Goal: Answer question/provide support

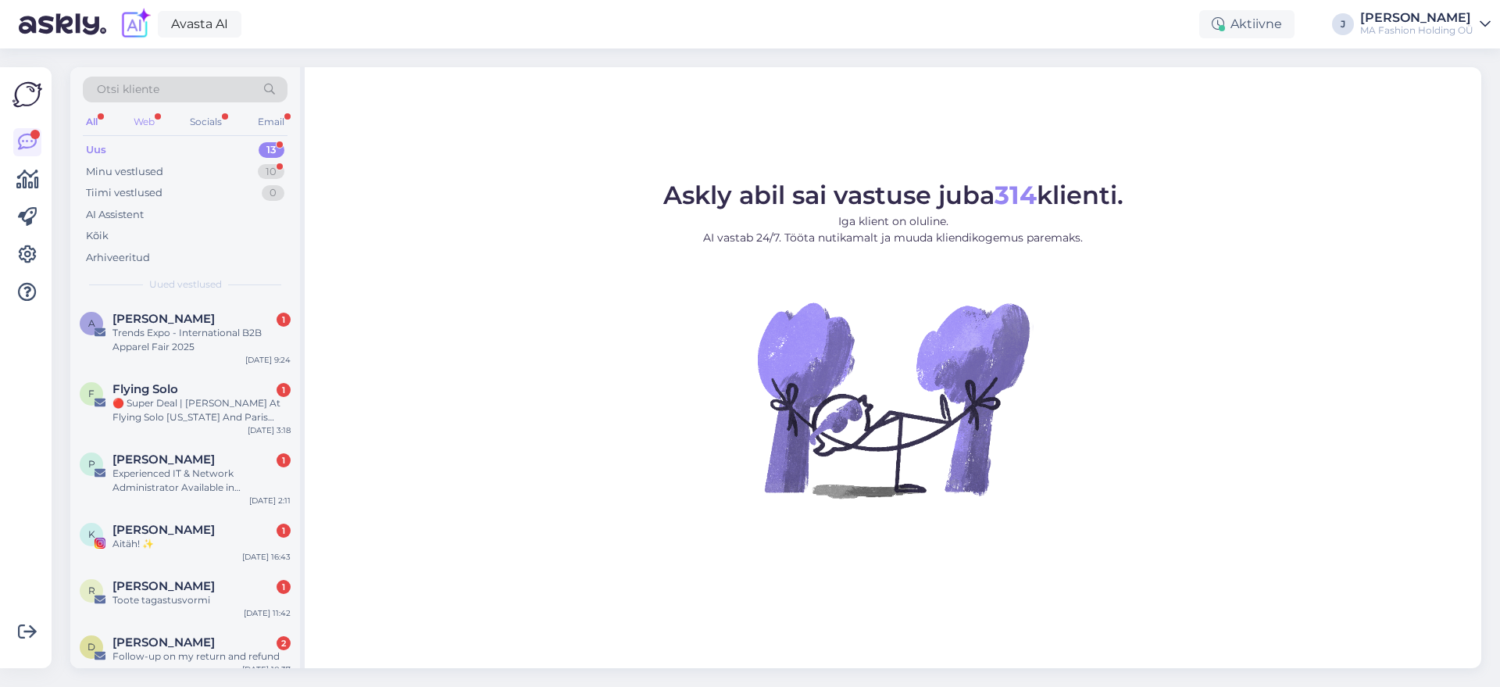
click at [145, 127] on div "Web" at bounding box center [143, 122] width 27 height 20
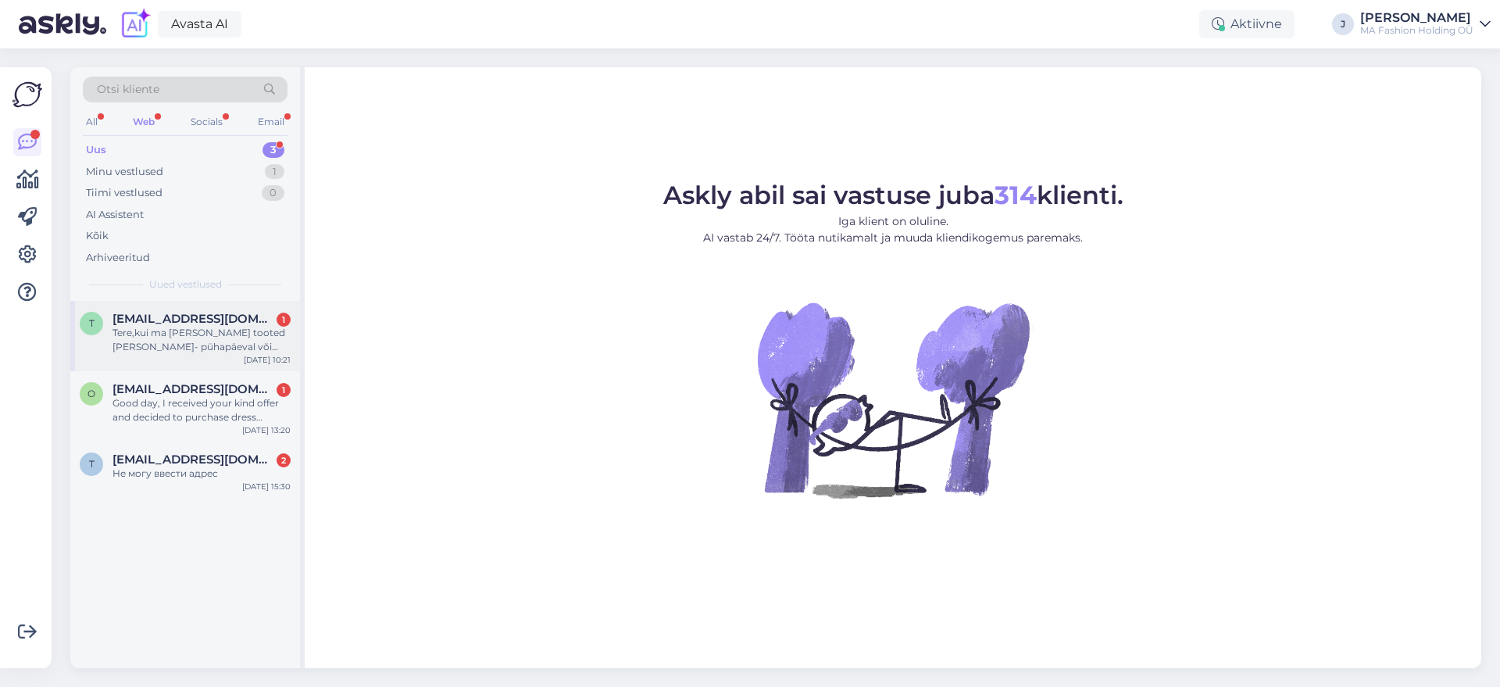
click at [248, 339] on div "Tere,kui ma [PERSON_NAME] tooted [PERSON_NAME]- pühapäeval või homme-esmaspäeva…" at bounding box center [201, 340] width 178 height 28
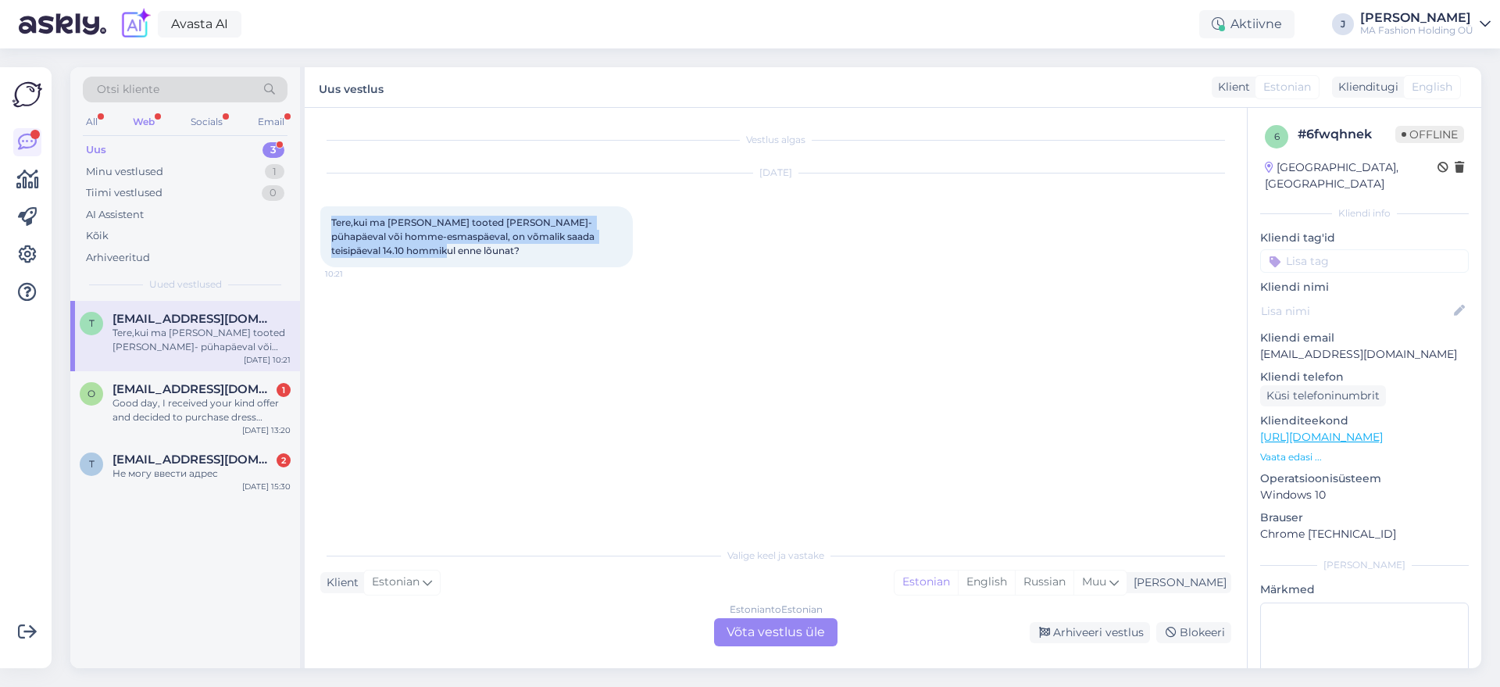
drag, startPoint x: 591, startPoint y: 251, endPoint x: 316, endPoint y: 216, distance: 276.3
click at [317, 216] on div "Vestlus algas [DATE] Tere,kui ma teellin tooted [PERSON_NAME]- pühapäeval või h…" at bounding box center [776, 388] width 942 height 560
click at [359, 244] on span "Tere,kui ma [PERSON_NAME] tooted [PERSON_NAME]- pühapäeval või homme-esmaspäeva…" at bounding box center [464, 236] width 266 height 40
drag, startPoint x: 408, startPoint y: 257, endPoint x: 330, endPoint y: 221, distance: 85.3
click at [330, 221] on div "Tere,kui ma [PERSON_NAME] tooted [PERSON_NAME]- pühapäeval või homme-esmaspäeva…" at bounding box center [476, 236] width 312 height 61
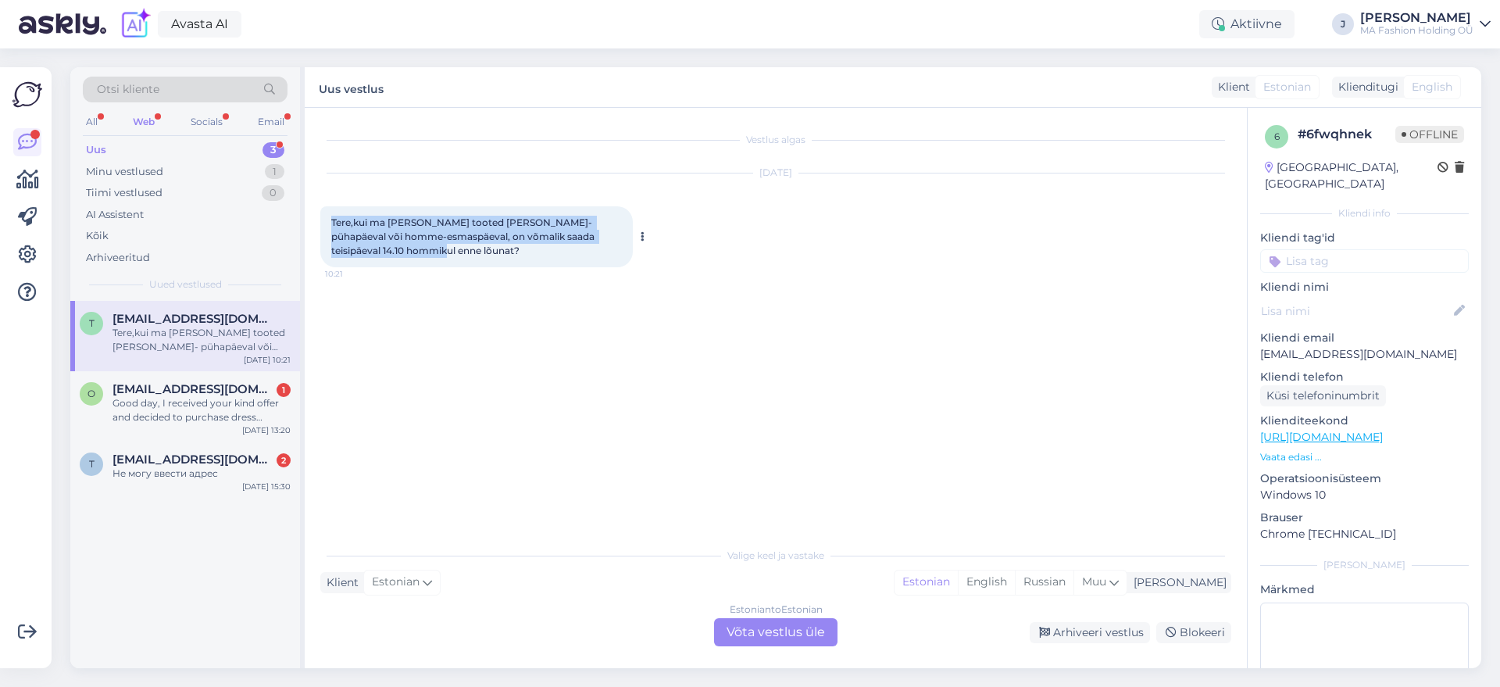
click at [394, 249] on div "Tere,kui ma [PERSON_NAME] tooted [PERSON_NAME]- pühapäeval või homme-esmaspäeva…" at bounding box center [476, 236] width 312 height 61
drag, startPoint x: 419, startPoint y: 257, endPoint x: 358, endPoint y: 233, distance: 66.3
click at [333, 219] on div "Tere,kui ma [PERSON_NAME] tooted [PERSON_NAME]- pühapäeval või homme-esmaspäeva…" at bounding box center [476, 236] width 312 height 61
click at [407, 247] on div "Tere,kui ma [PERSON_NAME] tooted [PERSON_NAME]- pühapäeval või homme-esmaspäeva…" at bounding box center [476, 236] width 312 height 61
drag, startPoint x: 401, startPoint y: 242, endPoint x: 357, endPoint y: 223, distance: 48.6
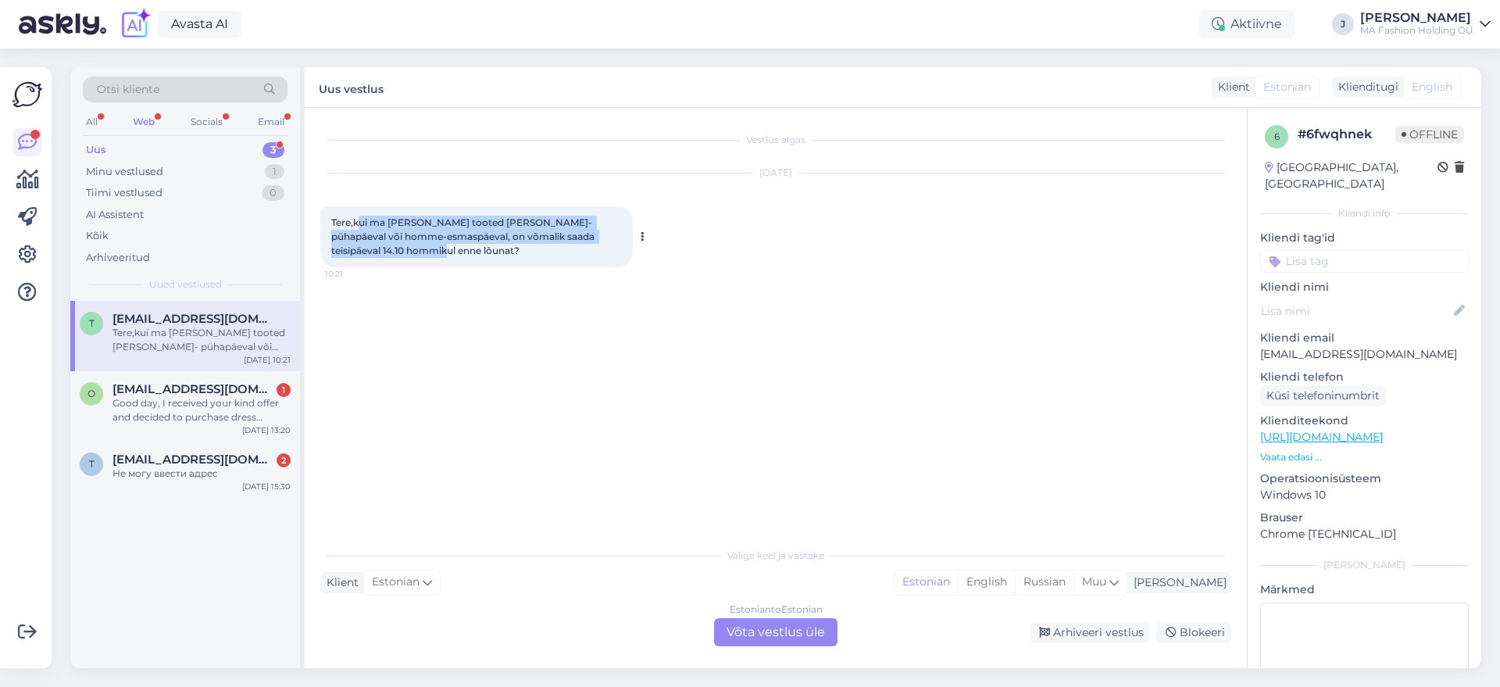
click at [357, 223] on div "Tere,kui ma [PERSON_NAME] tooted [PERSON_NAME]- pühapäeval või homme-esmaspäeva…" at bounding box center [476, 236] width 312 height 61
click at [432, 240] on span "Tere,kui ma [PERSON_NAME] tooted [PERSON_NAME]- pühapäeval või homme-esmaspäeva…" at bounding box center [464, 236] width 266 height 40
click at [491, 254] on div "Tere,kui ma [PERSON_NAME] tooted [PERSON_NAME]- pühapäeval või homme-esmaspäeva…" at bounding box center [476, 236] width 312 height 61
drag, startPoint x: 508, startPoint y: 253, endPoint x: 343, endPoint y: 229, distance: 166.6
click at [334, 222] on div "Tere,kui ma [PERSON_NAME] tooted [PERSON_NAME]- pühapäeval või homme-esmaspäeva…" at bounding box center [476, 236] width 312 height 61
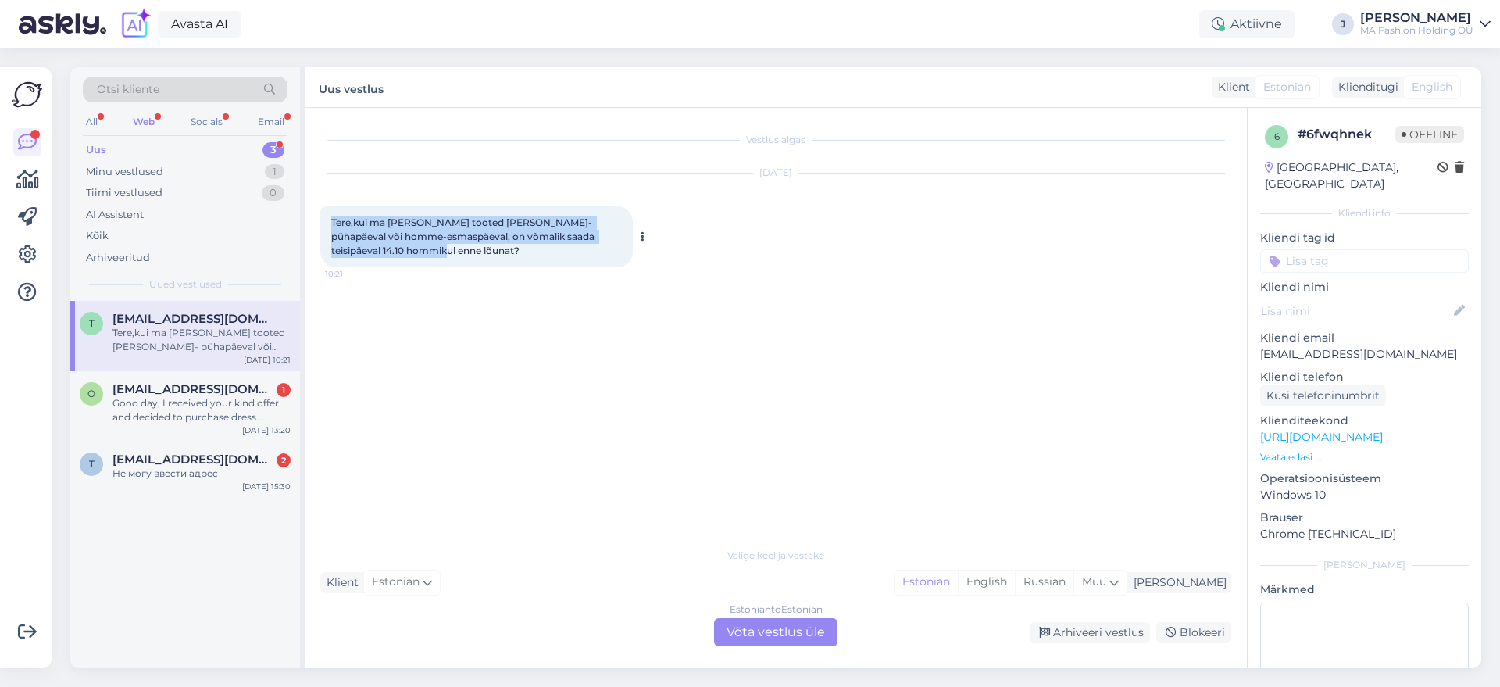
click at [371, 241] on span "Tere,kui ma [PERSON_NAME] tooted [PERSON_NAME]- pühapäeval või homme-esmaspäeva…" at bounding box center [464, 236] width 266 height 40
drag, startPoint x: 428, startPoint y: 255, endPoint x: 305, endPoint y: 225, distance: 126.4
click at [306, 225] on div "Vestlus algas [DATE] Tere,kui ma teellin tooted [PERSON_NAME]- pühapäeval või h…" at bounding box center [776, 388] width 942 height 560
click at [410, 246] on div "Tere,kui ma [PERSON_NAME] tooted [PERSON_NAME]- pühapäeval või homme-esmaspäeva…" at bounding box center [476, 236] width 312 height 61
drag, startPoint x: 450, startPoint y: 258, endPoint x: 323, endPoint y: 217, distance: 133.6
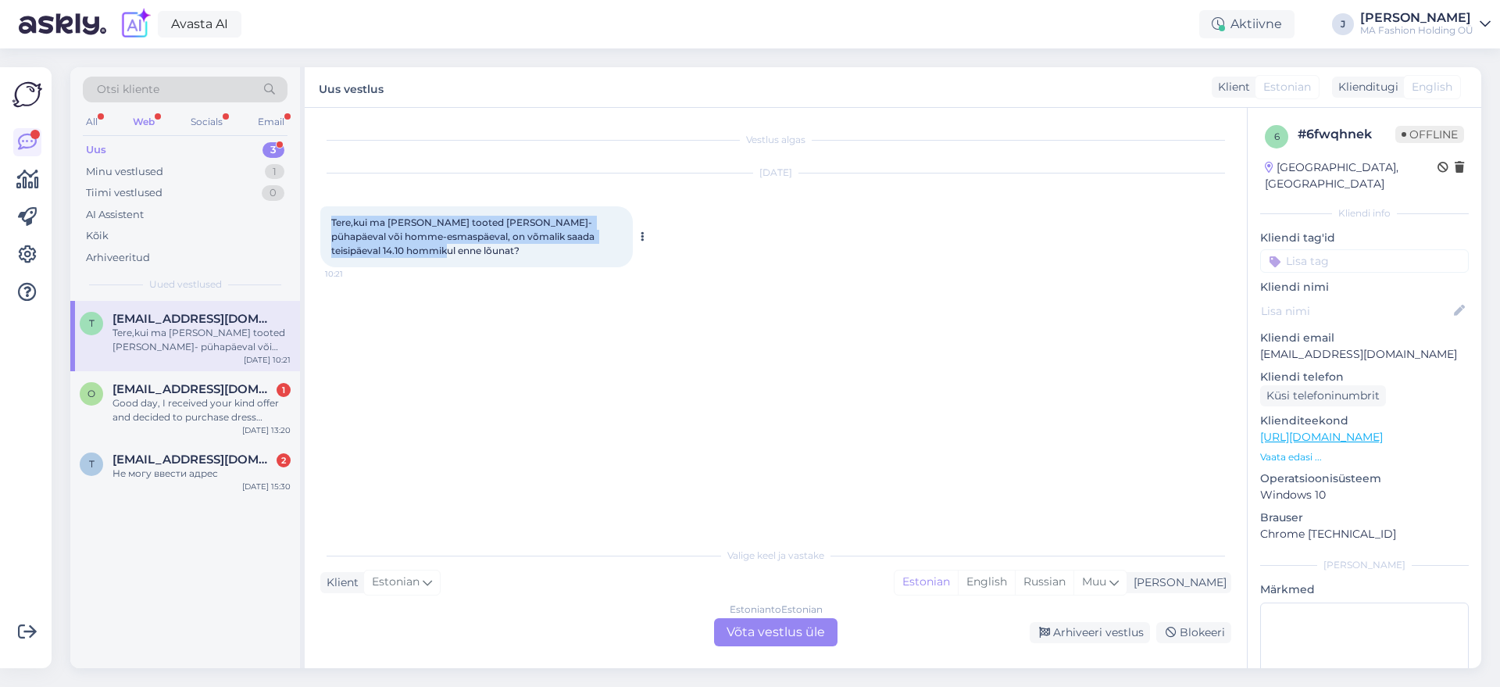
click at [323, 217] on div "Tere,kui ma [PERSON_NAME] tooted [PERSON_NAME]- pühapäeval või homme-esmaspäeva…" at bounding box center [476, 236] width 312 height 61
click at [403, 242] on div "Tere,kui ma [PERSON_NAME] tooted [PERSON_NAME]- pühapäeval või homme-esmaspäeva…" at bounding box center [476, 236] width 312 height 61
drag, startPoint x: 407, startPoint y: 252, endPoint x: 318, endPoint y: 219, distance: 95.2
click at [318, 219] on div "Vestlus algas [DATE] Tere,kui ma teellin tooted [PERSON_NAME]- pühapäeval või h…" at bounding box center [776, 388] width 942 height 560
click at [402, 248] on div "Tere,kui ma [PERSON_NAME] tooted [PERSON_NAME]- pühapäeval või homme-esmaspäeva…" at bounding box center [476, 236] width 312 height 61
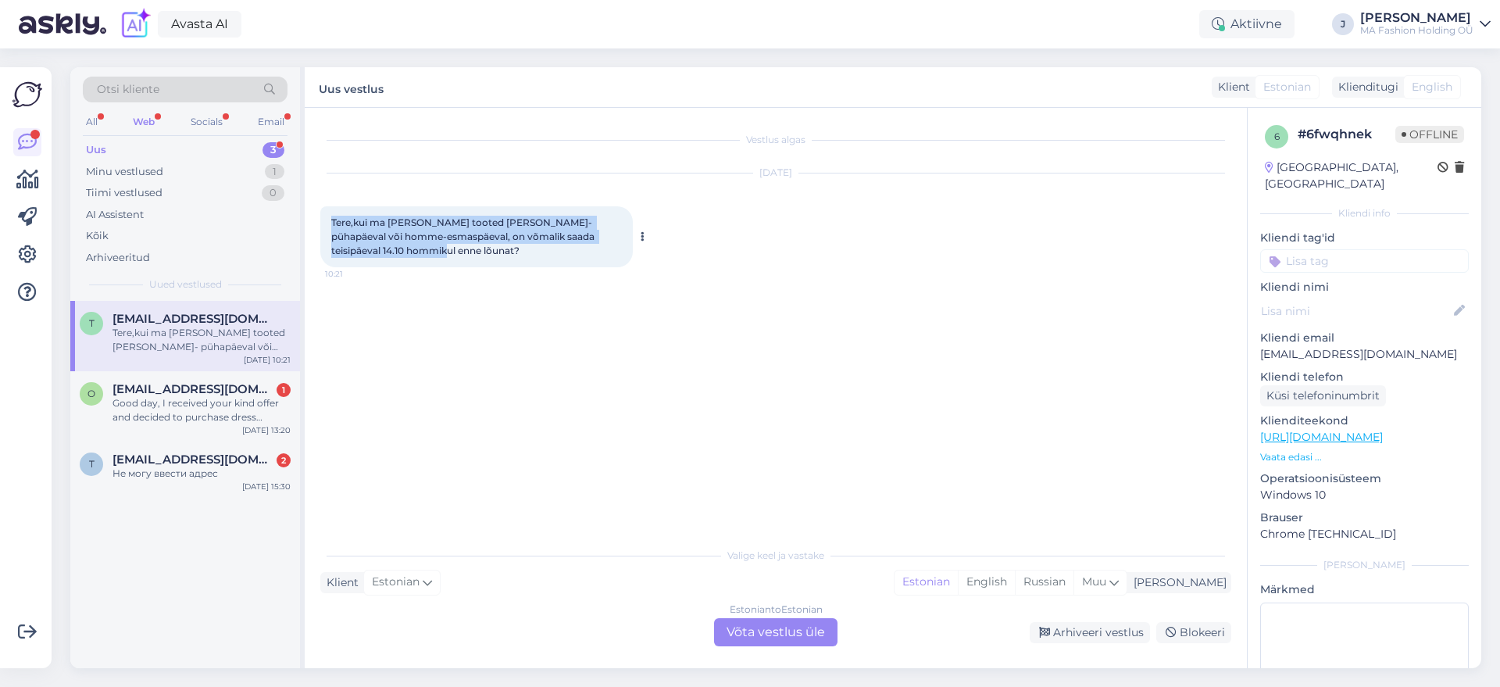
click at [367, 234] on span "Tere,kui ma [PERSON_NAME] tooted [PERSON_NAME]- pühapäeval või homme-esmaspäeva…" at bounding box center [464, 236] width 266 height 40
click at [371, 237] on span "Tere,kui ma [PERSON_NAME] tooted [PERSON_NAME]- pühapäeval või homme-esmaspäeva…" at bounding box center [464, 236] width 266 height 40
click at [400, 246] on div "Tere,kui ma [PERSON_NAME] tooted [PERSON_NAME]- pühapäeval või homme-esmaspäeva…" at bounding box center [476, 236] width 312 height 61
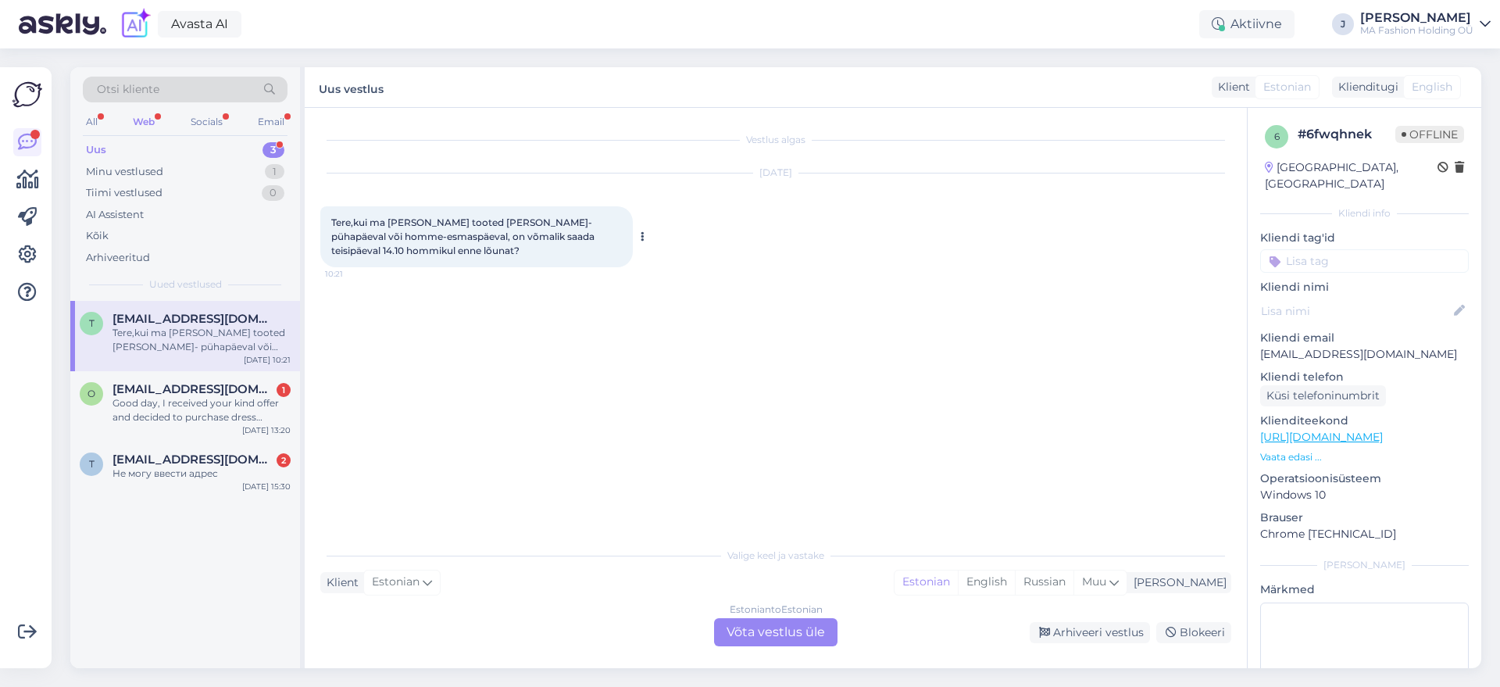
click at [400, 246] on div "Tere,kui ma [PERSON_NAME] tooted [PERSON_NAME]- pühapäeval või homme-esmaspäeva…" at bounding box center [476, 236] width 312 height 61
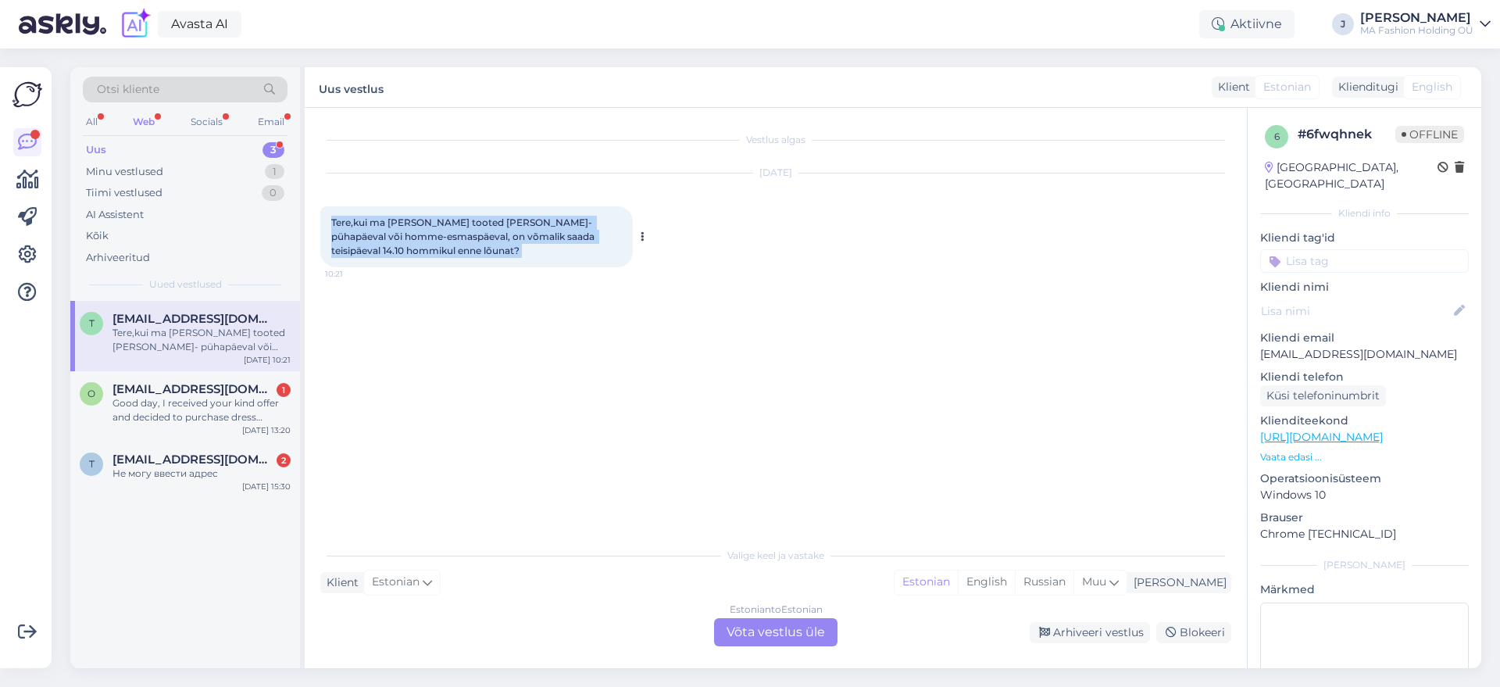
click at [400, 246] on div "Tere,kui ma [PERSON_NAME] tooted [PERSON_NAME]- pühapäeval või homme-esmaspäeva…" at bounding box center [476, 236] width 312 height 61
click at [402, 246] on div "Tere,kui ma [PERSON_NAME] tooted [PERSON_NAME]- pühapäeval või homme-esmaspäeva…" at bounding box center [476, 236] width 312 height 61
click at [403, 244] on div "Tere,kui ma [PERSON_NAME] tooted [PERSON_NAME]- pühapäeval või homme-esmaspäeva…" at bounding box center [476, 236] width 312 height 61
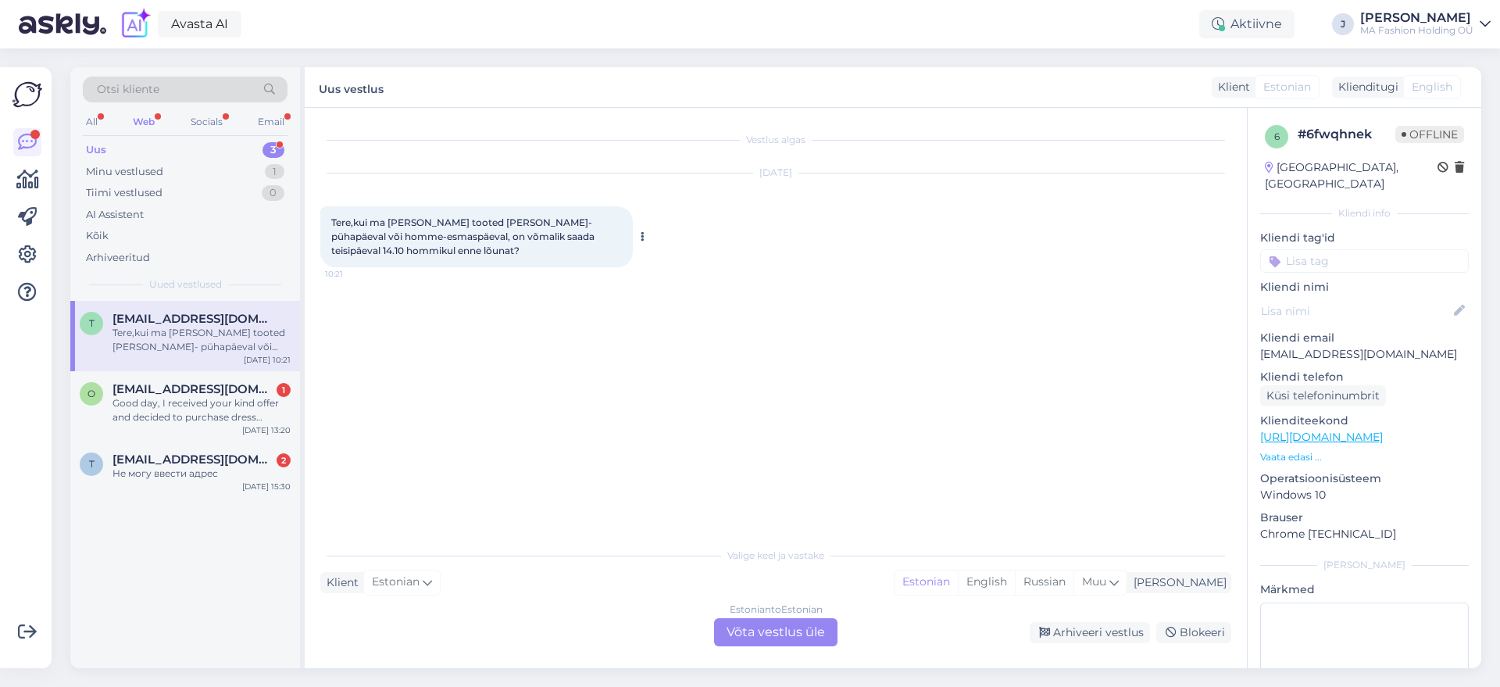
click at [403, 244] on div "Tere,kui ma [PERSON_NAME] tooted [PERSON_NAME]- pühapäeval või homme-esmaspäeva…" at bounding box center [476, 236] width 312 height 61
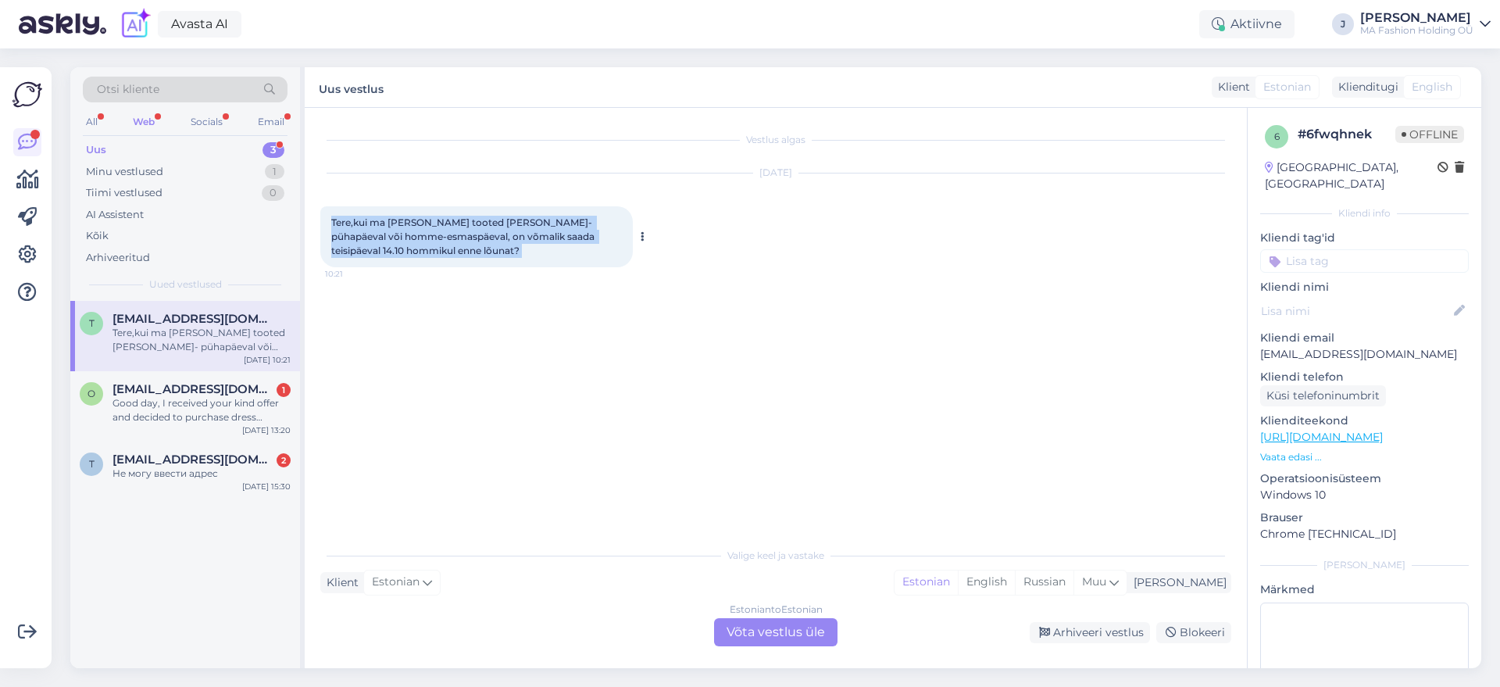
click at [403, 244] on div "Tere,kui ma [PERSON_NAME] tooted [PERSON_NAME]- pühapäeval või homme-esmaspäeva…" at bounding box center [476, 236] width 312 height 61
click at [403, 259] on div "Tere,kui ma [PERSON_NAME] tooted [PERSON_NAME]- pühapäeval või homme-esmaspäeva…" at bounding box center [476, 236] width 312 height 61
drag, startPoint x: 403, startPoint y: 260, endPoint x: 314, endPoint y: 222, distance: 96.9
click at [314, 222] on div "Vestlus algas [DATE] Tere,kui ma teellin tooted [PERSON_NAME]- pühapäeval või h…" at bounding box center [776, 388] width 942 height 560
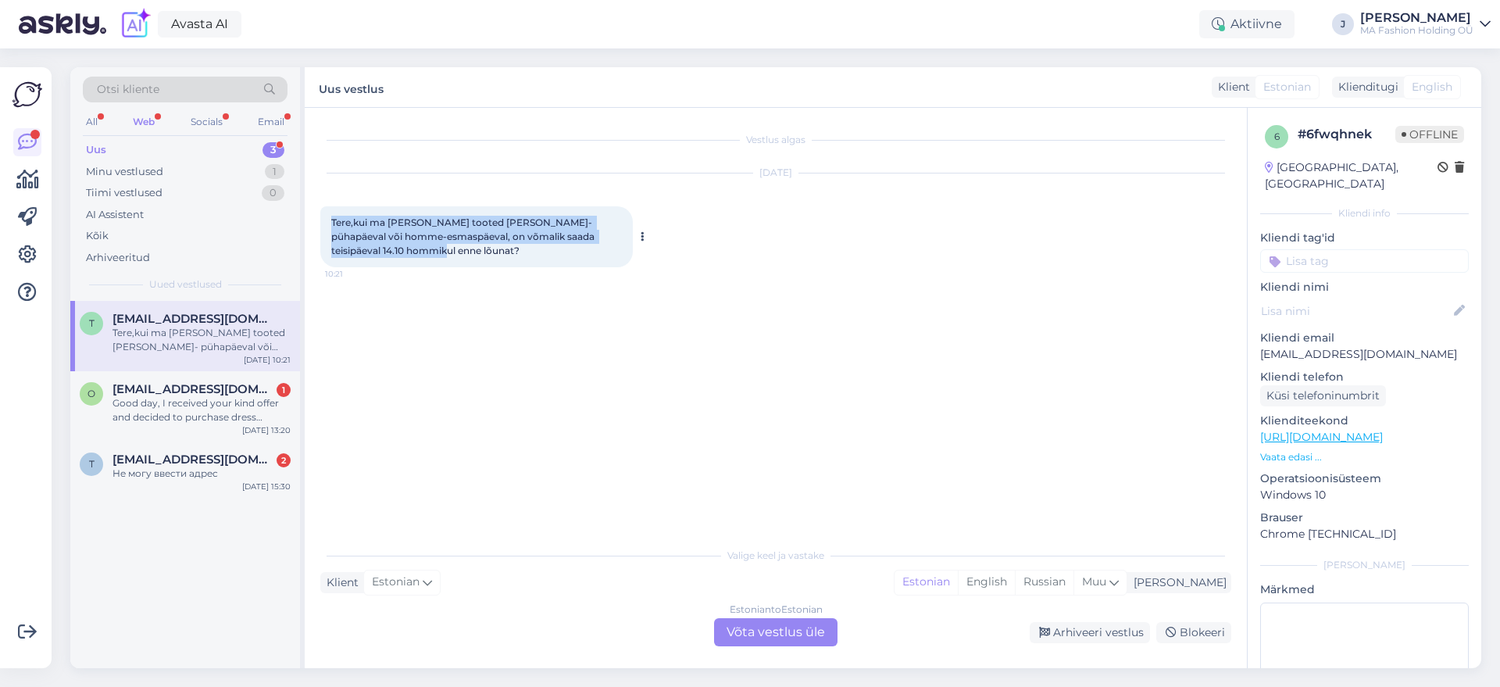
click at [337, 222] on span "Tere,kui ma [PERSON_NAME] tooted [PERSON_NAME]- pühapäeval või homme-esmaspäeva…" at bounding box center [464, 236] width 266 height 40
drag, startPoint x: 337, startPoint y: 219, endPoint x: 409, endPoint y: 255, distance: 80.7
click at [409, 255] on div "Tere,kui ma [PERSON_NAME] tooted [PERSON_NAME]- pühapäeval või homme-esmaspäeva…" at bounding box center [476, 236] width 312 height 61
drag, startPoint x: 409, startPoint y: 255, endPoint x: 302, endPoint y: 214, distance: 115.2
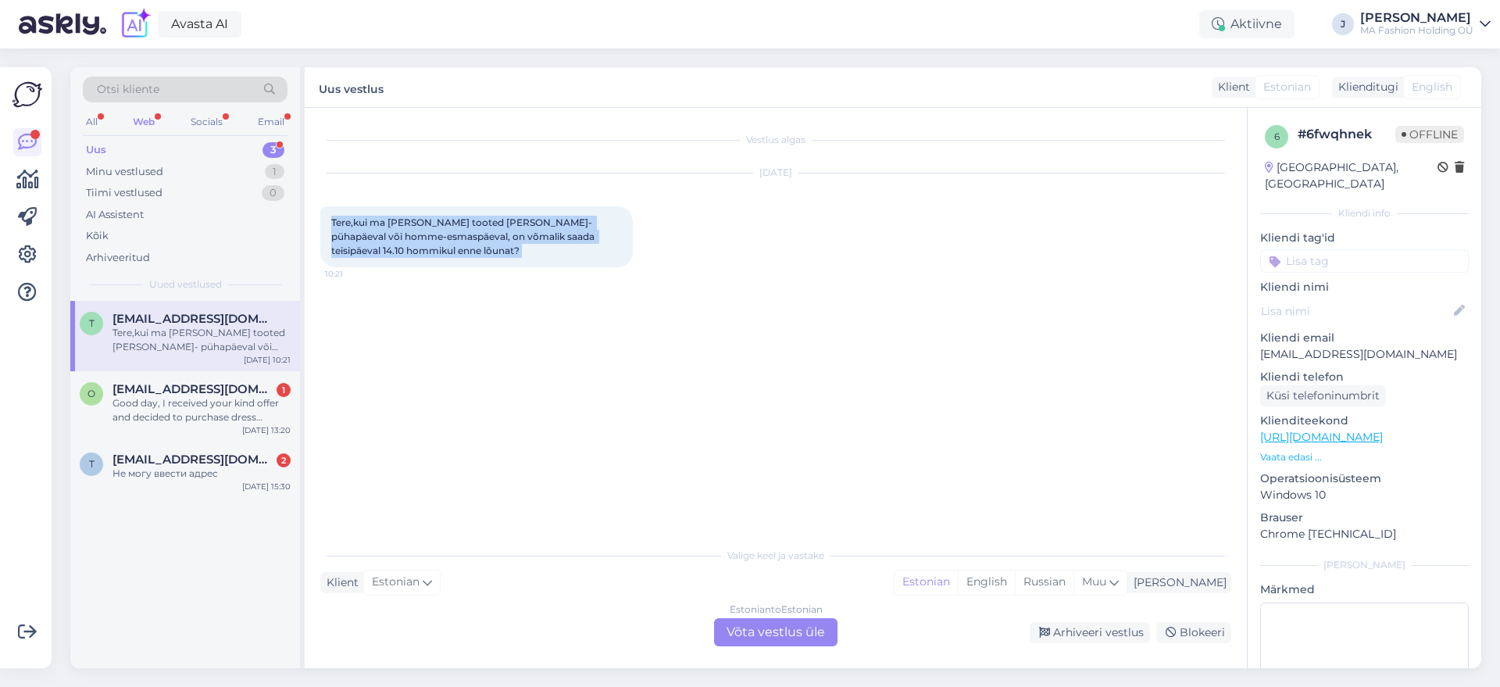
click at [302, 214] on div "Otsi kliente All Web Socials Email Uus 3 Minu vestlused 1 Tiimi vestlused 0 AI …" at bounding box center [775, 367] width 1411 height 601
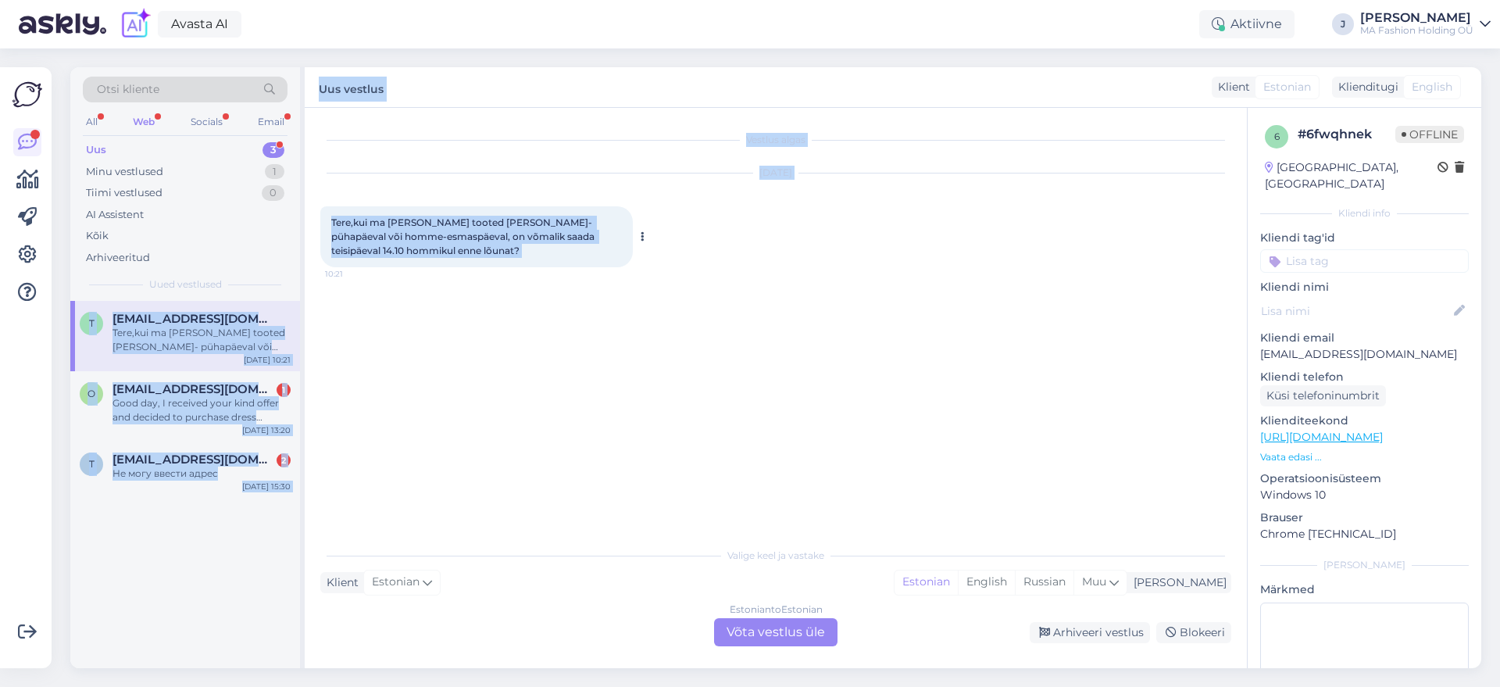
click at [343, 232] on span "Tere,kui ma [PERSON_NAME] tooted [PERSON_NAME]- pühapäeval või homme-esmaspäeva…" at bounding box center [464, 236] width 266 height 40
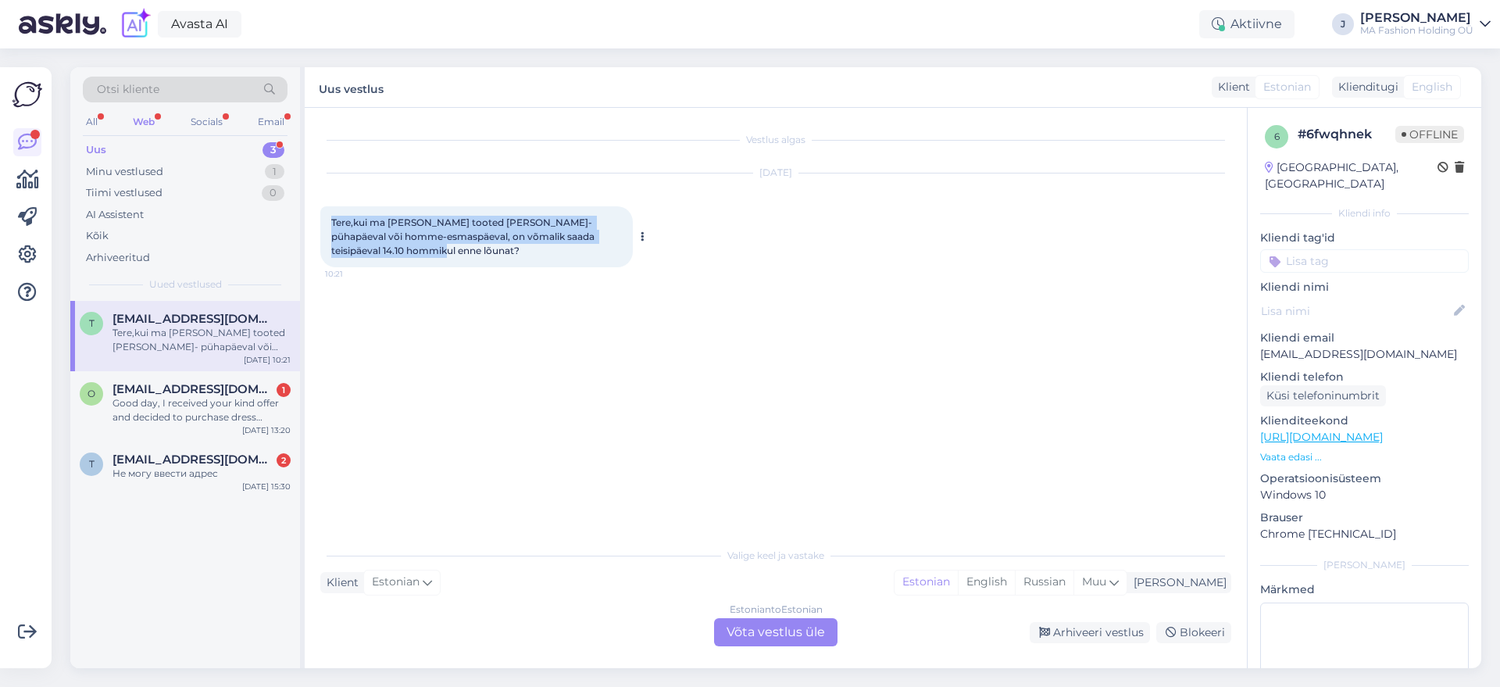
drag, startPoint x: 330, startPoint y: 216, endPoint x: 430, endPoint y: 252, distance: 105.8
click at [430, 252] on div "Tere,kui ma [PERSON_NAME] tooted [PERSON_NAME]- pühapäeval või homme-esmaspäeva…" at bounding box center [476, 236] width 312 height 61
click at [431, 252] on div "Tere,kui ma [PERSON_NAME] tooted [PERSON_NAME]- pühapäeval või homme-esmaspäeva…" at bounding box center [476, 236] width 312 height 61
drag, startPoint x: 431, startPoint y: 252, endPoint x: 305, endPoint y: 217, distance: 130.6
click at [311, 218] on div "Vestlus algas [DATE] Tere,kui ma teellin tooted [PERSON_NAME]- pühapäeval või h…" at bounding box center [776, 388] width 942 height 560
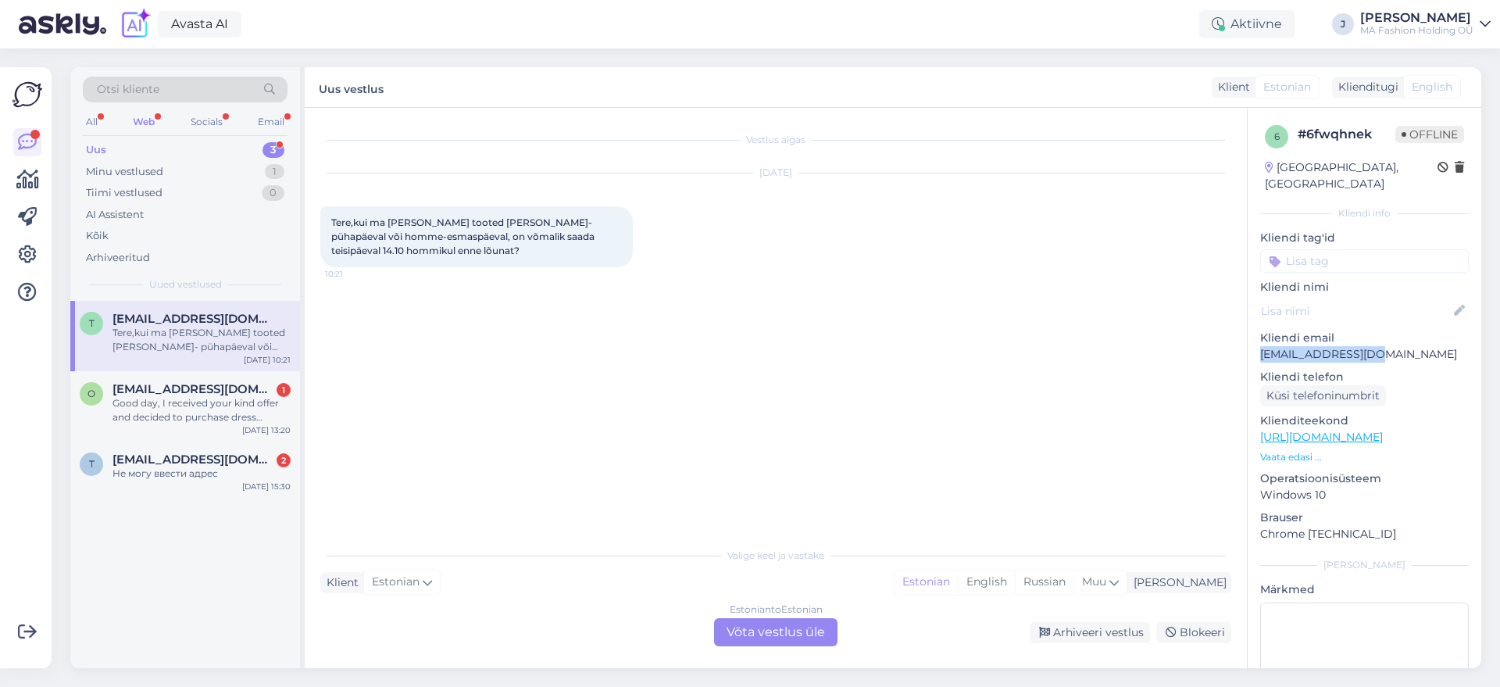
drag, startPoint x: 1378, startPoint y: 336, endPoint x: 1254, endPoint y: 344, distance: 124.5
click at [1254, 344] on div "6 # 6fwqhnek Offline [GEOGRAPHIC_DATA], [GEOGRAPHIC_DATA] Kliendi info Kliendi …" at bounding box center [1364, 437] width 234 height 658
copy p "[EMAIL_ADDRESS][DOMAIN_NAME]"
click at [194, 124] on div "Socials" at bounding box center [206, 122] width 38 height 20
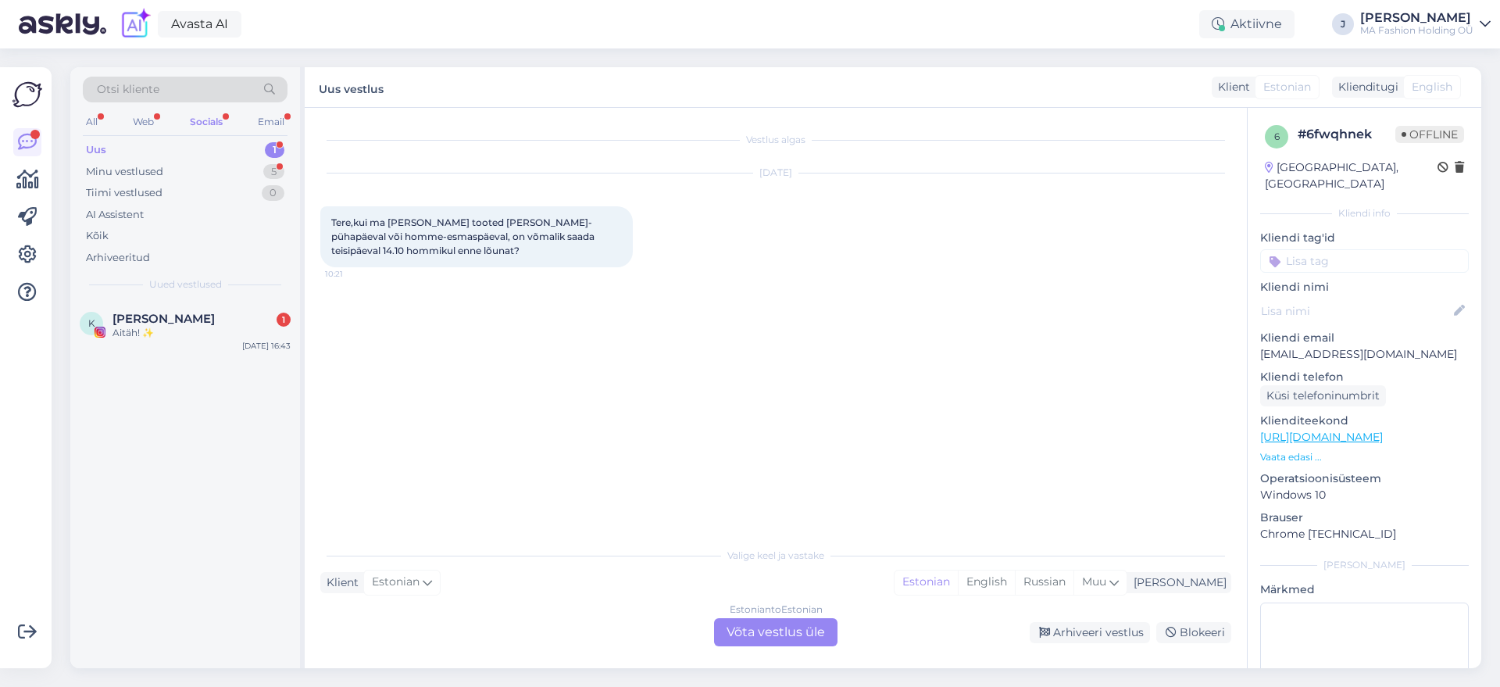
click at [190, 363] on div "K [PERSON_NAME] 1 Aitäh! ✨ [DATE] 16:43" at bounding box center [185, 484] width 230 height 367
click at [191, 342] on div "K [PERSON_NAME] 1 Aitäh! ✨ [DATE] 16:43" at bounding box center [185, 329] width 230 height 56
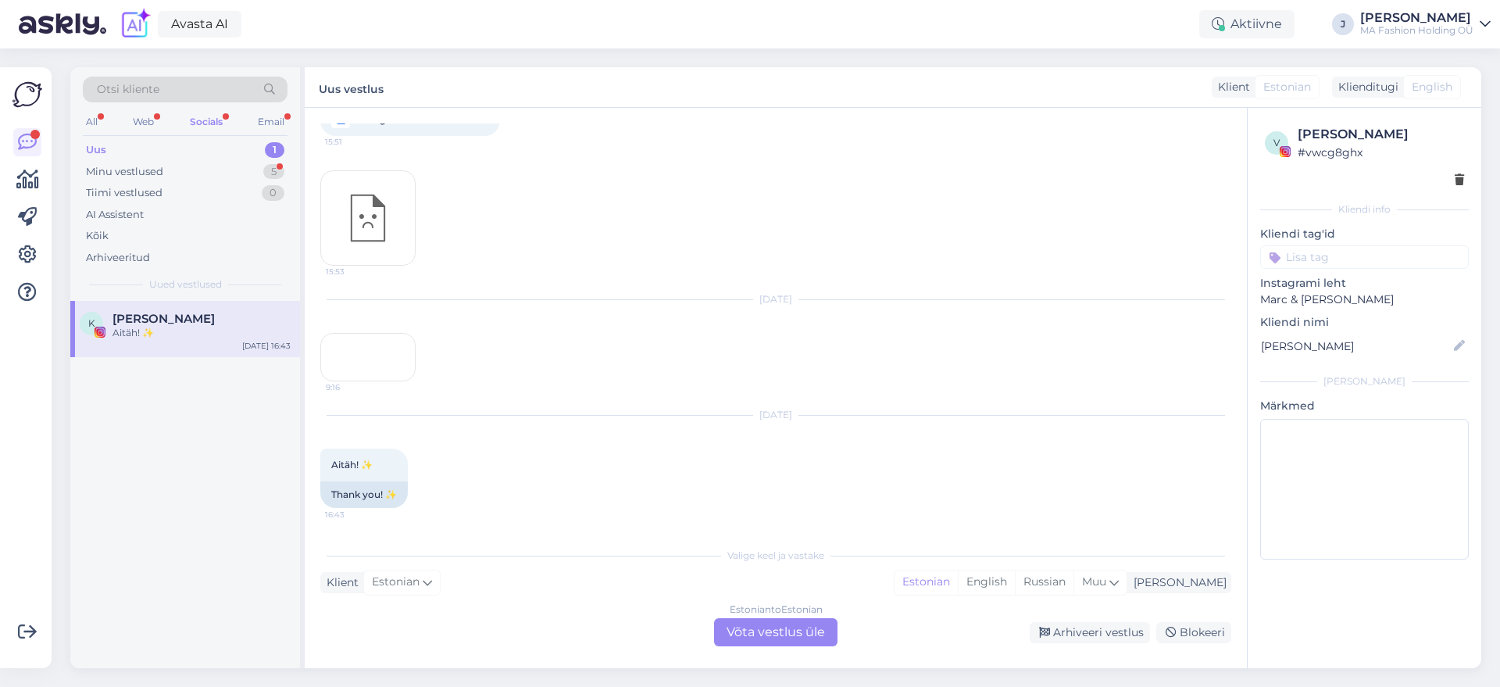
click at [733, 640] on div "Estonian to Estonian Võta vestlus üle" at bounding box center [775, 632] width 123 height 28
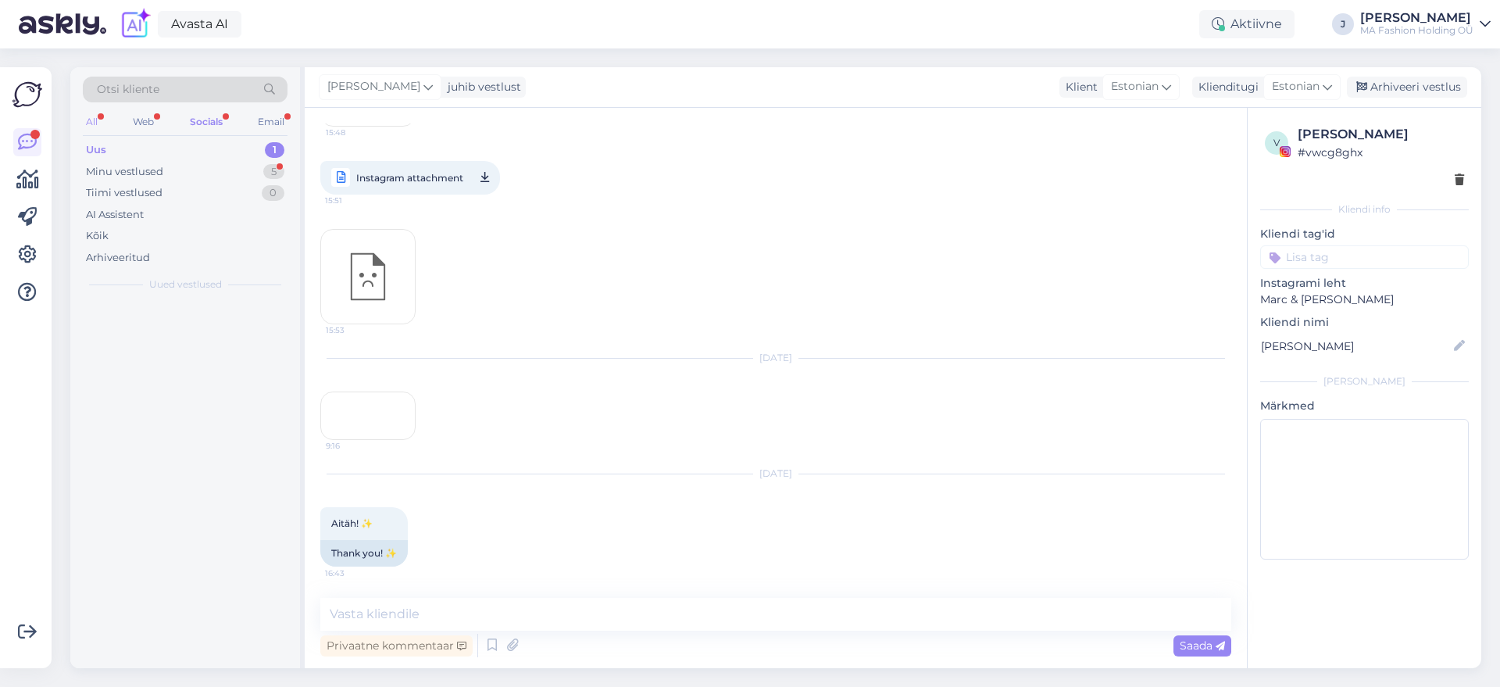
scroll to position [709, 0]
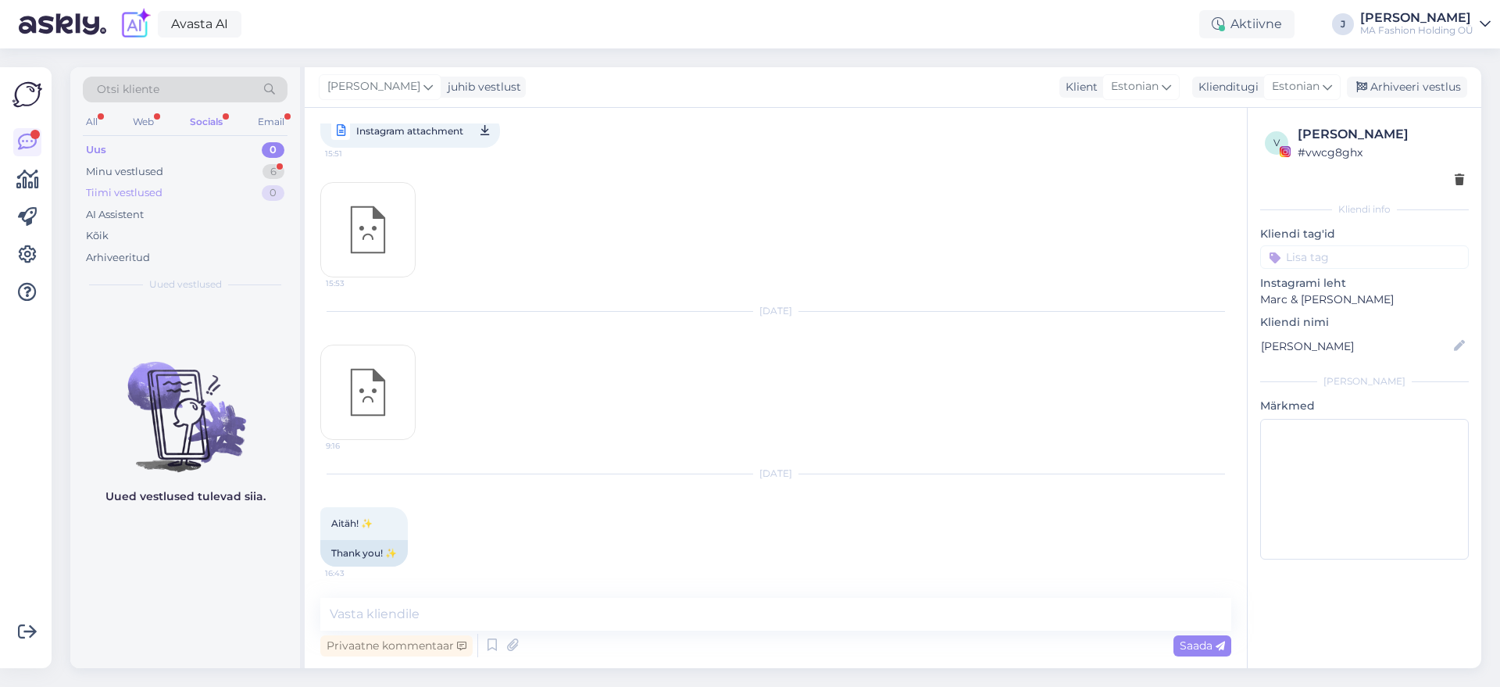
click at [165, 185] on div "Tiimi vestlused 0" at bounding box center [185, 193] width 205 height 22
click at [172, 172] on div "Minu vestlused 6" at bounding box center [185, 172] width 205 height 22
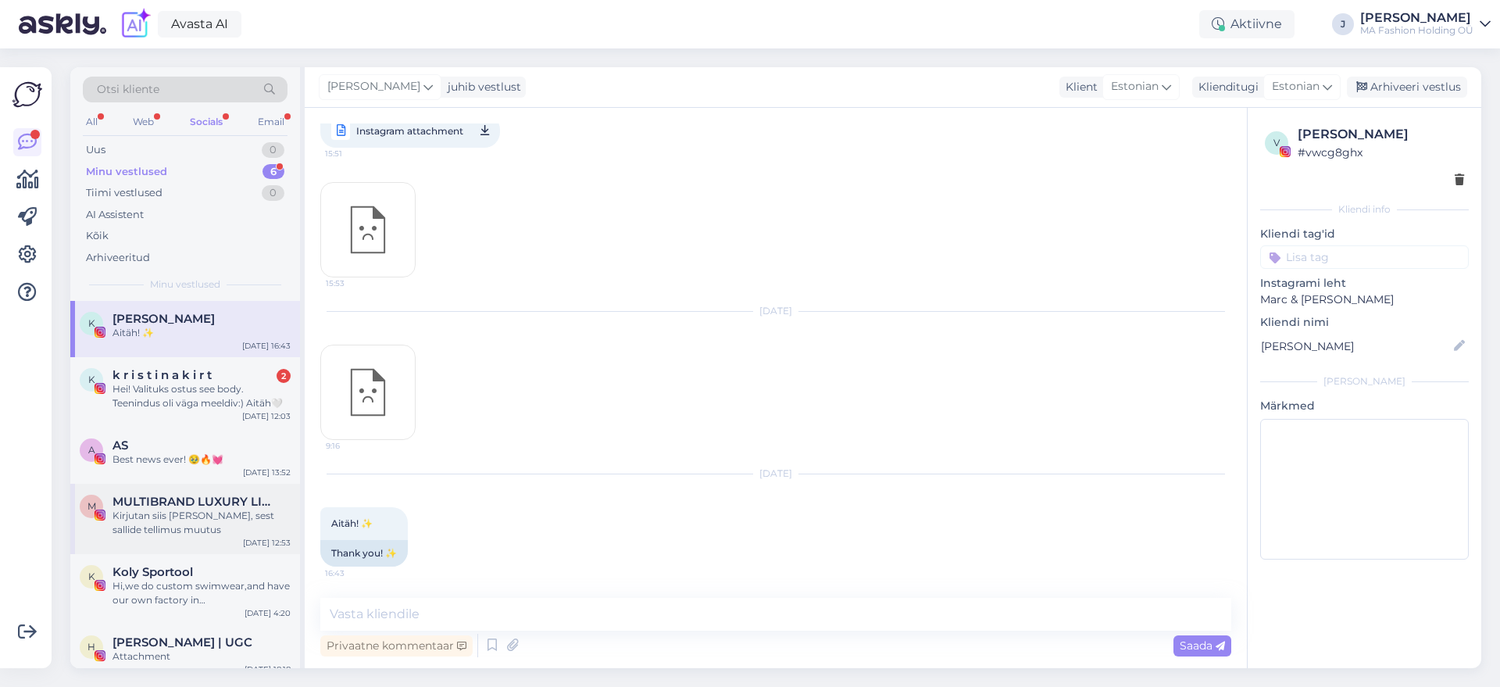
click at [215, 486] on div "M MULTIBRAND LUXURY LINGERIE boutique since [DATE] Kirjutan siis Annemaile, ses…" at bounding box center [185, 518] width 230 height 70
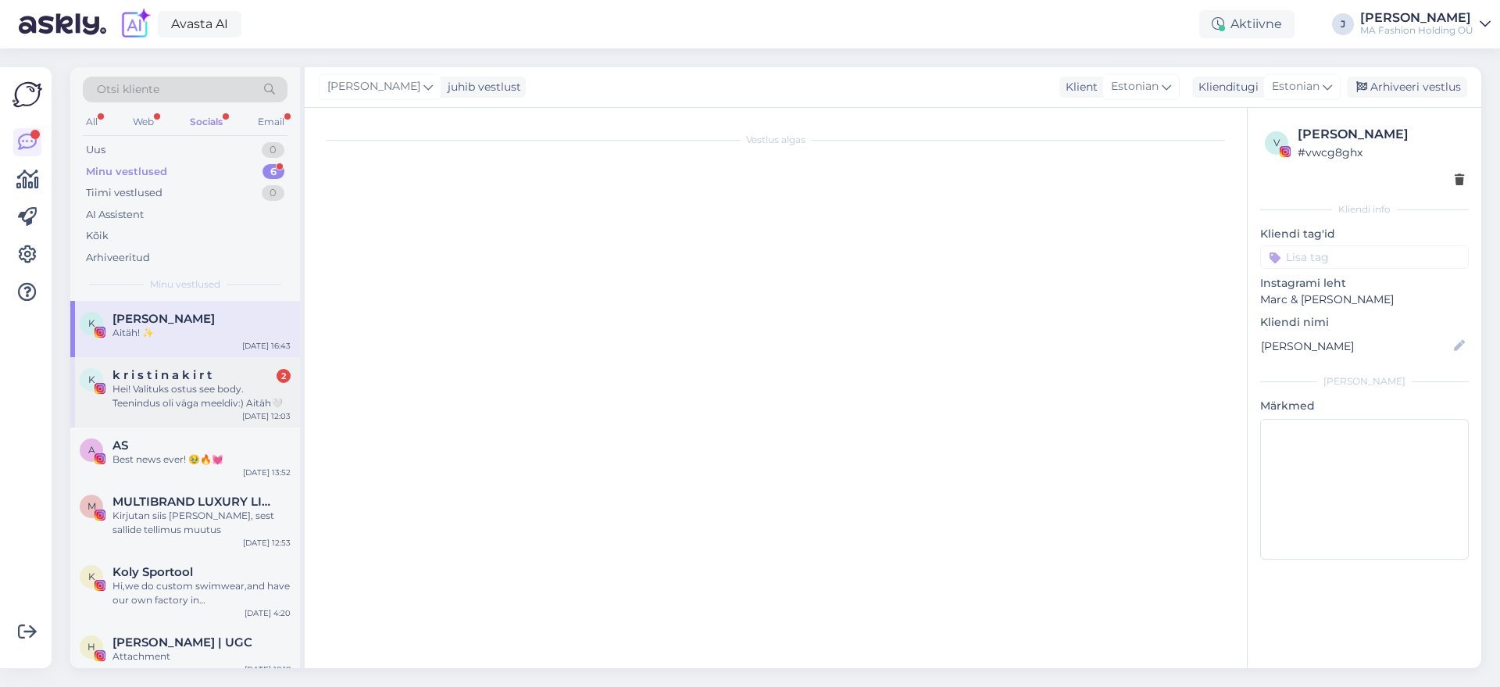
click at [223, 423] on div "k k r i s t i n a k i r t 2 Hei! Valituks ostus see body. Teenindus oli väga me…" at bounding box center [185, 392] width 230 height 70
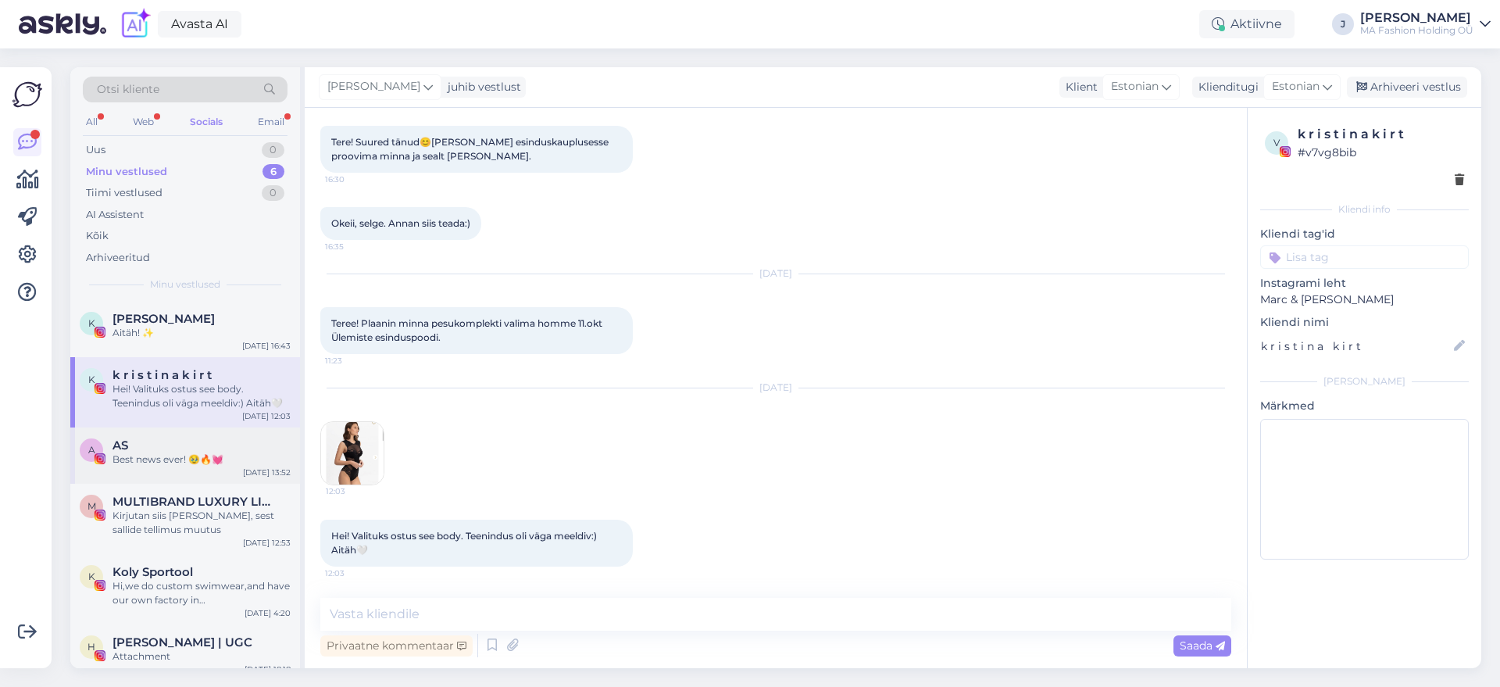
drag, startPoint x: 230, startPoint y: 486, endPoint x: 223, endPoint y: 466, distance: 21.0
click at [231, 486] on div "M MULTIBRAND LUXURY LINGERIE boutique since [DATE] Kirjutan siis Annemaile, ses…" at bounding box center [185, 518] width 230 height 70
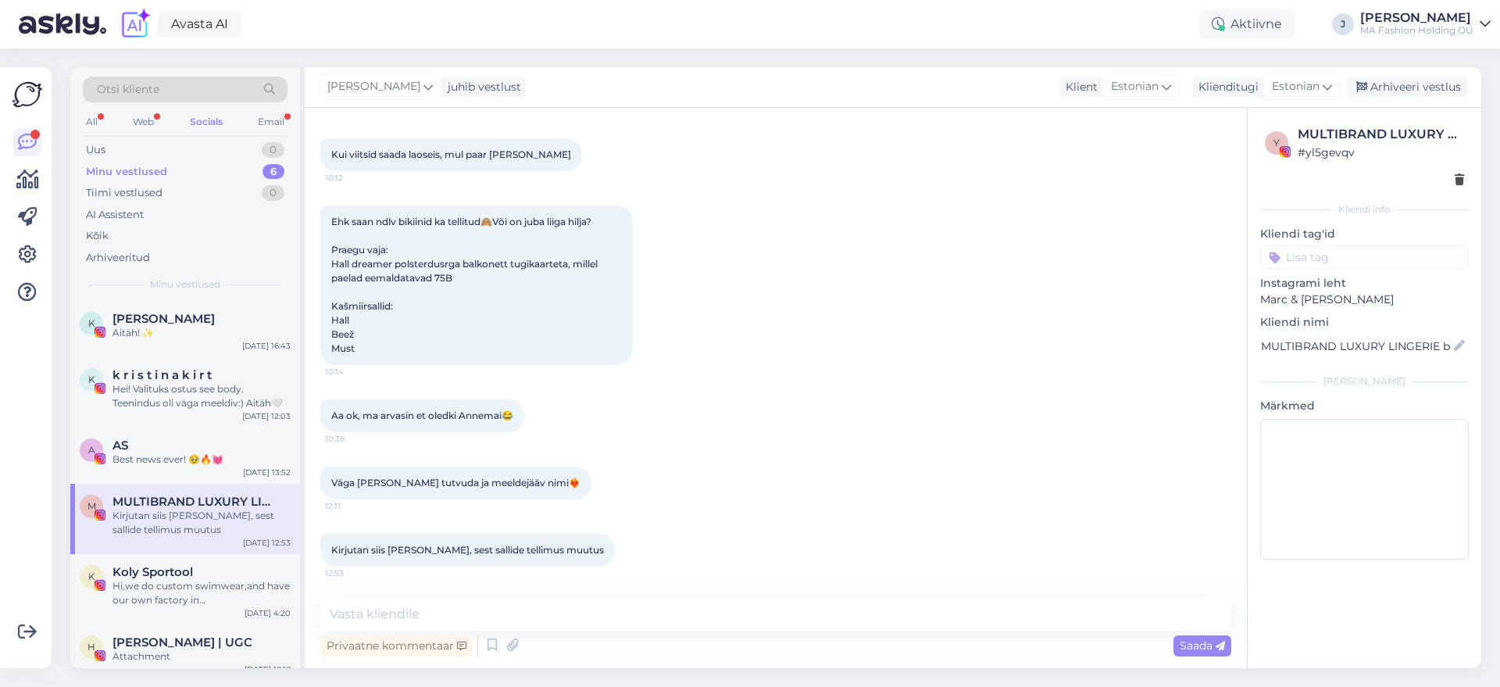
scroll to position [1875, 0]
click at [262, 133] on div "All Web Socials Email" at bounding box center [185, 124] width 205 height 24
click at [276, 118] on div "Email" at bounding box center [271, 122] width 33 height 20
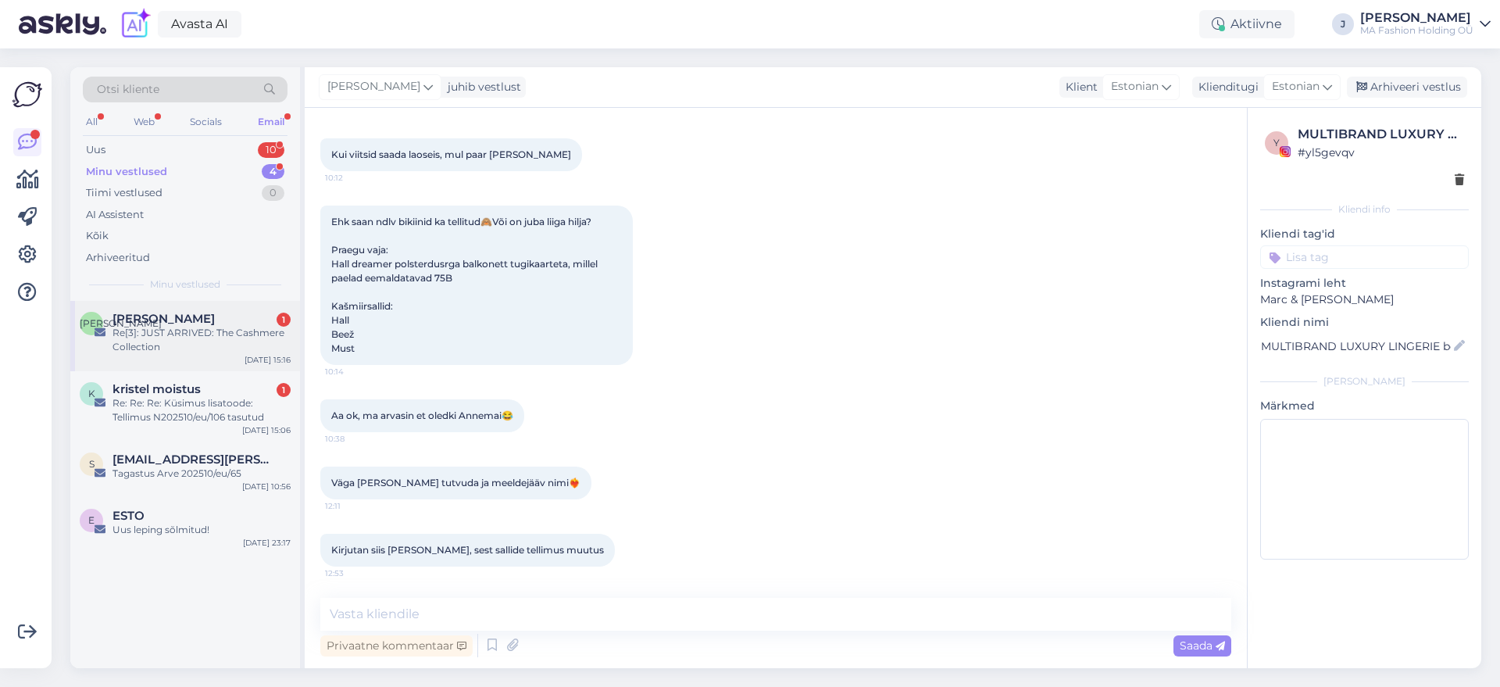
click at [190, 326] on div "Re[3]: JUST ARRIVED: The Cashmere Collection" at bounding box center [201, 340] width 178 height 28
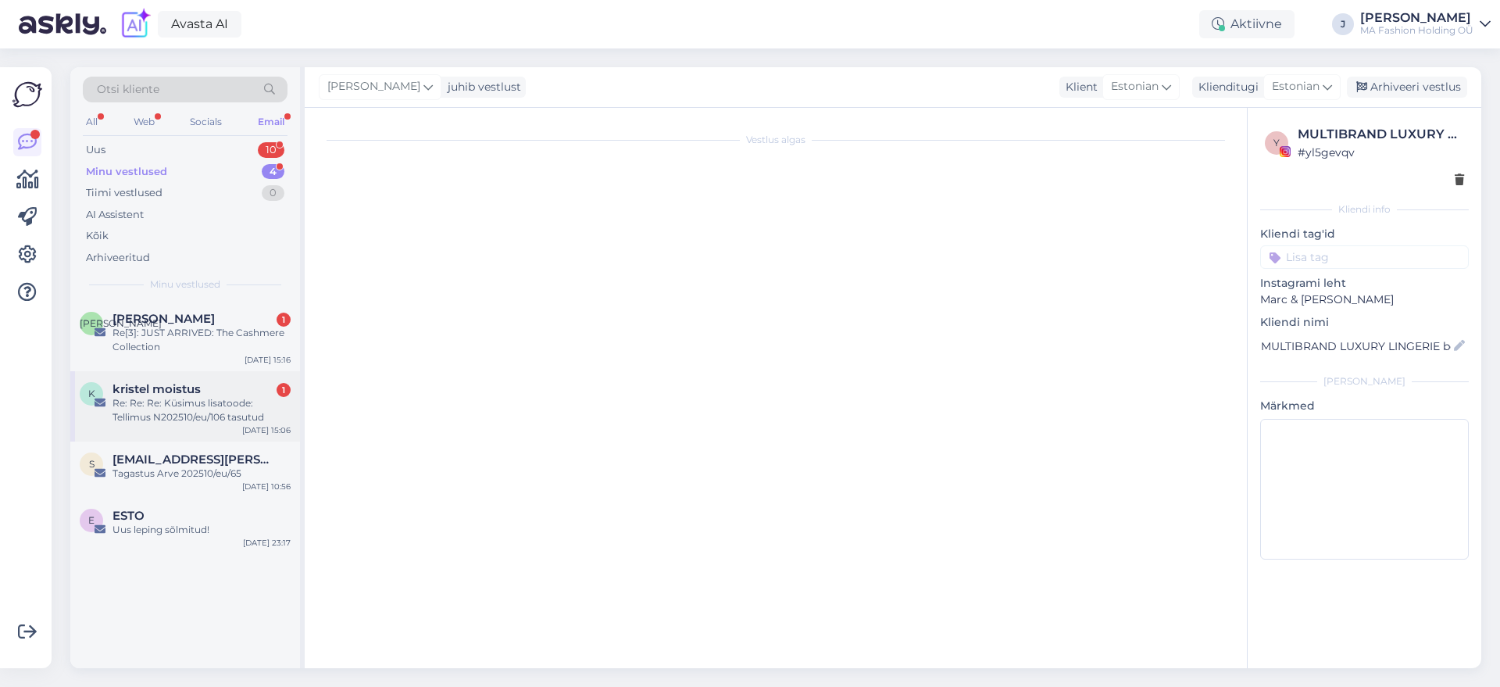
scroll to position [0, 0]
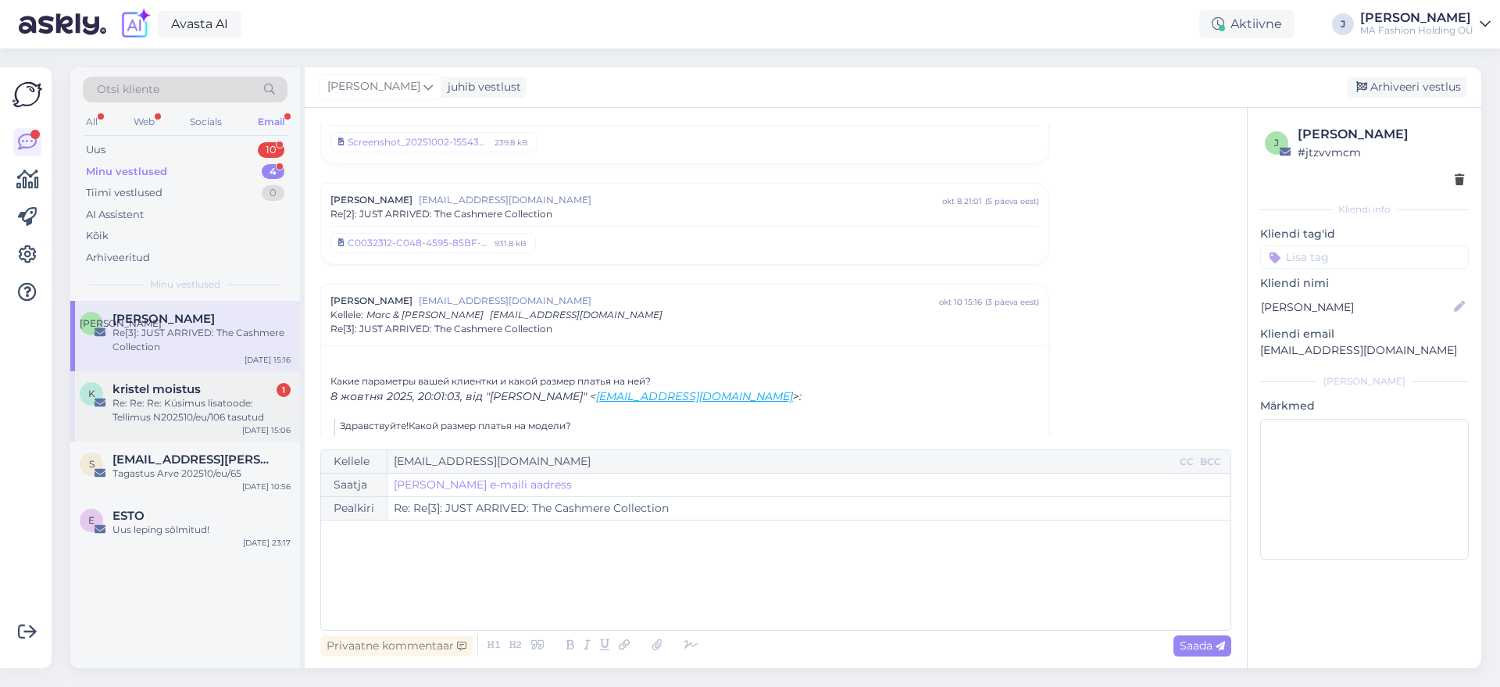
drag, startPoint x: 215, startPoint y: 366, endPoint x: 233, endPoint y: 416, distance: 52.4
click at [215, 366] on div "Ю [PERSON_NAME] Re[3]: JUST ARRIVED: The Cashmere Collection [DATE] 15:16" at bounding box center [185, 336] width 230 height 70
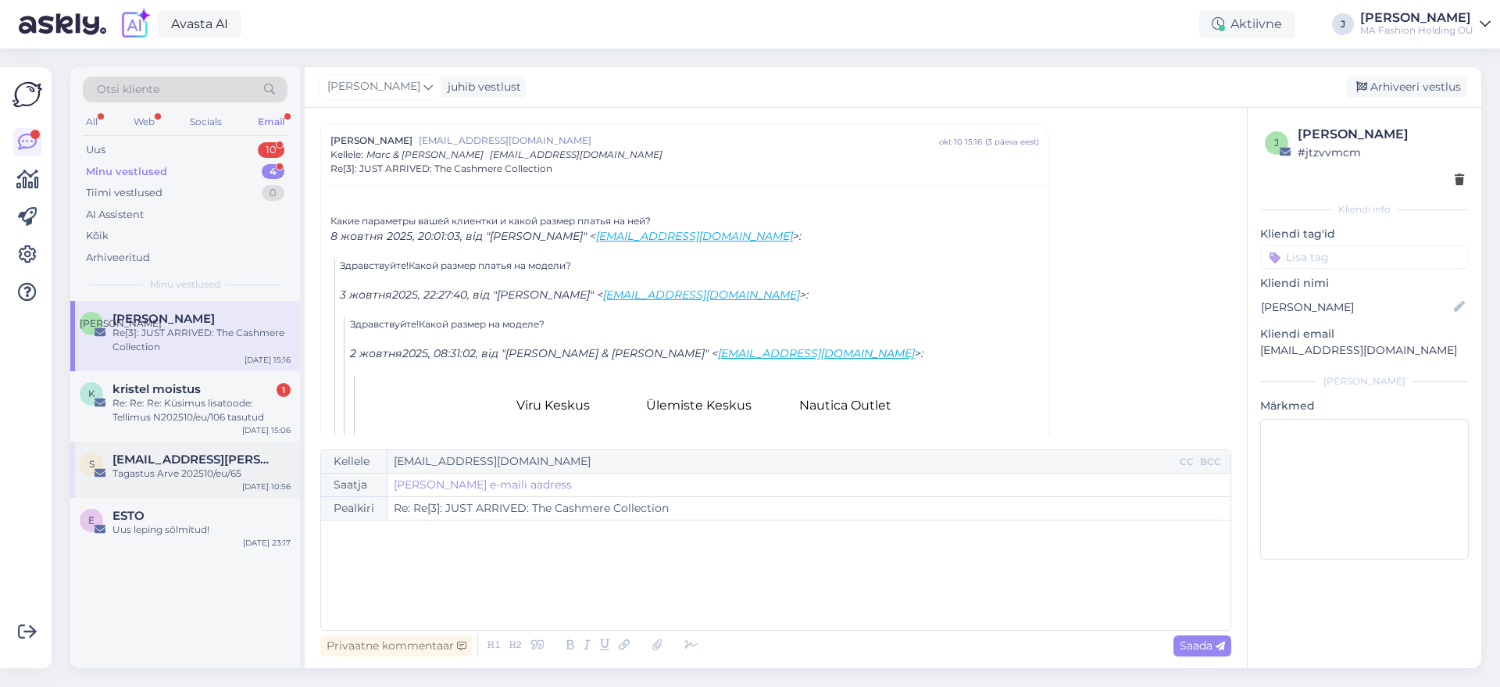
click at [219, 444] on div "s [EMAIL_ADDRESS][PERSON_NAME][DOMAIN_NAME] Tagastus Arve 202510/eu/65 [DATE] 1…" at bounding box center [185, 469] width 230 height 56
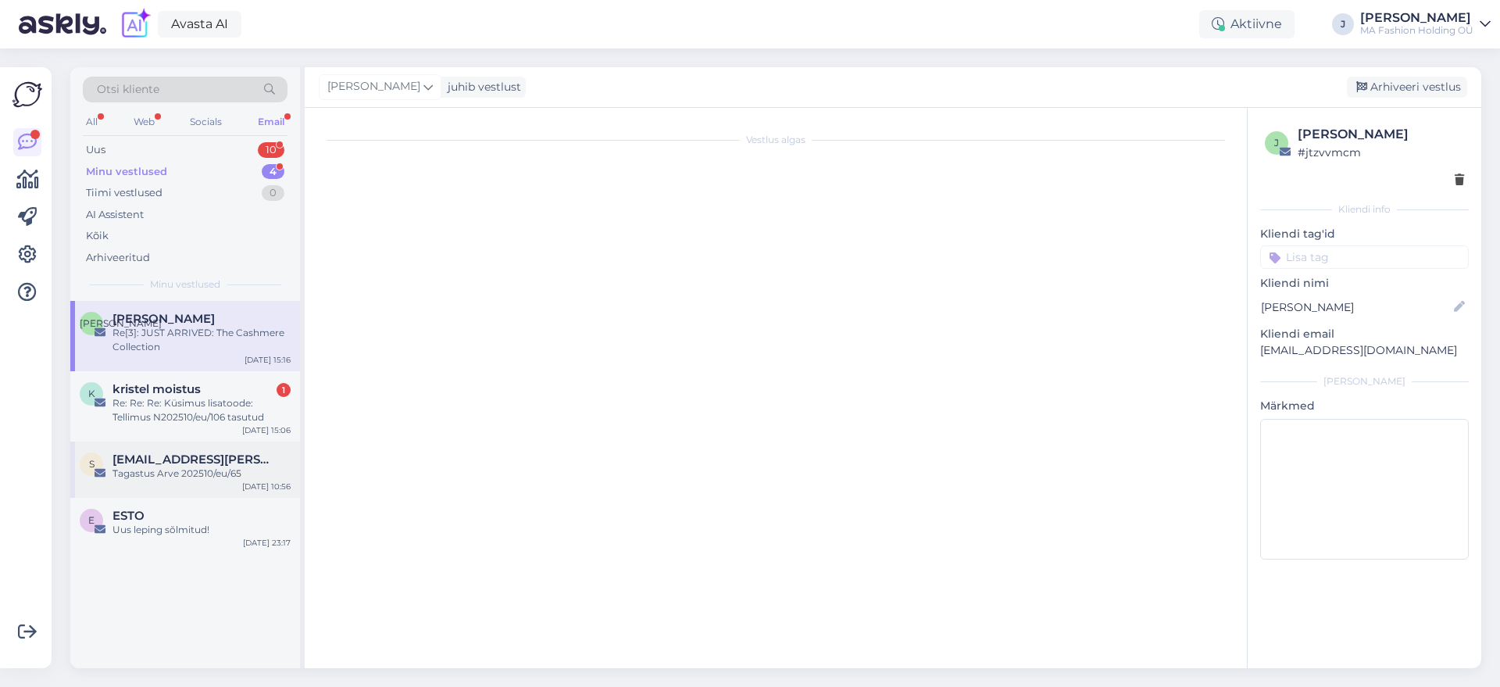
scroll to position [0, 0]
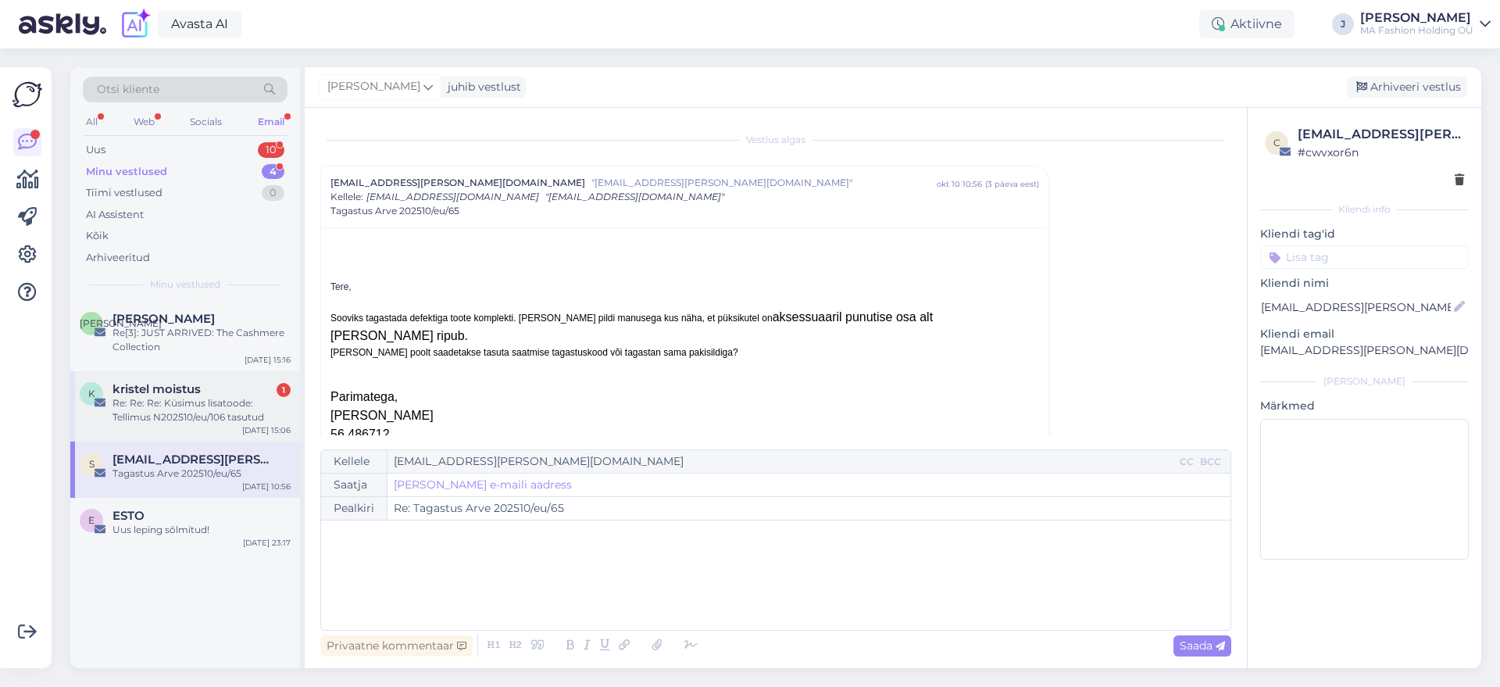
click at [225, 427] on div "k kristel moistus 1 Re: Re: Re: Küsimus lisatoode: Tellimus N202510/eu/106 tasu…" at bounding box center [185, 406] width 230 height 70
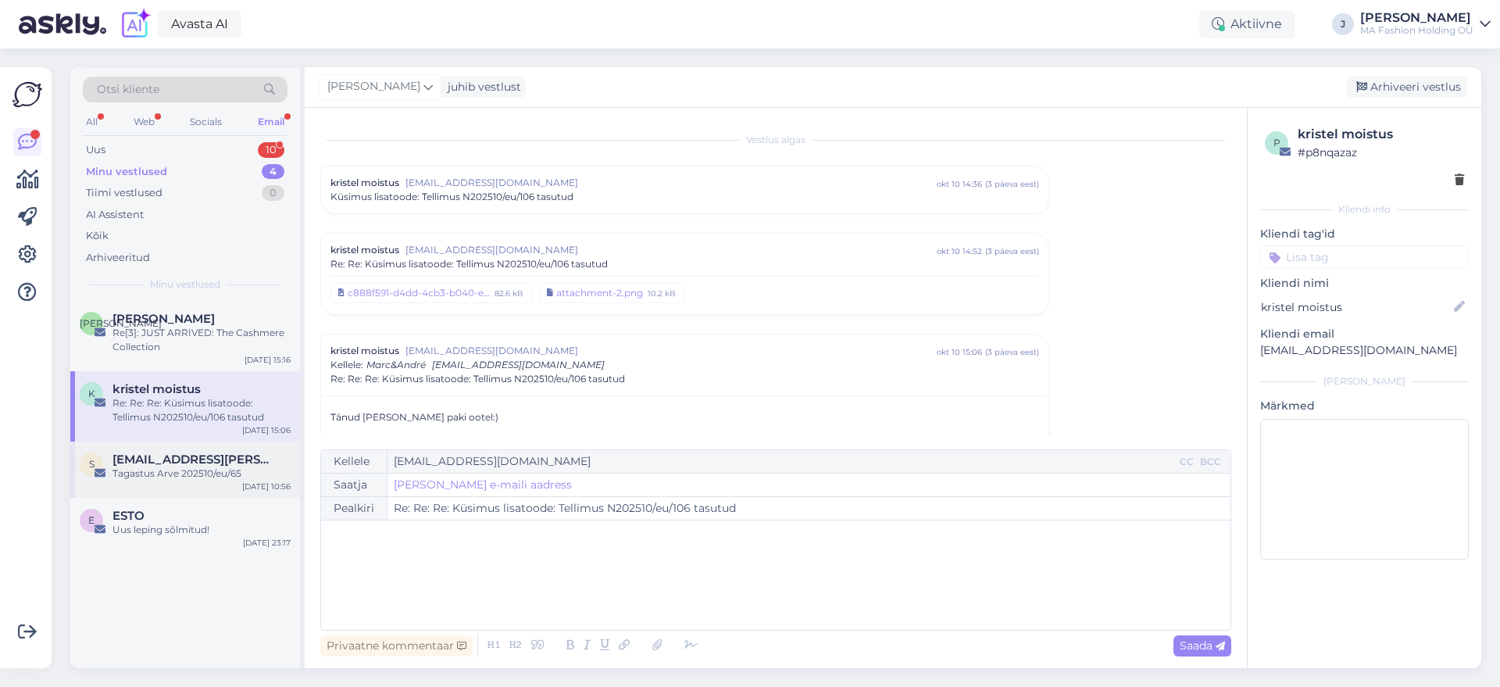
scroll to position [49, 0]
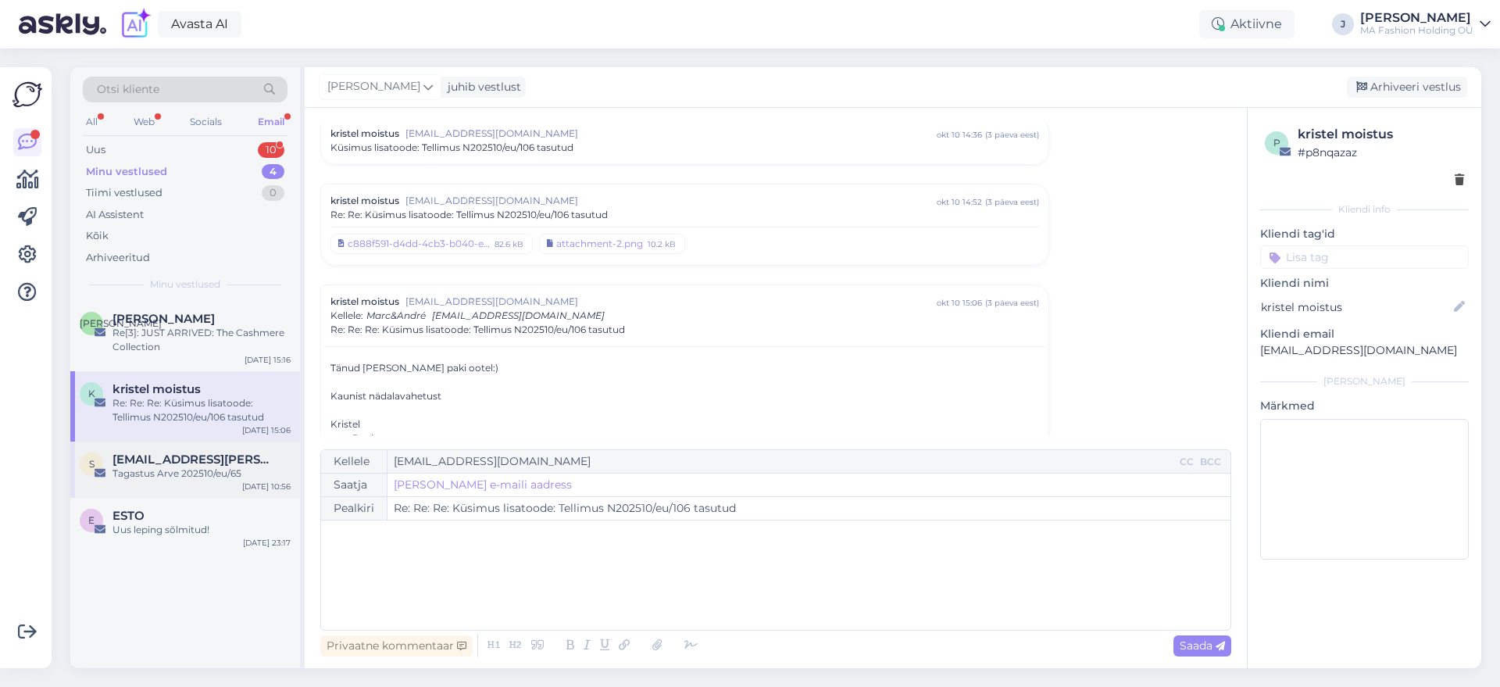
click at [227, 468] on div "Tagastus Arve 202510/eu/65" at bounding box center [201, 473] width 178 height 14
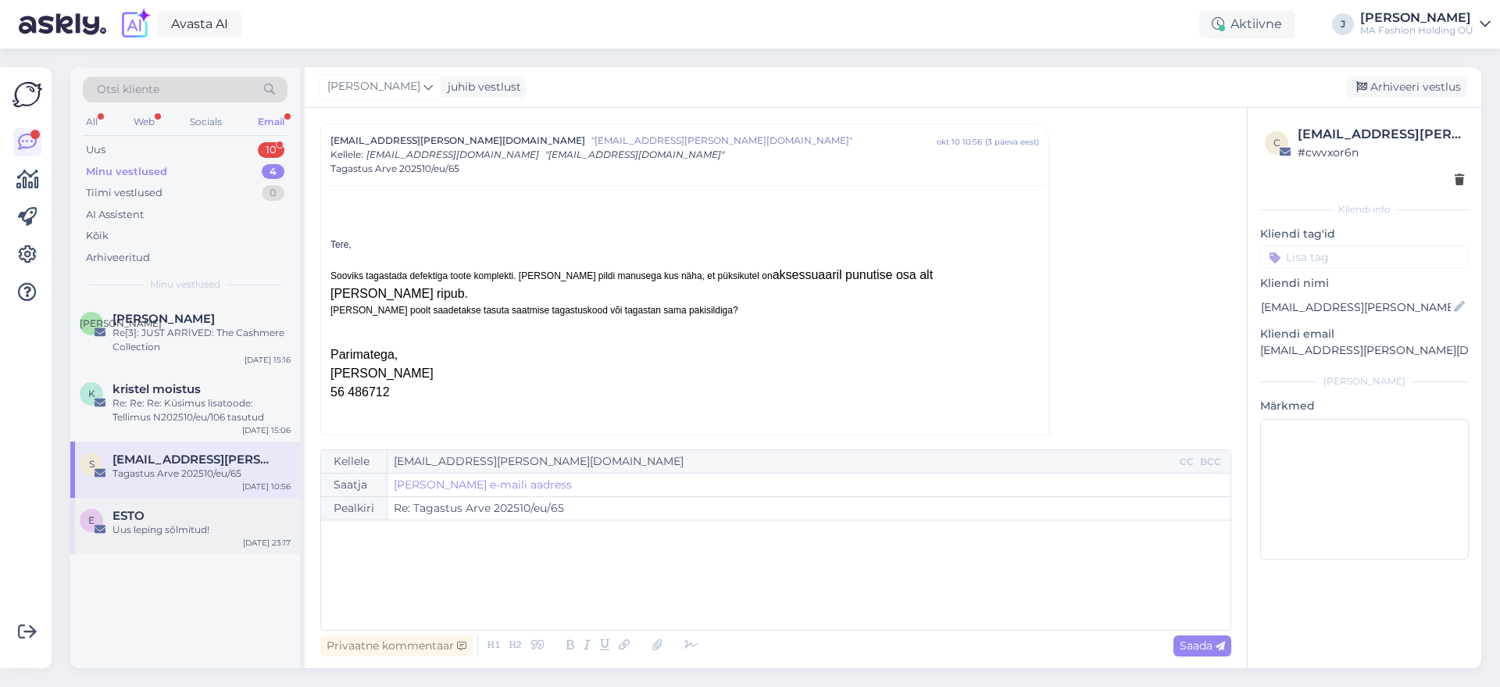
click at [214, 511] on div "ESTO" at bounding box center [201, 515] width 178 height 14
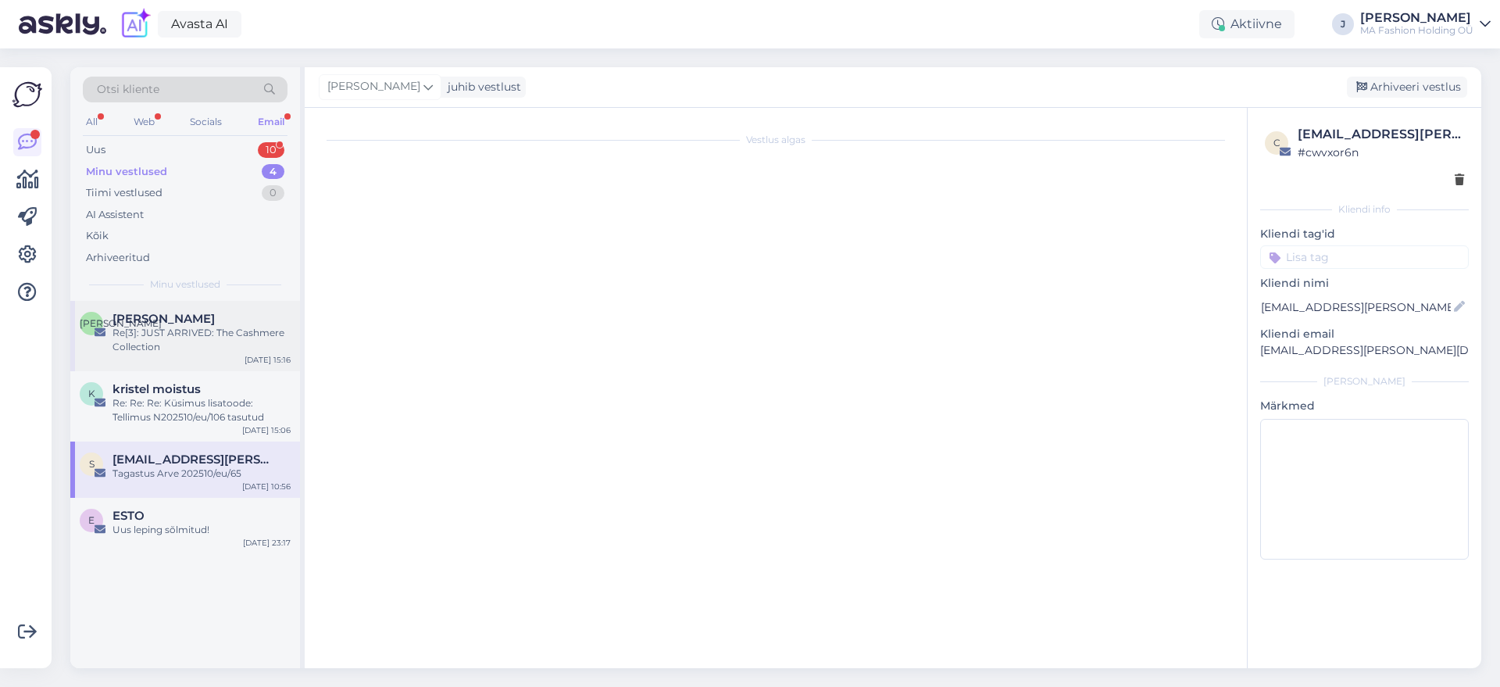
scroll to position [2899, 0]
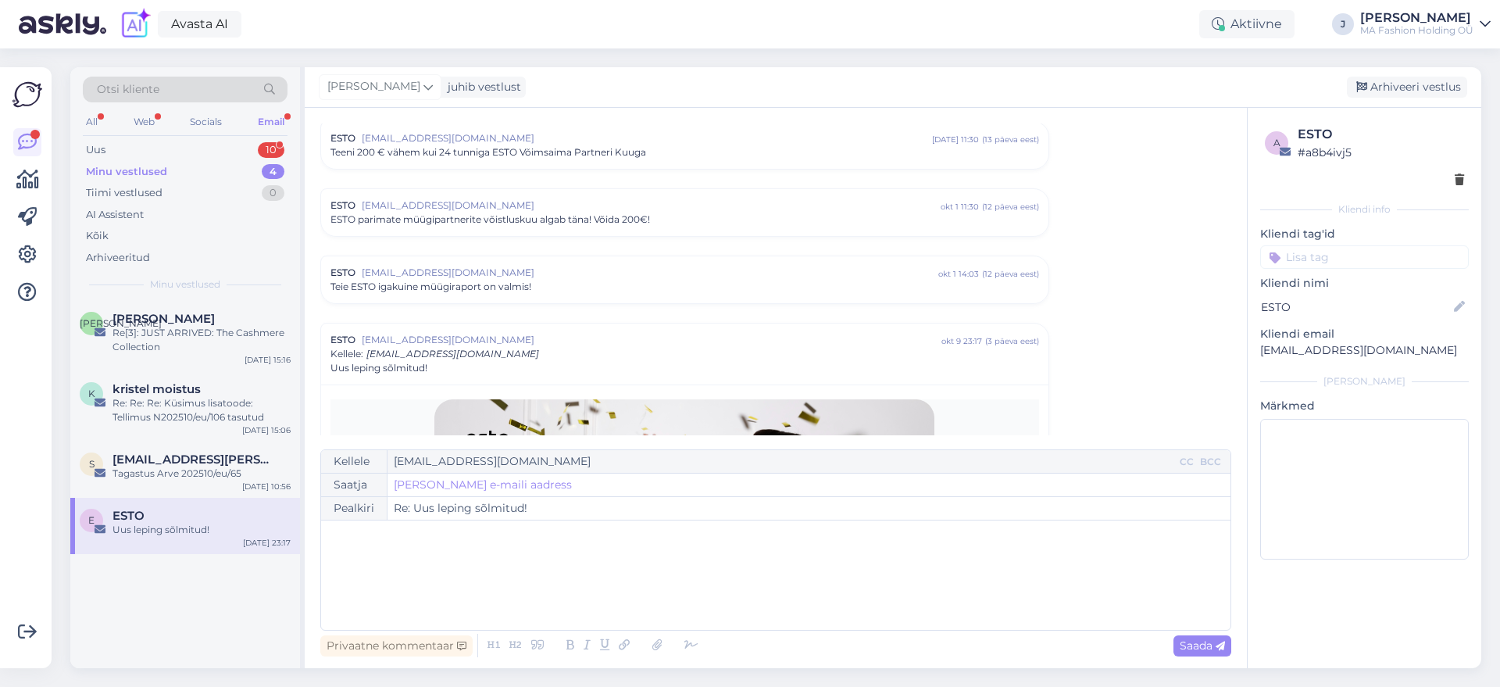
click at [205, 169] on div "Minu vestlused 4" at bounding box center [185, 172] width 205 height 22
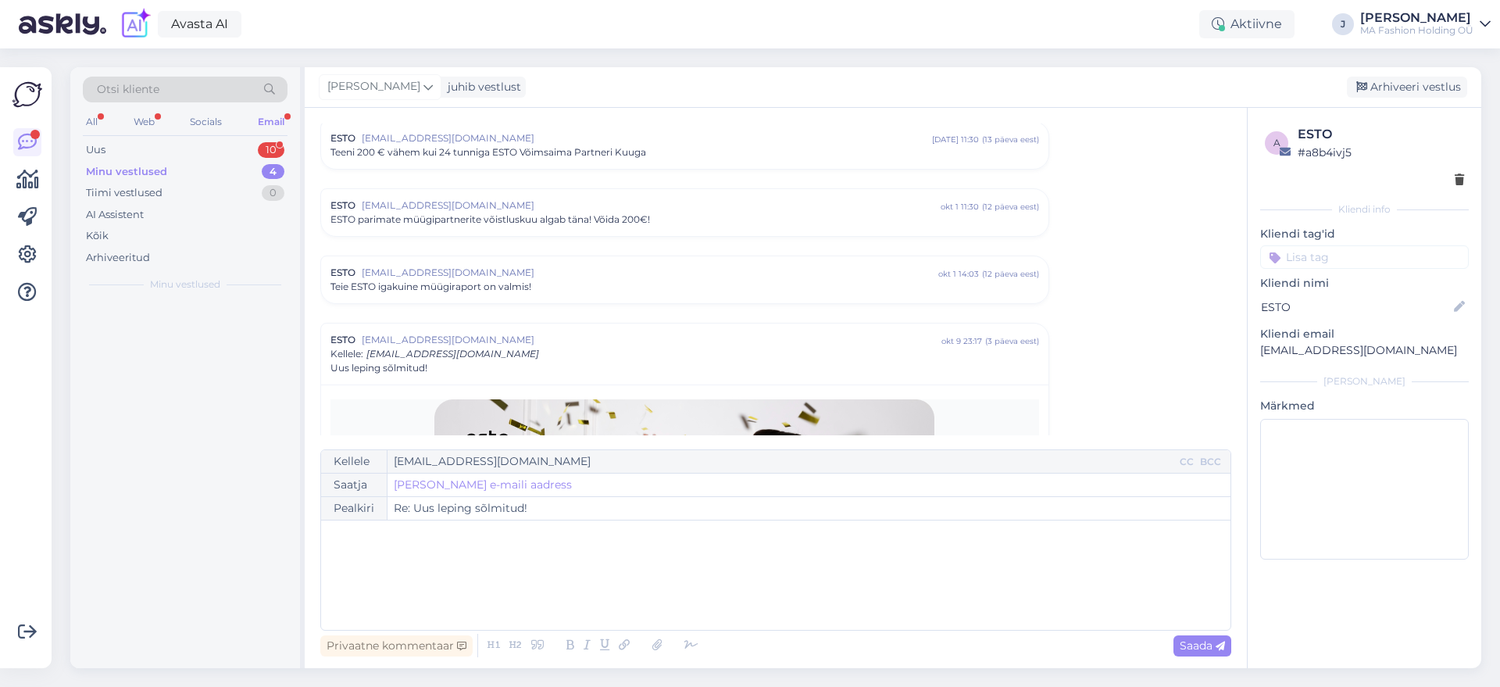
click at [205, 162] on div "Minu vestlused 4" at bounding box center [185, 172] width 205 height 22
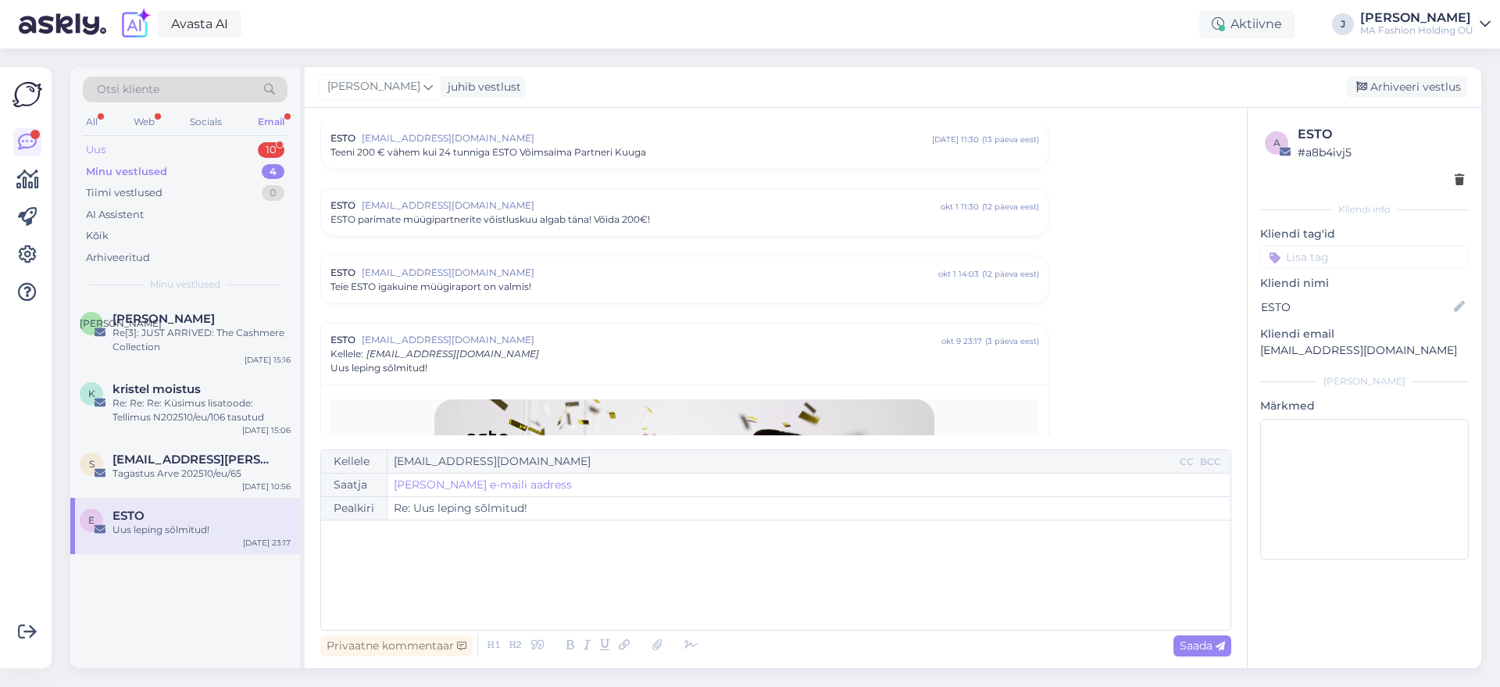
click at [205, 157] on div "Uus 10" at bounding box center [185, 150] width 205 height 22
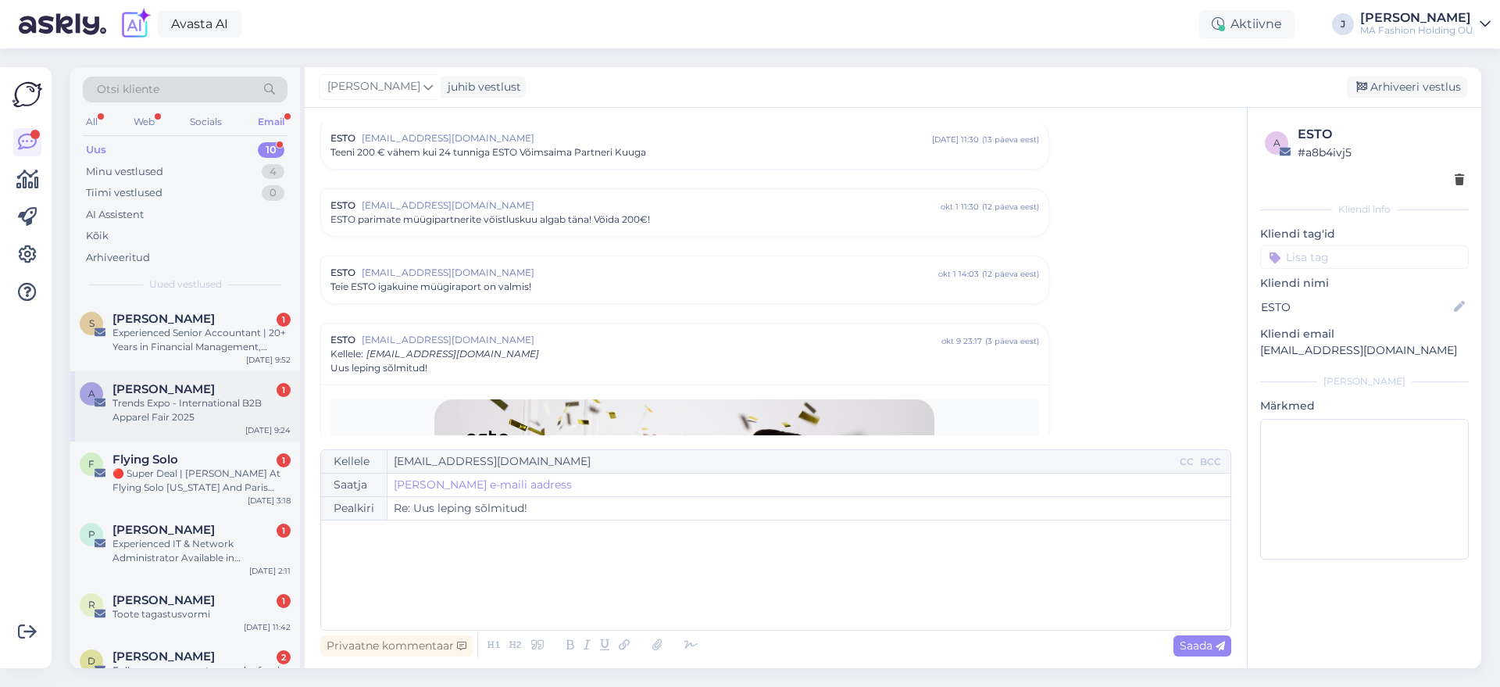
click at [155, 430] on div "A [PERSON_NAME] 1 Trends Expo - International B2B Apparel Fair [DATE] 9:24" at bounding box center [185, 406] width 230 height 70
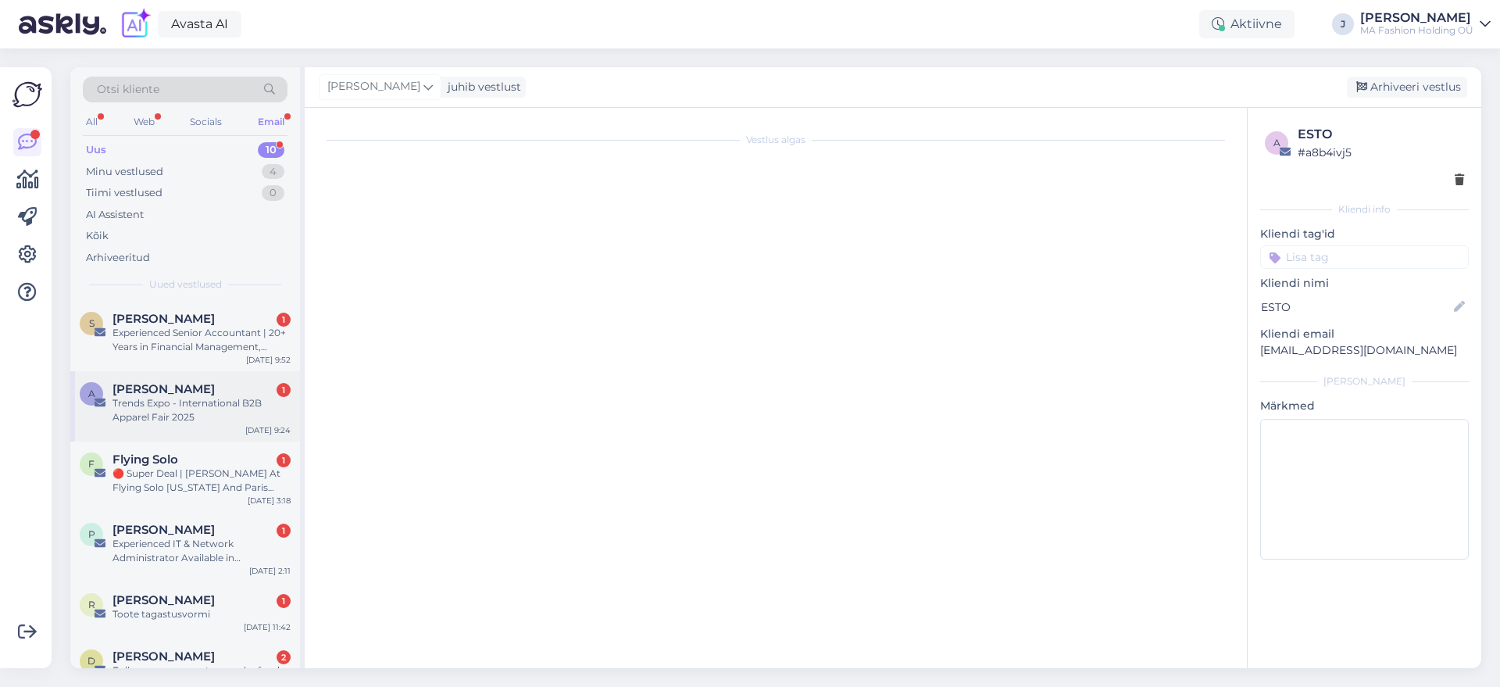
scroll to position [0, 0]
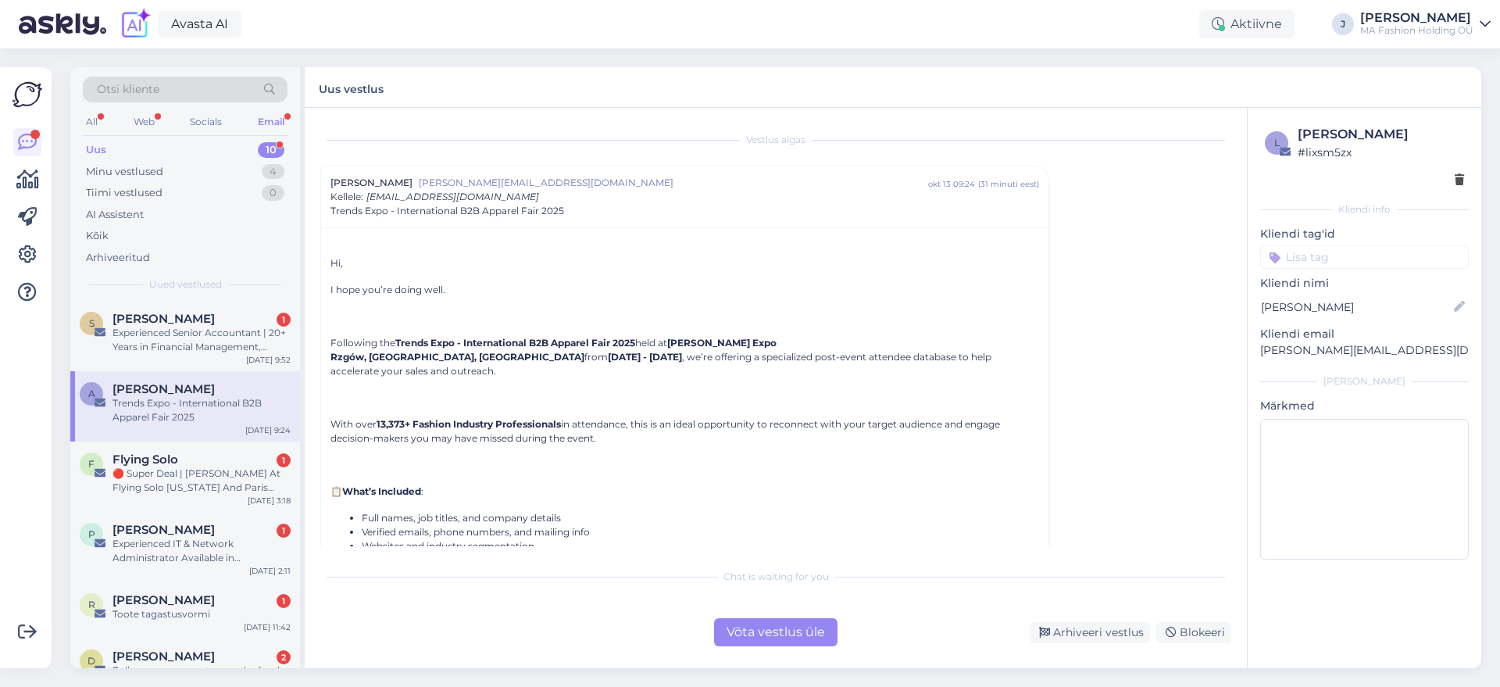
click at [758, 627] on div "Võta vestlus üle" at bounding box center [775, 632] width 123 height 28
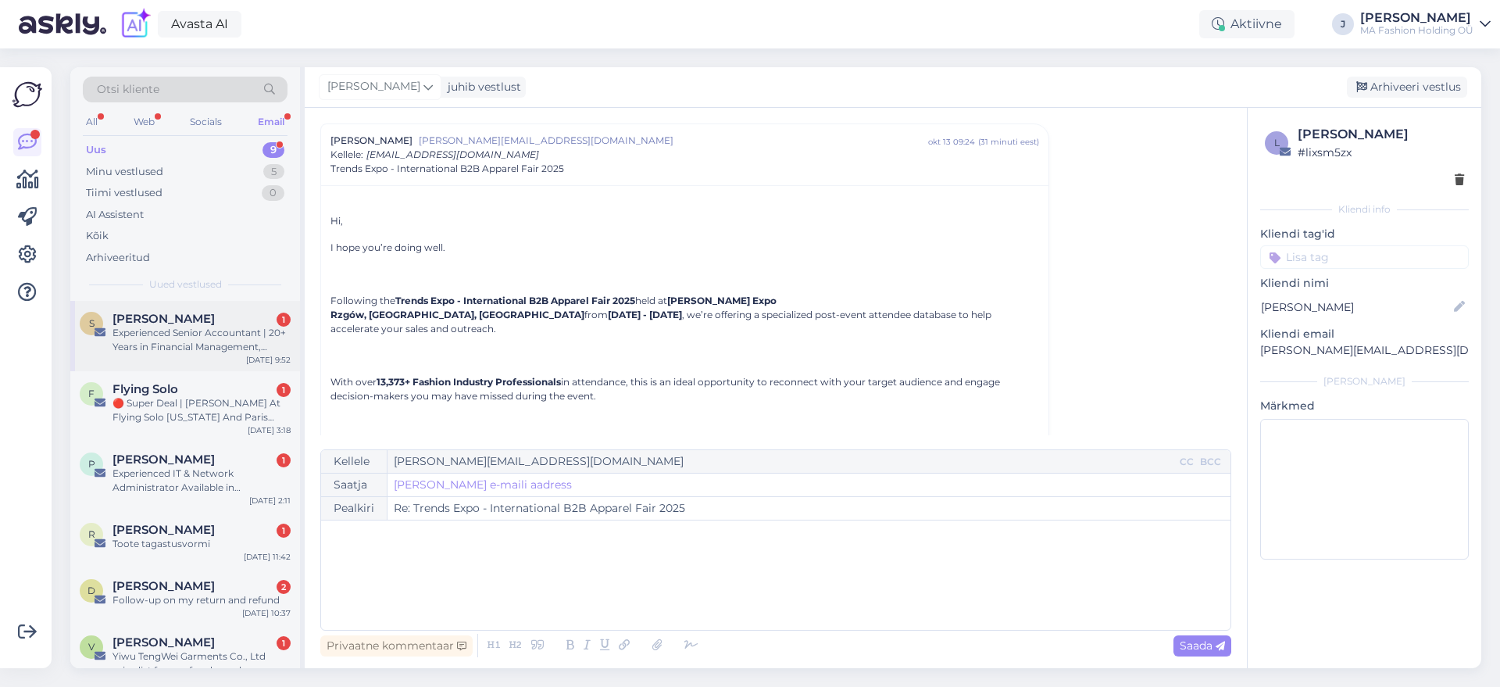
click at [195, 312] on span "[PERSON_NAME]" at bounding box center [163, 319] width 102 height 14
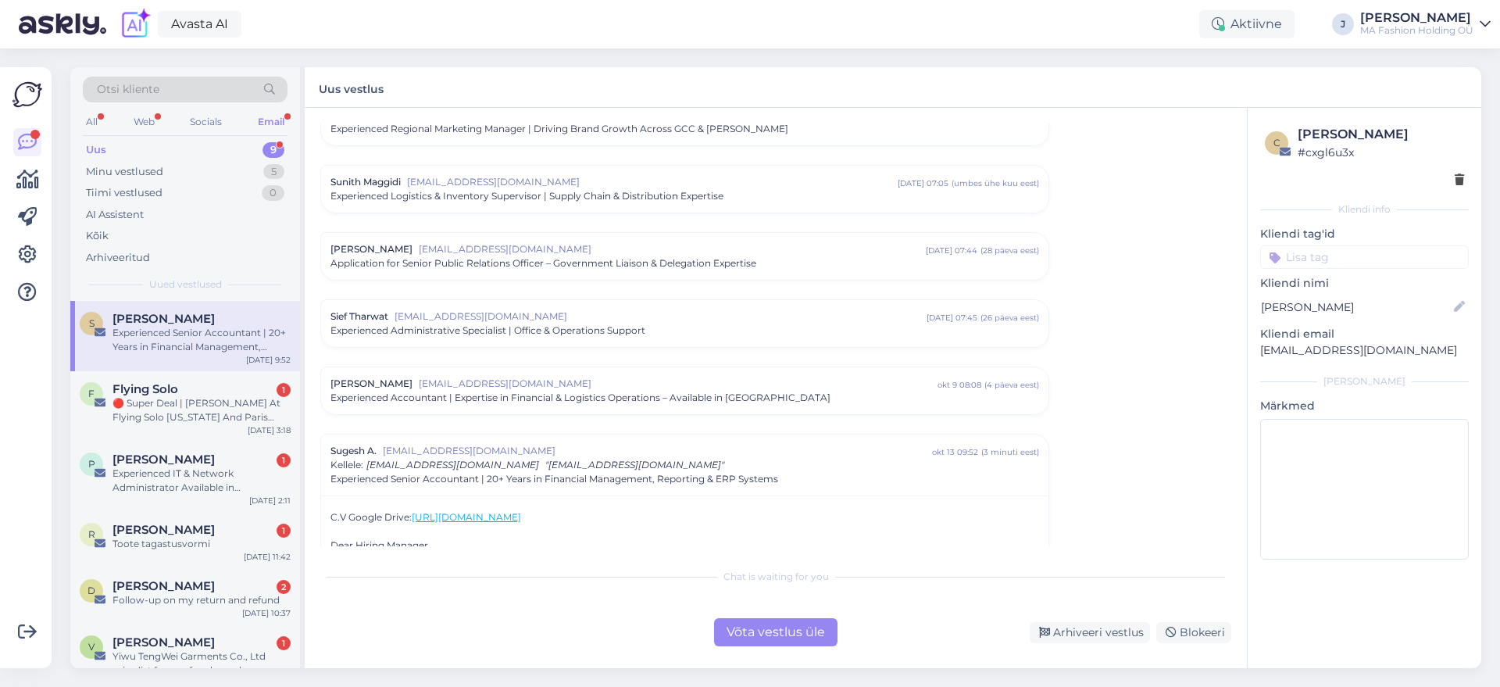
click at [723, 619] on div "Võta vestlus üle" at bounding box center [775, 632] width 123 height 28
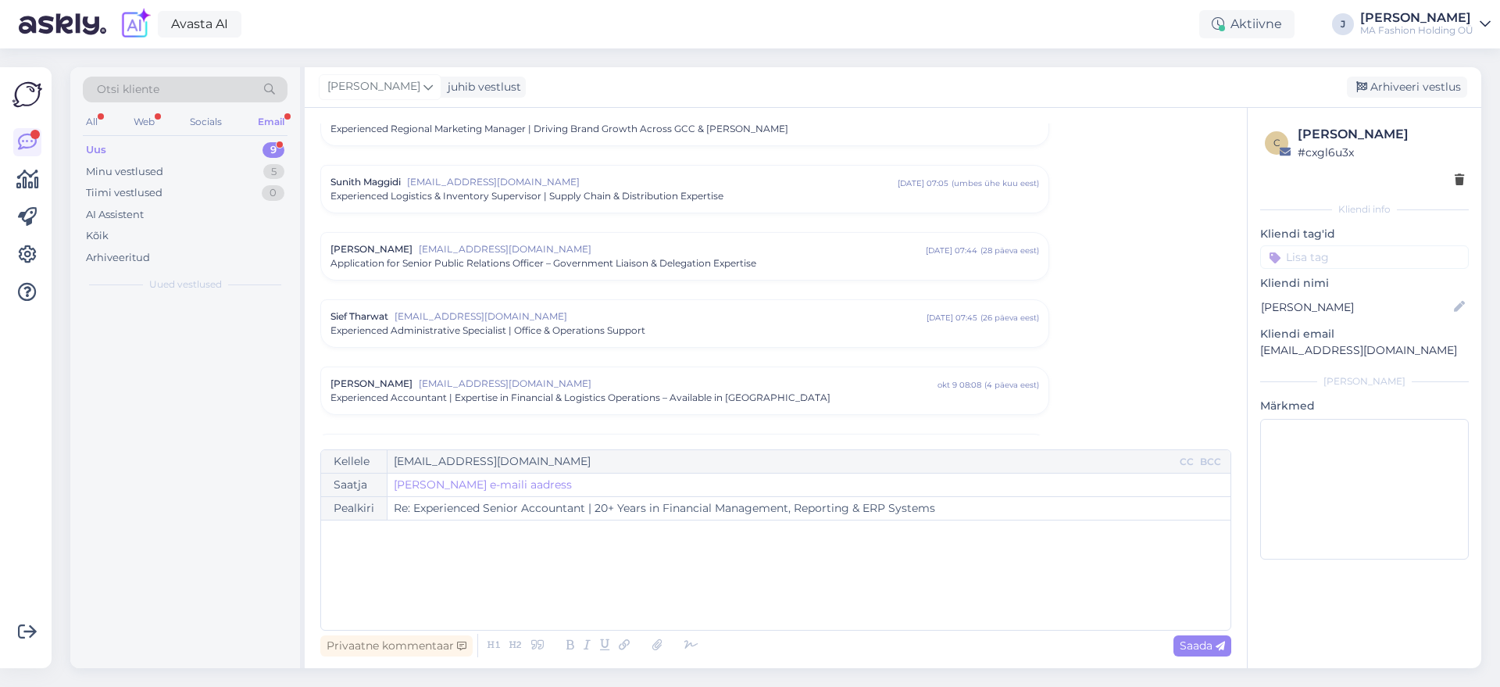
scroll to position [3334, 0]
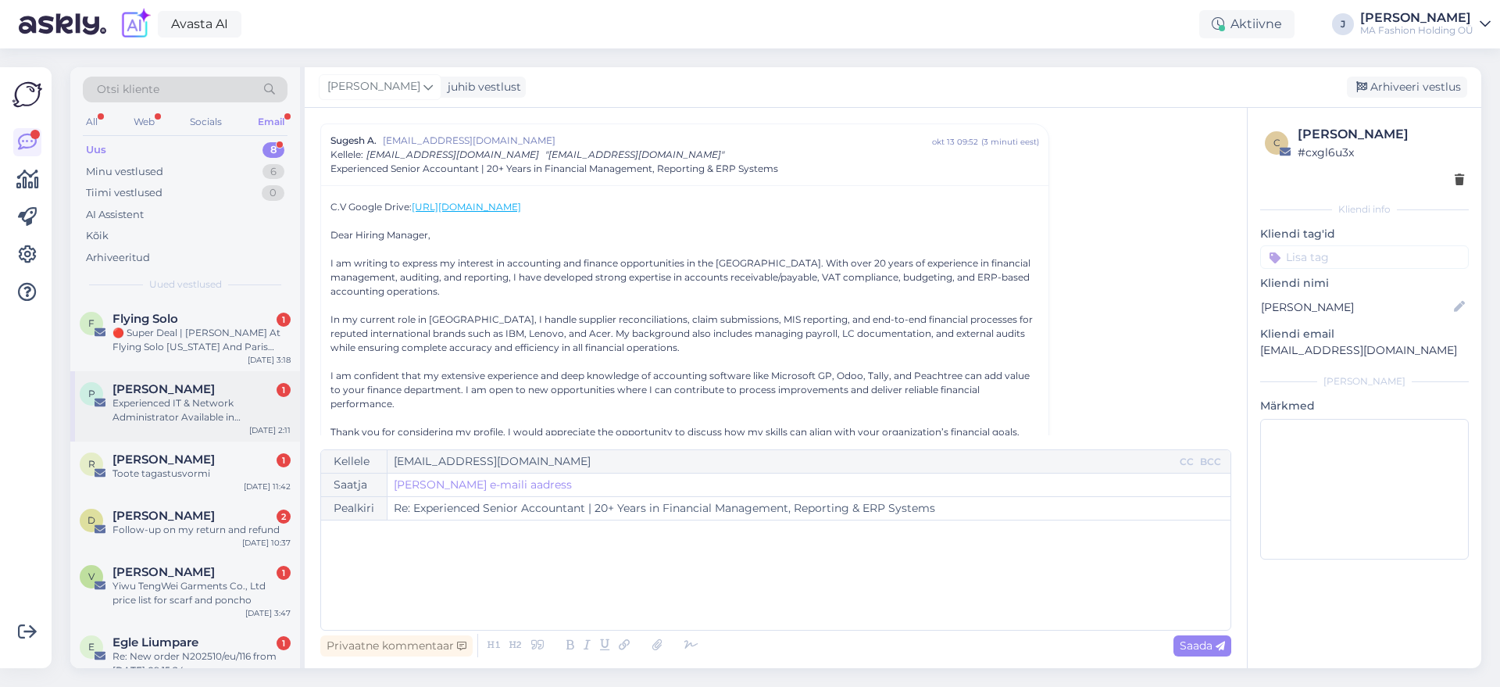
click at [294, 407] on div "P [PERSON_NAME] 1 Experienced IT & Network Administrator Available in [GEOGRAPH…" at bounding box center [185, 406] width 230 height 70
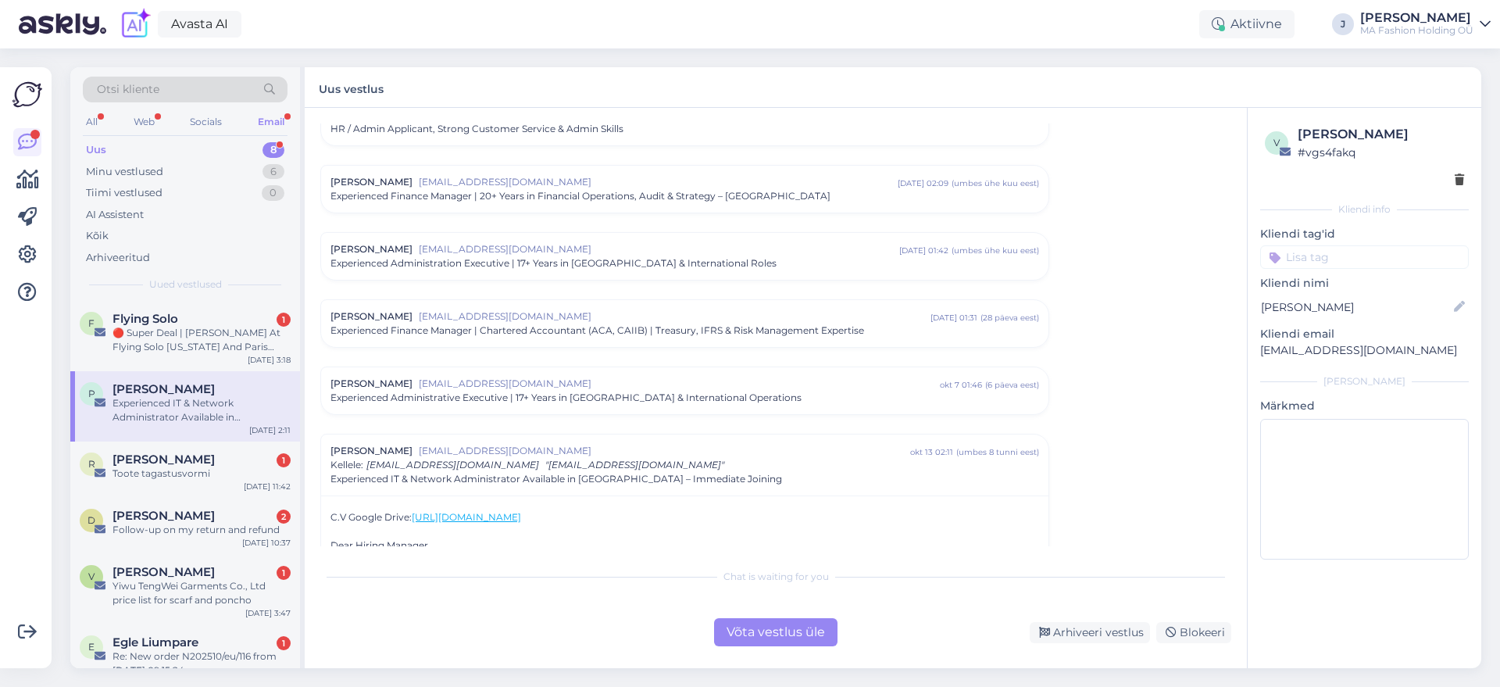
click at [762, 639] on div "Võta vestlus üle" at bounding box center [775, 632] width 123 height 28
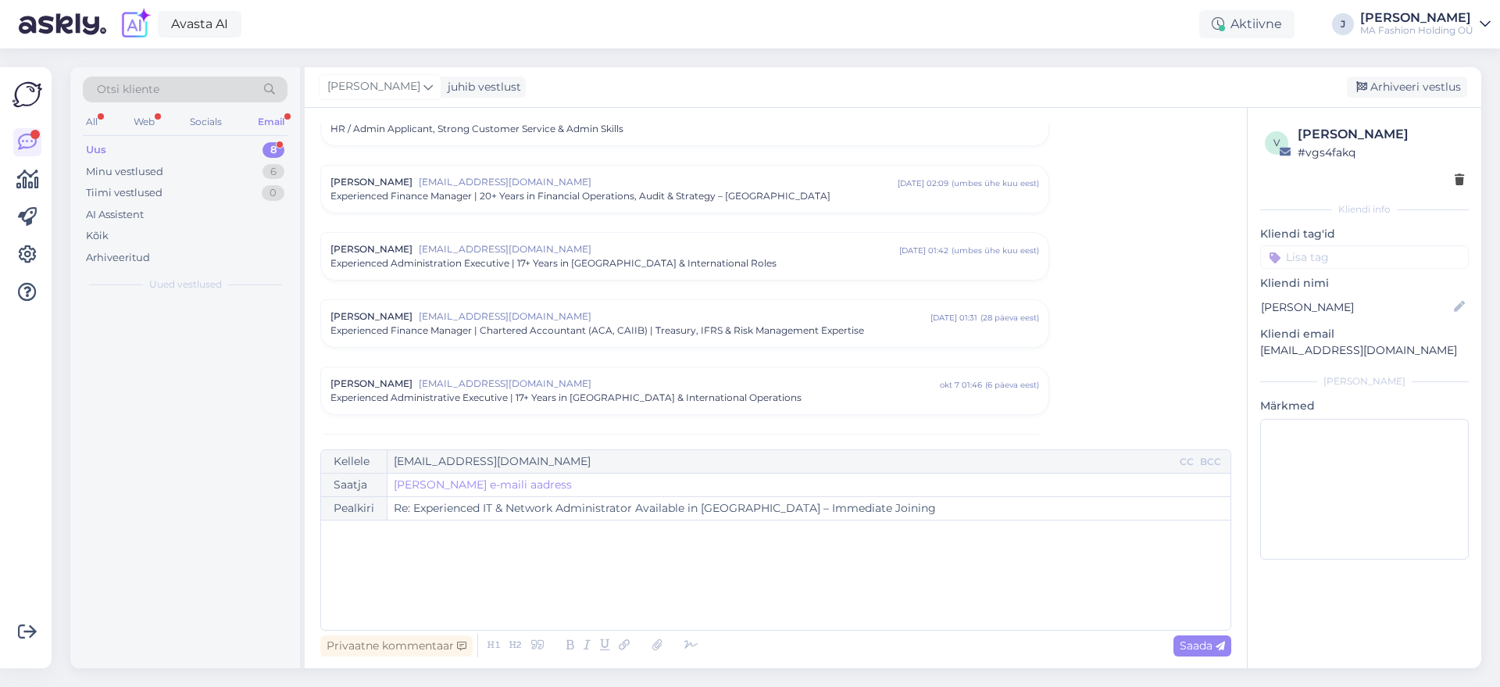
scroll to position [1587, 0]
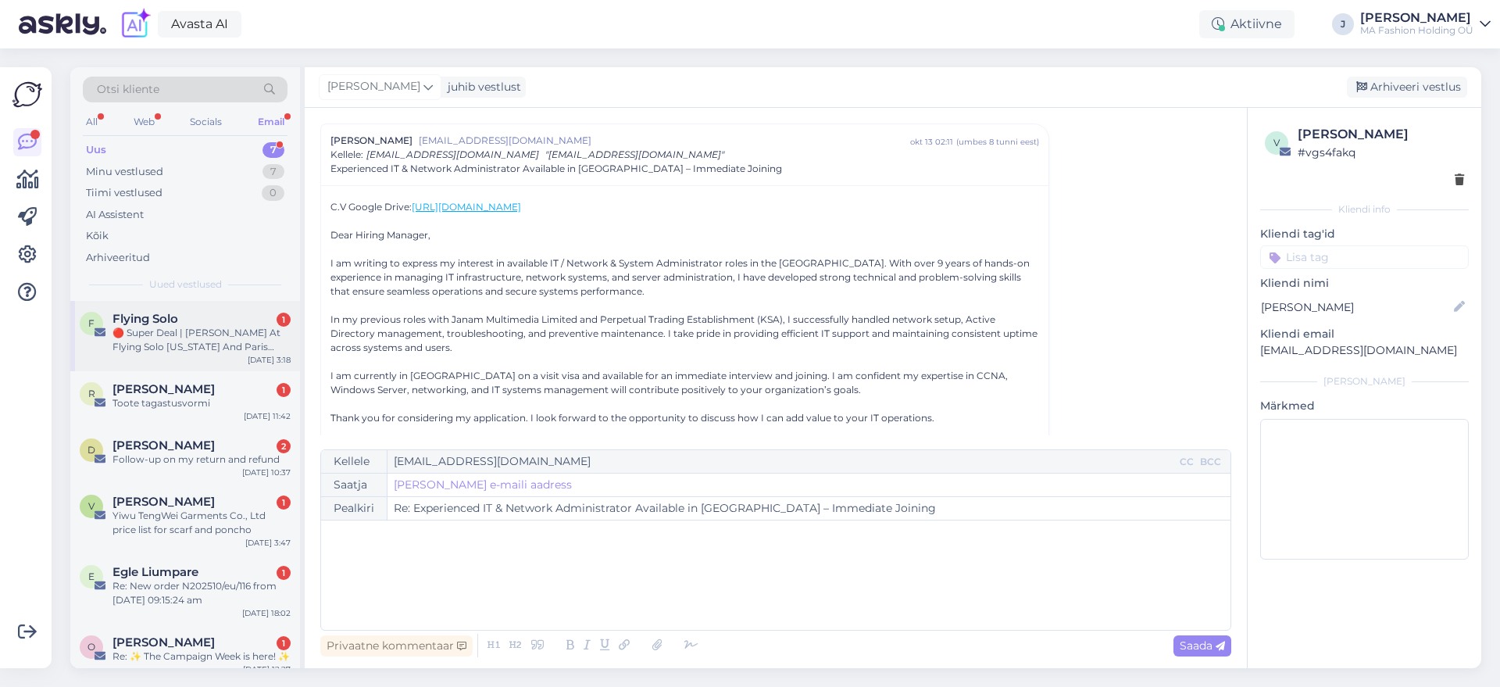
click at [200, 330] on div "🔴 Super Deal | [PERSON_NAME] At Flying Solo [US_STATE] And Paris Stores" at bounding box center [201, 340] width 178 height 28
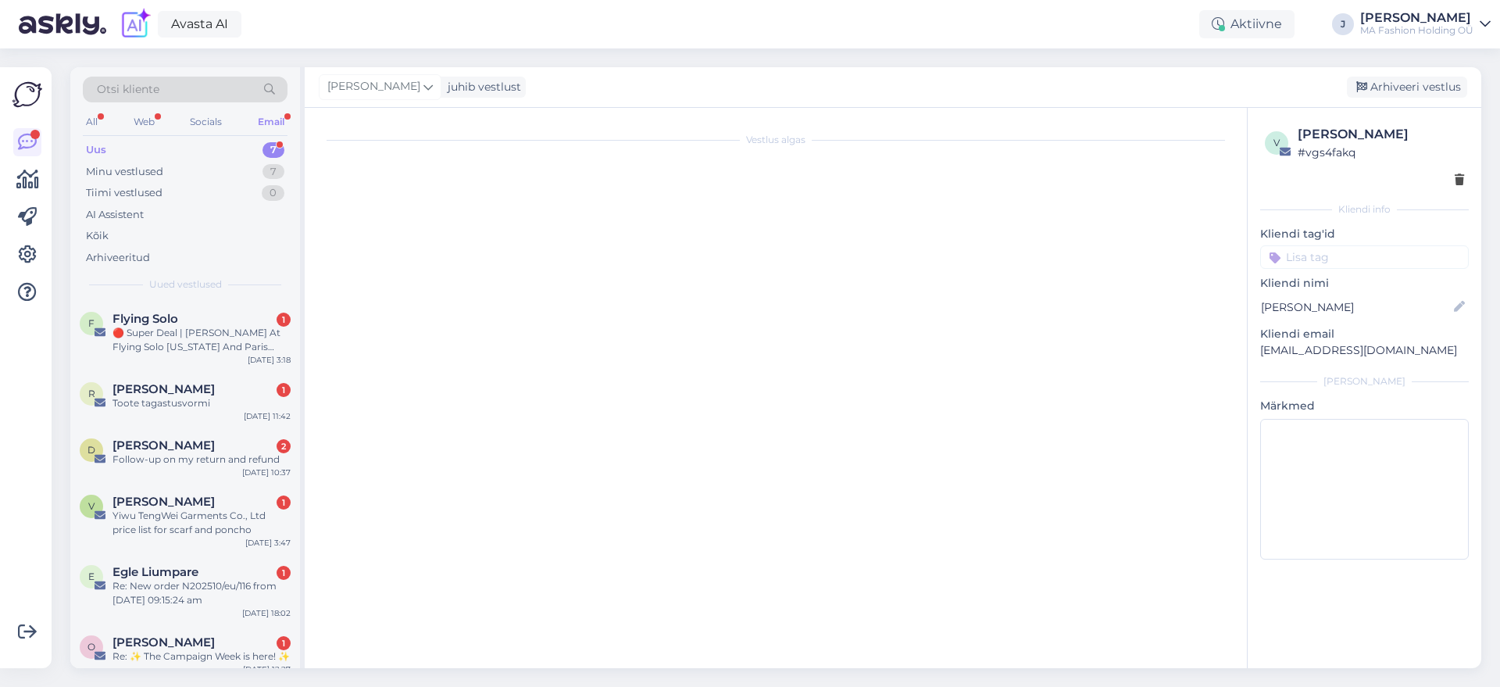
scroll to position [0, 0]
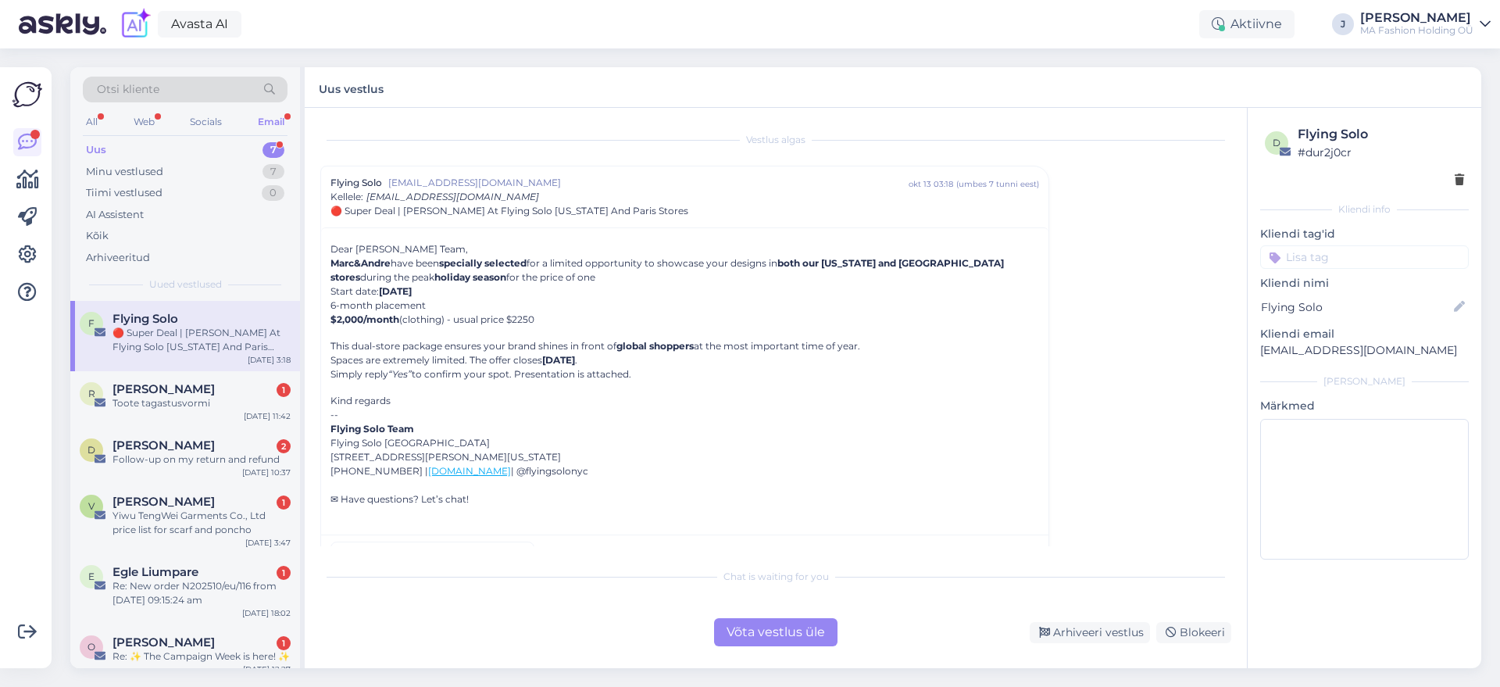
click at [727, 623] on div "Võta vestlus üle" at bounding box center [775, 632] width 123 height 28
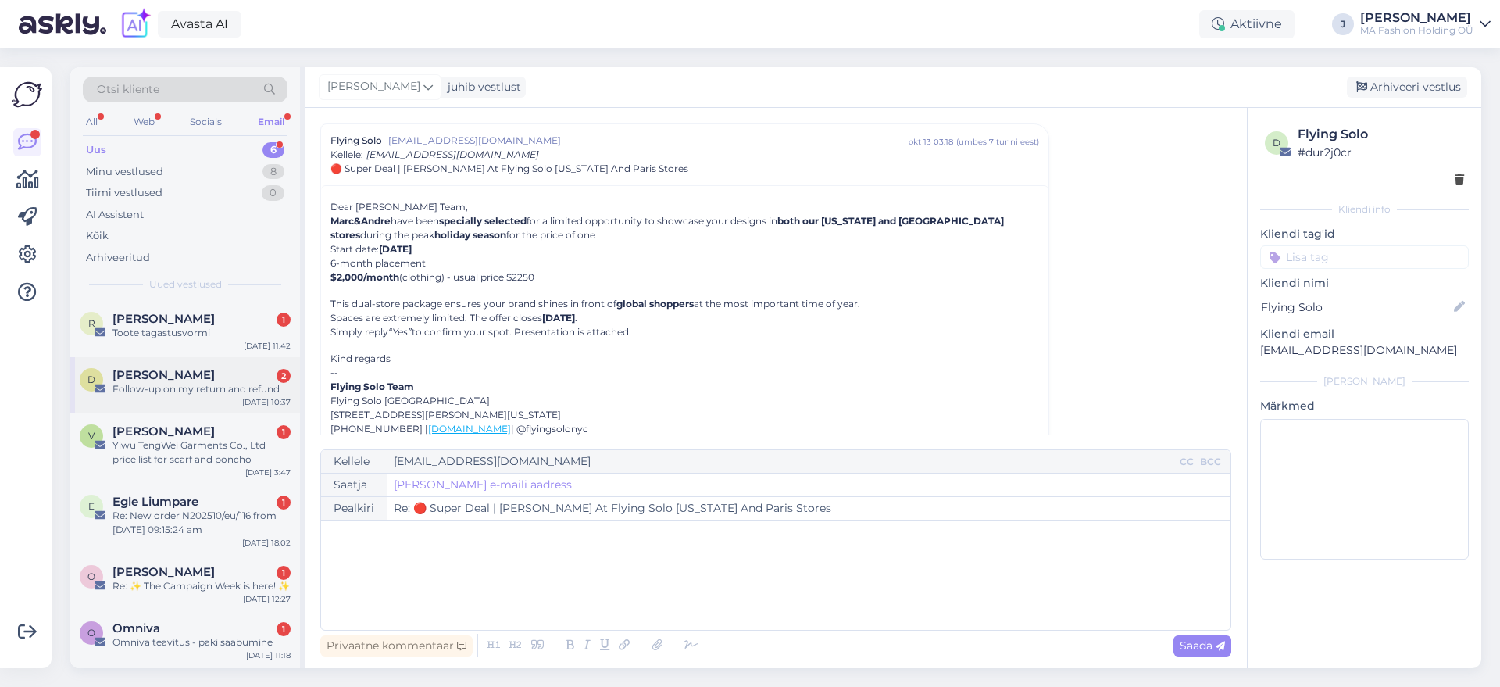
click at [208, 399] on div "D [PERSON_NAME] 2 Follow-up on my return and refund [DATE] 10:37" at bounding box center [185, 385] width 230 height 56
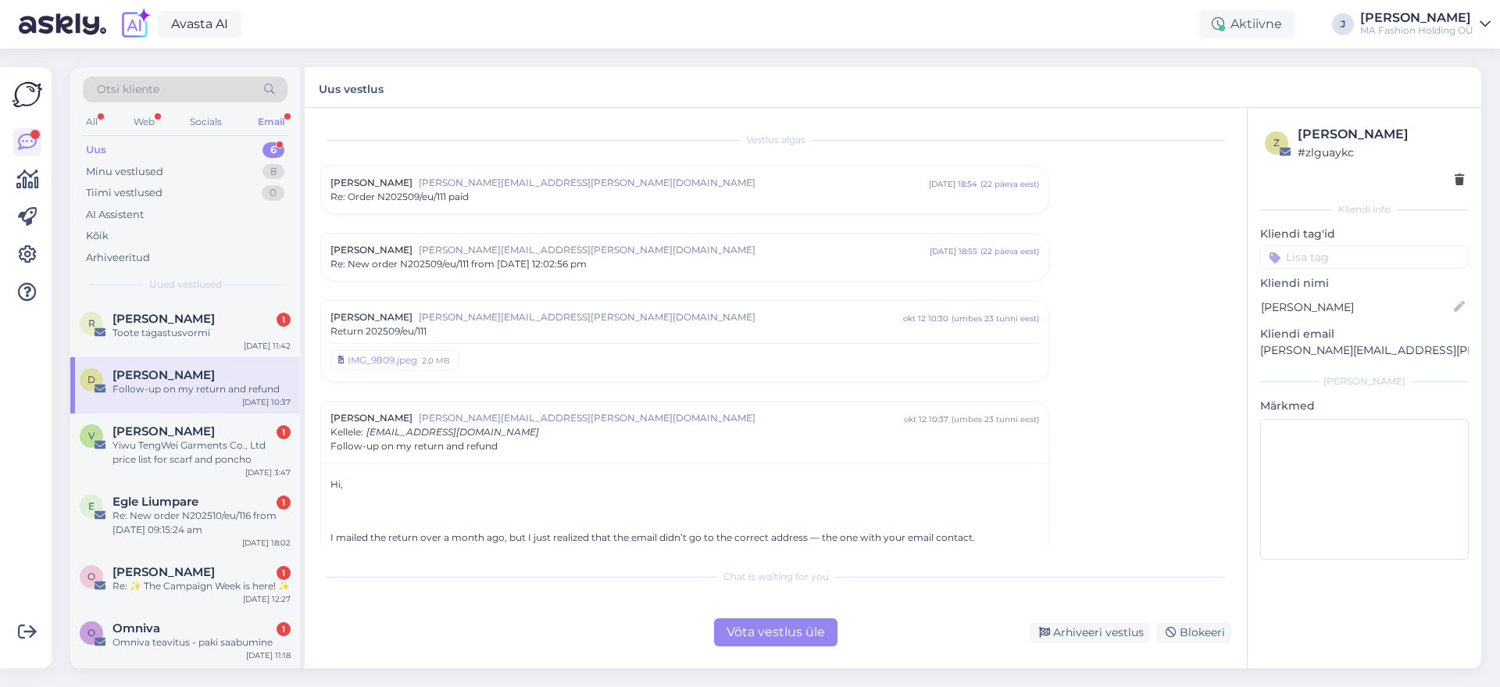
click at [739, 621] on div "Võta vestlus üle" at bounding box center [775, 632] width 123 height 28
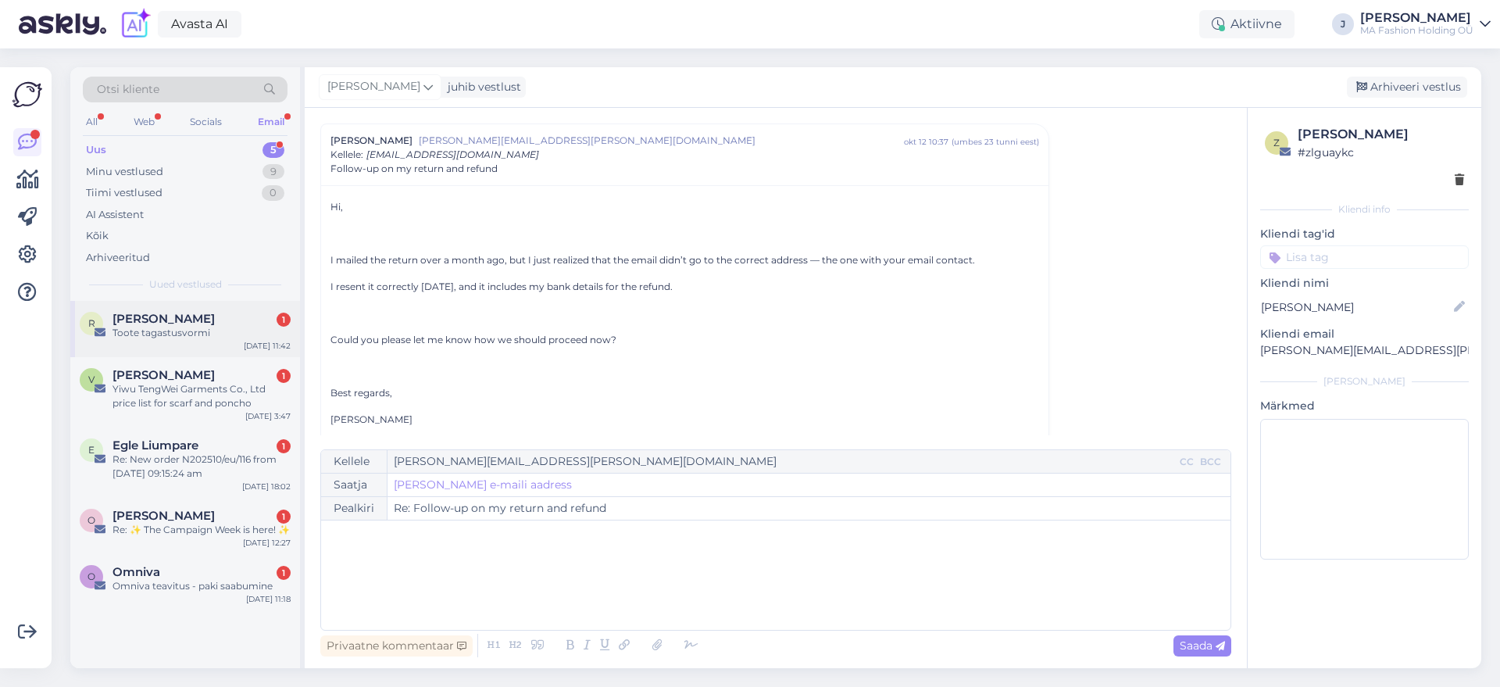
click at [249, 341] on div "[DATE] 11:42" at bounding box center [267, 346] width 47 height 12
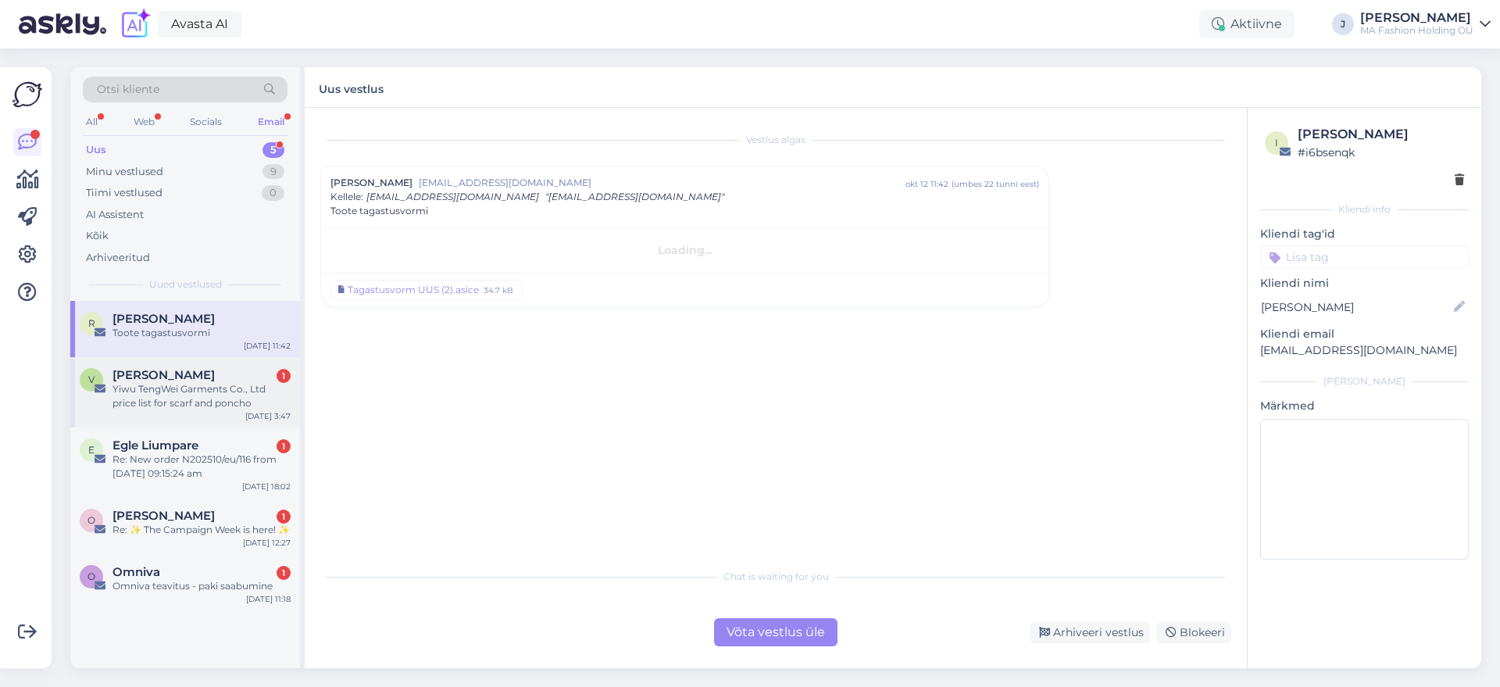
scroll to position [0, 0]
click at [801, 630] on div "Võta vestlus üle" at bounding box center [775, 632] width 123 height 28
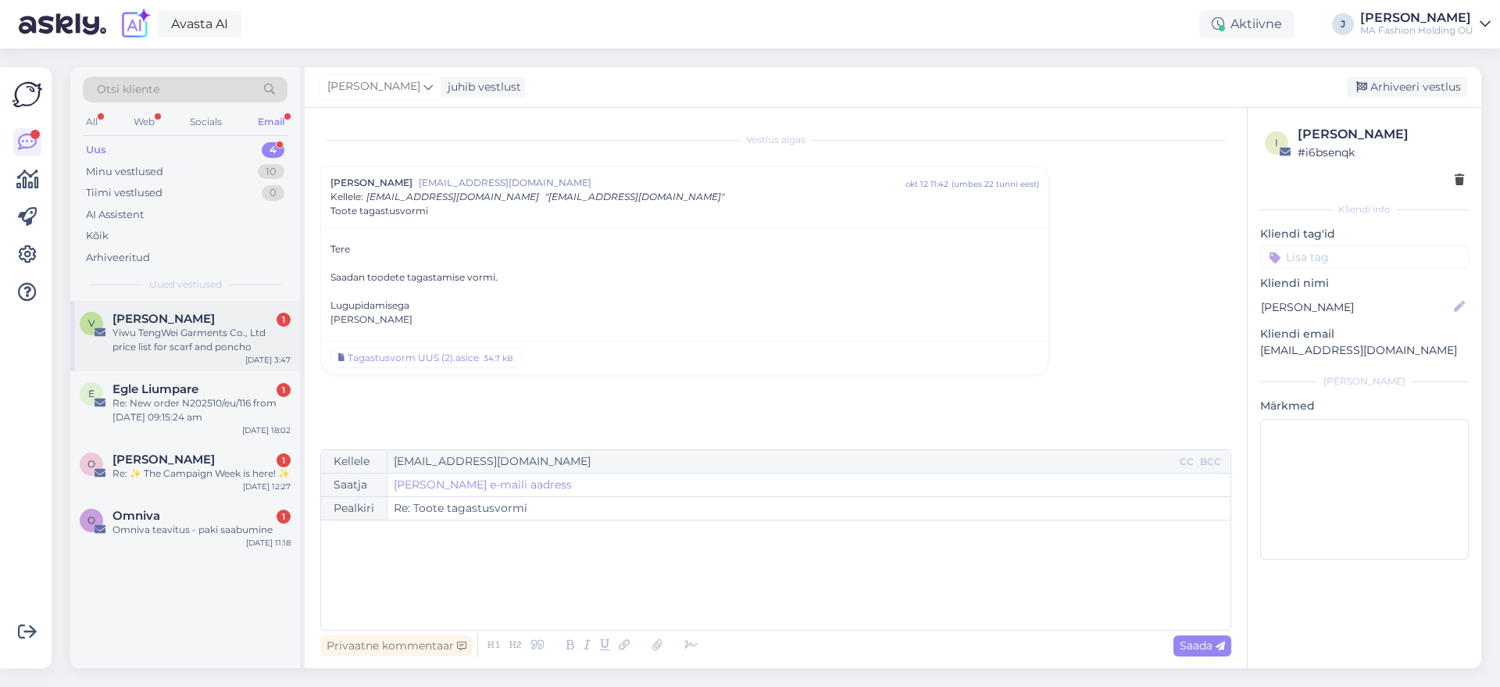
click at [219, 348] on div "Yiwu TengWei Garments Co., Ltd price list for scarf and poncho" at bounding box center [201, 340] width 178 height 28
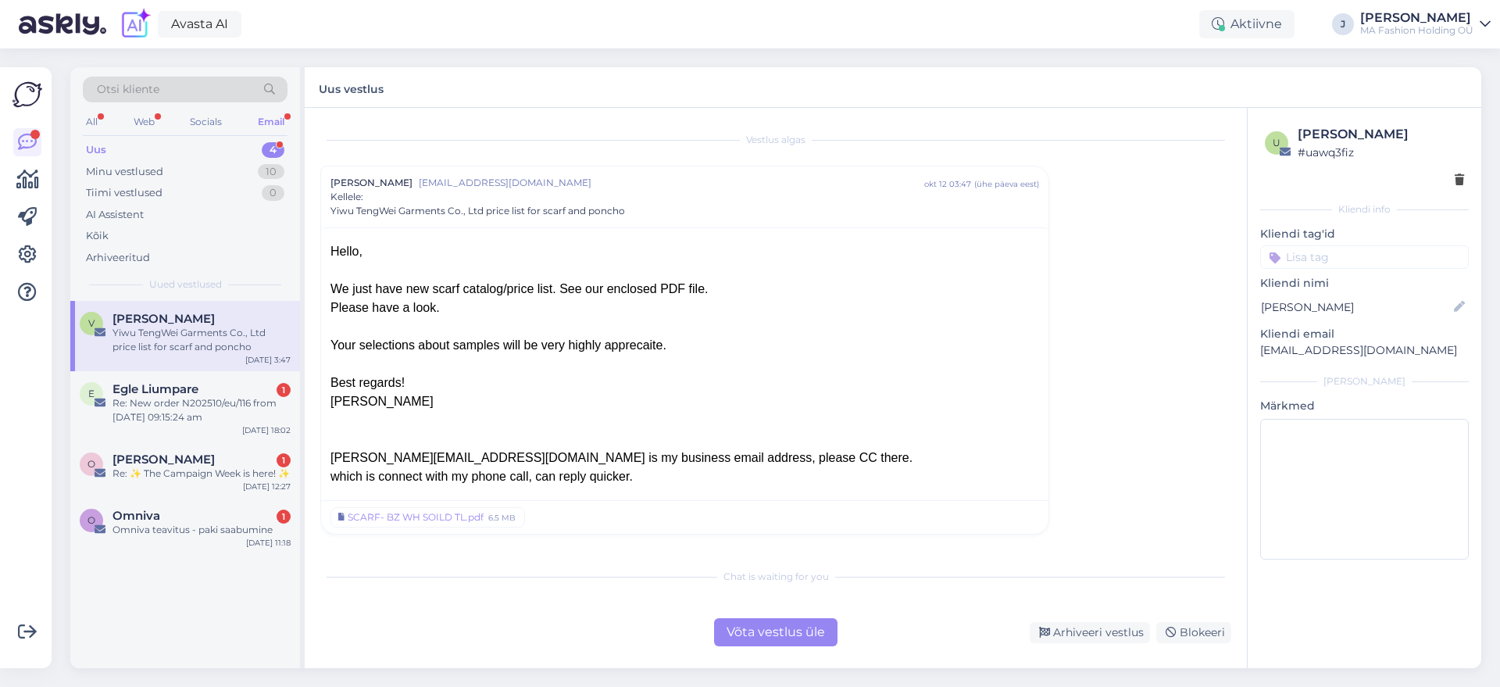
click at [753, 622] on div "Võta vestlus üle" at bounding box center [775, 632] width 123 height 28
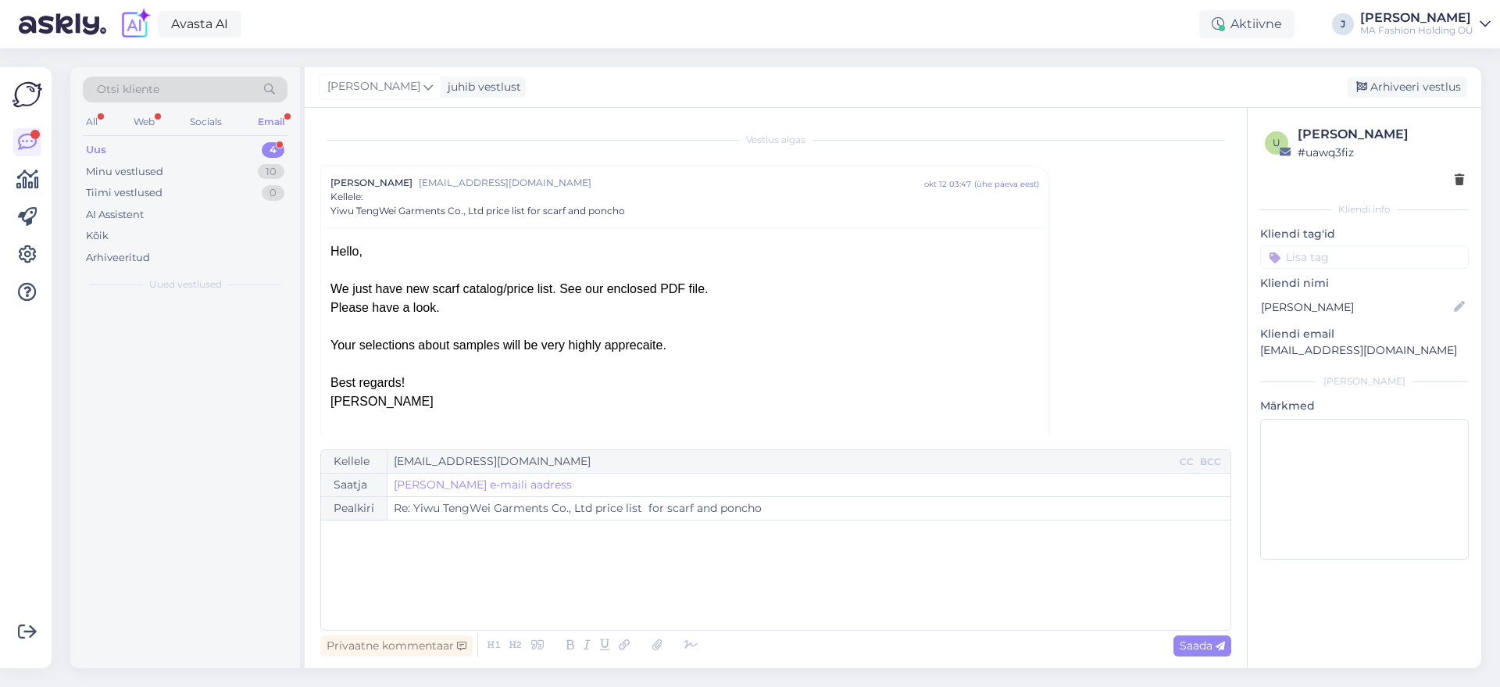
scroll to position [42, 0]
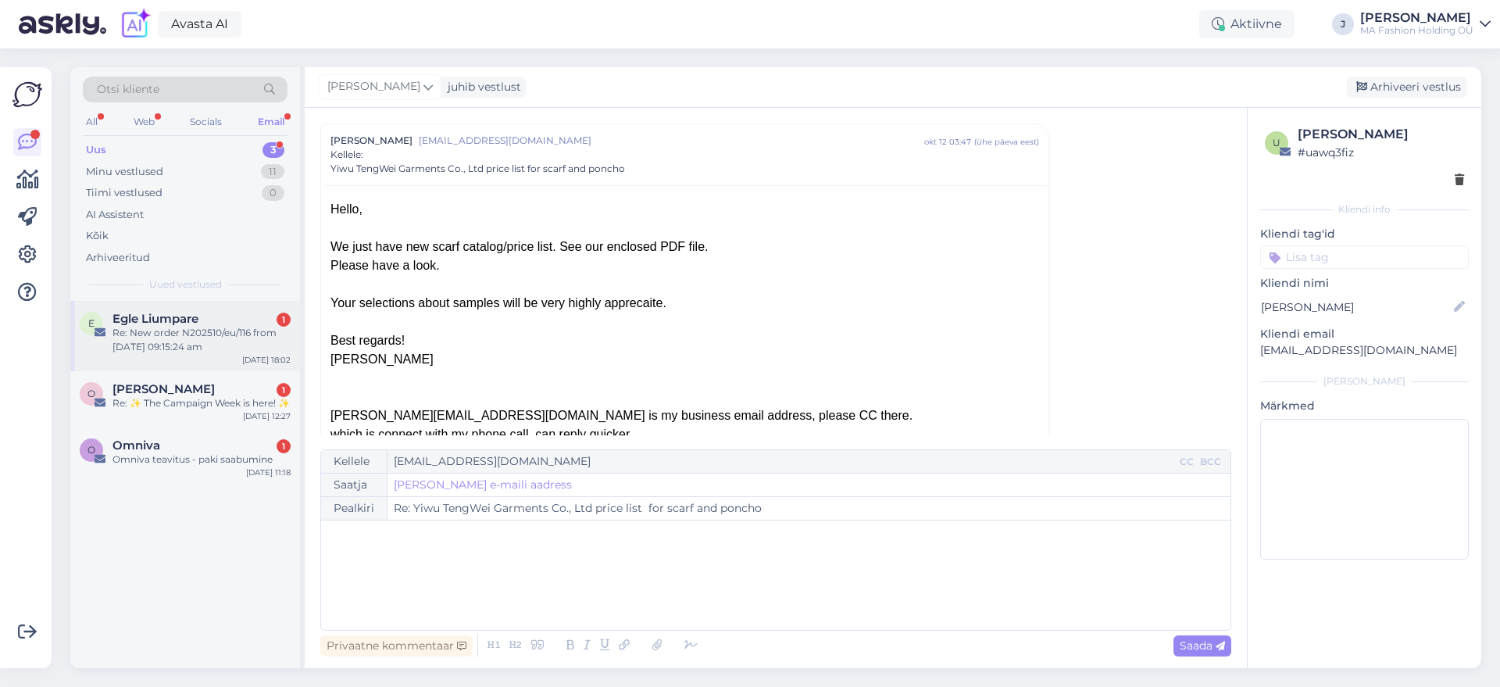
click at [151, 318] on span "Egle Liumpare" at bounding box center [155, 319] width 86 height 14
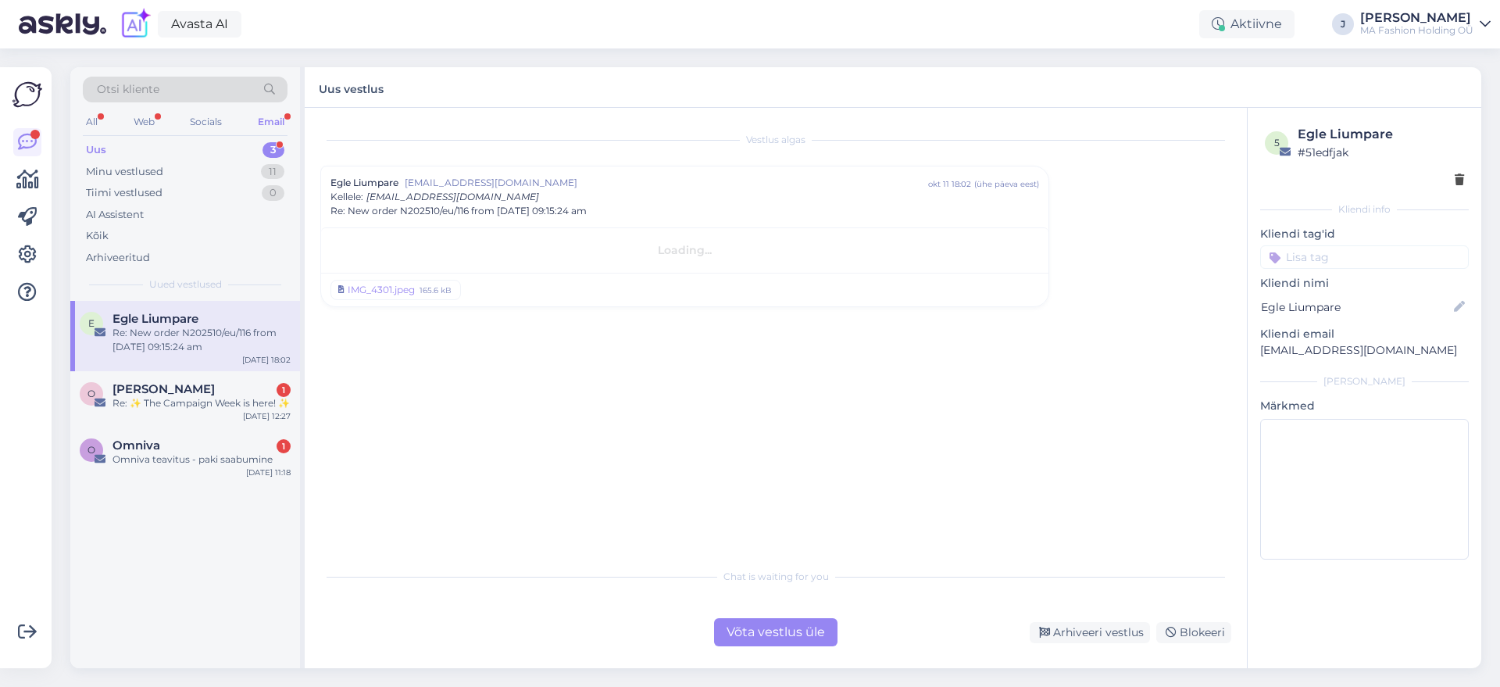
scroll to position [0, 0]
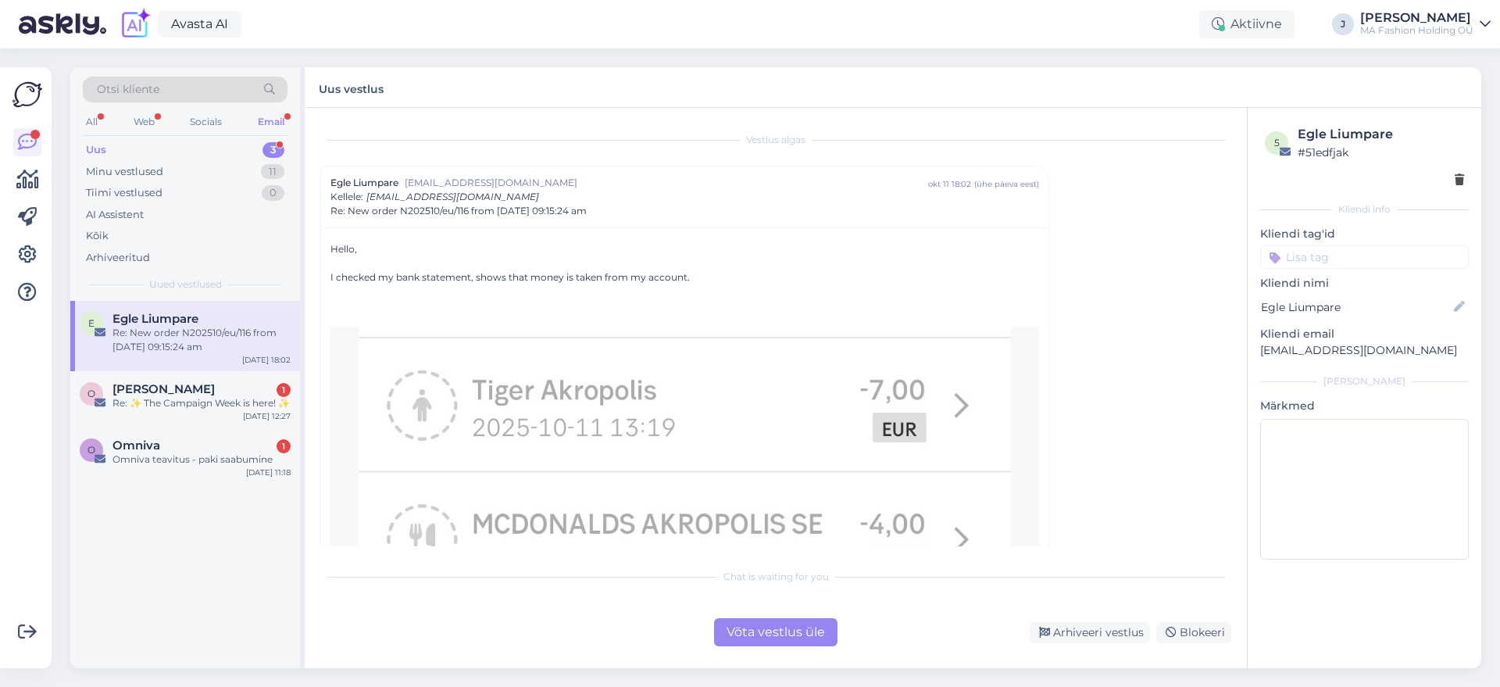
click at [719, 608] on div "Chat is waiting for you Võta vestlus üle Arhiveeri vestlus Blokeeri" at bounding box center [775, 603] width 911 height 86
click at [737, 610] on div "Chat is waiting for you Võta vestlus üle Arhiveeri vestlus Blokeeri" at bounding box center [775, 603] width 911 height 86
click at [740, 610] on div "Chat is waiting for you Võta vestlus üle Arhiveeri vestlus Blokeeri" at bounding box center [775, 603] width 911 height 86
click at [748, 615] on div "Chat is waiting for you Võta vestlus üle Arhiveeri vestlus Blokeeri" at bounding box center [775, 603] width 911 height 86
click at [766, 630] on div "Võta vestlus üle" at bounding box center [775, 632] width 123 height 28
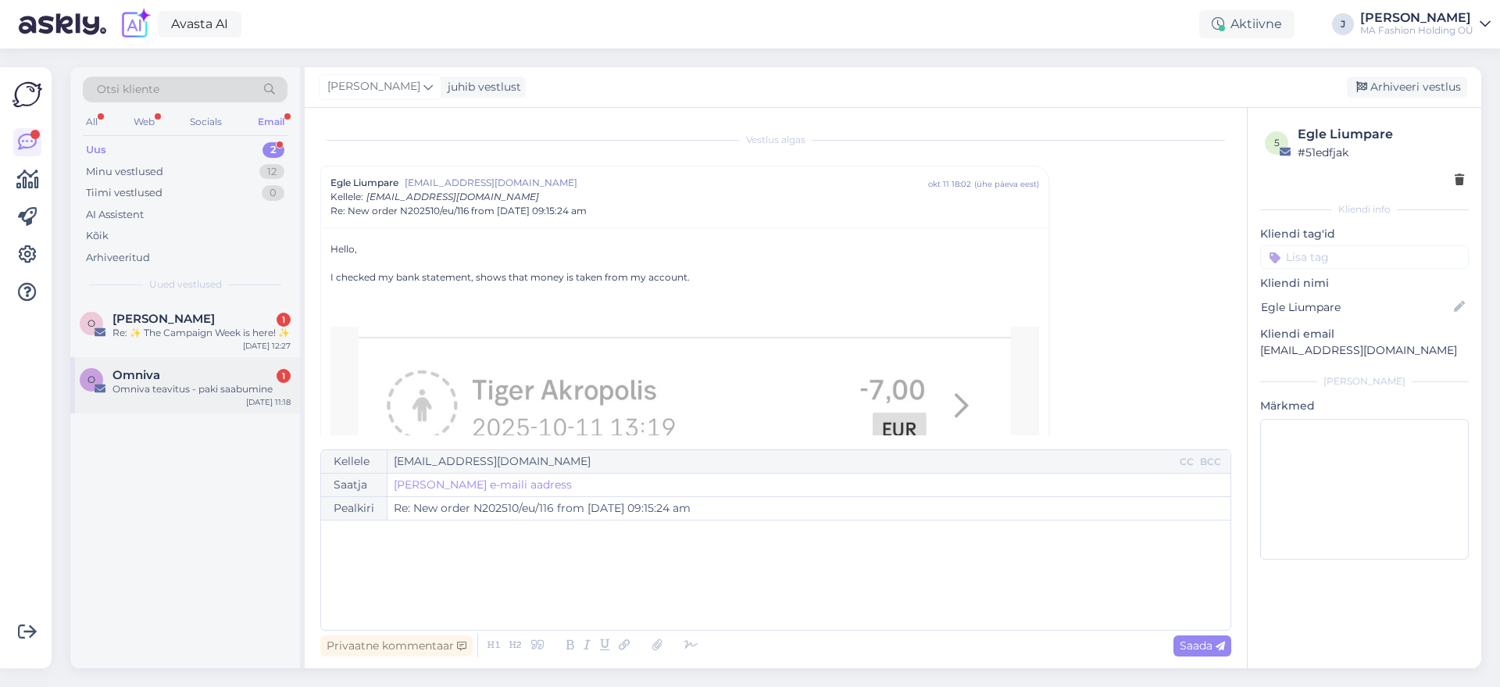
scroll to position [42, 0]
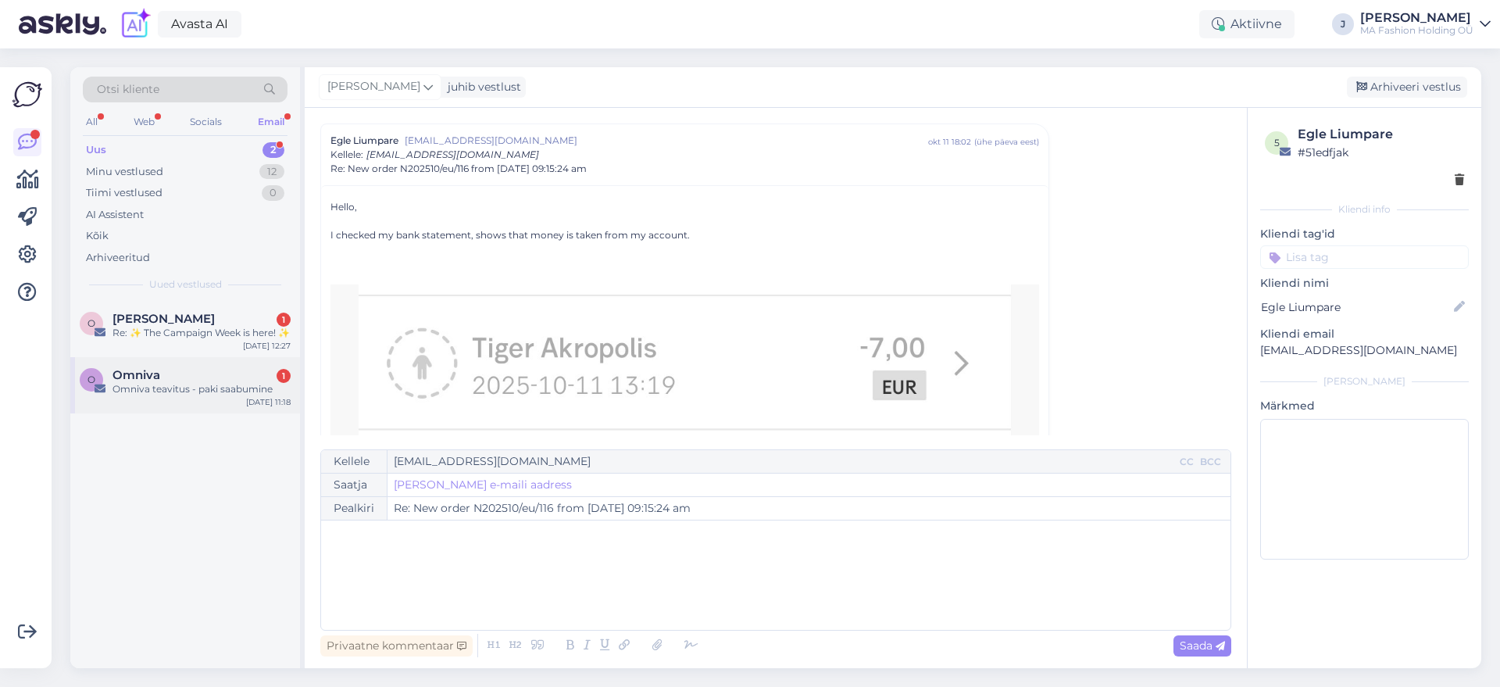
click at [180, 382] on div "Omniva 1" at bounding box center [201, 375] width 178 height 14
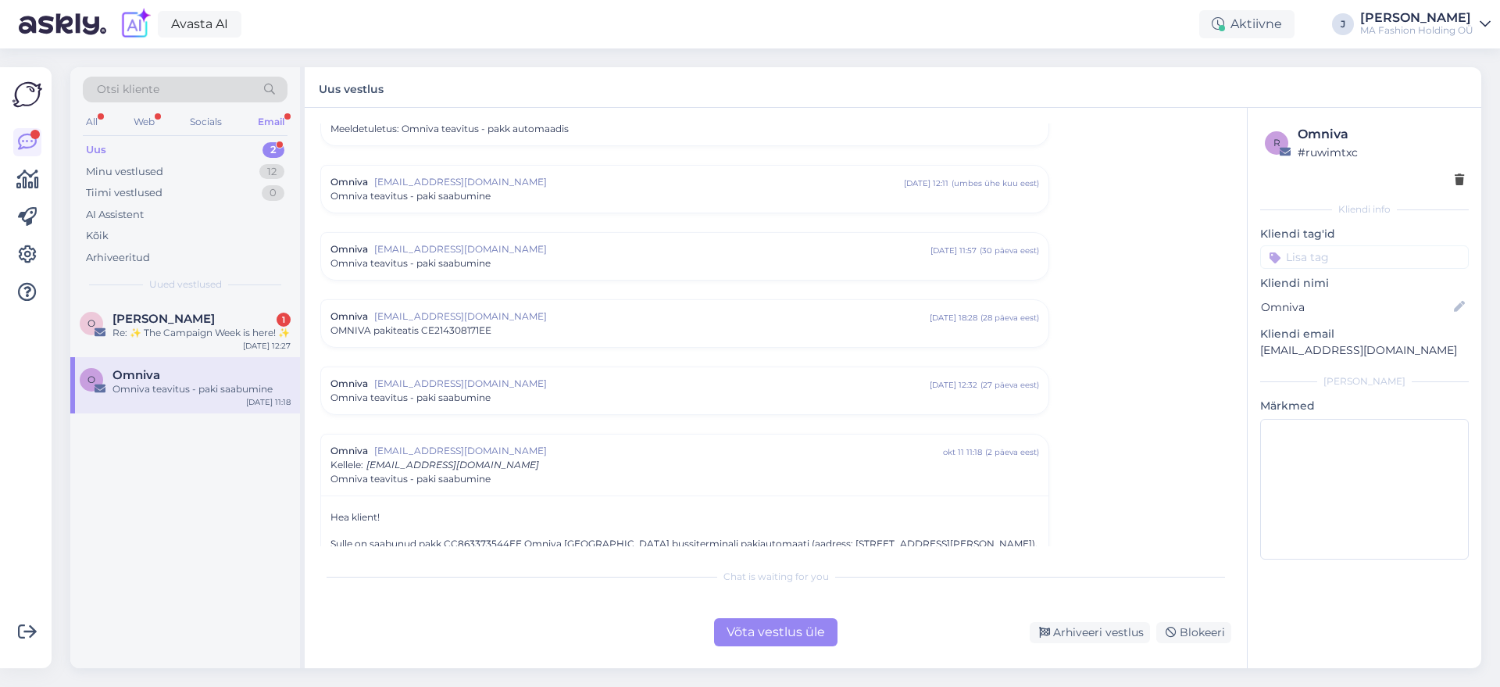
click at [794, 626] on div "Võta vestlus üle" at bounding box center [775, 632] width 123 height 28
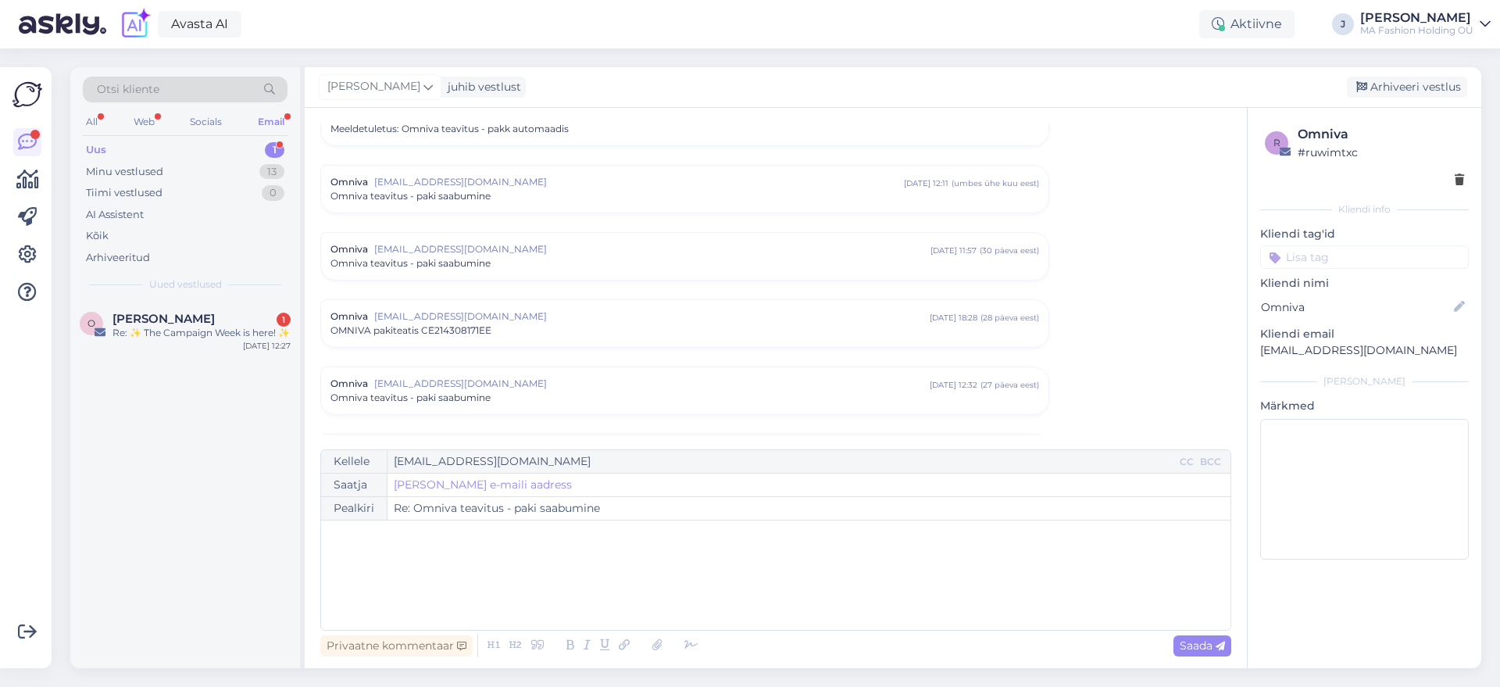
scroll to position [6656, 0]
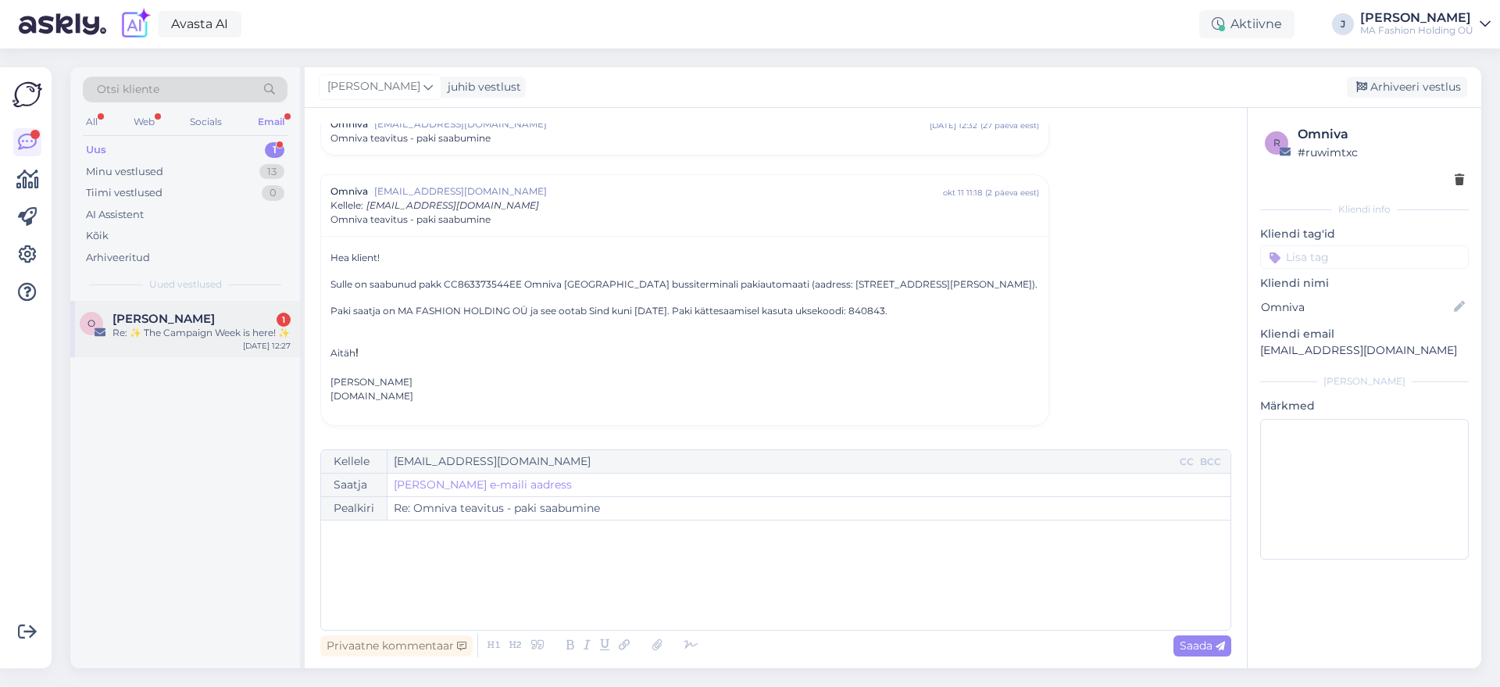
click at [185, 340] on div "Re: ✨ The Campaign Week is here! ✨" at bounding box center [201, 333] width 178 height 14
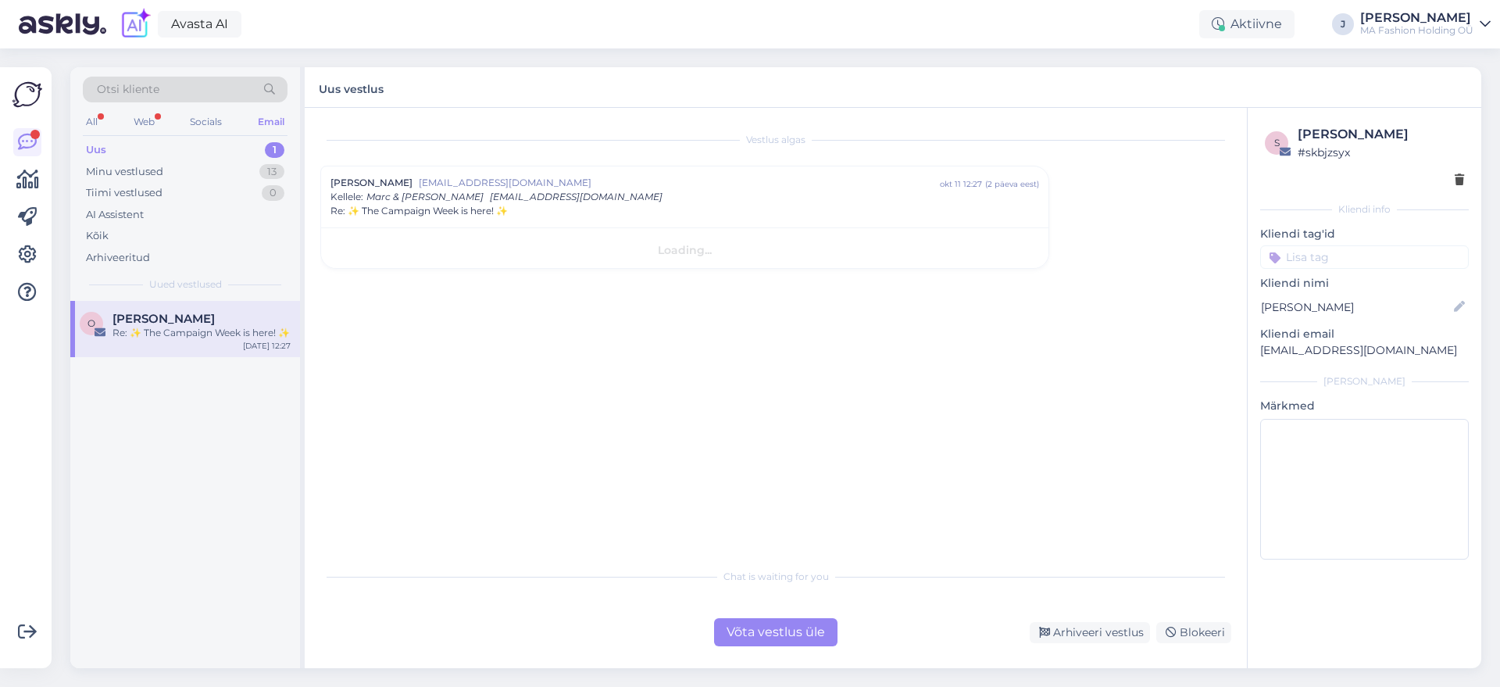
scroll to position [0, 0]
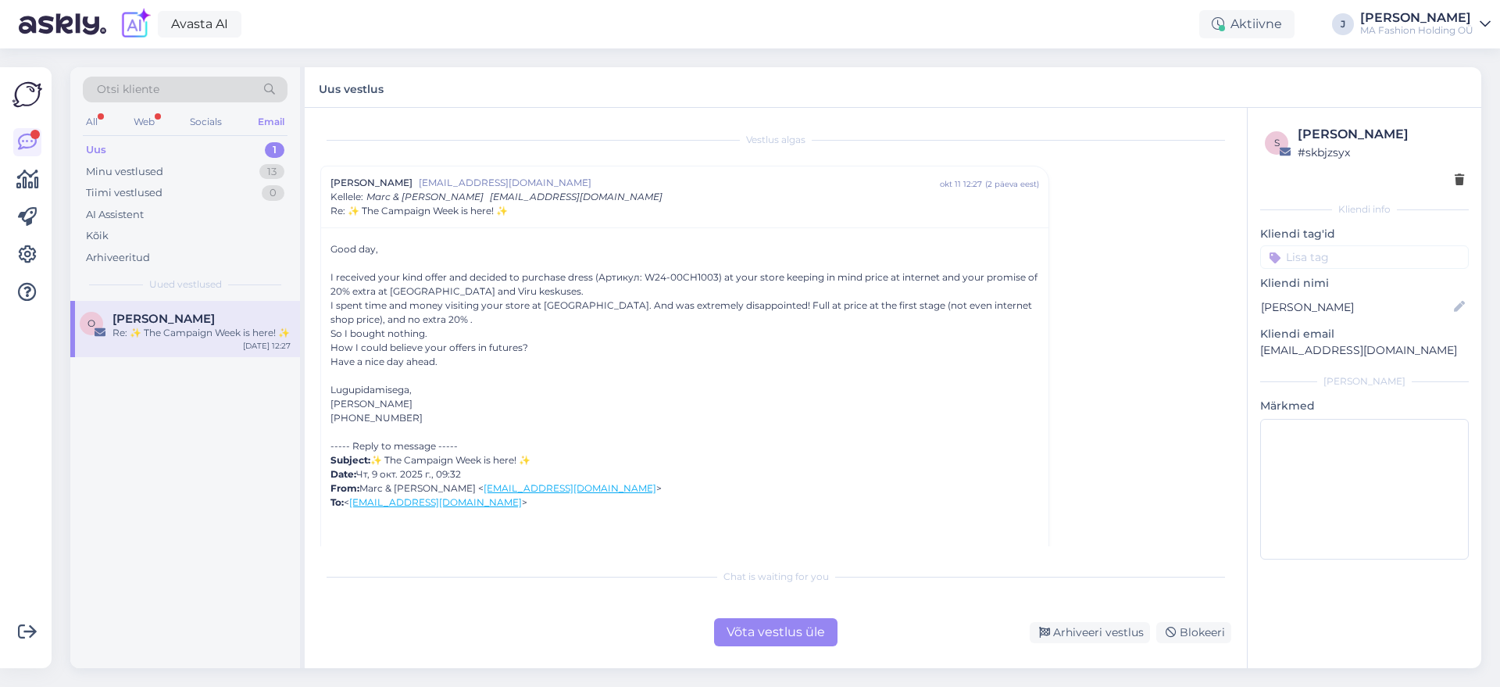
click at [730, 650] on div "Vestlus [PERSON_NAME] Sirotko [EMAIL_ADDRESS][DOMAIN_NAME] okt 11 12:27 ( 2 päe…" at bounding box center [776, 388] width 942 height 560
click at [732, 645] on div "Võta vestlus üle" at bounding box center [775, 632] width 123 height 28
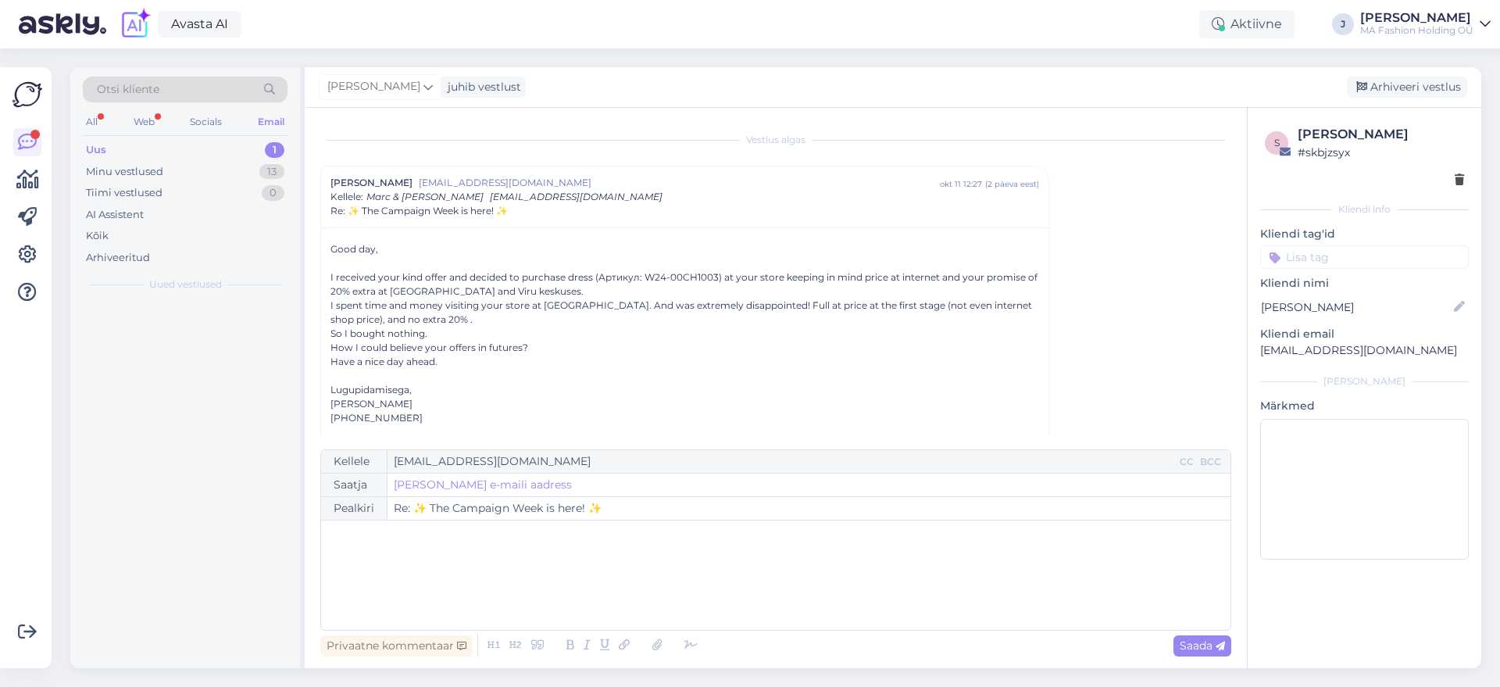
scroll to position [42, 0]
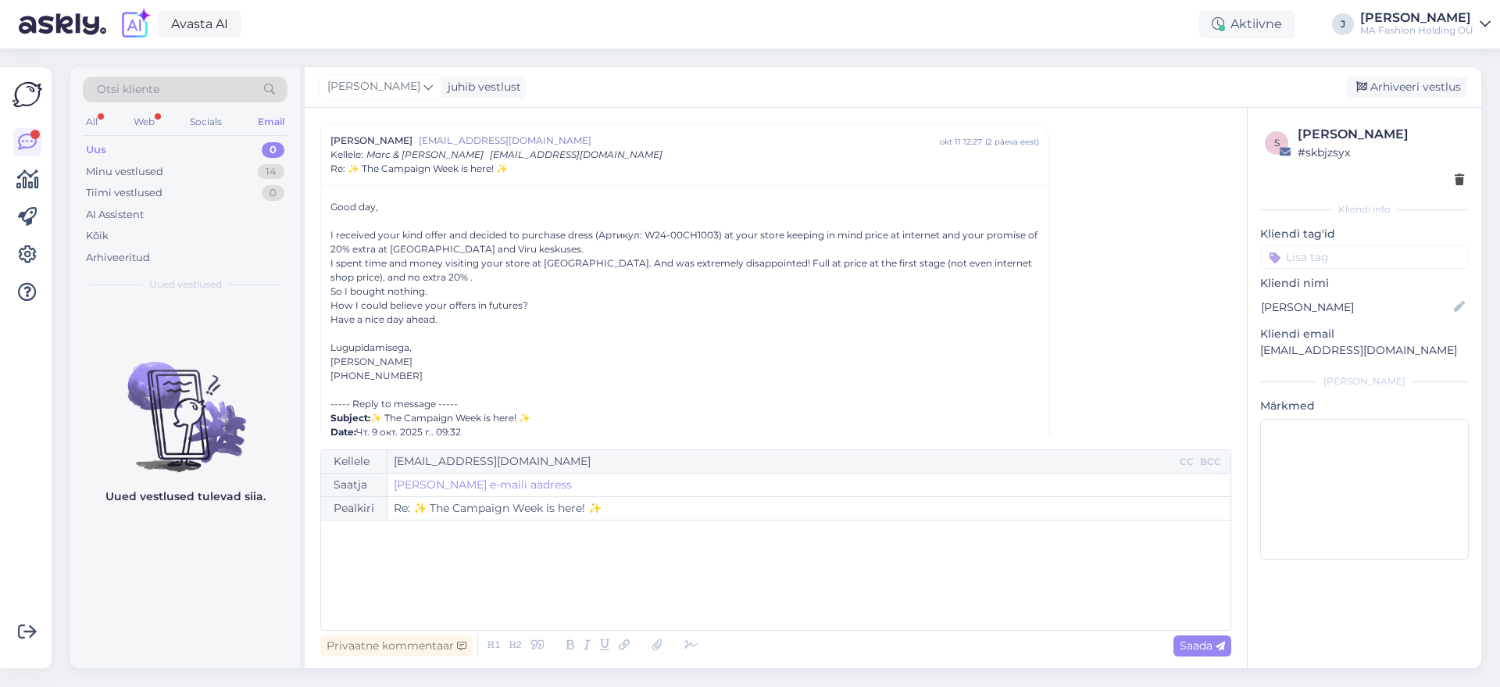
drag, startPoint x: 113, startPoint y: 134, endPoint x: 129, endPoint y: 133, distance: 15.6
click at [129, 133] on div "All Web Socials Email" at bounding box center [185, 124] width 205 height 24
click at [131, 130] on div "All Web Socials Email" at bounding box center [185, 124] width 205 height 24
click at [133, 120] on div "Web" at bounding box center [143, 122] width 27 height 20
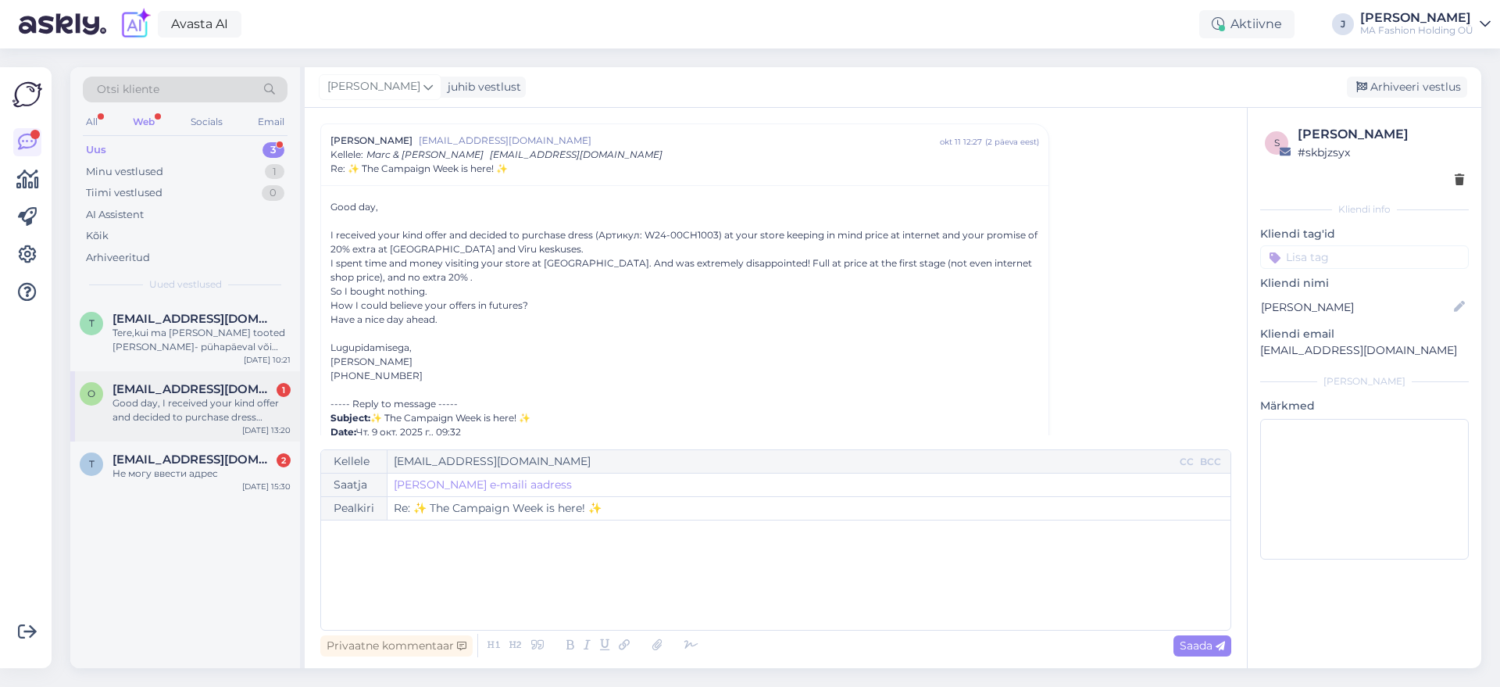
click at [255, 401] on div "Good day, I received your kind offer and decided to purchase dress (Артикул: W2…" at bounding box center [201, 410] width 178 height 28
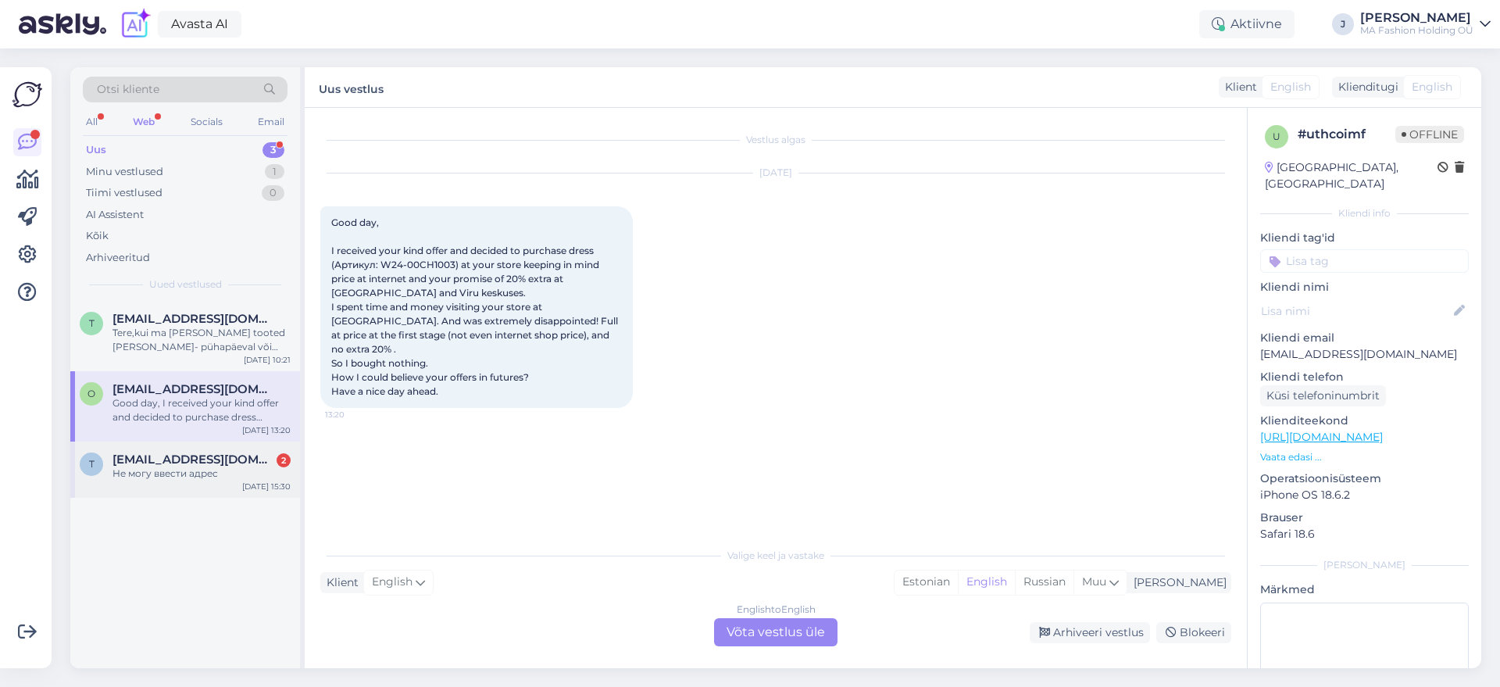
drag, startPoint x: 221, startPoint y: 475, endPoint x: 209, endPoint y: 370, distance: 105.4
click at [221, 473] on div "Не могу ввести адрес" at bounding box center [201, 473] width 178 height 14
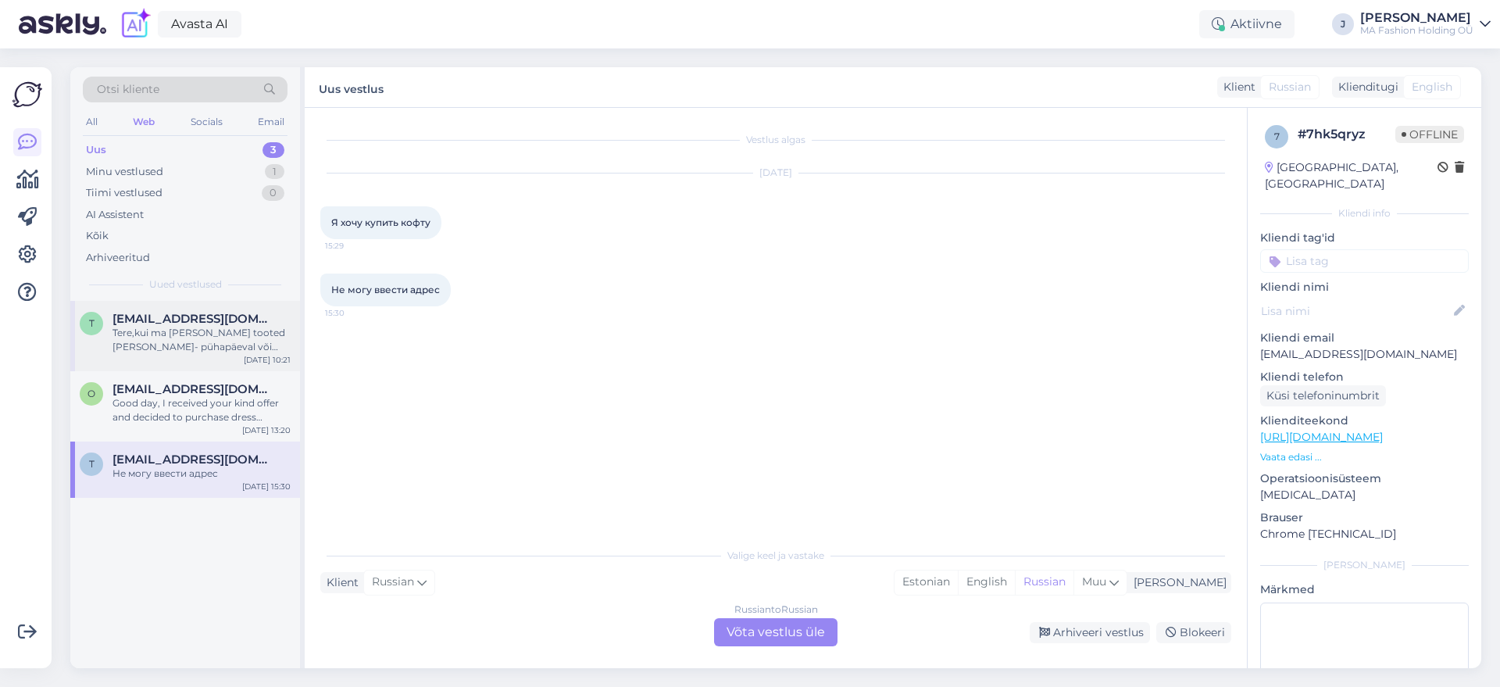
click at [209, 323] on div "[EMAIL_ADDRESS][DOMAIN_NAME] Tere,kui ma teellin tooted [PERSON_NAME]- pühapäev…" at bounding box center [201, 333] width 178 height 42
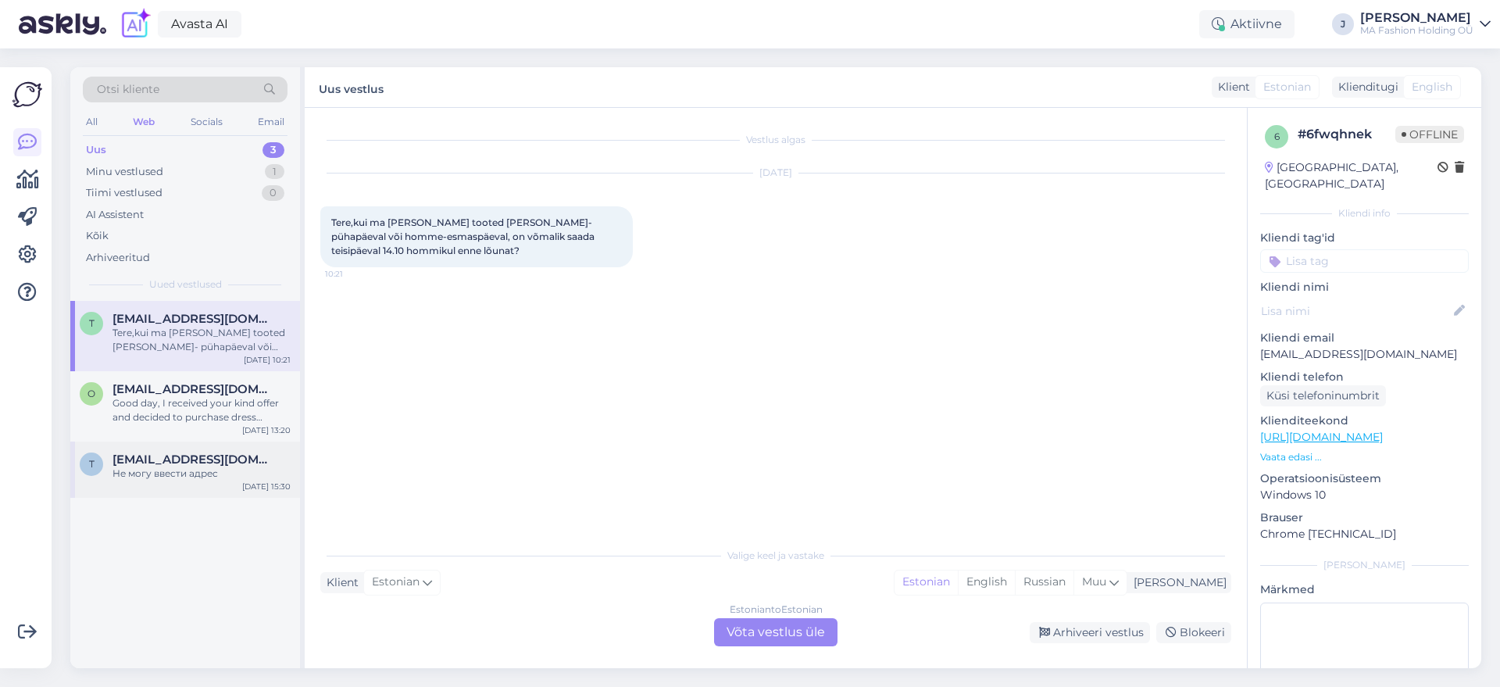
click at [171, 462] on span "[EMAIL_ADDRESS][DOMAIN_NAME]" at bounding box center [193, 459] width 162 height 14
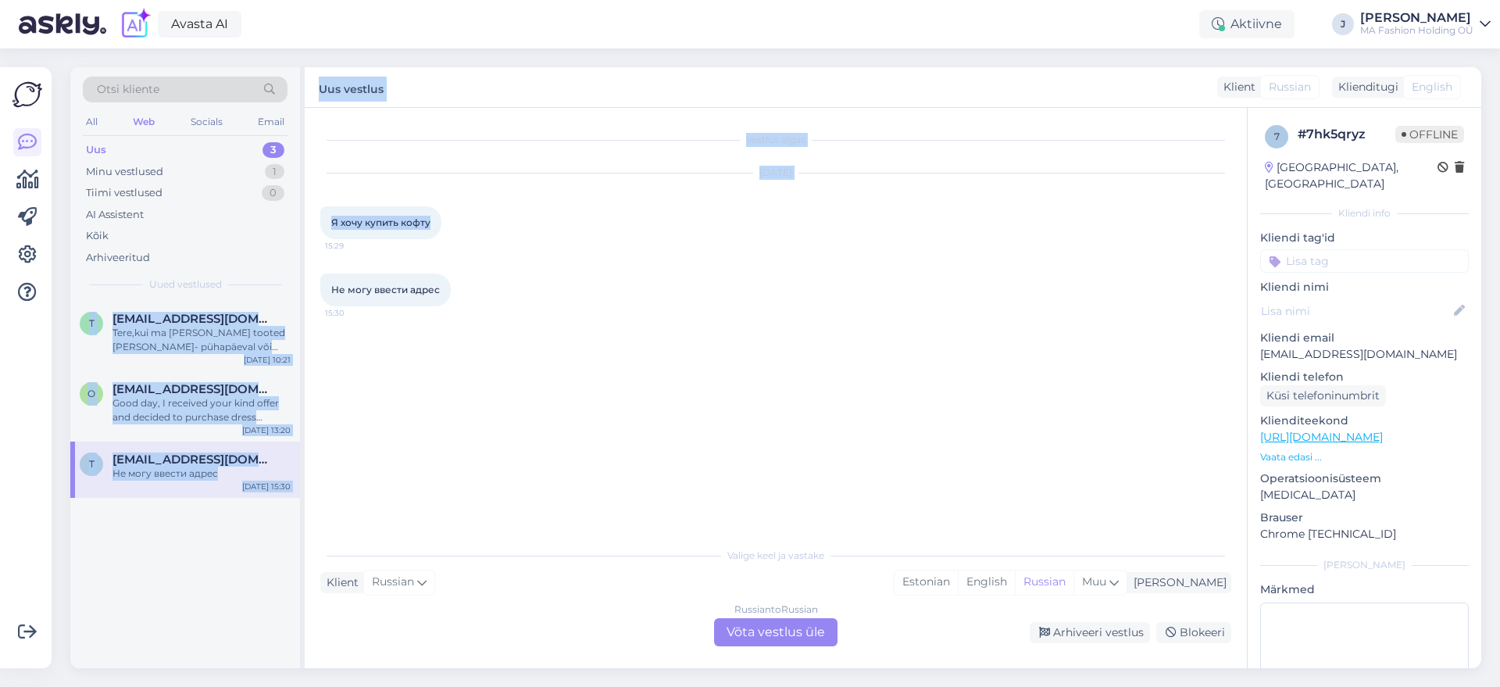
drag, startPoint x: 430, startPoint y: 226, endPoint x: 295, endPoint y: 196, distance: 138.4
click at [295, 196] on div "Otsi kliente All Web Socials Email Uus 3 Minu vestlused 1 Tiimi vestlused 0 AI …" at bounding box center [775, 367] width 1411 height 601
click at [138, 464] on span "[EMAIL_ADDRESS][DOMAIN_NAME]" at bounding box center [193, 459] width 162 height 14
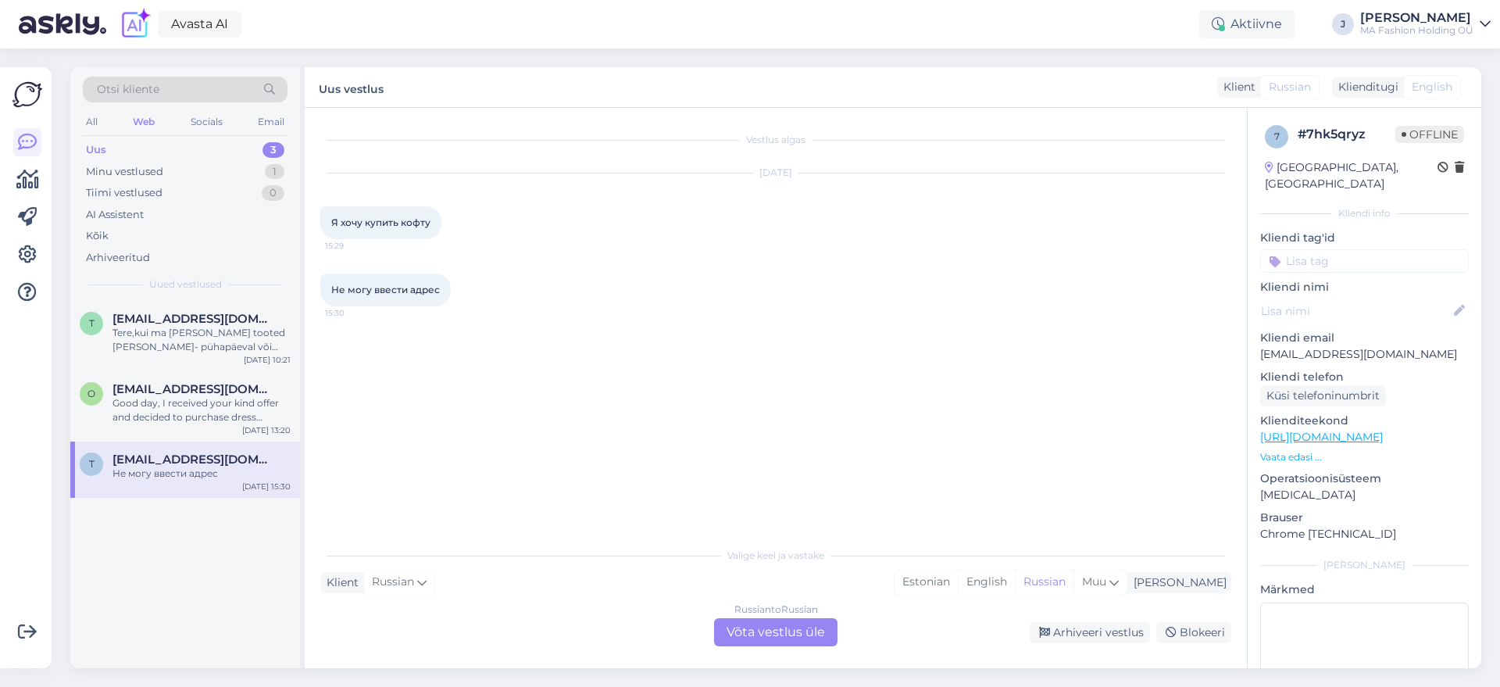
click at [176, 299] on div "Otsi kliente All Web Socials Email Uus 3 Minu vestlused 1 Tiimi vestlused 0 AI …" at bounding box center [185, 184] width 230 height 234
click at [1380, 346] on p "[EMAIL_ADDRESS][DOMAIN_NAME]" at bounding box center [1364, 354] width 209 height 16
click at [1433, 346] on p "[EMAIL_ADDRESS][DOMAIN_NAME]" at bounding box center [1364, 354] width 209 height 16
click at [1430, 346] on p "[EMAIL_ADDRESS][DOMAIN_NAME]" at bounding box center [1364, 354] width 209 height 16
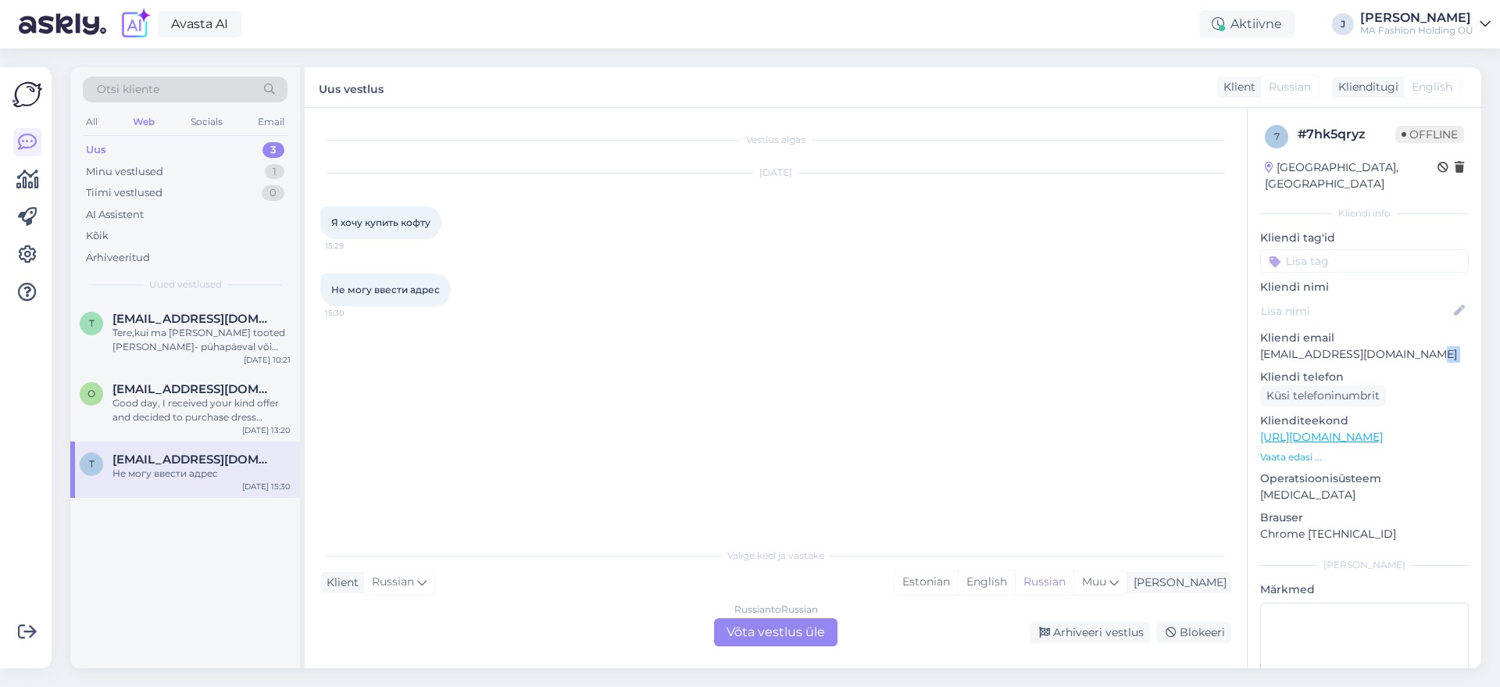
click at [1430, 346] on p "[EMAIL_ADDRESS][DOMAIN_NAME]" at bounding box center [1364, 354] width 209 height 16
click at [794, 626] on div "Russian to Russian Võta vestlus üle" at bounding box center [775, 632] width 123 height 28
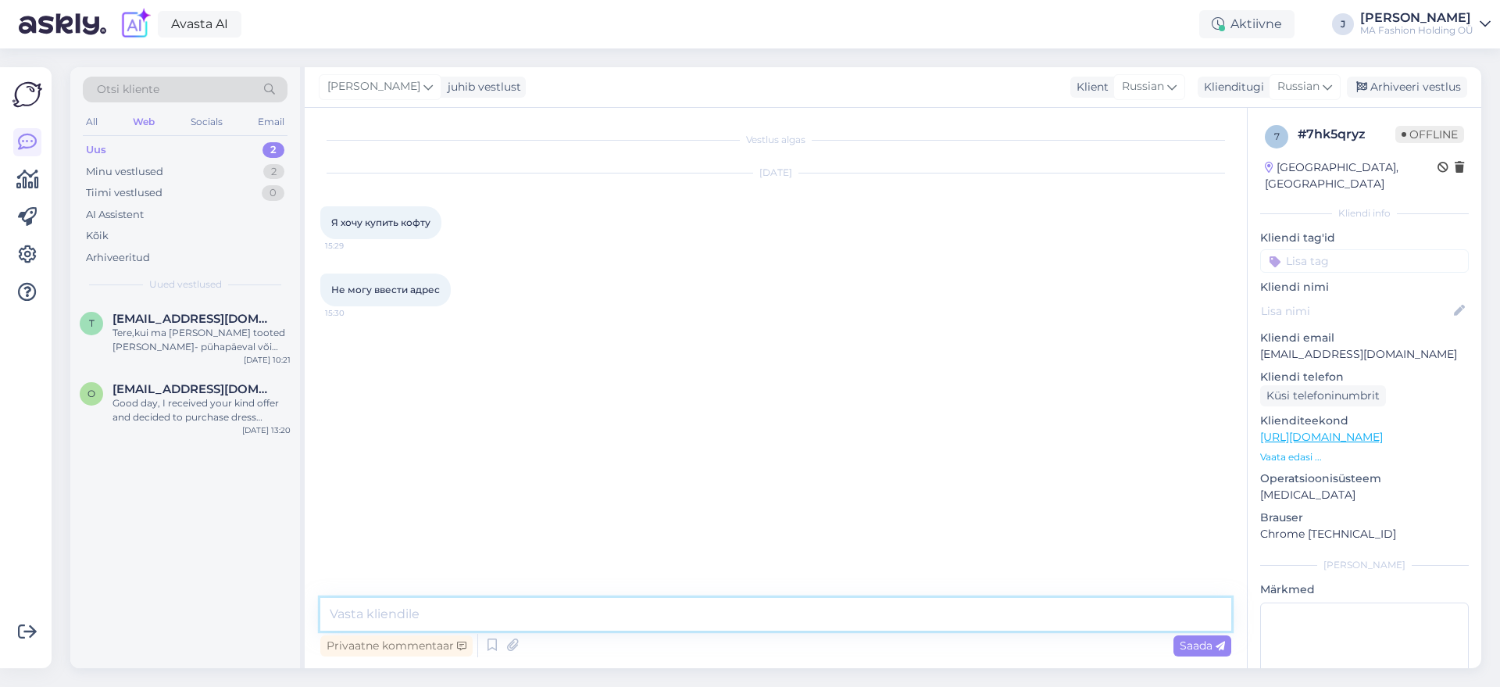
click at [716, 603] on textarea at bounding box center [775, 614] width 911 height 33
paste textarea "Самый быстрый способ — это если я оформлю заказ вручную и отправлю вам ссылку н…"
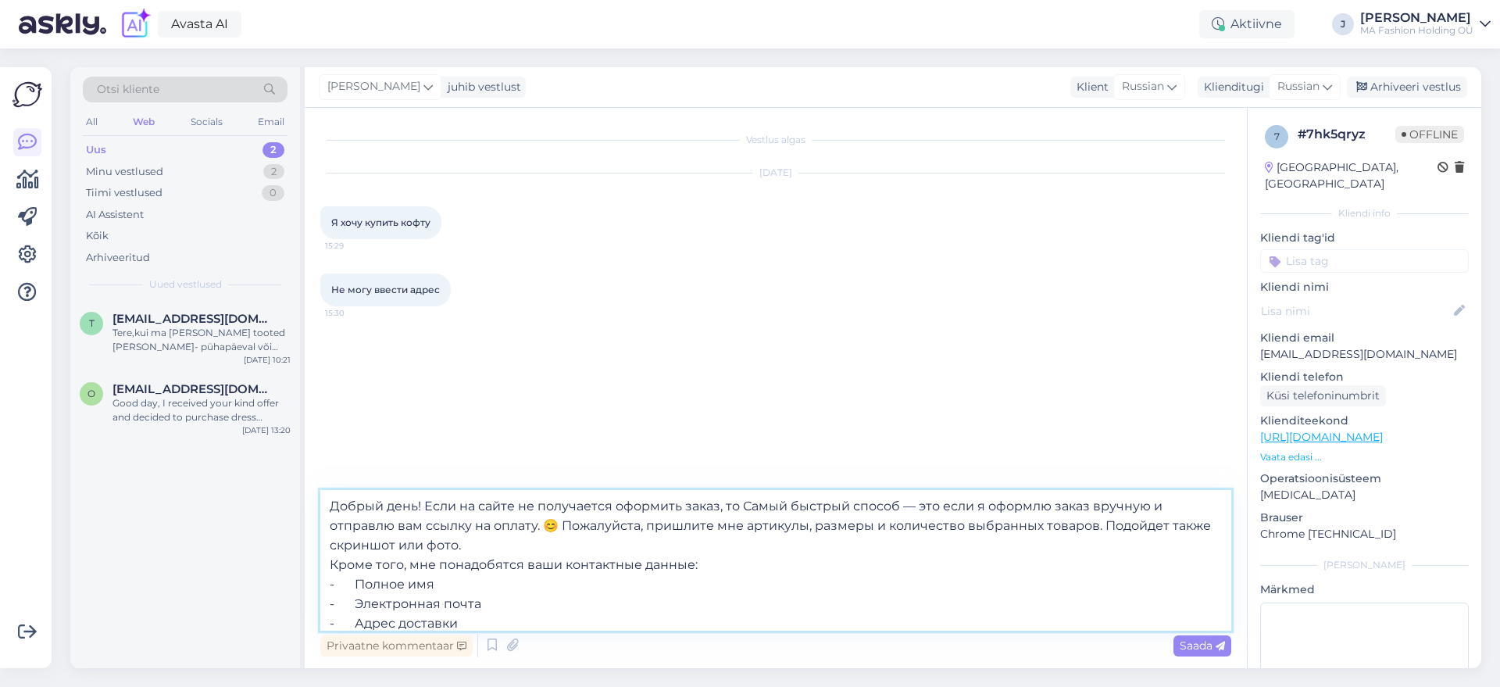
click at [749, 505] on textarea "Добрый день! Если на сайте не получается оформить заказ, то Самый быстрый спосо…" at bounding box center [775, 560] width 911 height 141
click at [555, 546] on textarea "Добрый день! Если на сайте не получается оформить заказ, то самый быстрый спосо…" at bounding box center [775, 560] width 911 height 141
click at [745, 560] on textarea "Добрый день! Если на сайте не получается оформить заказ, то самый быстрый спосо…" at bounding box center [775, 560] width 911 height 141
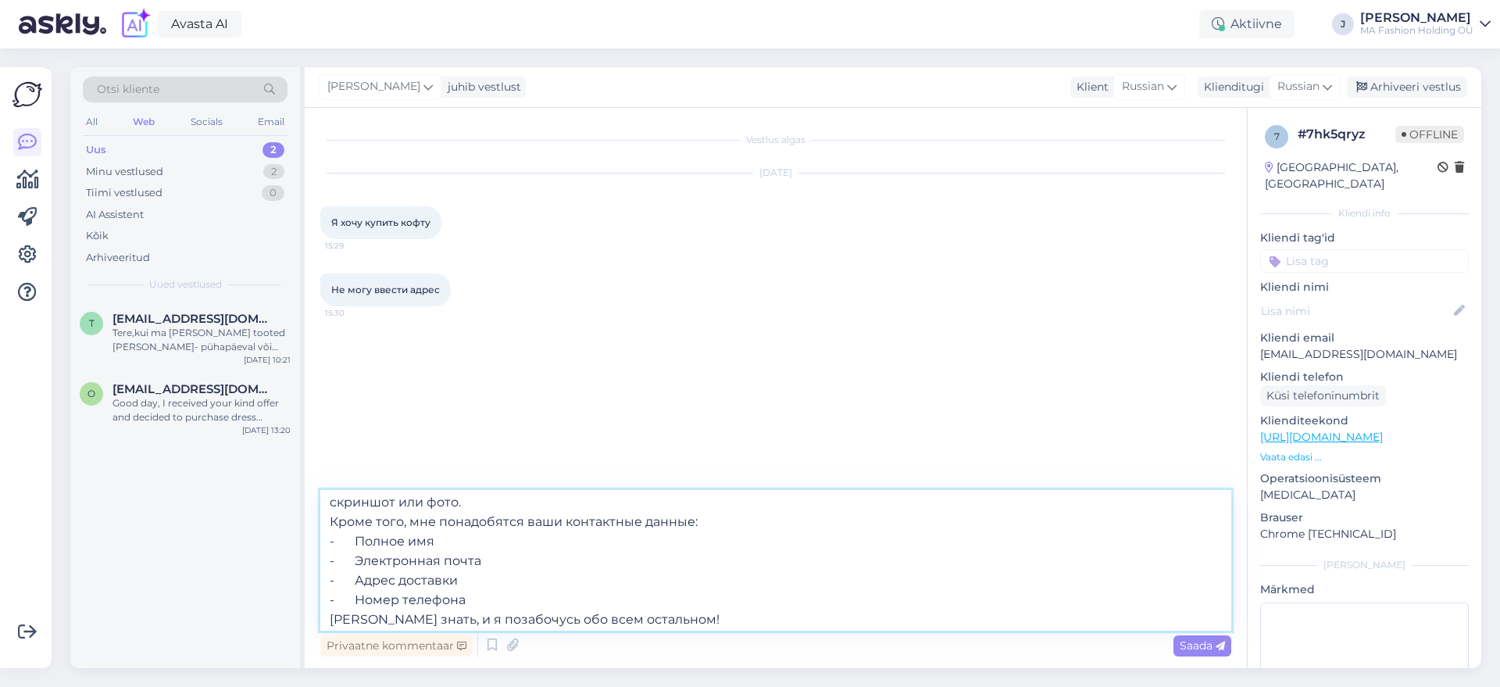
scroll to position [67, 0]
type textarea "Добрый день! Если на сайте не получается оформить заказ, то самый быстрый спосо…"
click at [1220, 647] on icon at bounding box center [1219, 645] width 9 height 9
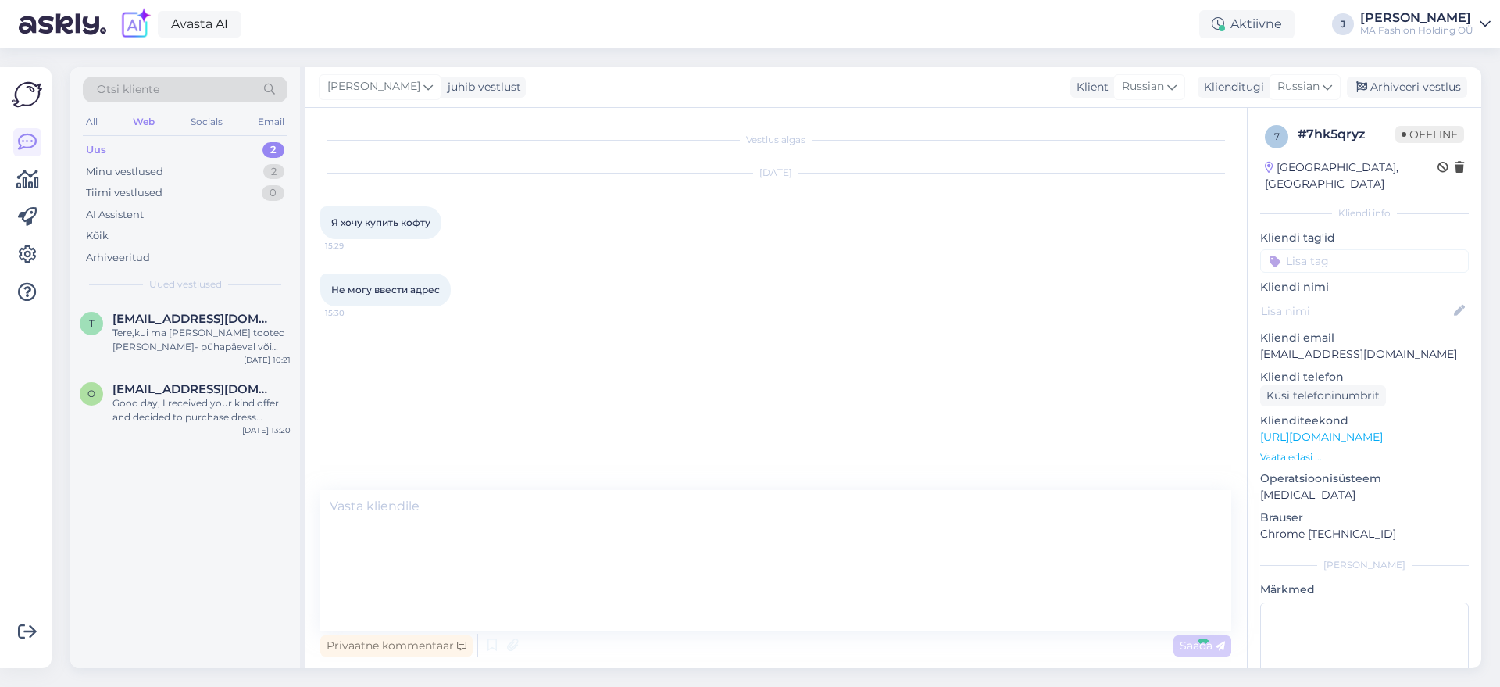
scroll to position [0, 0]
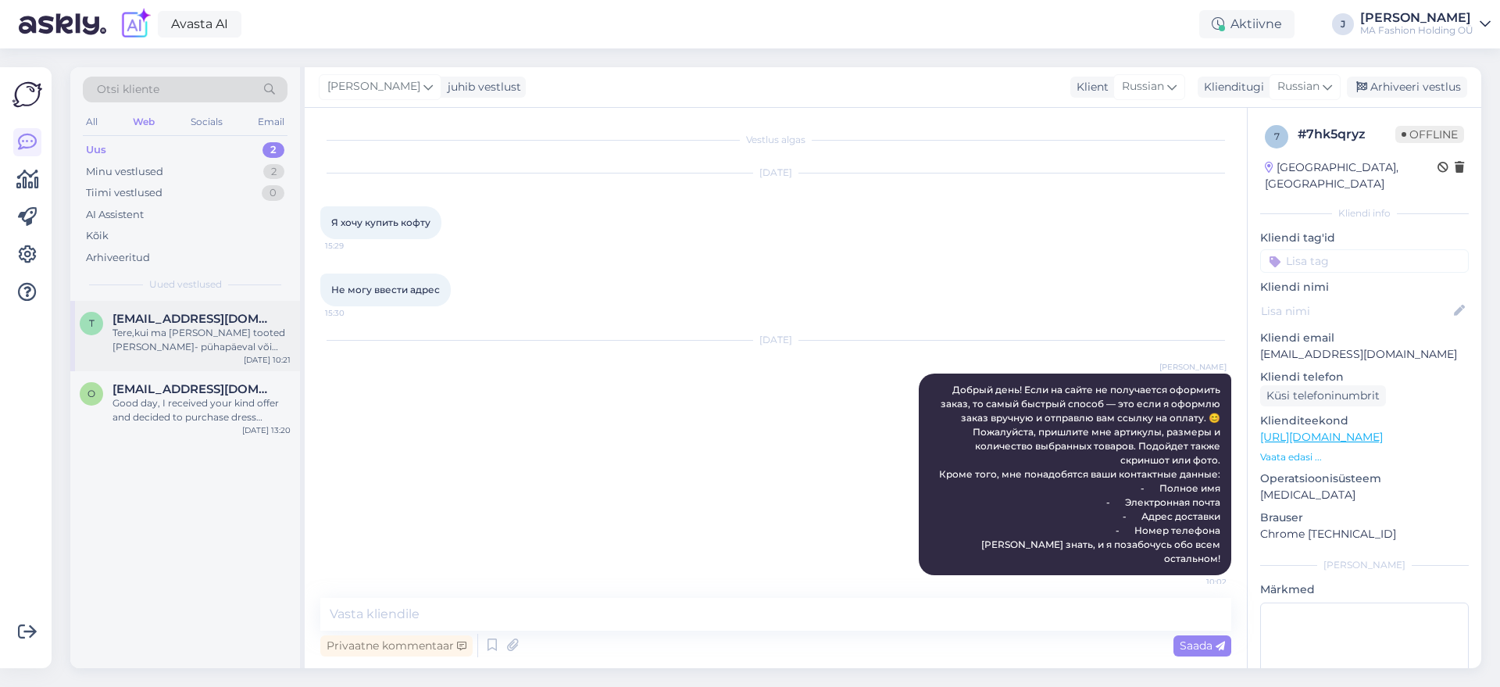
click at [170, 305] on div "t [EMAIL_ADDRESS][DOMAIN_NAME] Tere,kui ma teellin tooted [PERSON_NAME]- pühapä…" at bounding box center [185, 336] width 230 height 70
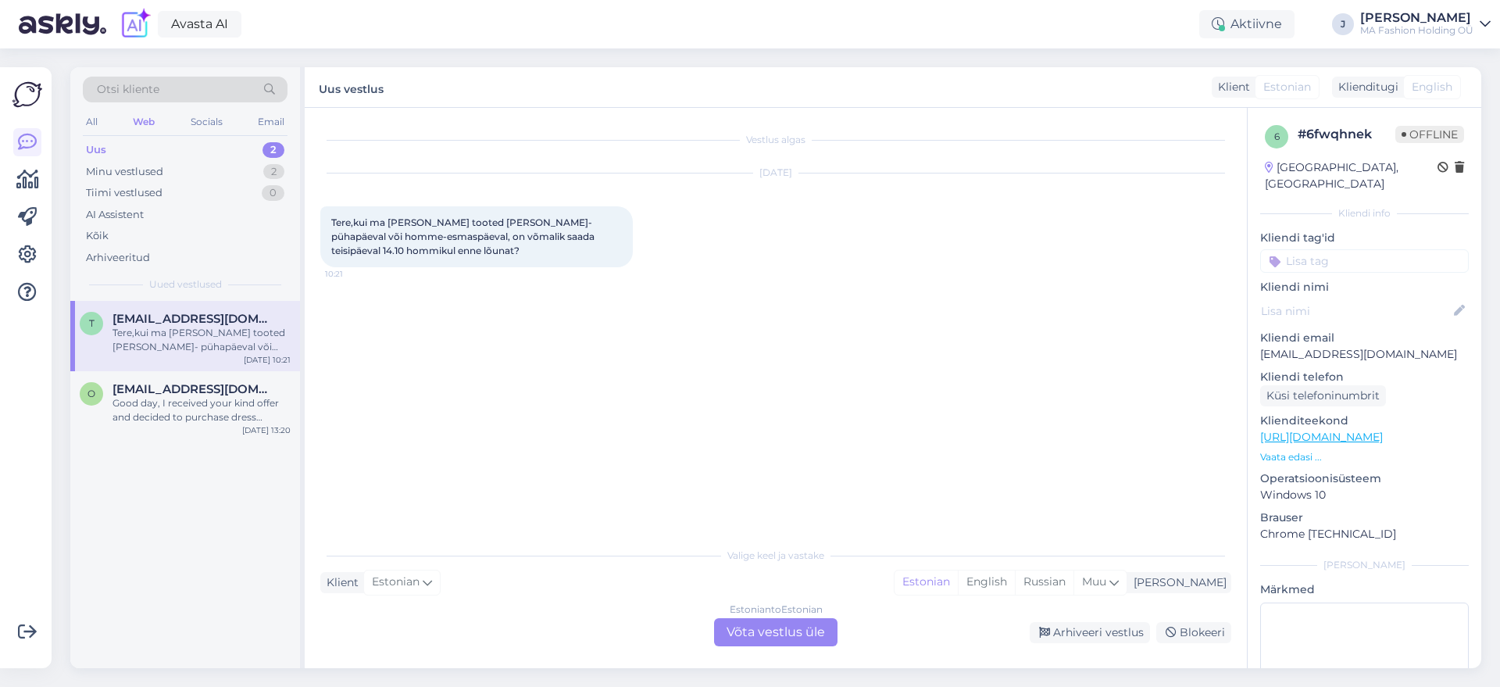
click at [131, 462] on div "t [EMAIL_ADDRESS][DOMAIN_NAME] Tere,kui ma teellin tooted [PERSON_NAME]- pühapä…" at bounding box center [185, 484] width 230 height 367
click at [155, 423] on div "O [EMAIL_ADDRESS][DOMAIN_NAME] Good day, I received your kind offer and decided…" at bounding box center [185, 406] width 230 height 70
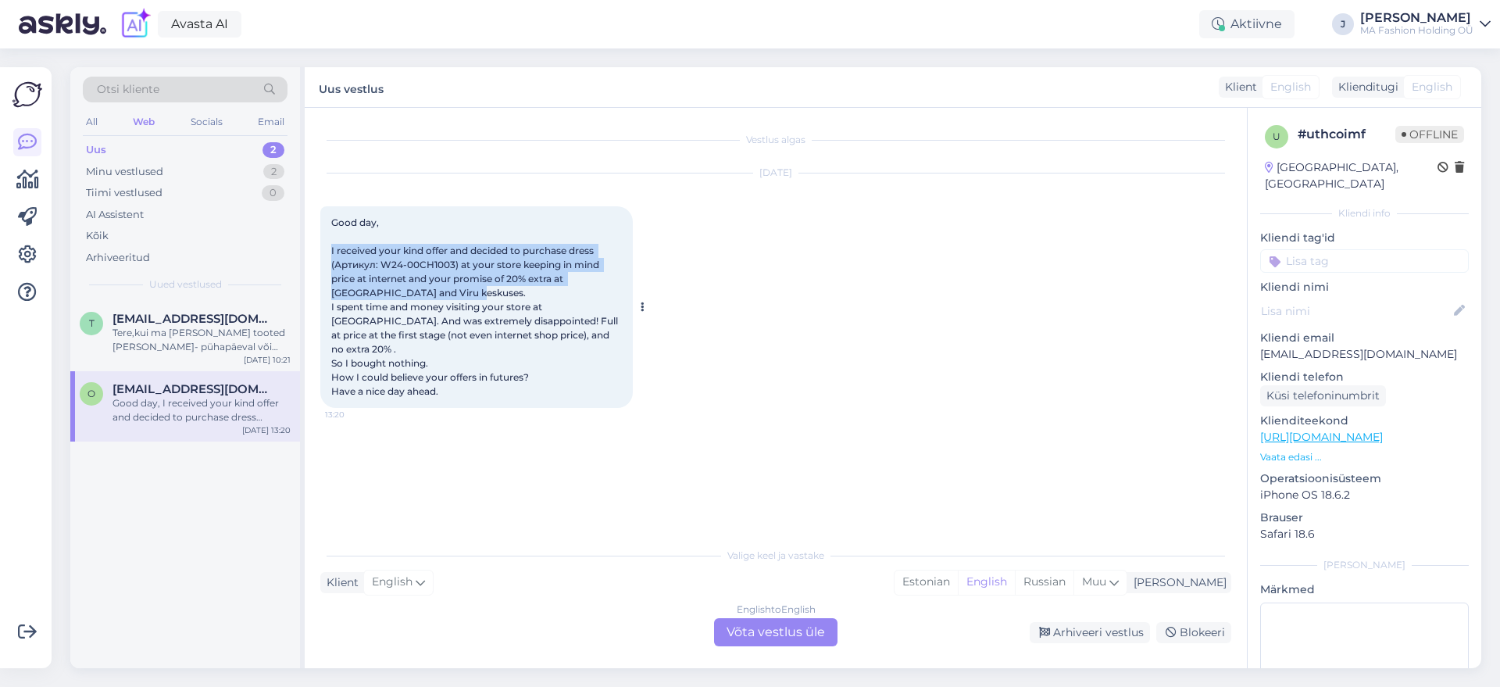
drag, startPoint x: 455, startPoint y: 289, endPoint x: 323, endPoint y: 241, distance: 140.3
click at [323, 241] on div "Good day, I received your kind offer and decided to purchase dress (Артикул: W2…" at bounding box center [476, 307] width 312 height 202
click at [393, 267] on span "Good day, I received your kind offer and decided to purchase dress (Артикул: W2…" at bounding box center [475, 306] width 289 height 180
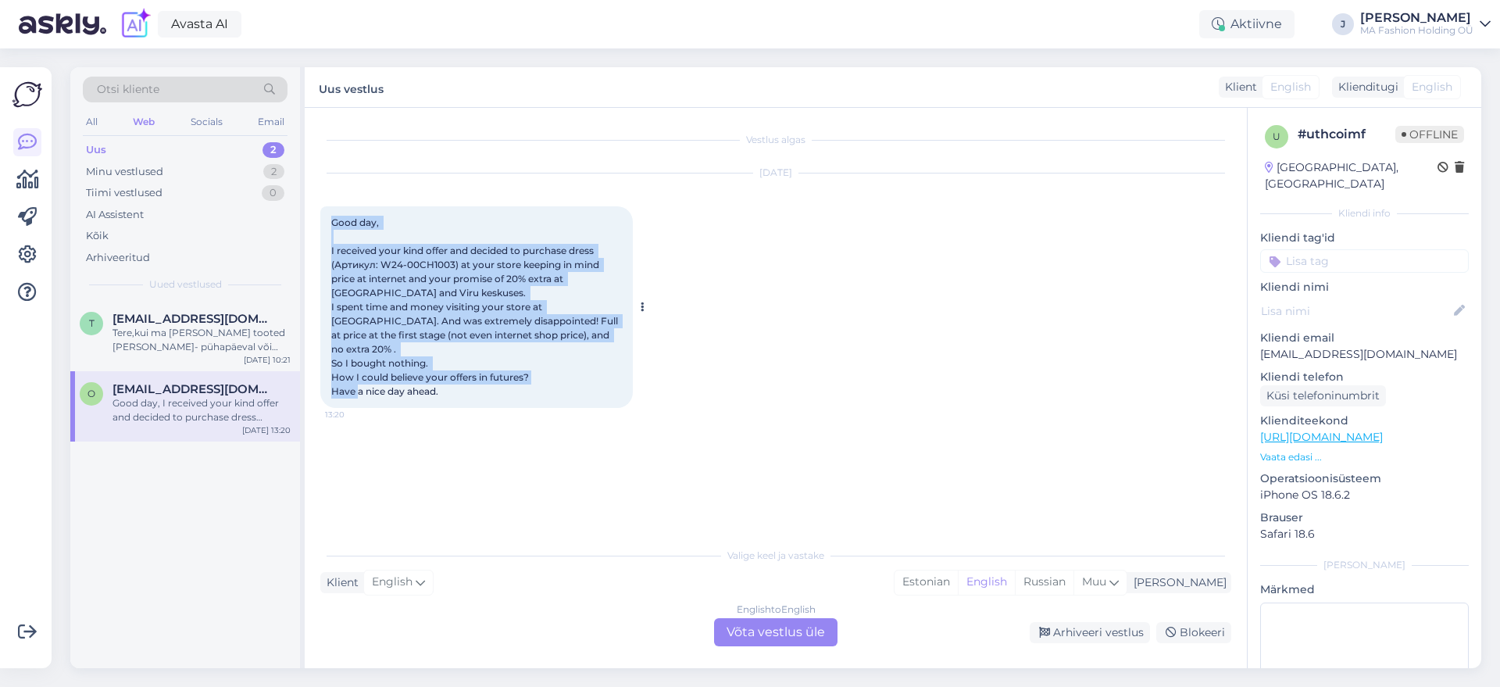
drag, startPoint x: 486, startPoint y: 383, endPoint x: 331, endPoint y: 221, distance: 223.7
click at [332, 222] on div "Good day, I received your kind offer and decided to purchase dress (Артикул: W2…" at bounding box center [476, 307] width 312 height 202
click at [455, 300] on span "Good day, I received your kind offer and decided to purchase dress (Артикул: W2…" at bounding box center [475, 306] width 289 height 180
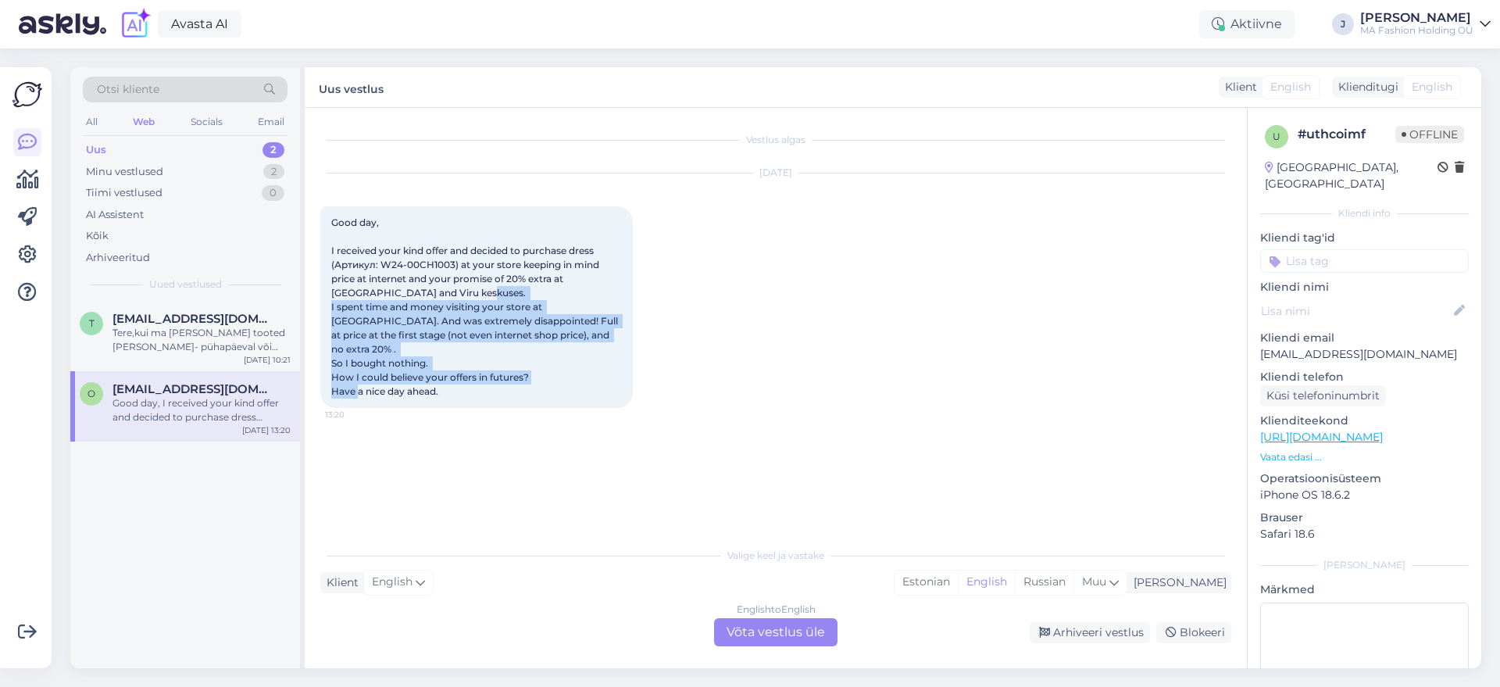
drag, startPoint x: 554, startPoint y: 373, endPoint x: 311, endPoint y: 305, distance: 252.5
click at [311, 305] on div "Vestlus algas [DATE] Good day, I received your kind offer and decided to purcha…" at bounding box center [776, 388] width 942 height 560
click at [357, 309] on span "Good day, I received your kind offer and decided to purchase dress (Артикул: W2…" at bounding box center [475, 306] width 289 height 180
drag, startPoint x: 496, startPoint y: 346, endPoint x: 334, endPoint y: 301, distance: 168.7
click at [337, 301] on div "Good day, I received your kind offer and decided to purchase dress (Артикул: W2…" at bounding box center [476, 307] width 312 height 202
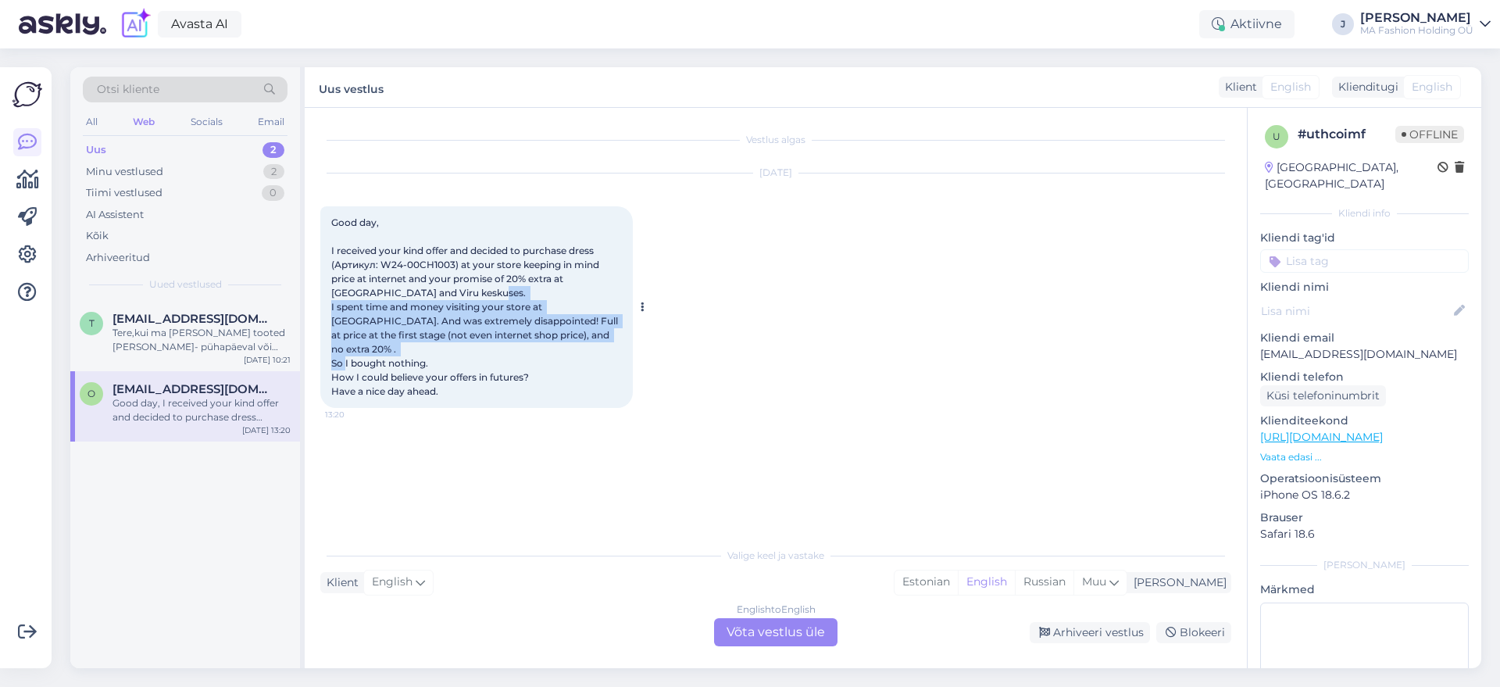
click at [389, 327] on div "Good day, I received your kind offer and decided to purchase dress (Артикул: W2…" at bounding box center [476, 307] width 312 height 202
drag, startPoint x: 463, startPoint y: 366, endPoint x: 362, endPoint y: 332, distance: 107.0
click at [353, 322] on span "Good day, I received your kind offer and decided to purchase dress (Артикул: W2…" at bounding box center [475, 306] width 289 height 180
click at [381, 345] on span "Good day, I received your kind offer and decided to purchase dress (Артикул: W2…" at bounding box center [475, 306] width 289 height 180
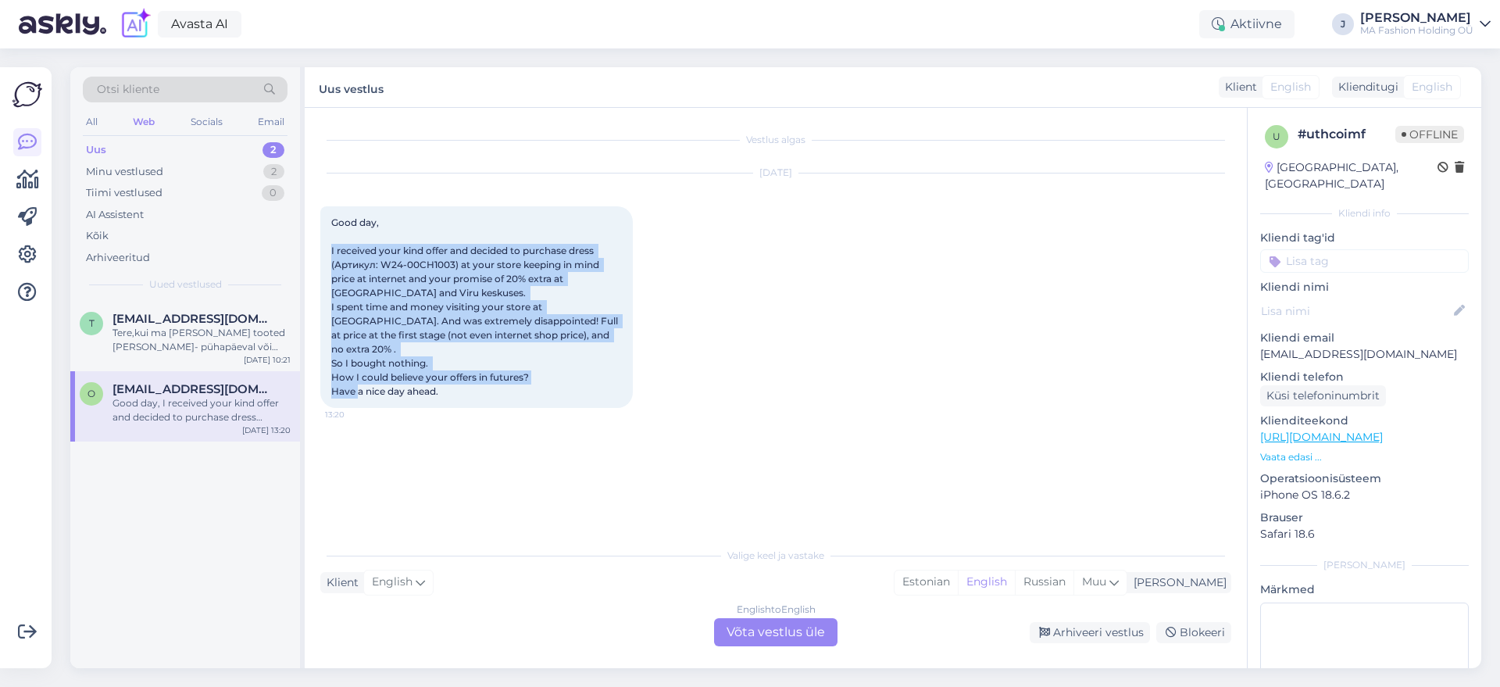
drag, startPoint x: 459, startPoint y: 370, endPoint x: 312, endPoint y: 235, distance: 200.1
click at [312, 235] on div "Vestlus algas [DATE] Good day, I received your kind offer and decided to purcha…" at bounding box center [776, 388] width 942 height 560
click at [437, 312] on div "Good day, I received your kind offer and decided to purchase dress (Артикул: W2…" at bounding box center [476, 307] width 312 height 202
drag, startPoint x: 491, startPoint y: 382, endPoint x: 330, endPoint y: 255, distance: 204.7
click at [335, 261] on div "Good day, I received your kind offer and decided to purchase dress (Артикул: W2…" at bounding box center [476, 307] width 312 height 202
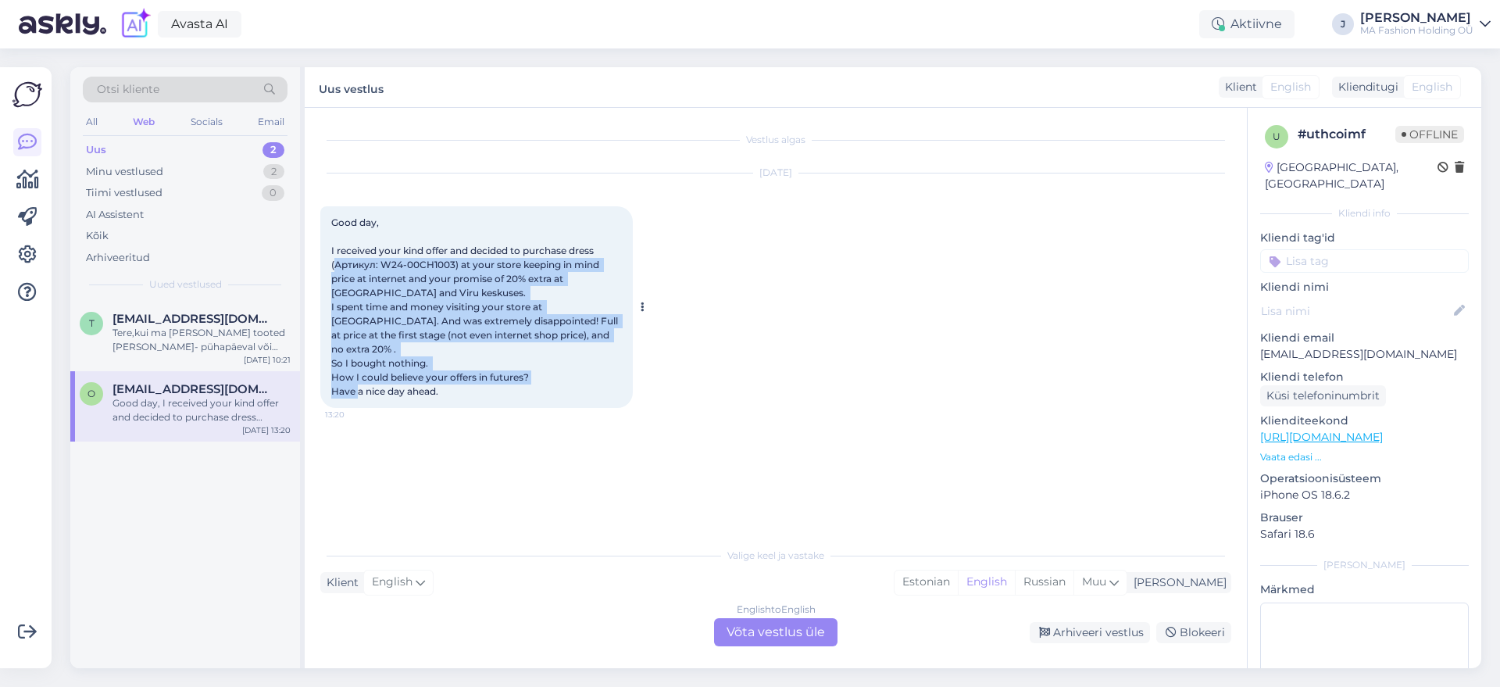
click at [389, 276] on span "Good day, I received your kind offer and decided to purchase dress (Артикул: W2…" at bounding box center [475, 306] width 289 height 180
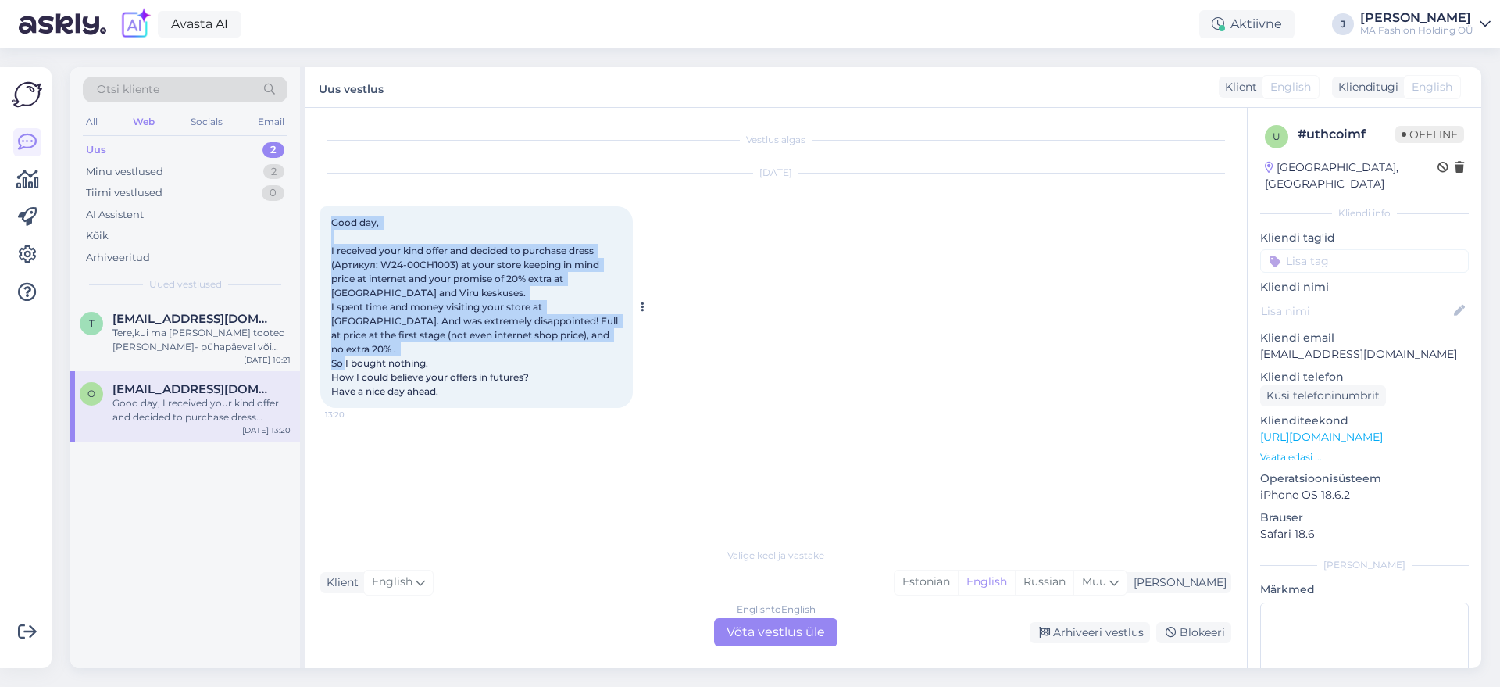
drag, startPoint x: 333, startPoint y: 226, endPoint x: 494, endPoint y: 346, distance: 201.5
click at [491, 344] on div "Good day, I received your kind offer and decided to purchase dress (Артикул: W2…" at bounding box center [476, 307] width 312 height 202
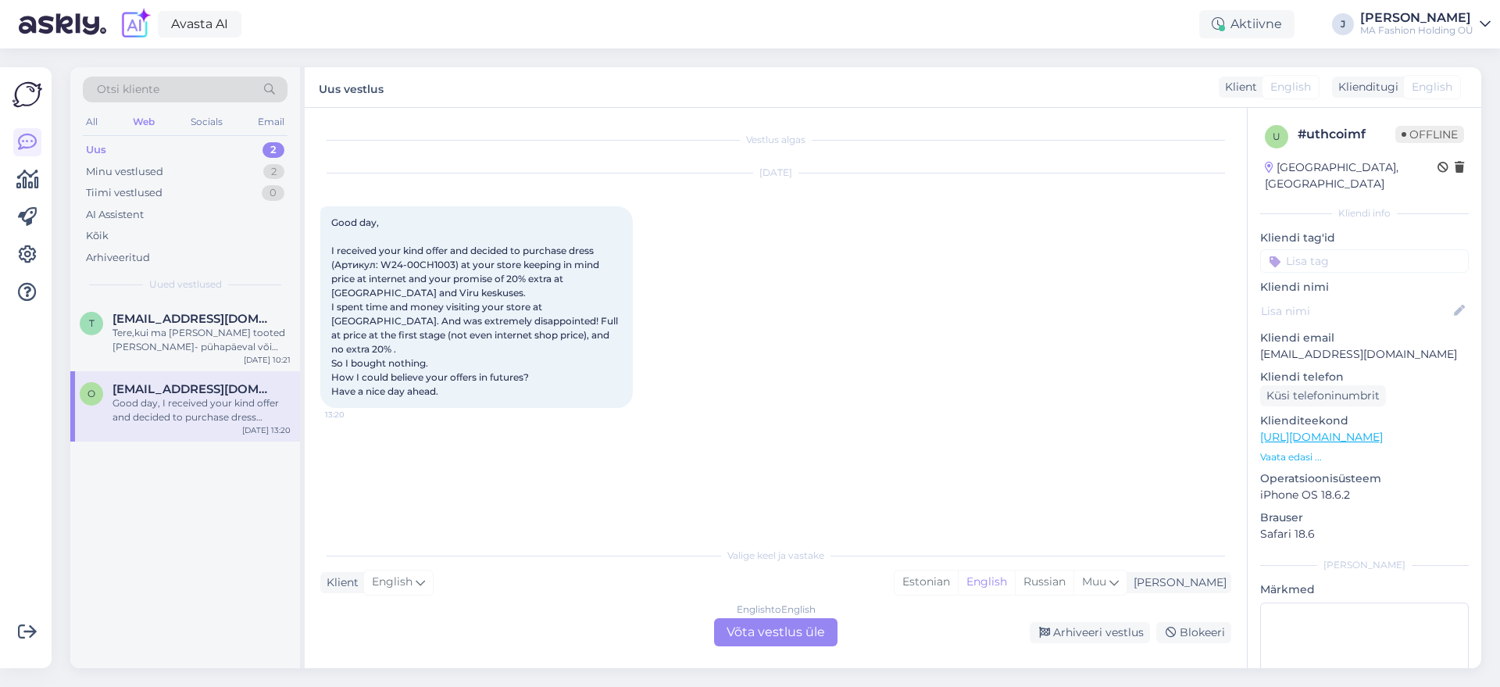
click at [780, 629] on div "English to English Võta vestlus üle" at bounding box center [775, 632] width 123 height 28
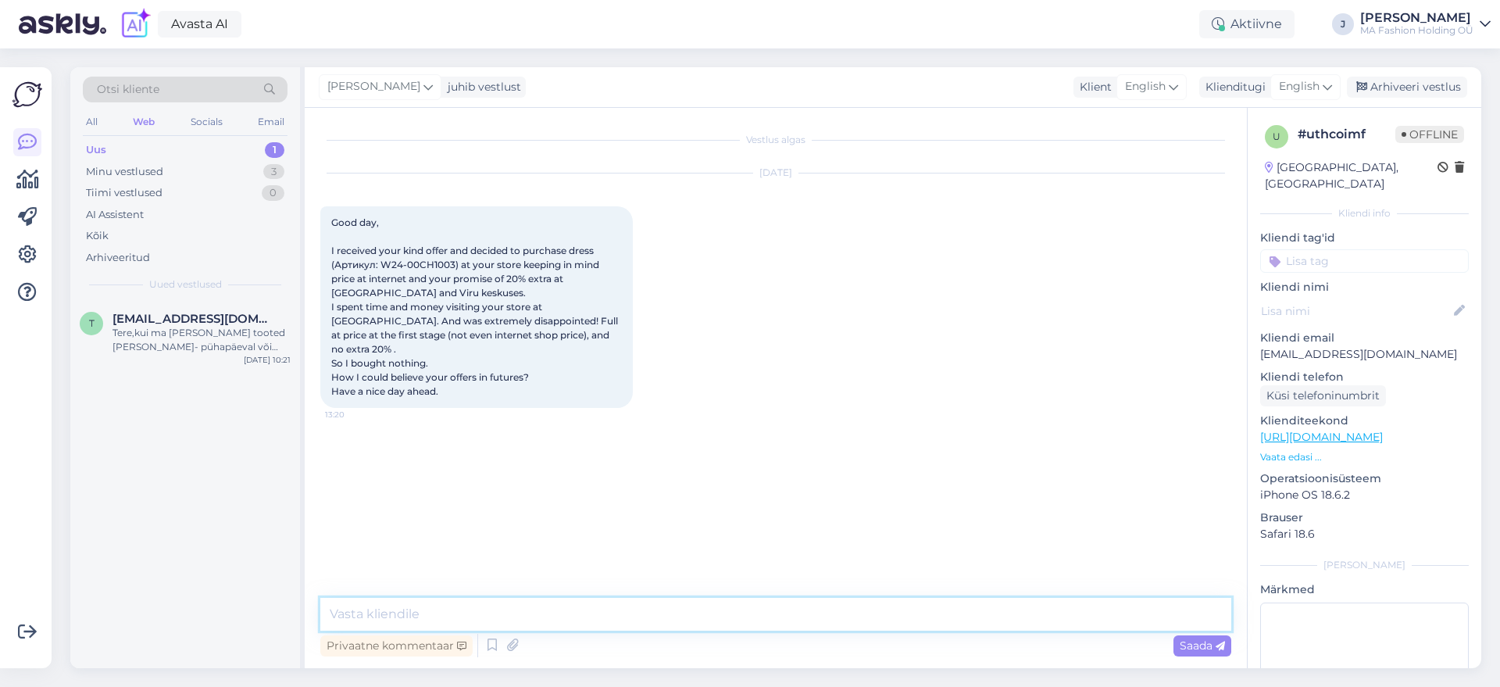
click at [740, 612] on textarea at bounding box center [775, 614] width 911 height 33
type textarea "H"
click at [933, 607] on textarea "Good morning, thank you for getting in touch. I have forwarded your email to ou…" at bounding box center [775, 614] width 911 height 33
click at [1003, 605] on textarea "Good morning, thank you for getting in touch. I have forwarded your email to ou…" at bounding box center [775, 614] width 911 height 33
click at [1043, 611] on textarea "Good morning, thank you for getting in touch. I have forwarded your email to ou…" at bounding box center [775, 614] width 911 height 33
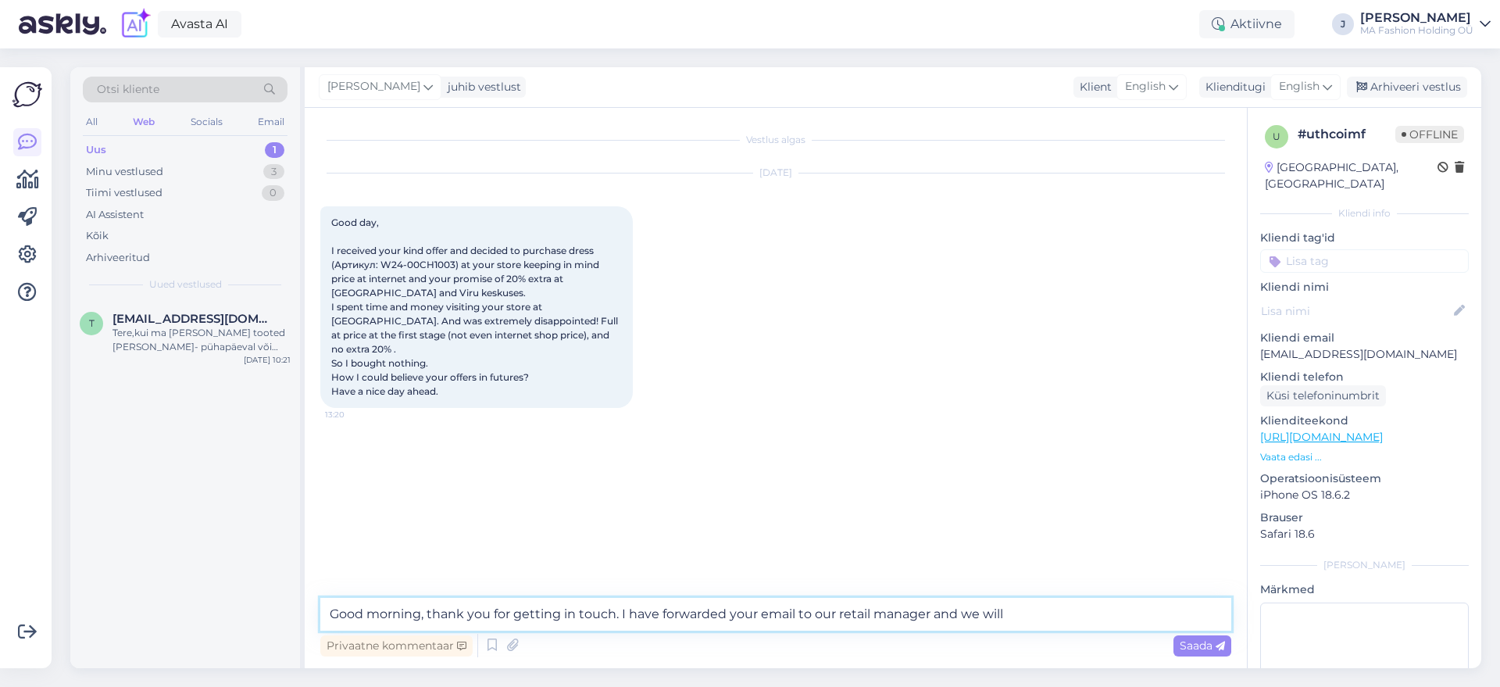
drag, startPoint x: 944, startPoint y: 612, endPoint x: 1034, endPoint y: 615, distance: 90.7
click at [1034, 615] on textarea "Good morning, thank you for getting in touch. I have forwarded your email to ou…" at bounding box center [775, 614] width 911 height 33
drag, startPoint x: 933, startPoint y: 612, endPoint x: 1050, endPoint y: 613, distance: 116.4
click at [1050, 613] on textarea "Good morning, thank you for getting in touch. I have forwarded your email to ou…" at bounding box center [775, 614] width 911 height 33
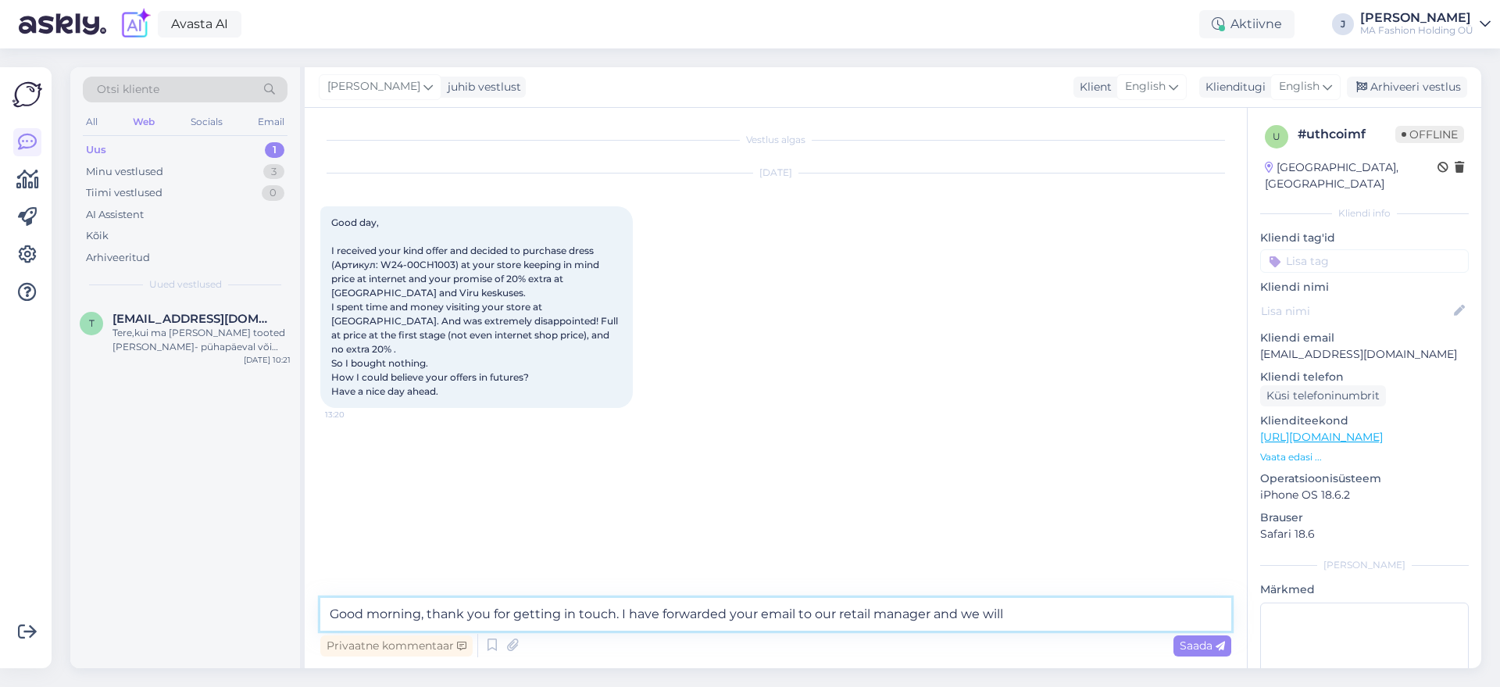
click at [1050, 613] on textarea "Good morning, thank you for getting in touch. I have forwarded your email to ou…" at bounding box center [775, 614] width 911 height 33
drag, startPoint x: 1050, startPoint y: 613, endPoint x: 931, endPoint y: 616, distance: 118.8
click at [931, 616] on textarea "Good morning, thank you for getting in touch. I have forwarded your email to ou…" at bounding box center [775, 614] width 911 height 33
type textarea "Good morning, thank you for getting in touch. I have forwarded your email to ou…"
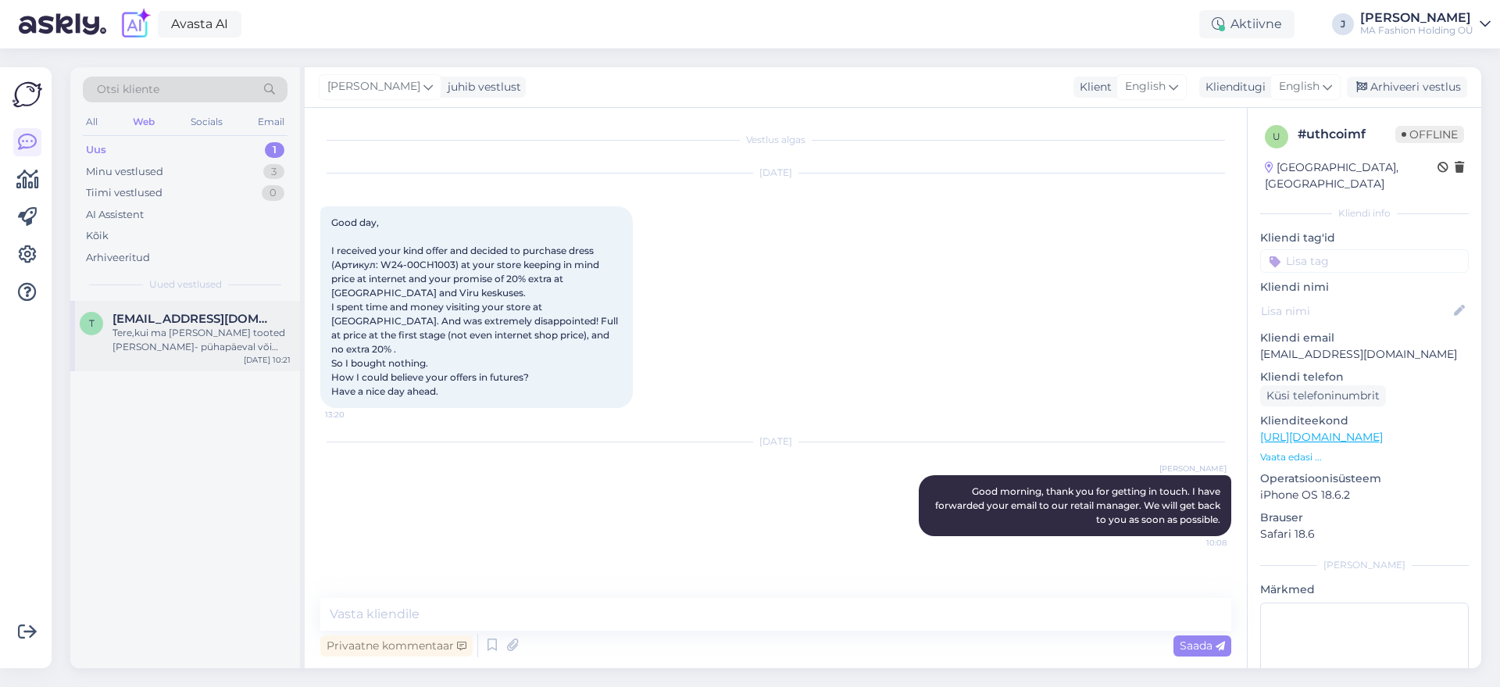
click at [162, 332] on div "Tere,kui ma [PERSON_NAME] tooted [PERSON_NAME]- pühapäeval või homme-esmaspäeva…" at bounding box center [201, 340] width 178 height 28
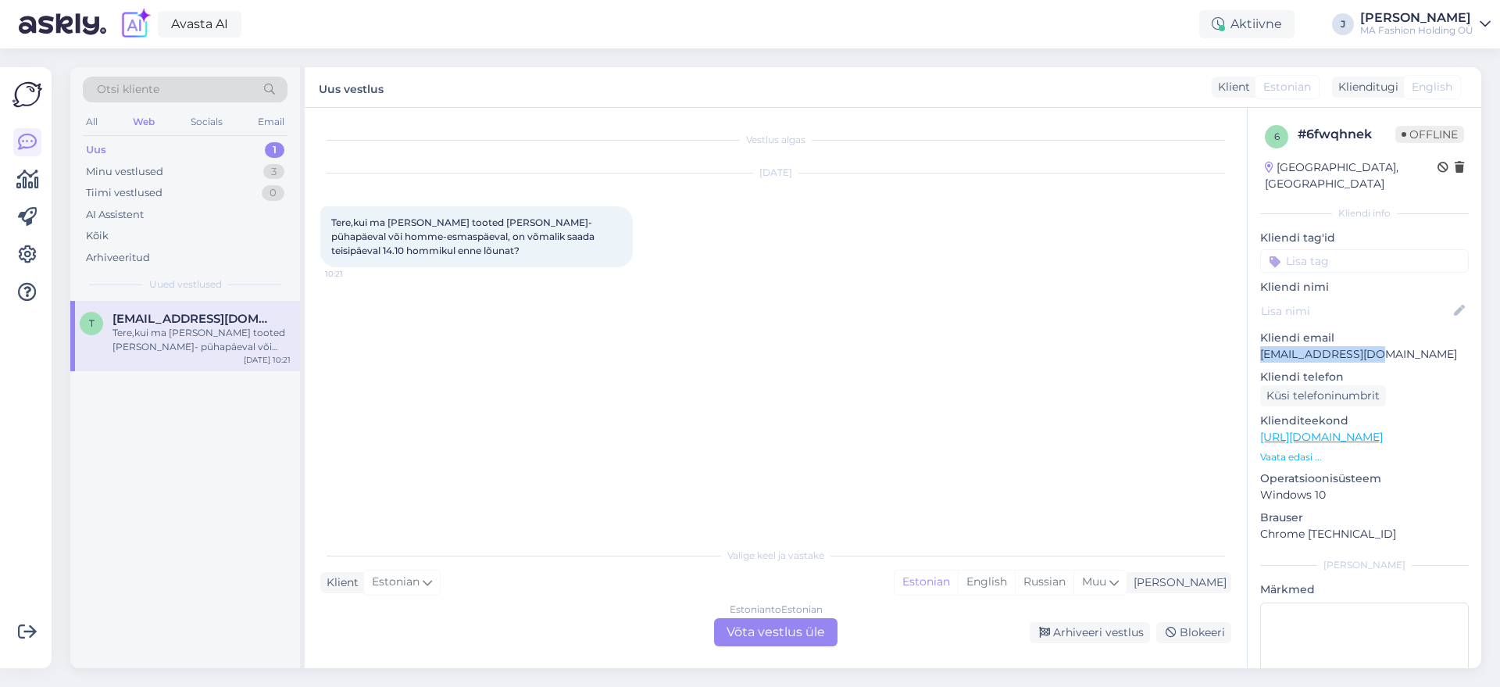
drag, startPoint x: 1391, startPoint y: 340, endPoint x: 1247, endPoint y: 346, distance: 144.6
click at [1247, 346] on div "6 # 6fwqhnek Offline [GEOGRAPHIC_DATA], [GEOGRAPHIC_DATA] Kliendi info Kliendi …" at bounding box center [1364, 388] width 234 height 560
copy p "[EMAIL_ADDRESS][DOMAIN_NAME]"
drag, startPoint x: 786, startPoint y: 592, endPoint x: 791, endPoint y: 614, distance: 22.5
click at [786, 594] on div "Valige [PERSON_NAME] vastake Klient Estonian Mina Estonian English Russian Muu …" at bounding box center [775, 592] width 911 height 107
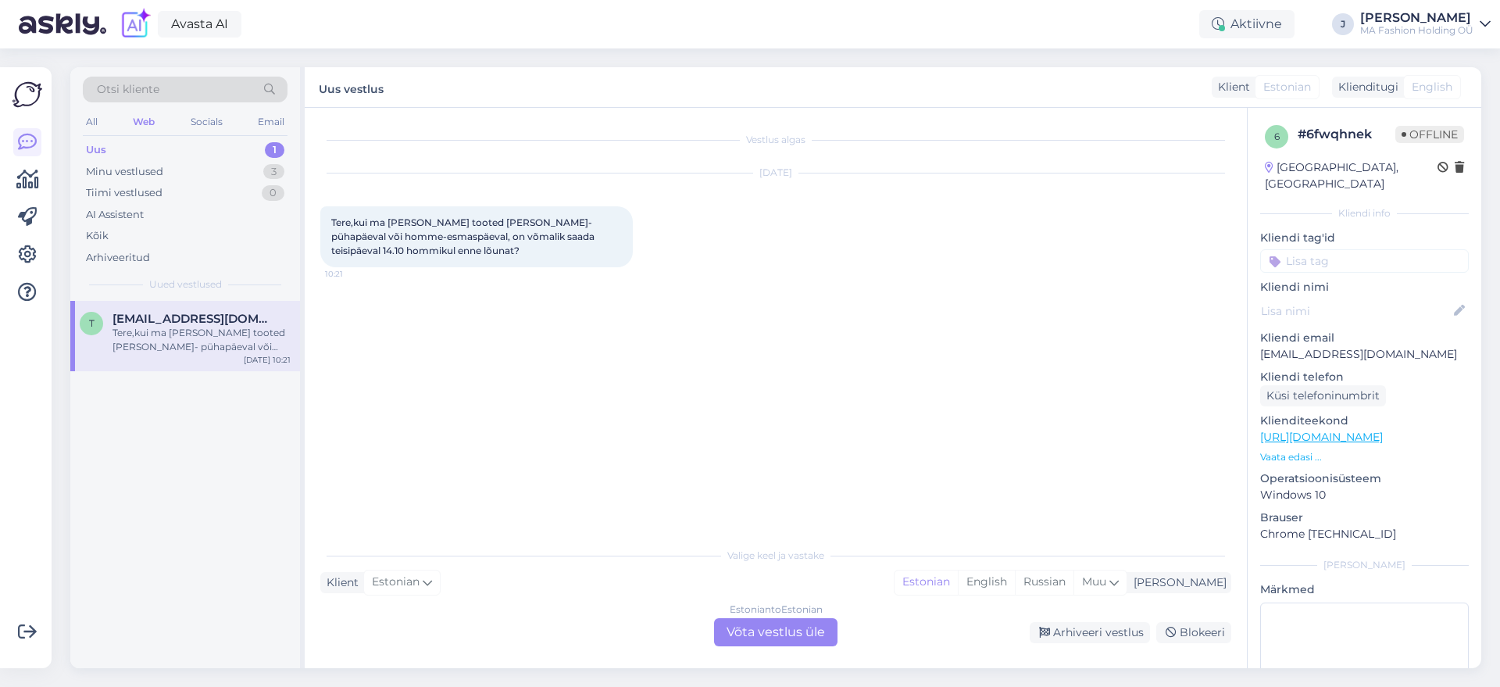
click at [791, 614] on div "Estonian to Estonian" at bounding box center [776, 609] width 93 height 14
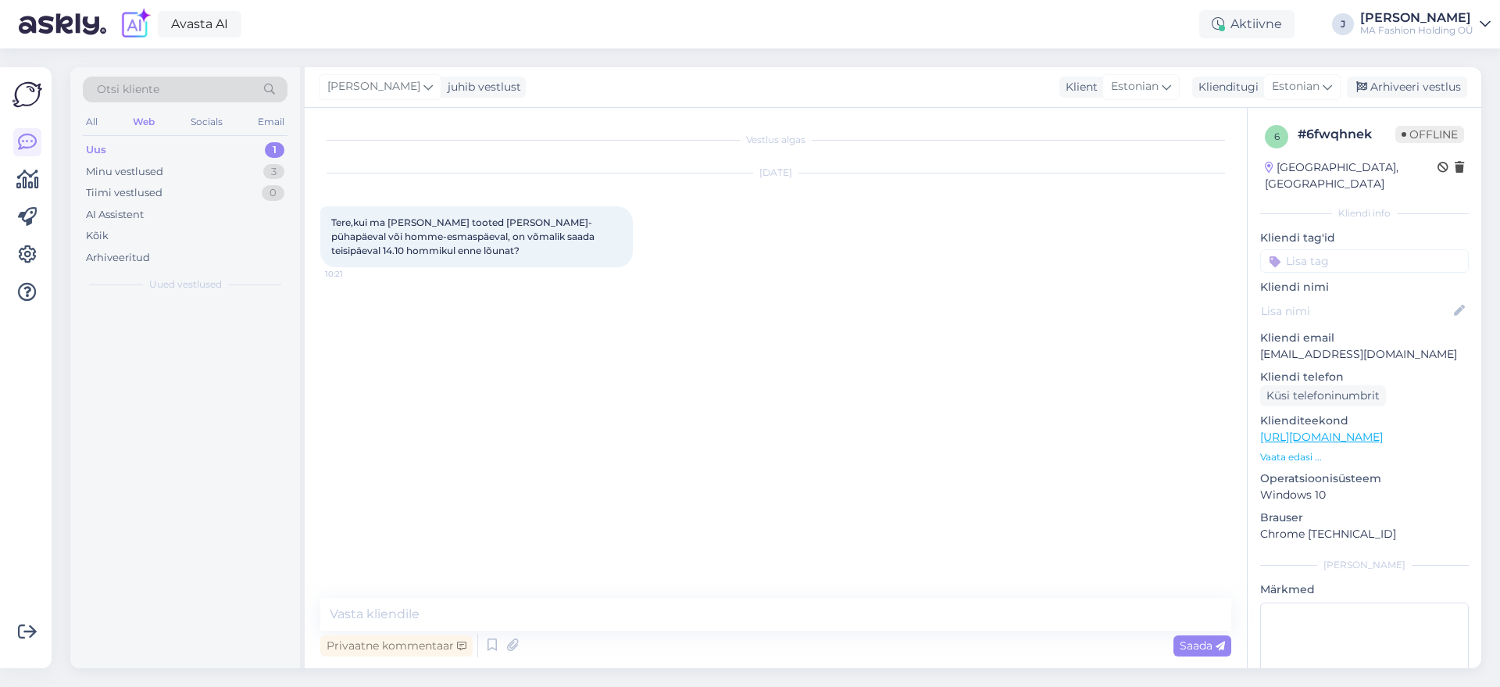
click at [790, 637] on div "Privaatne kommentaar Saada" at bounding box center [775, 645] width 911 height 30
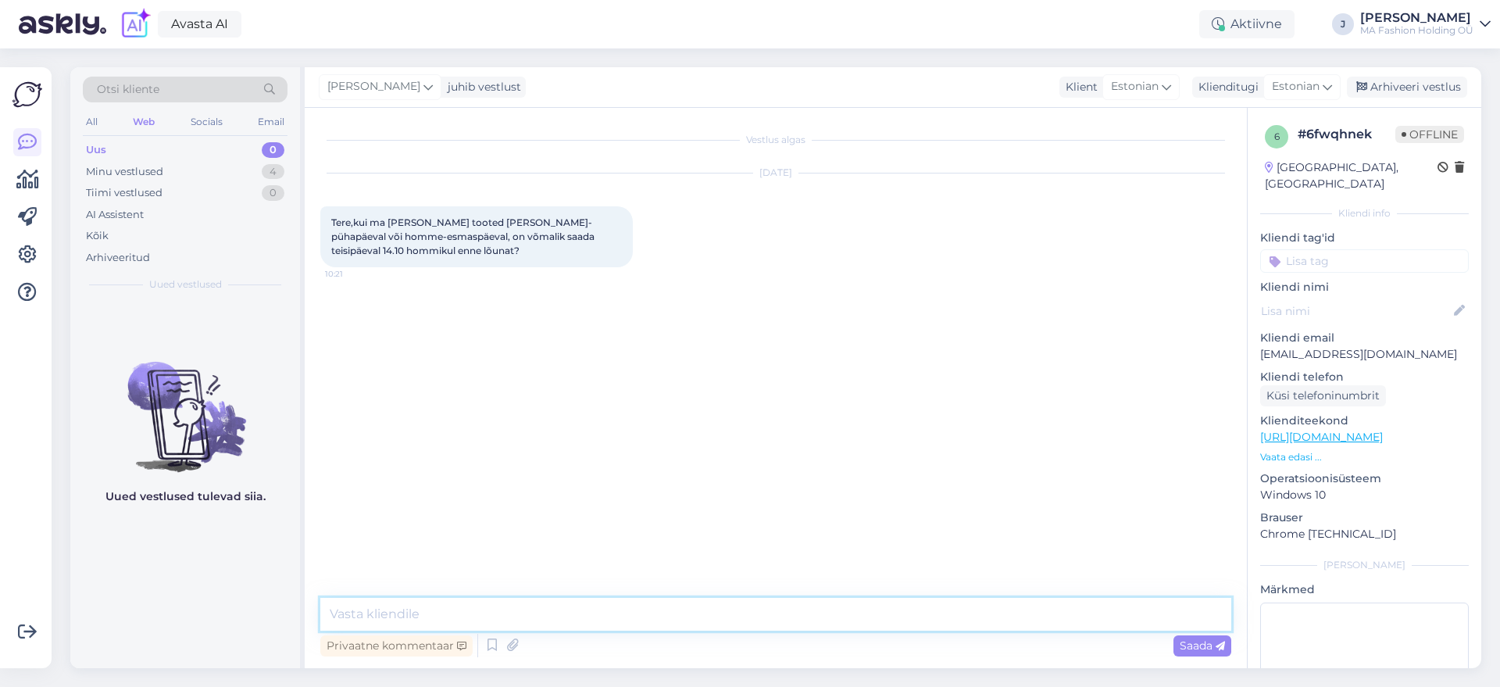
click at [774, 600] on textarea at bounding box center [775, 614] width 911 height 33
type textarea "e"
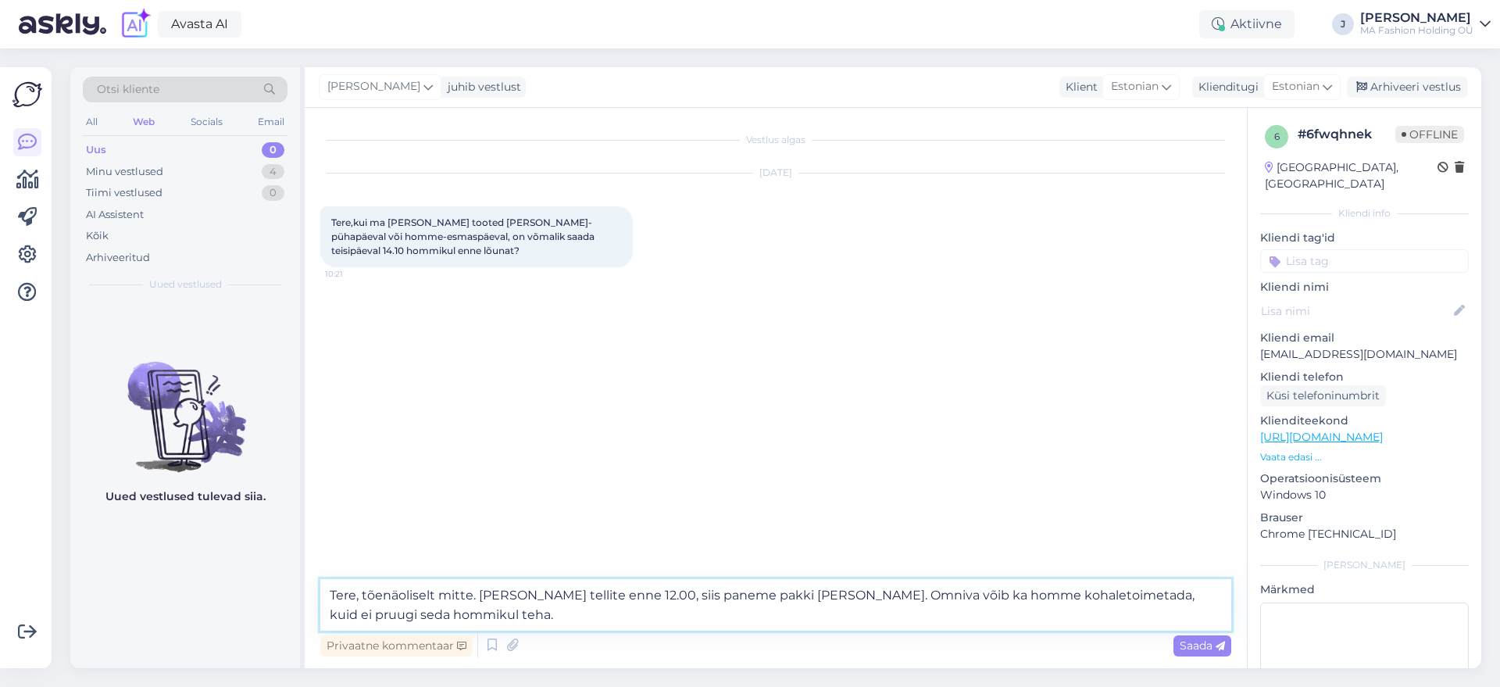
click at [1188, 605] on textarea "Tere, tõenäoliselt mitte. [PERSON_NAME] tellite enne 12.00, siis paneme pakki […" at bounding box center [775, 605] width 911 height 52
click at [881, 615] on textarea "Tere, tõenäoliselt mitte. [PERSON_NAME] tellite enne 12.00, siis paneme pakki […" at bounding box center [775, 605] width 911 height 52
type textarea "Tere, tõenäoliselt mitte. [PERSON_NAME] tellite enne 12.00, siis paneme pakki […"
click at [1197, 645] on span "Saada" at bounding box center [1201, 645] width 45 height 14
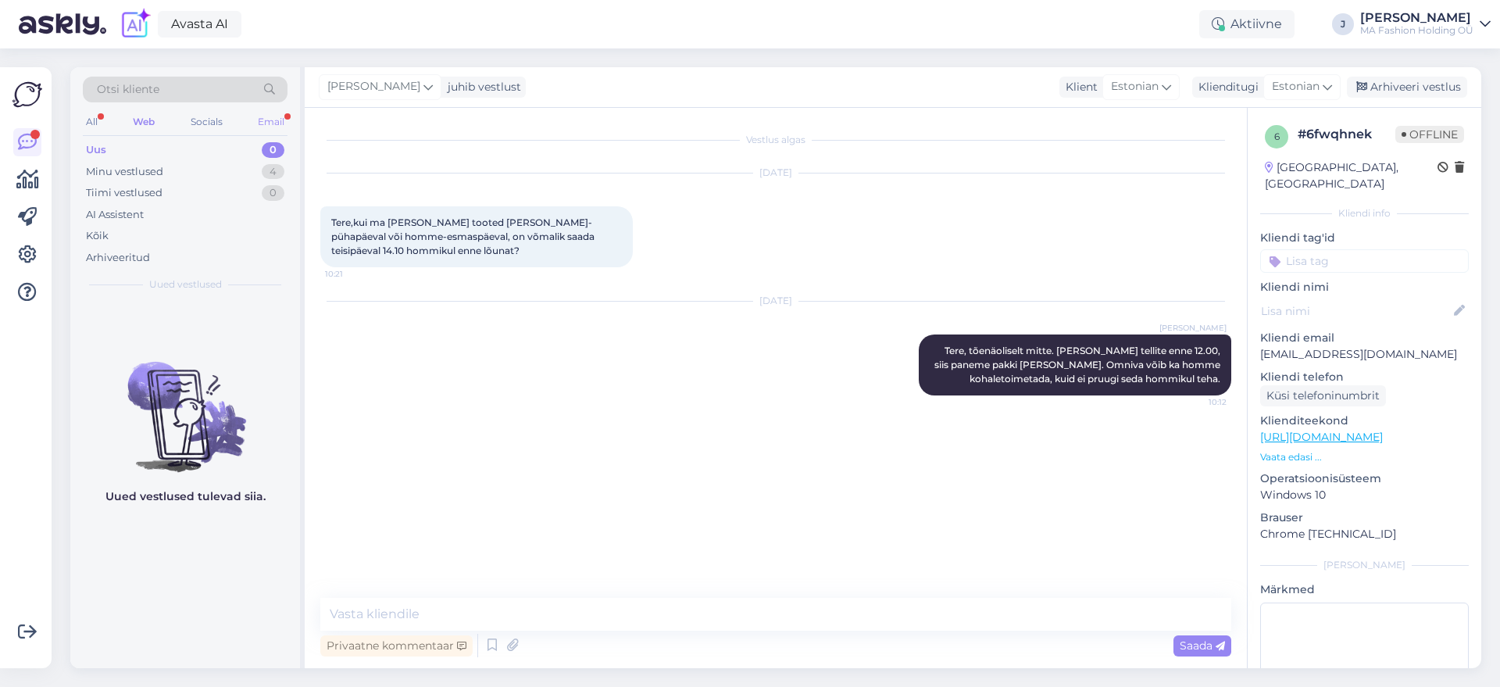
click at [275, 118] on div "Email" at bounding box center [271, 122] width 33 height 20
click at [215, 174] on div "Minu vestlused 14" at bounding box center [185, 172] width 205 height 22
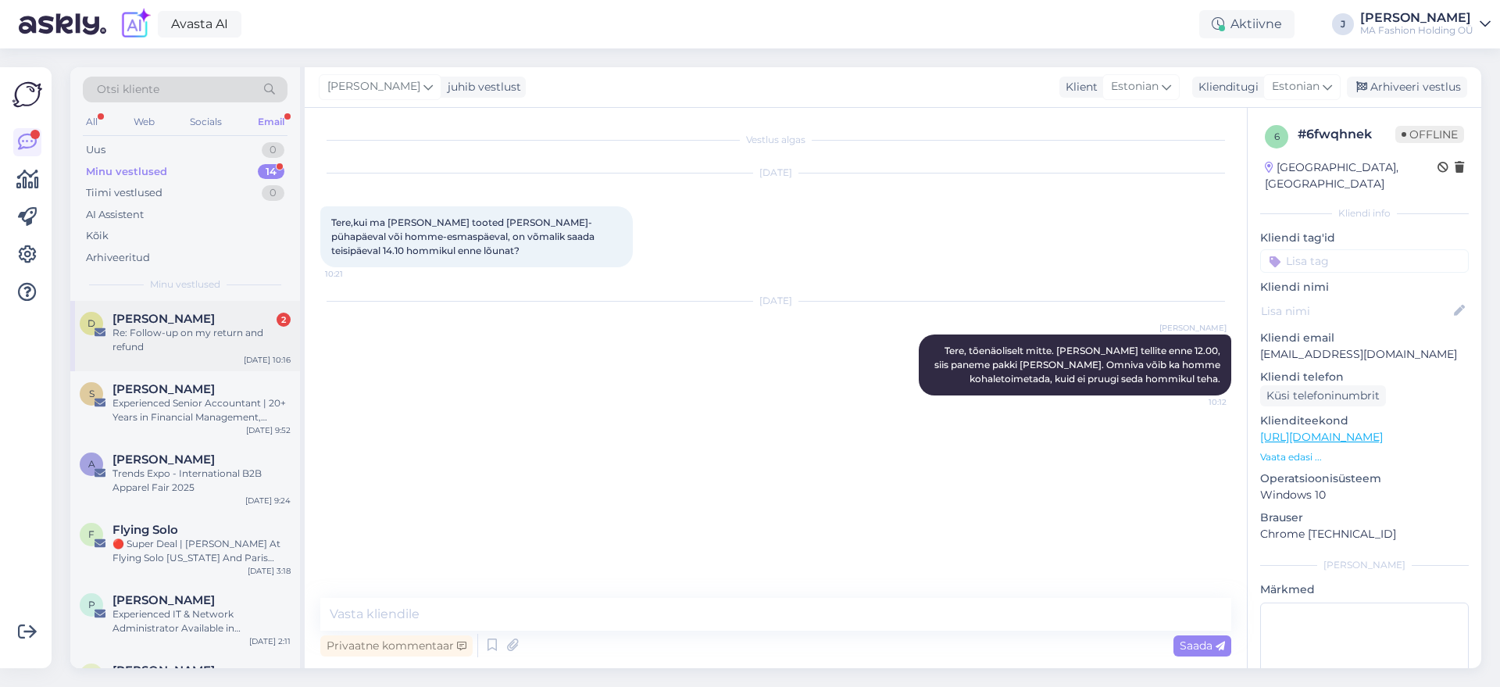
click at [209, 314] on span "[PERSON_NAME]" at bounding box center [163, 319] width 102 height 14
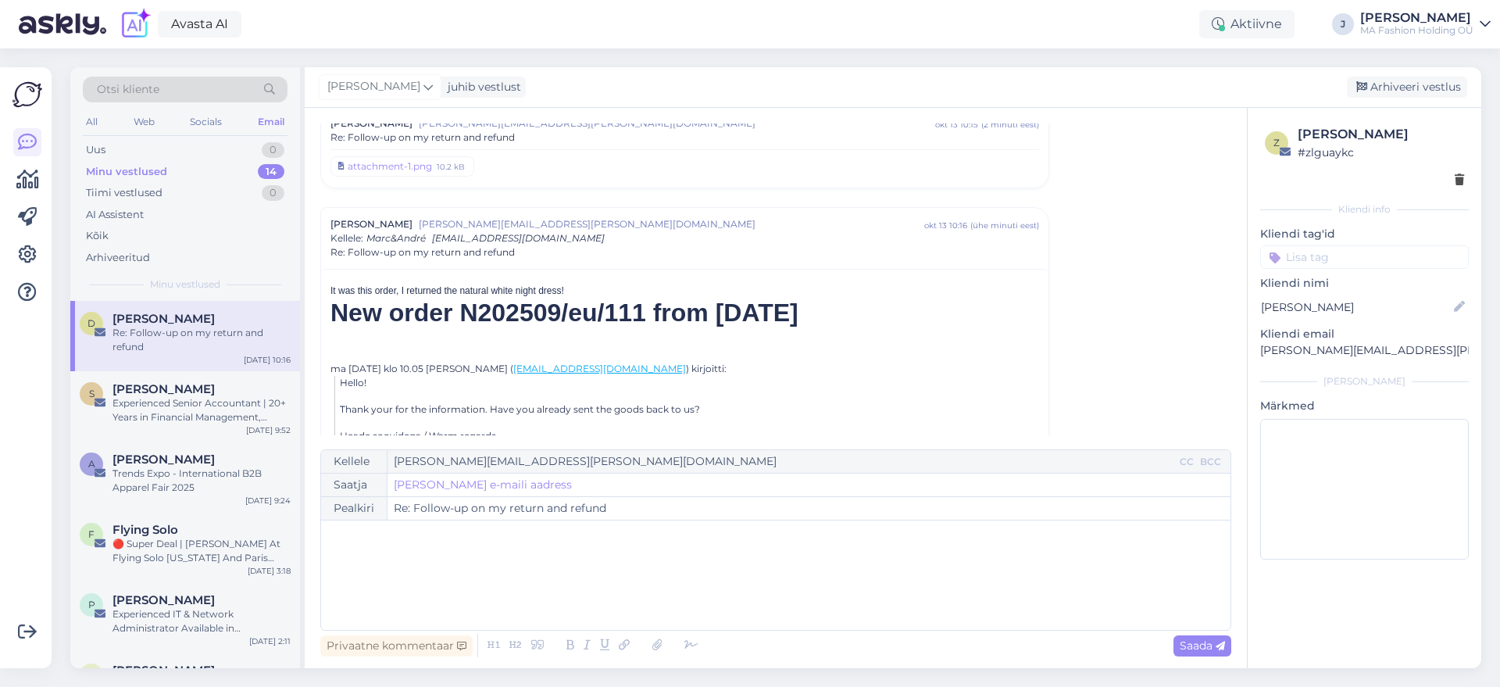
scroll to position [480, 0]
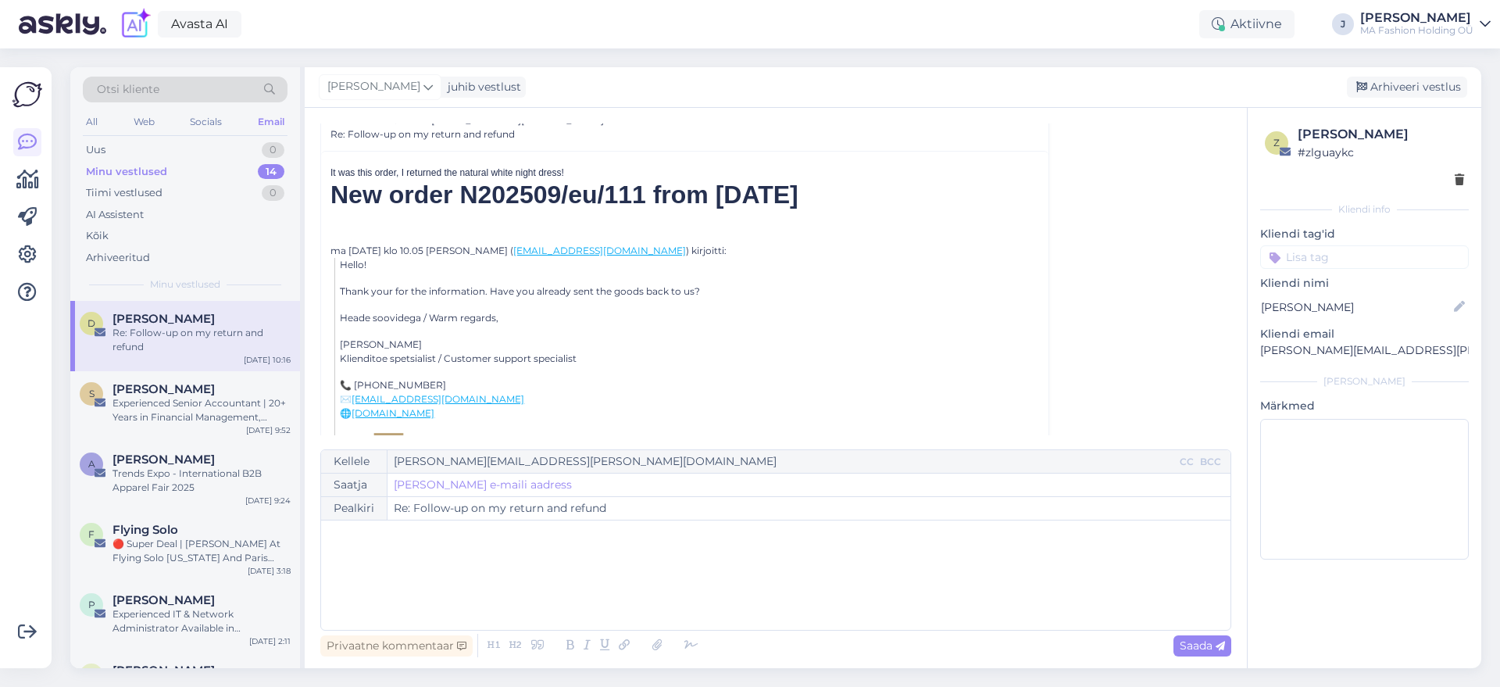
drag, startPoint x: 509, startPoint y: 180, endPoint x: 961, endPoint y: 184, distance: 451.5
click at [961, 184] on h2 "New order N202509/eu/111 from [DATE]" at bounding box center [684, 195] width 708 height 30
drag, startPoint x: 961, startPoint y: 184, endPoint x: 369, endPoint y: 175, distance: 592.1
click at [353, 175] on div "It was this order, I returned the natural white night dress! New order N202509/…" at bounding box center [684, 198] width 708 height 64
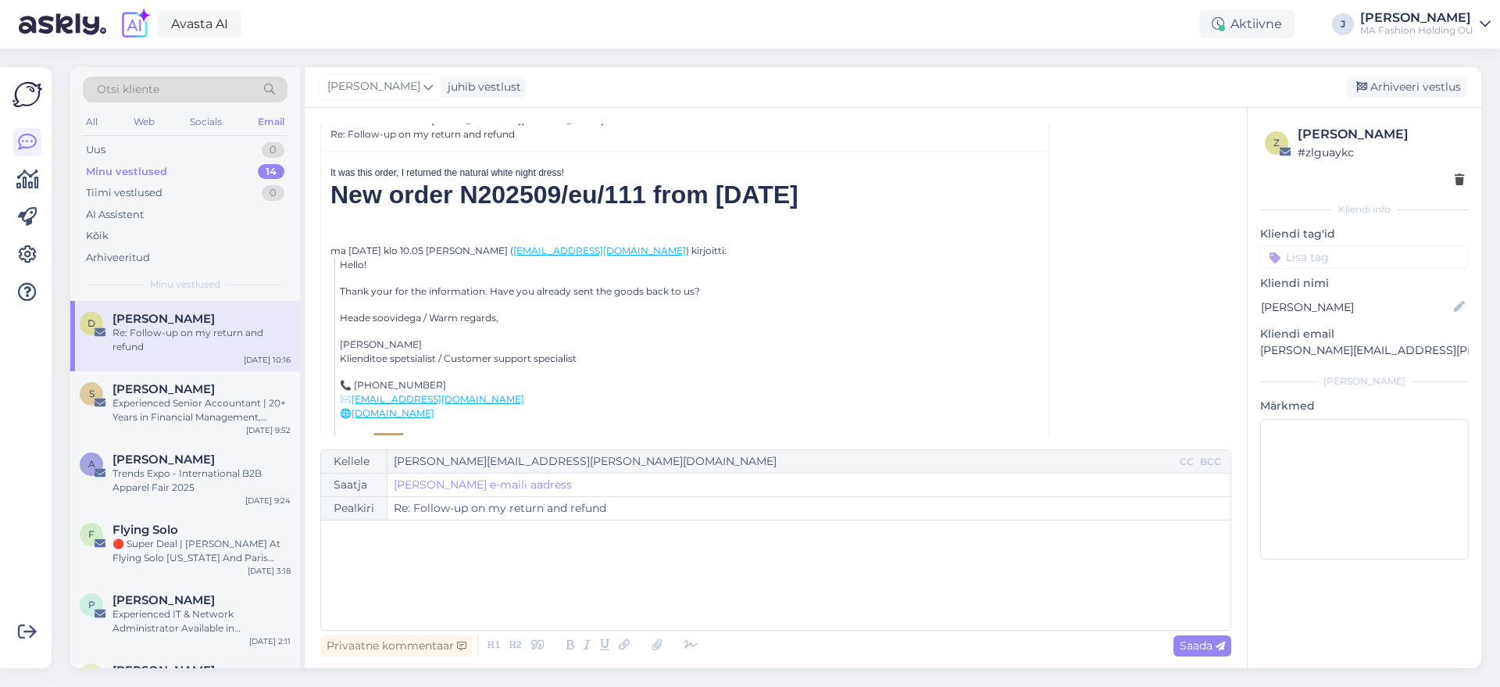
click at [372, 175] on div "It was this order, I returned the natural white night dress!" at bounding box center [684, 173] width 708 height 14
click at [370, 175] on div "It was this order, I returned the natural white night dress!" at bounding box center [684, 173] width 708 height 14
click at [370, 187] on h2 "New order N202509/eu/111 from [DATE]" at bounding box center [684, 195] width 708 height 30
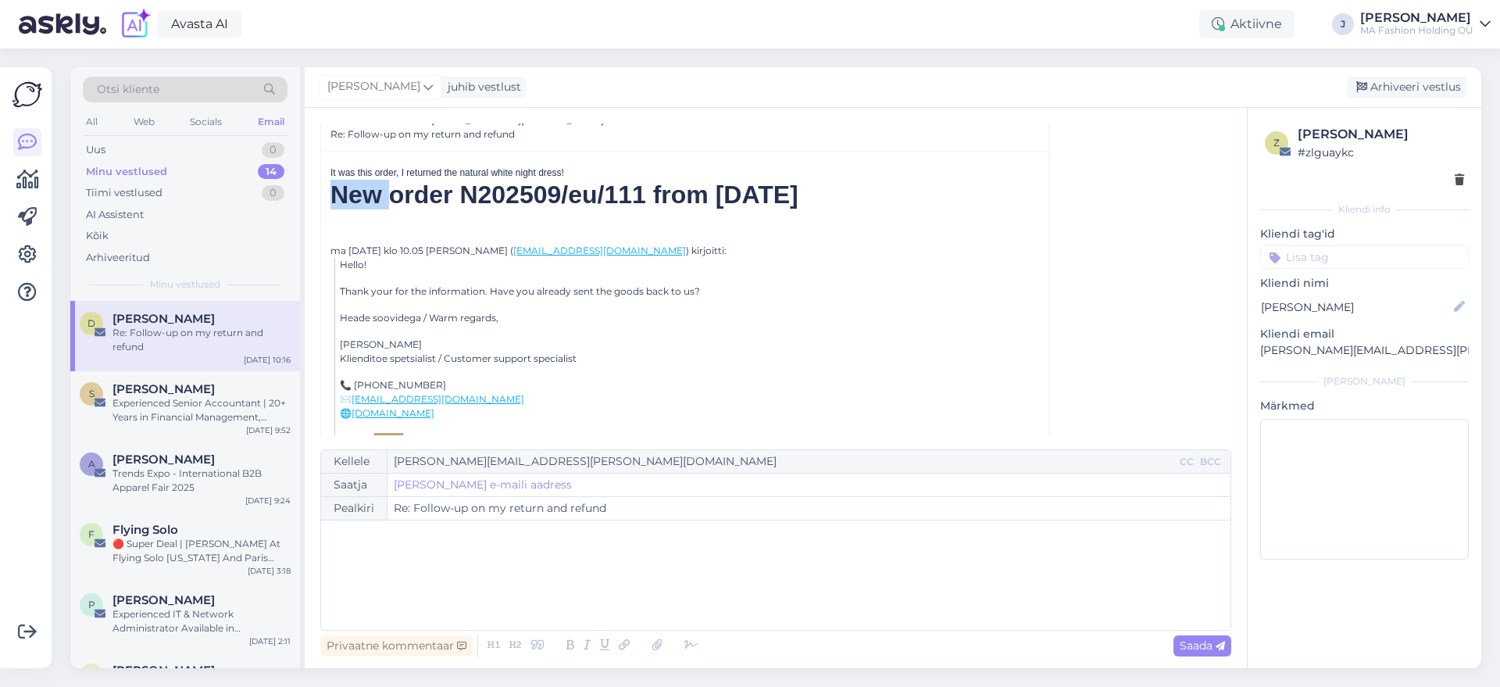
click at [370, 187] on h2 "New order N202509/eu/111 from [DATE]" at bounding box center [684, 195] width 708 height 30
click at [211, 123] on div "Socials" at bounding box center [206, 122] width 38 height 20
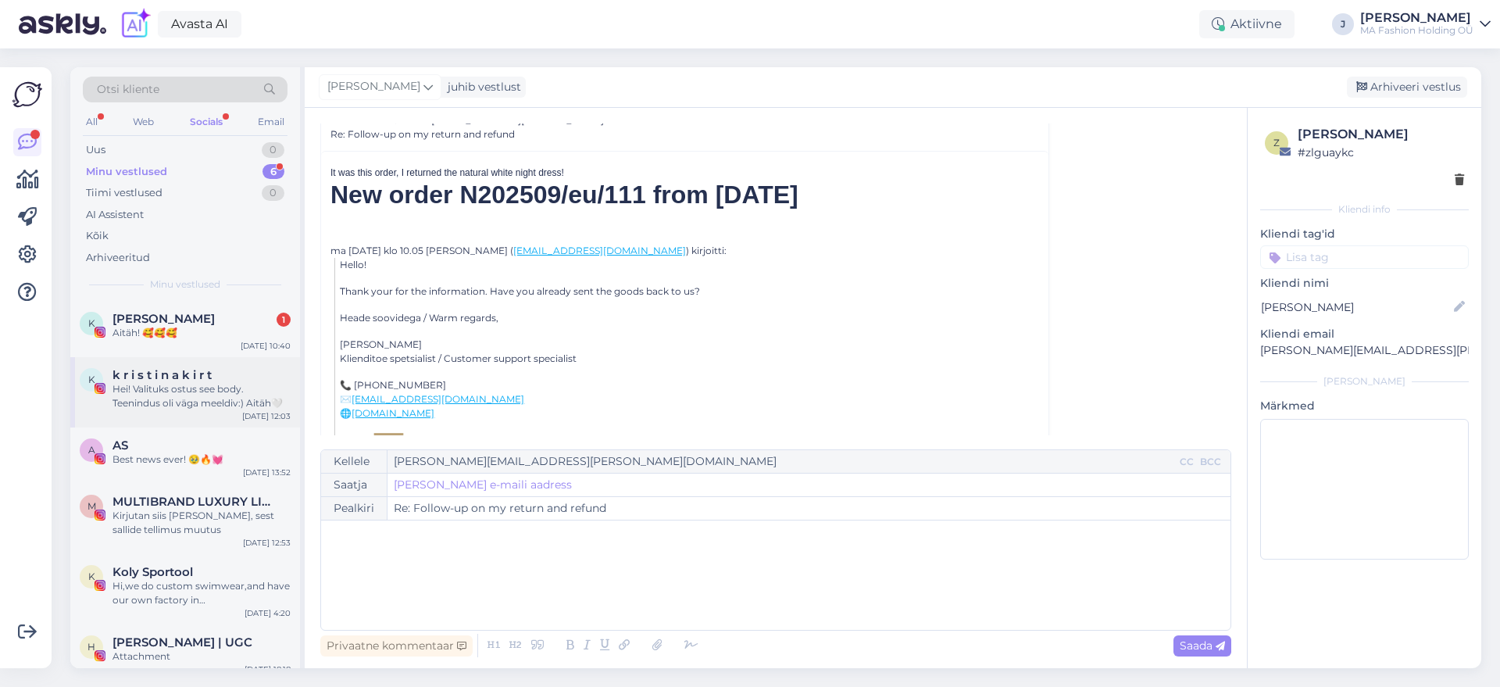
click at [199, 359] on div "k k r i s t i n a k i r t Hei! Valituks ostus see body. Teenindus oli väga meel…" at bounding box center [185, 392] width 230 height 70
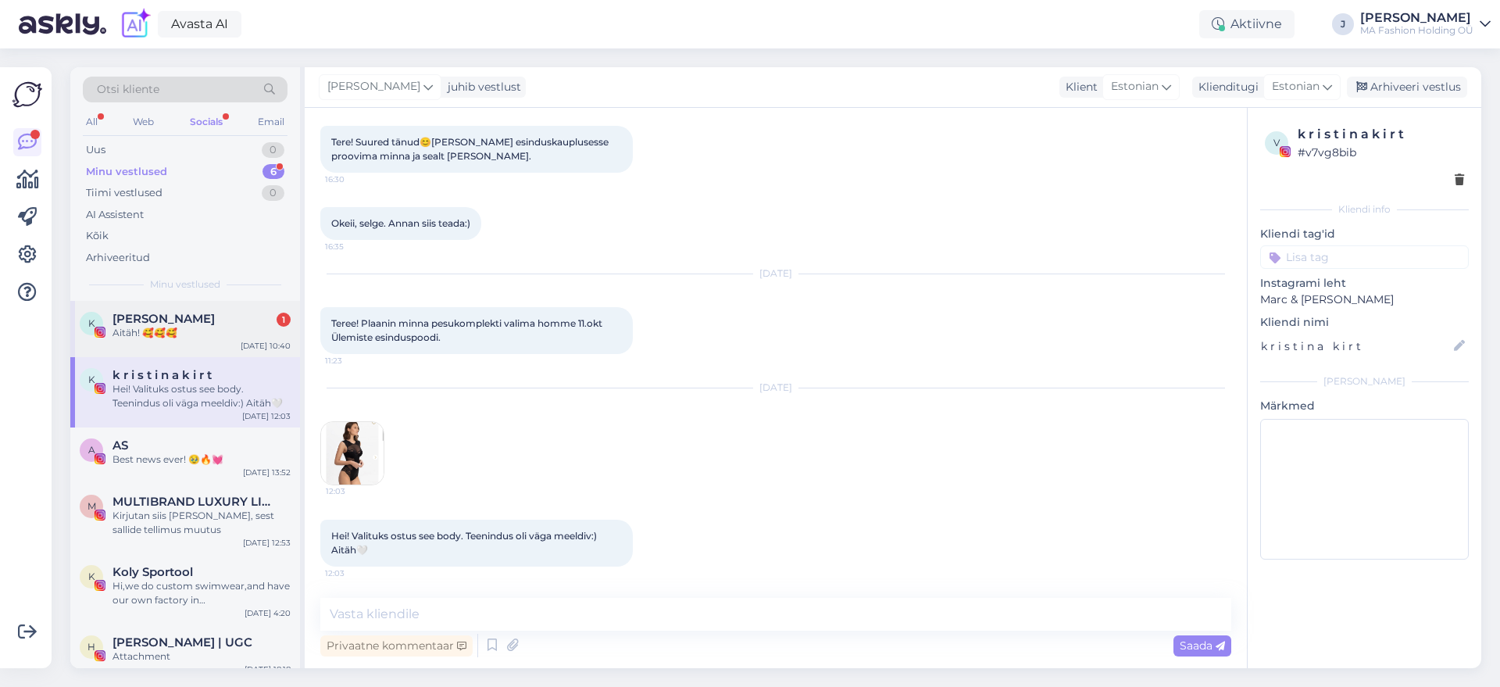
click at [215, 349] on div "K [PERSON_NAME] 1 Aitäh! 🥰🥰🥰 [DATE] 10:40" at bounding box center [185, 329] width 230 height 56
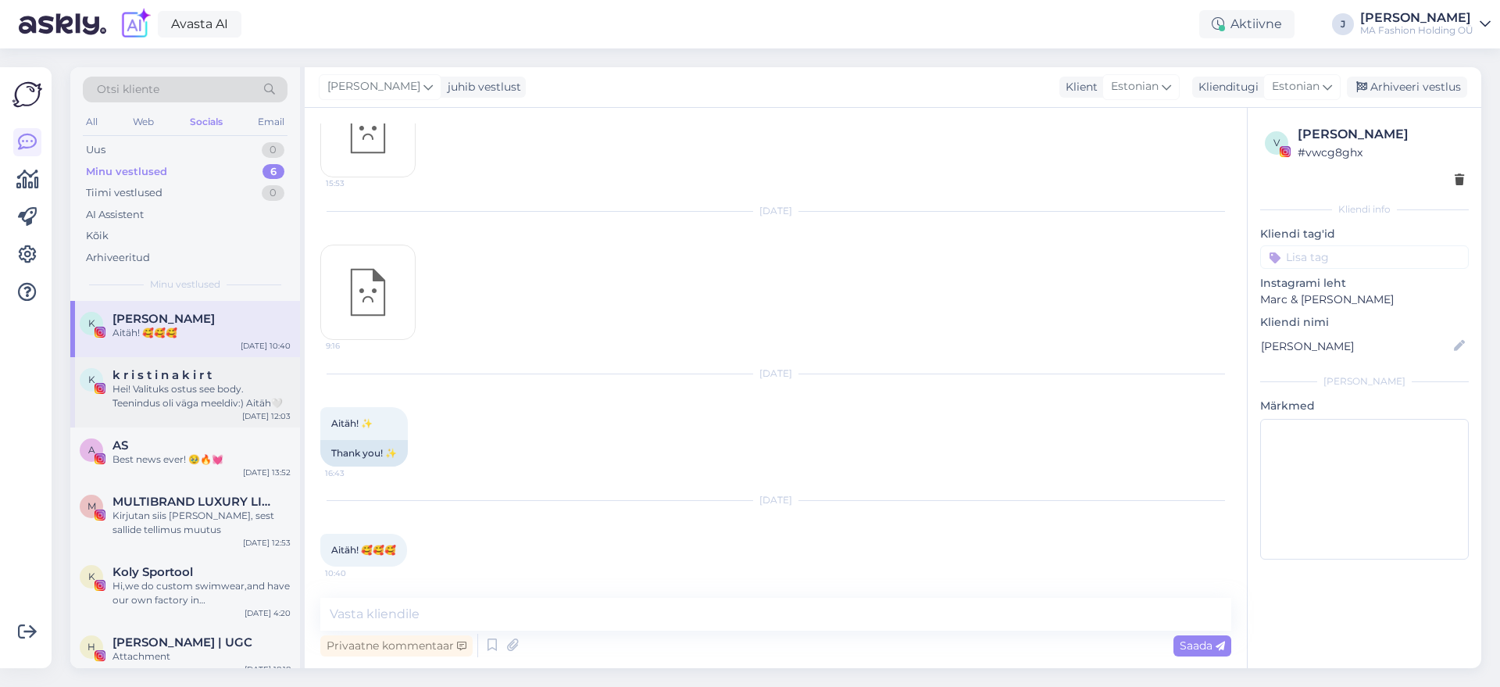
scroll to position [809, 0]
click at [91, 123] on div "All" at bounding box center [92, 122] width 18 height 20
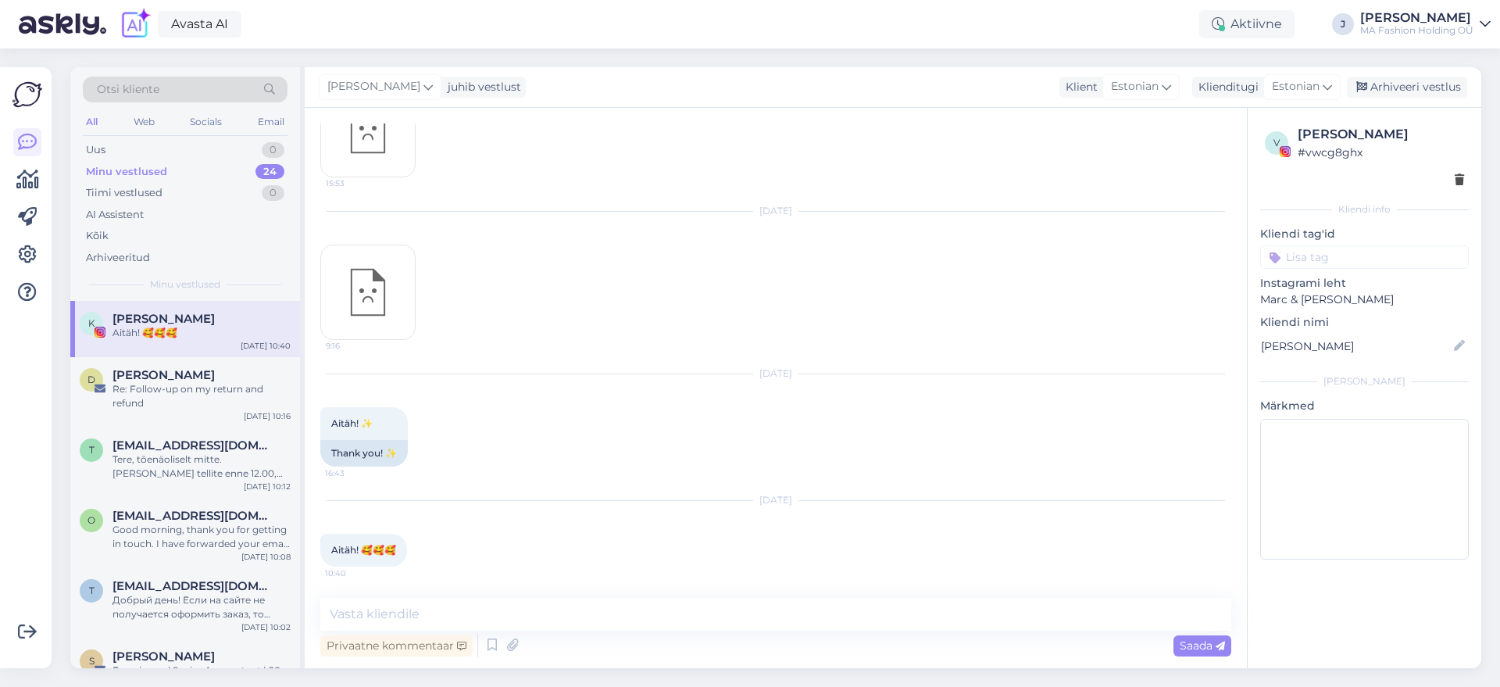
click at [161, 102] on div "Otsi kliente" at bounding box center [185, 94] width 205 height 35
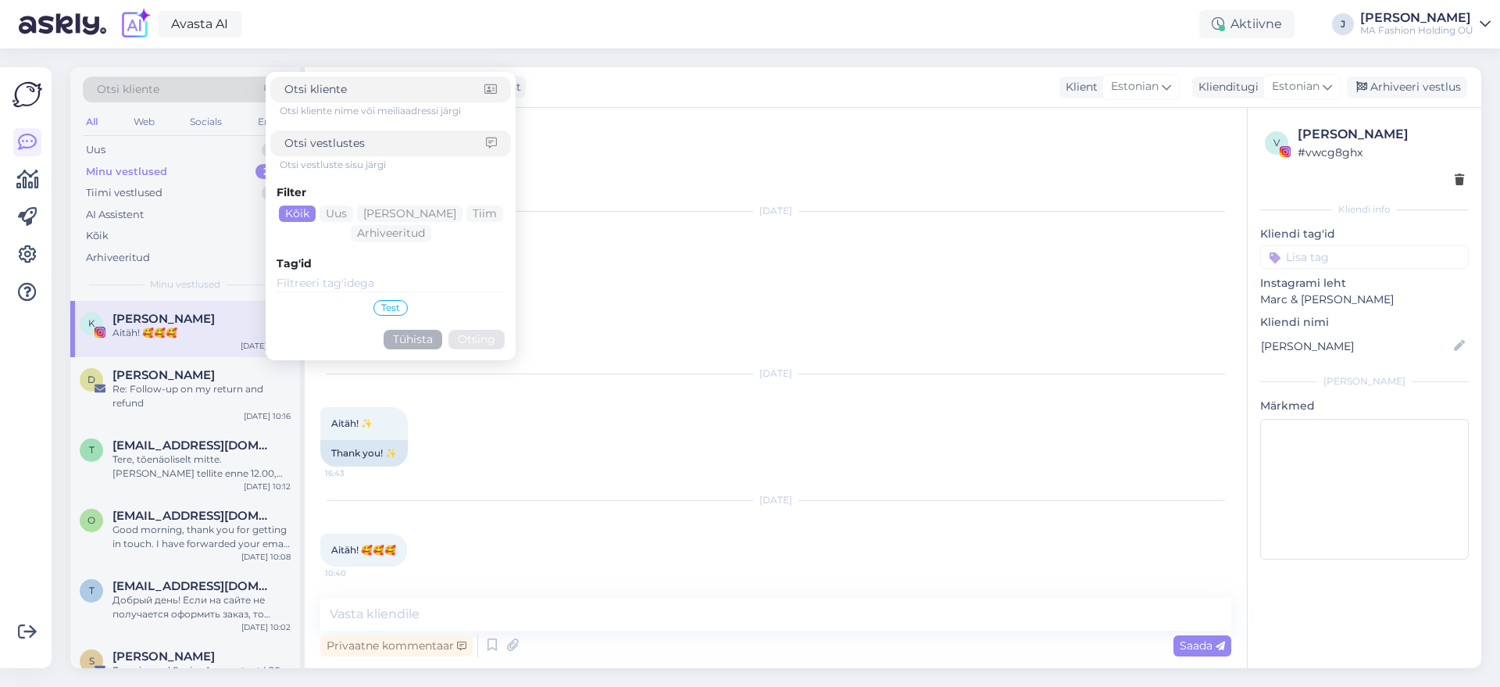
click at [171, 109] on div "Otsi kliente Otsi kliente nime või meiliaadressi järgi Otsi vestluste sisu järg…" at bounding box center [185, 94] width 205 height 35
drag, startPoint x: 162, startPoint y: 110, endPoint x: 146, endPoint y: 112, distance: 16.5
click at [160, 112] on div "Otsi kliente Otsi kliente nime või meiliaadressi järgi Otsi vestluste sisu järg…" at bounding box center [185, 184] width 230 height 234
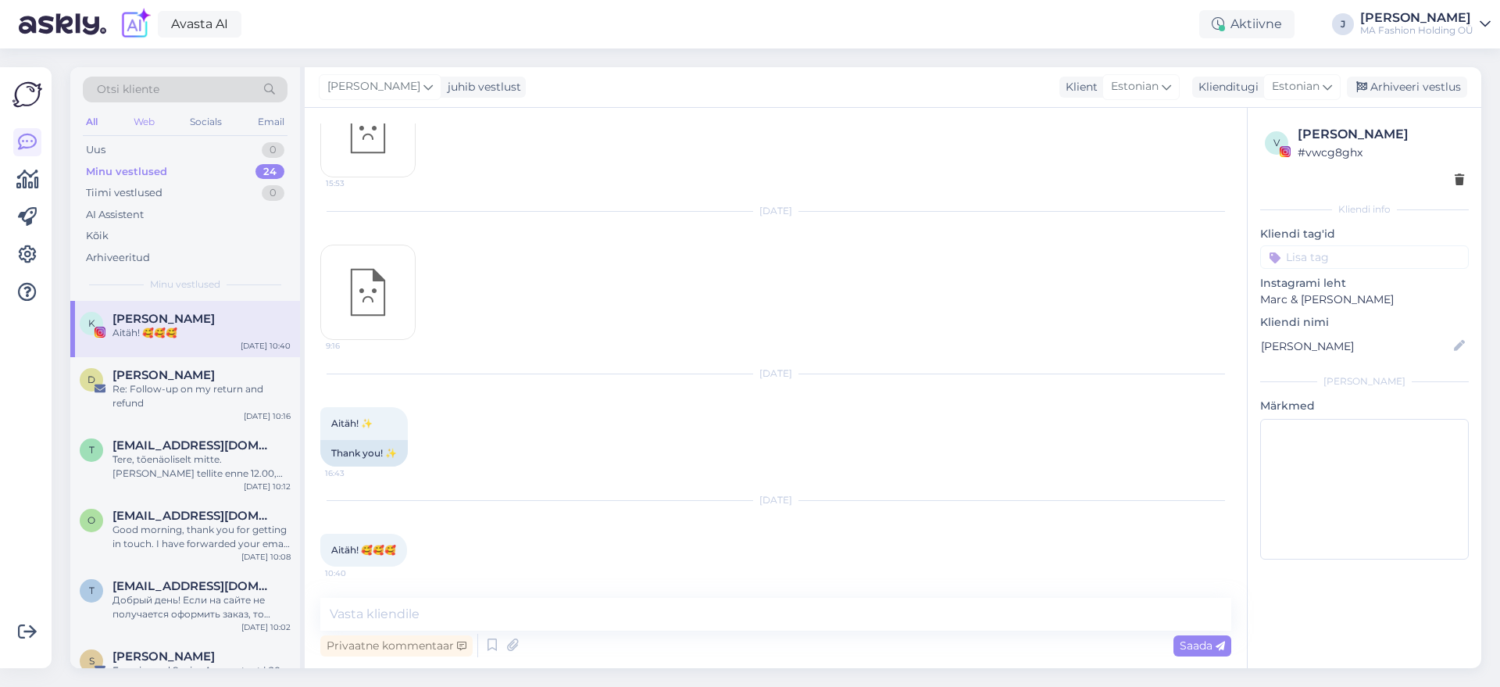
click at [146, 112] on div "Web" at bounding box center [143, 122] width 27 height 20
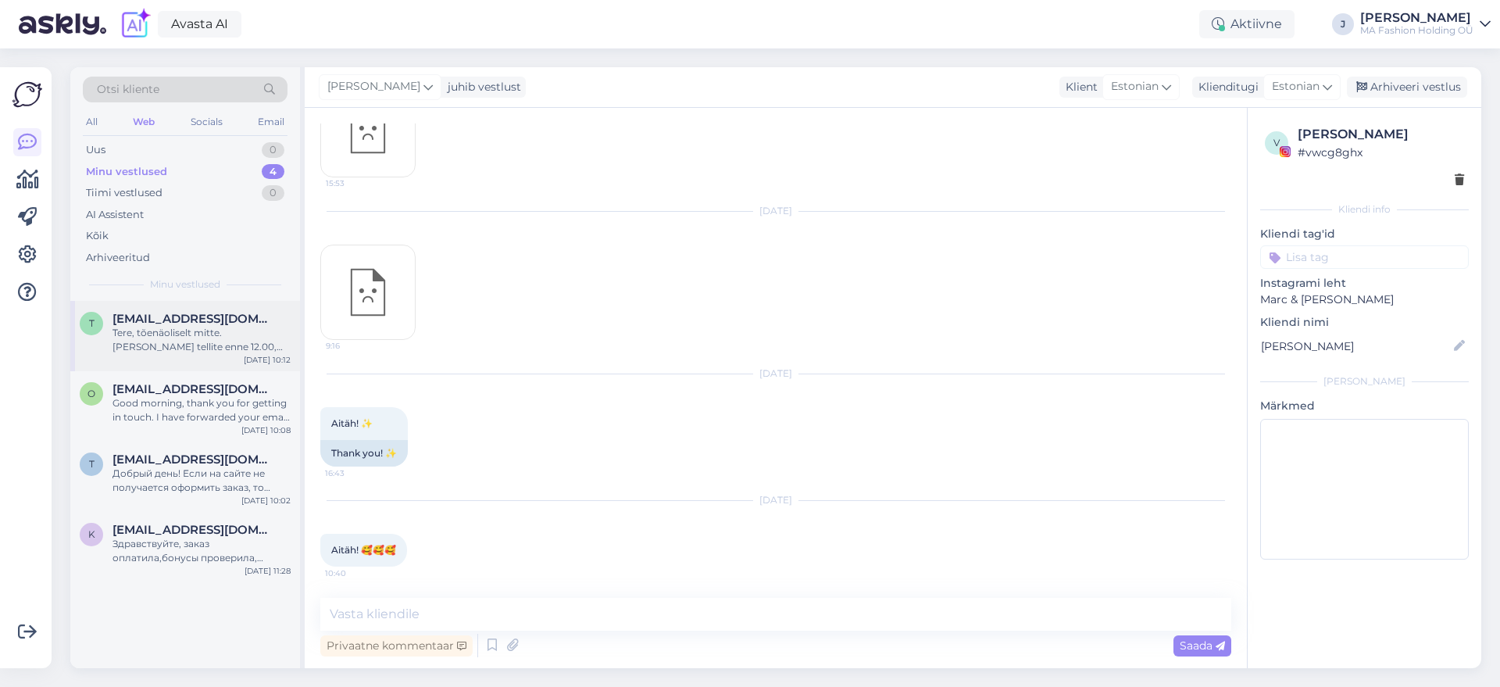
click at [198, 315] on span "[EMAIL_ADDRESS][DOMAIN_NAME]" at bounding box center [193, 319] width 162 height 14
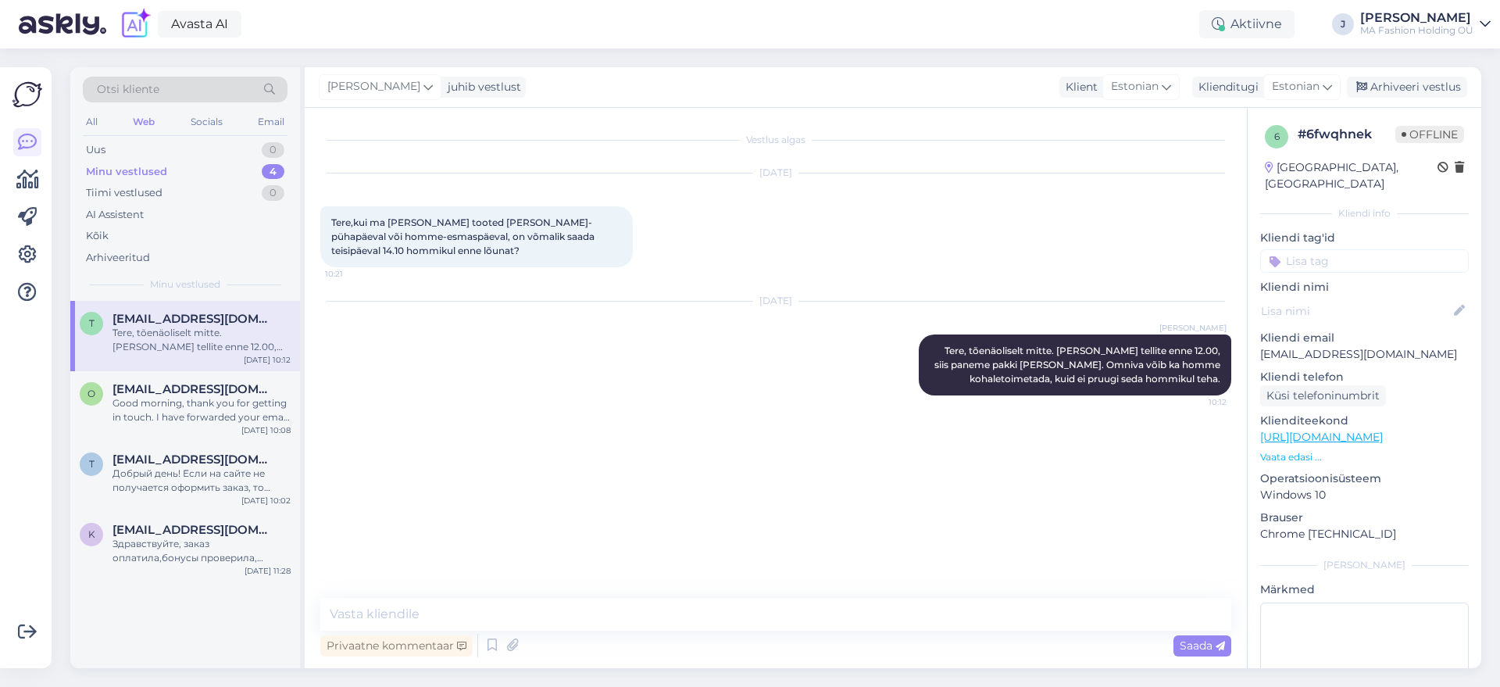
scroll to position [0, 0]
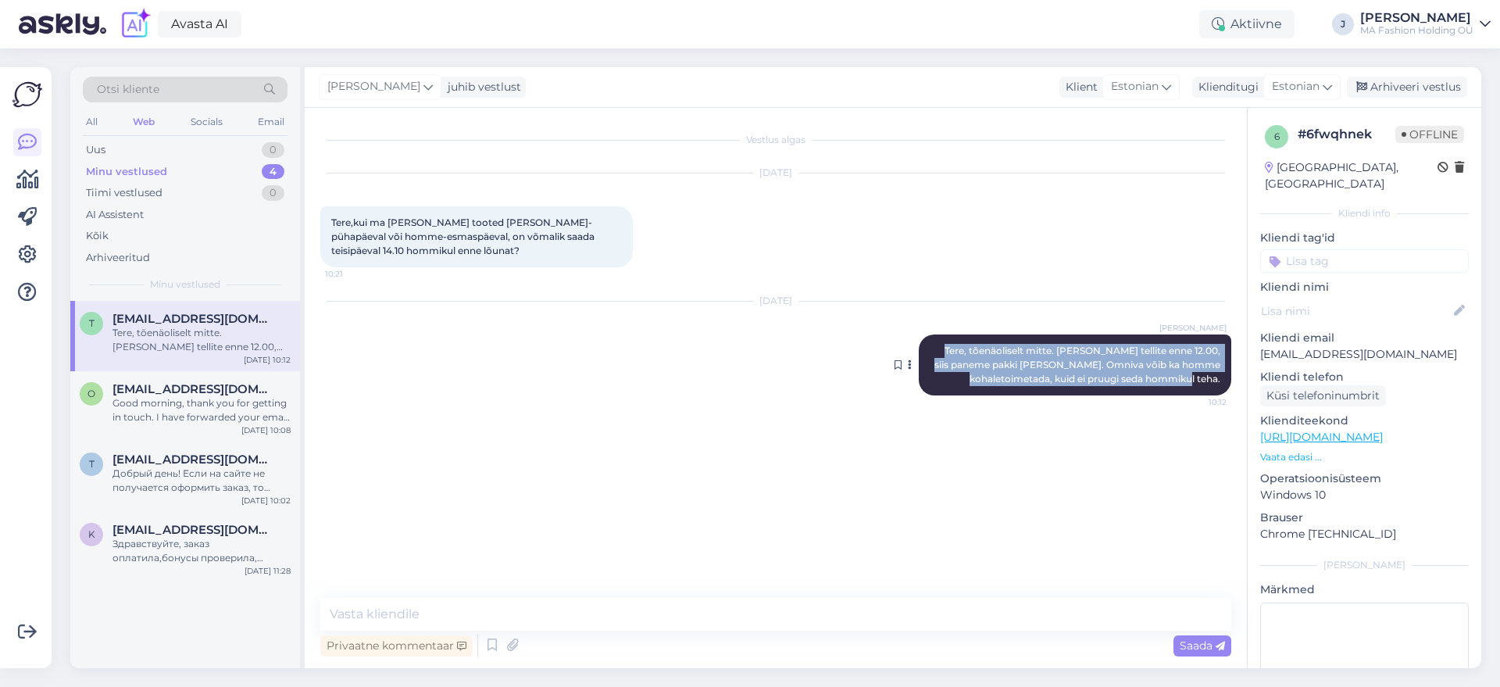
drag, startPoint x: 1220, startPoint y: 376, endPoint x: 959, endPoint y: 341, distance: 263.3
click at [959, 341] on div "[PERSON_NAME], tõenäoliselt mitte. [PERSON_NAME] tellite enne 12.00, siis panem…" at bounding box center [1075, 364] width 312 height 61
click at [949, 323] on div at bounding box center [949, 323] width 0 height 0
drag, startPoint x: 959, startPoint y: 341, endPoint x: 1153, endPoint y: 358, distance: 194.5
click at [1153, 358] on div "[PERSON_NAME], tõenäoliselt mitte. [PERSON_NAME] tellite enne 12.00, siis panem…" at bounding box center [1075, 364] width 312 height 61
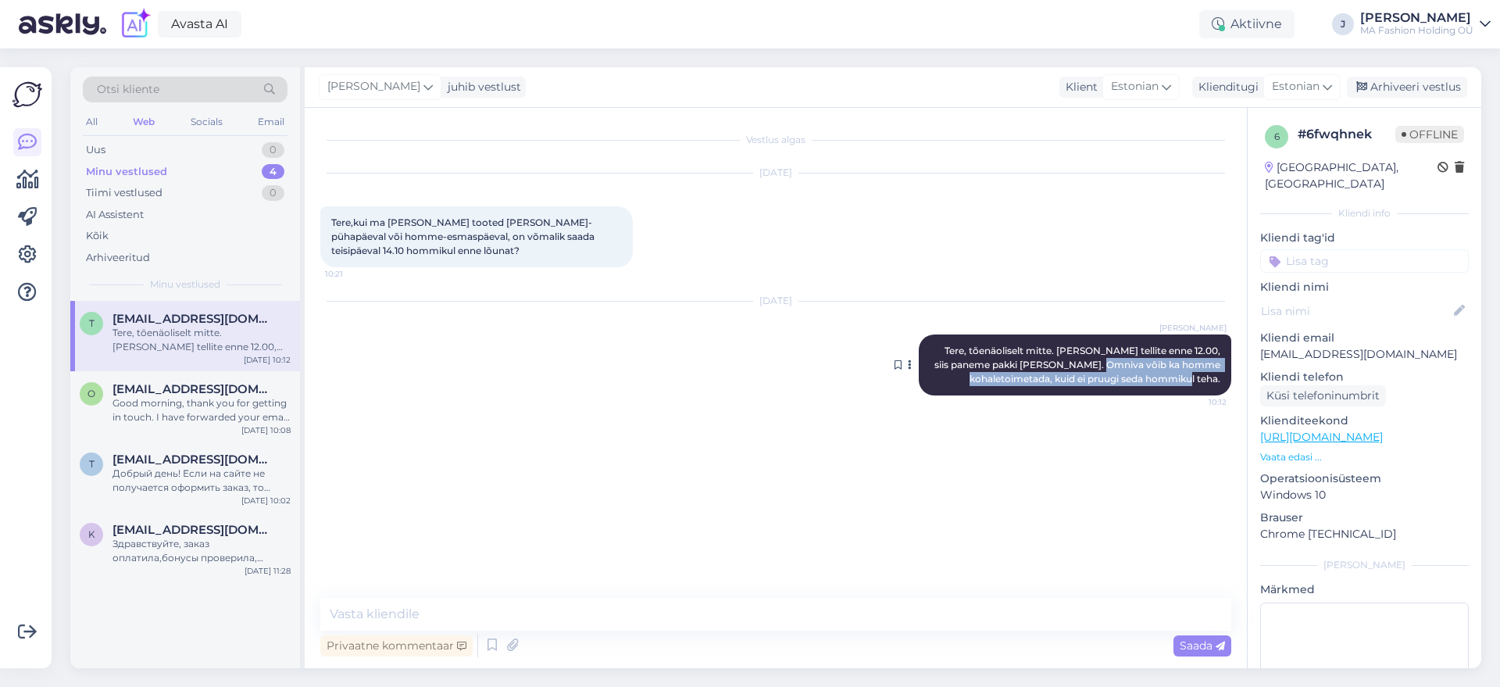
click at [1153, 358] on span "Tere, tõenäoliselt mitte. [PERSON_NAME] tellite enne 12.00, siis paneme pakki […" at bounding box center [1078, 364] width 288 height 40
click at [1170, 364] on span "Tere, tõenäoliselt mitte. [PERSON_NAME] tellite enne 12.00, siis paneme pakki […" at bounding box center [1078, 364] width 288 height 40
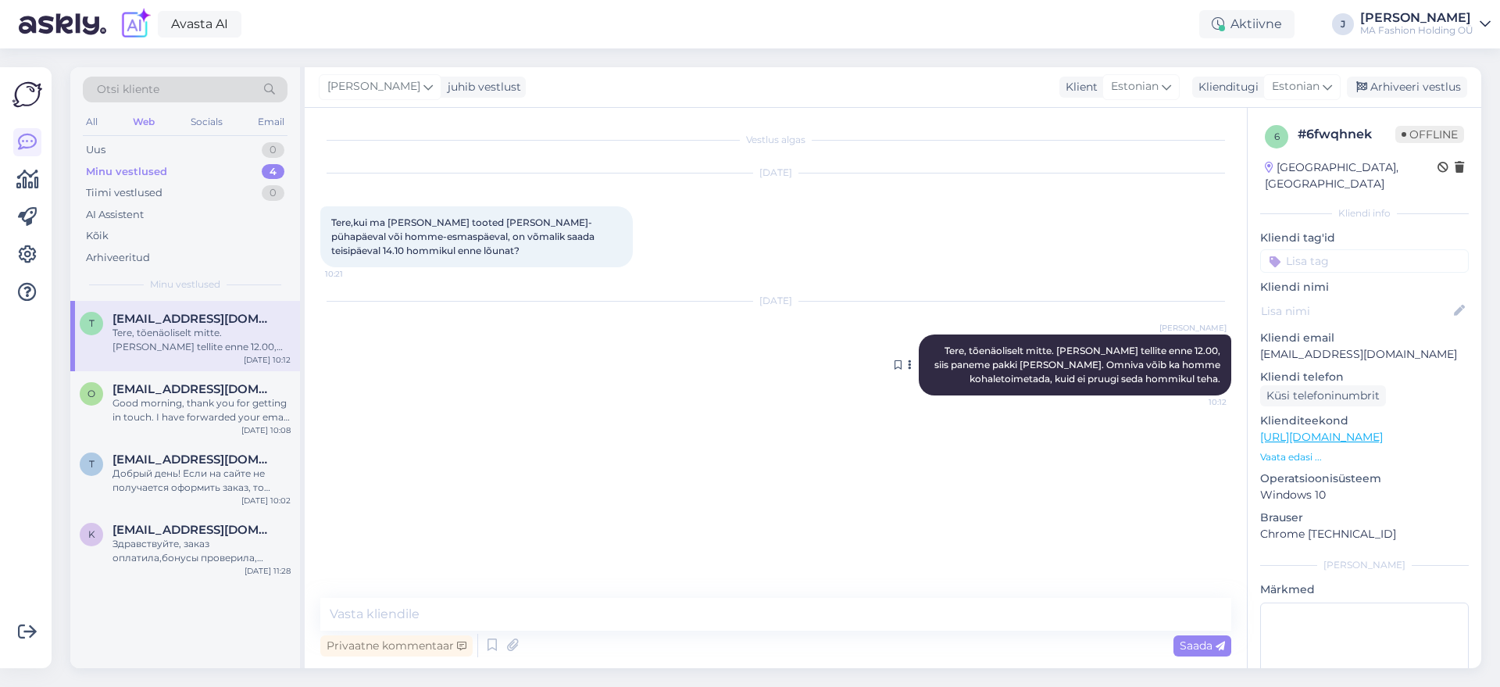
click at [1209, 380] on span "Tere, tõenäoliselt mitte. [PERSON_NAME] tellite enne 12.00, siis paneme pakki […" at bounding box center [1078, 364] width 288 height 40
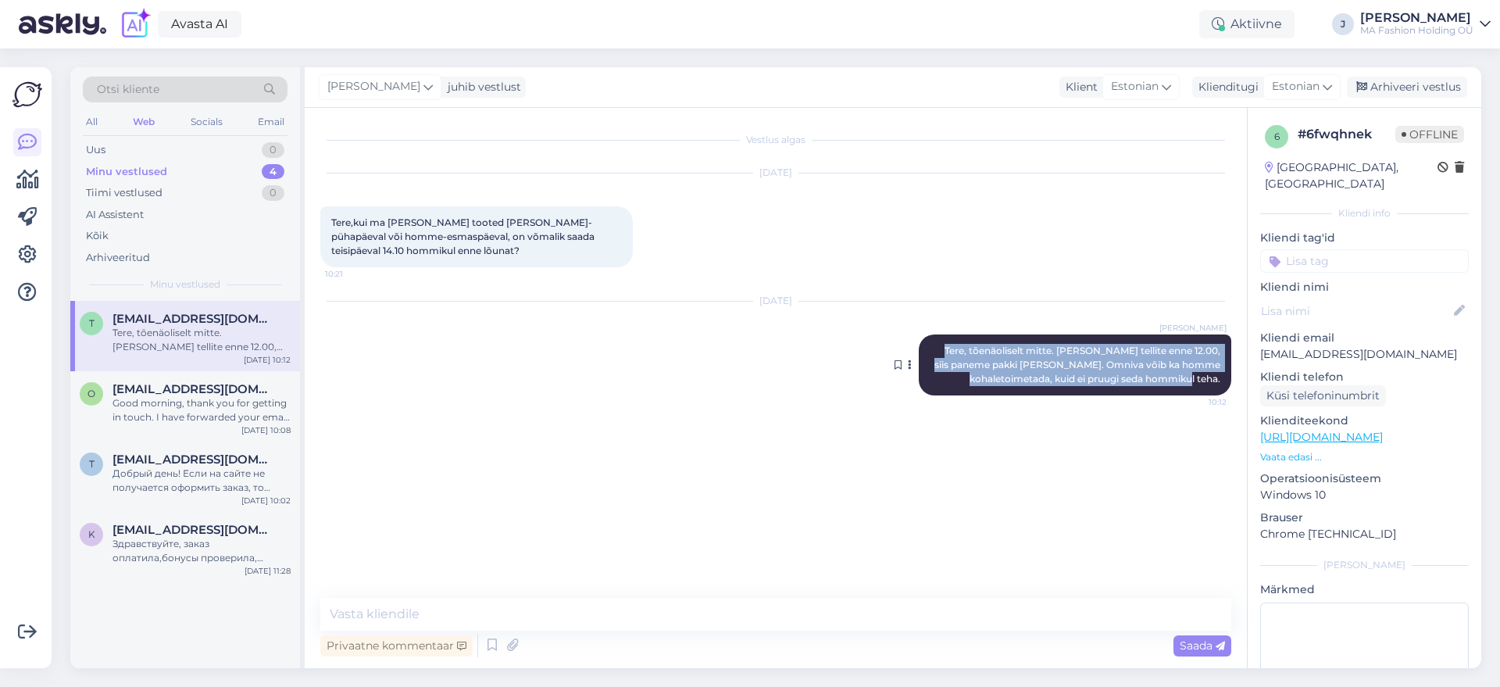
drag, startPoint x: 1221, startPoint y: 378, endPoint x: 954, endPoint y: 336, distance: 269.7
click at [954, 336] on div "[PERSON_NAME], tõenäoliselt mitte. [PERSON_NAME] tellite enne 12.00, siis panem…" at bounding box center [1075, 364] width 312 height 61
click at [944, 323] on div at bounding box center [944, 323] width 0 height 0
drag, startPoint x: 954, startPoint y: 336, endPoint x: 1089, endPoint y: 361, distance: 136.7
click at [1089, 361] on div "[PERSON_NAME], tõenäoliselt mitte. [PERSON_NAME] tellite enne 12.00, siis panem…" at bounding box center [1075, 364] width 312 height 61
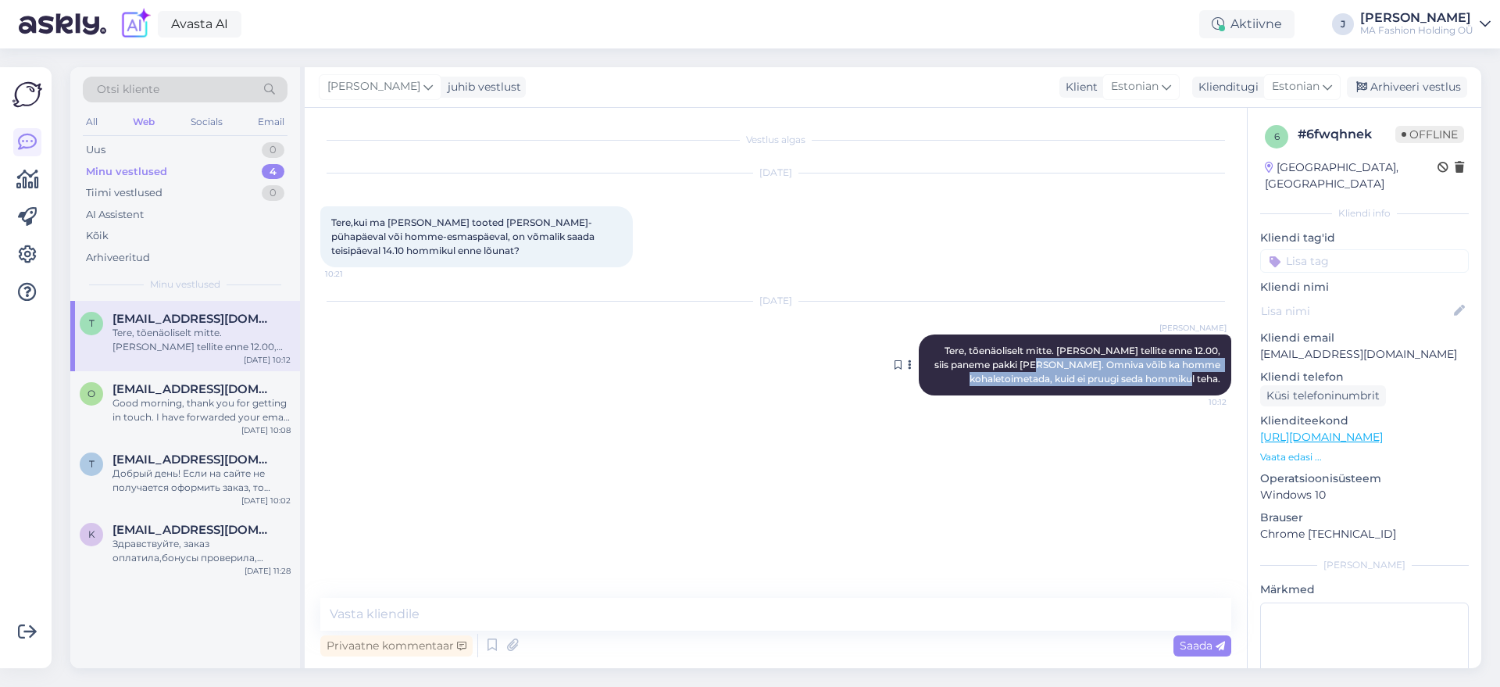
click at [1090, 362] on span "Tere, tõenäoliselt mitte. [PERSON_NAME] tellite enne 12.00, siis paneme pakki […" at bounding box center [1078, 364] width 288 height 40
click at [1091, 363] on span "Tere, tõenäoliselt mitte. [PERSON_NAME] tellite enne 12.00, siis paneme pakki […" at bounding box center [1078, 364] width 288 height 40
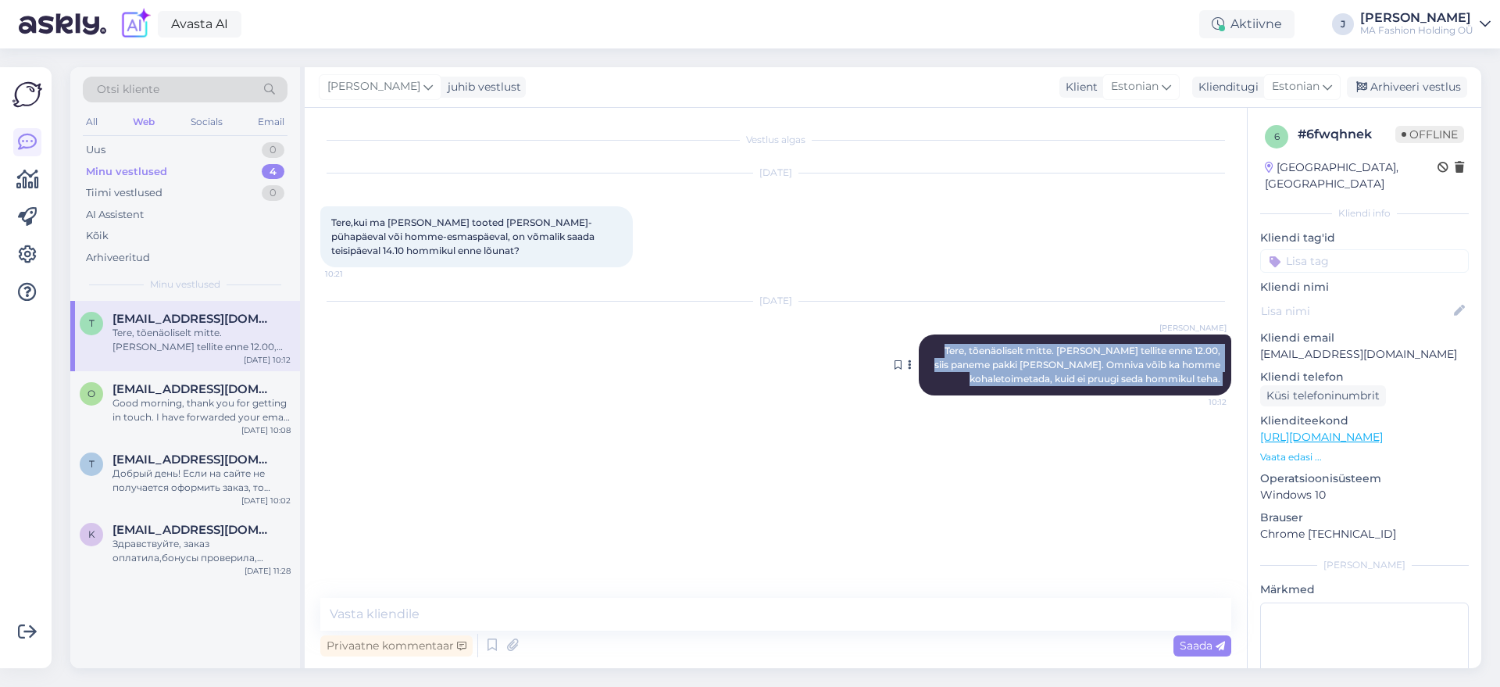
click at [1138, 372] on span "Tere, tõenäoliselt mitte. [PERSON_NAME] tellite enne 12.00, siis paneme pakki […" at bounding box center [1078, 364] width 288 height 40
drag, startPoint x: 1219, startPoint y: 372, endPoint x: 958, endPoint y: 342, distance: 263.3
click at [958, 342] on div "[PERSON_NAME], tõenäoliselt mitte. [PERSON_NAME] tellite enne 12.00, siis panem…" at bounding box center [1075, 364] width 312 height 61
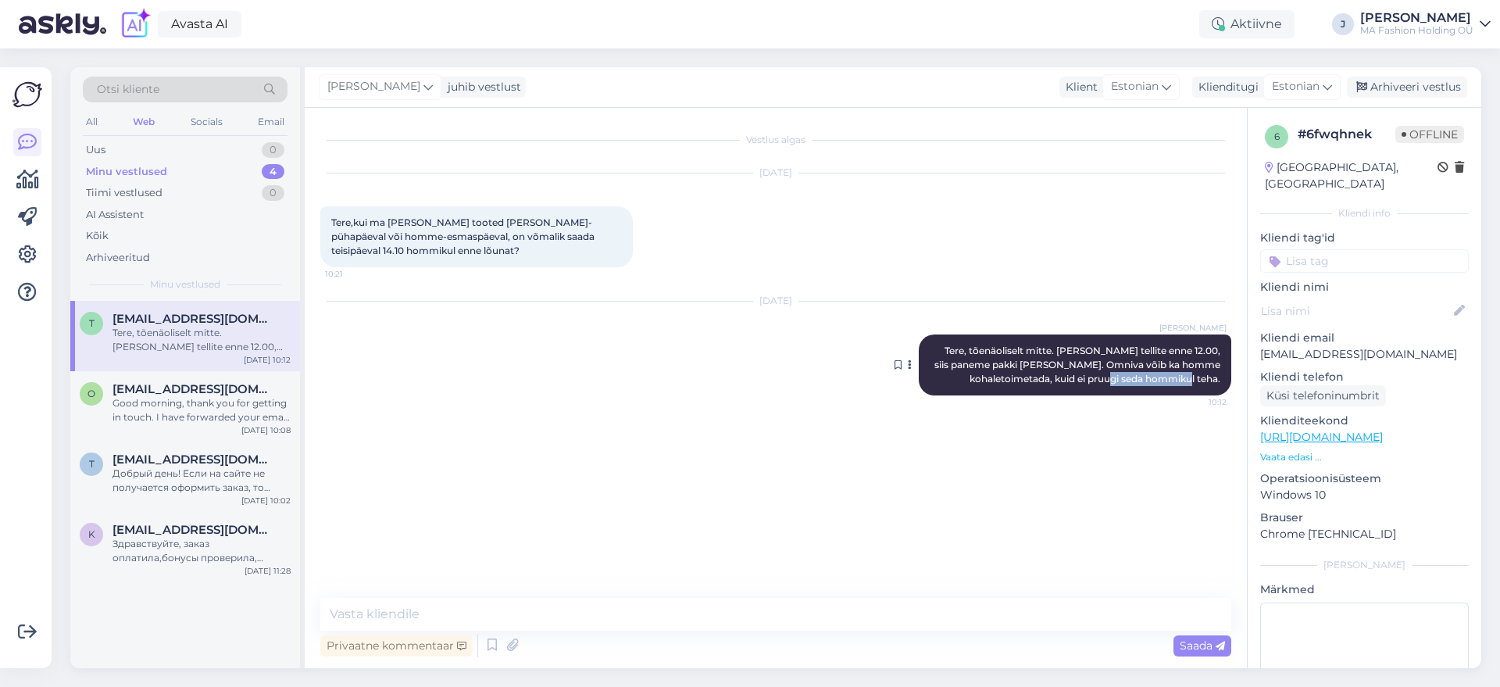
drag, startPoint x: 958, startPoint y: 342, endPoint x: 1142, endPoint y: 376, distance: 187.5
click at [1142, 376] on div "[PERSON_NAME], tõenäoliselt mitte. [PERSON_NAME] tellite enne 12.00, siis panem…" at bounding box center [1075, 364] width 312 height 61
click at [1142, 376] on span "Tere, tõenäoliselt mitte. [PERSON_NAME] tellite enne 12.00, siis paneme pakki […" at bounding box center [1078, 364] width 288 height 40
click at [1221, 376] on div "[PERSON_NAME], tõenäoliselt mitte. [PERSON_NAME] tellite enne 12.00, siis panem…" at bounding box center [1075, 364] width 312 height 61
drag, startPoint x: 1221, startPoint y: 376, endPoint x: 947, endPoint y: 348, distance: 274.8
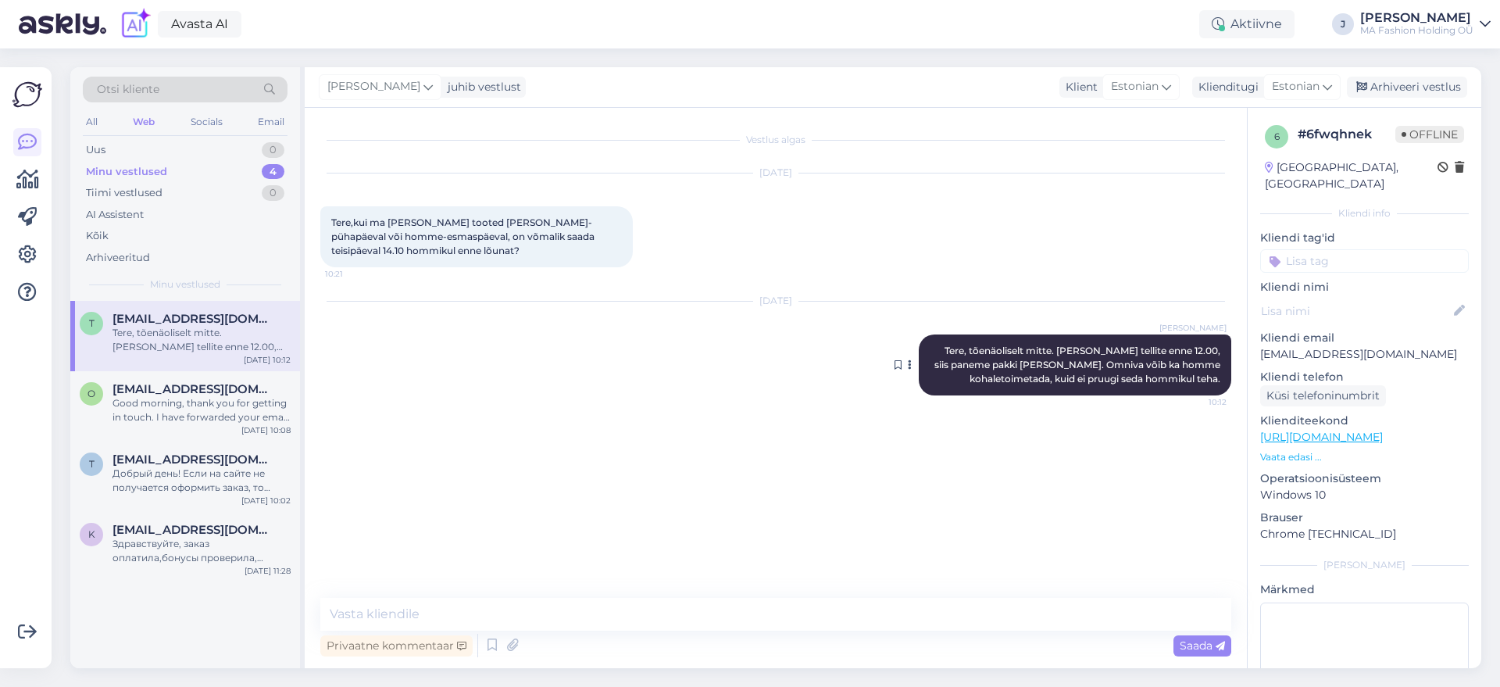
click at [949, 348] on div "[PERSON_NAME], tõenäoliselt mitte. [PERSON_NAME] tellite enne 12.00, siis panem…" at bounding box center [1075, 364] width 312 height 61
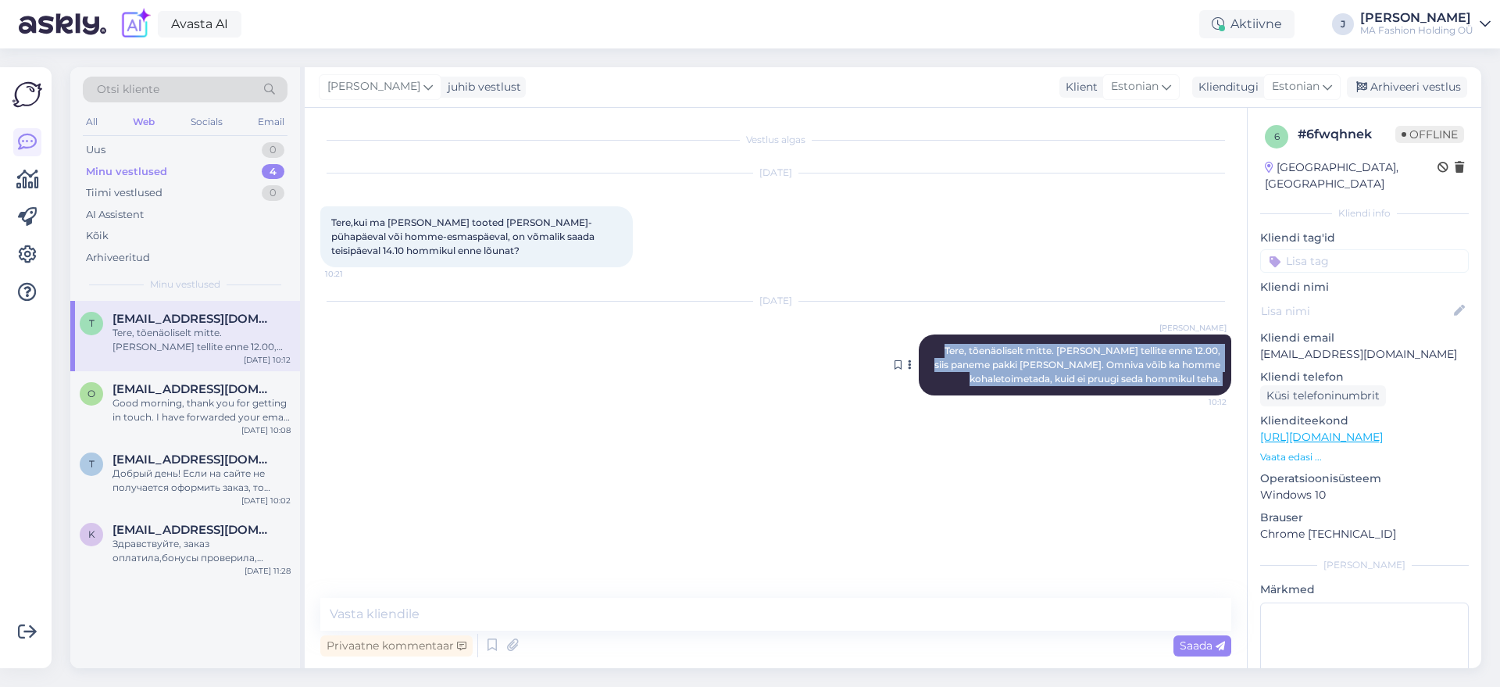
drag, startPoint x: 947, startPoint y: 347, endPoint x: 1221, endPoint y: 381, distance: 276.3
click at [1221, 381] on div "[PERSON_NAME], tõenäoliselt mitte. [PERSON_NAME] tellite enne 12.00, siis panem…" at bounding box center [1075, 364] width 312 height 61
drag, startPoint x: 1221, startPoint y: 381, endPoint x: 953, endPoint y: 341, distance: 271.0
click at [953, 341] on div "[PERSON_NAME], tõenäoliselt mitte. [PERSON_NAME] tellite enne 12.00, siis panem…" at bounding box center [1075, 364] width 312 height 61
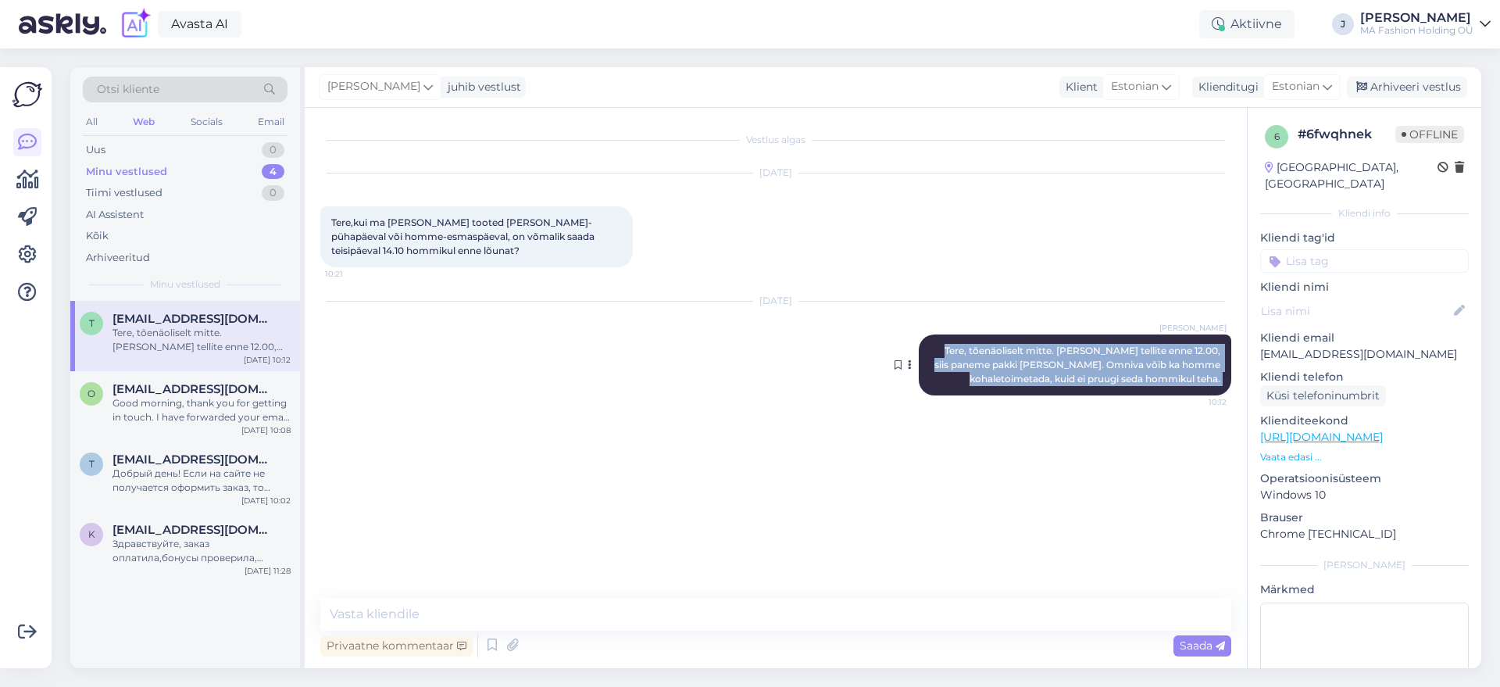
click at [960, 346] on div "[PERSON_NAME], tõenäoliselt mitte. [PERSON_NAME] tellite enne 12.00, siis panem…" at bounding box center [1075, 364] width 312 height 61
drag, startPoint x: 960, startPoint y: 346, endPoint x: 1224, endPoint y: 372, distance: 265.3
click at [1224, 372] on div "[PERSON_NAME], tõenäoliselt mitte. [PERSON_NAME] tellite enne 12.00, siis panem…" at bounding box center [1075, 364] width 312 height 61
drag, startPoint x: 1224, startPoint y: 375, endPoint x: 948, endPoint y: 343, distance: 277.6
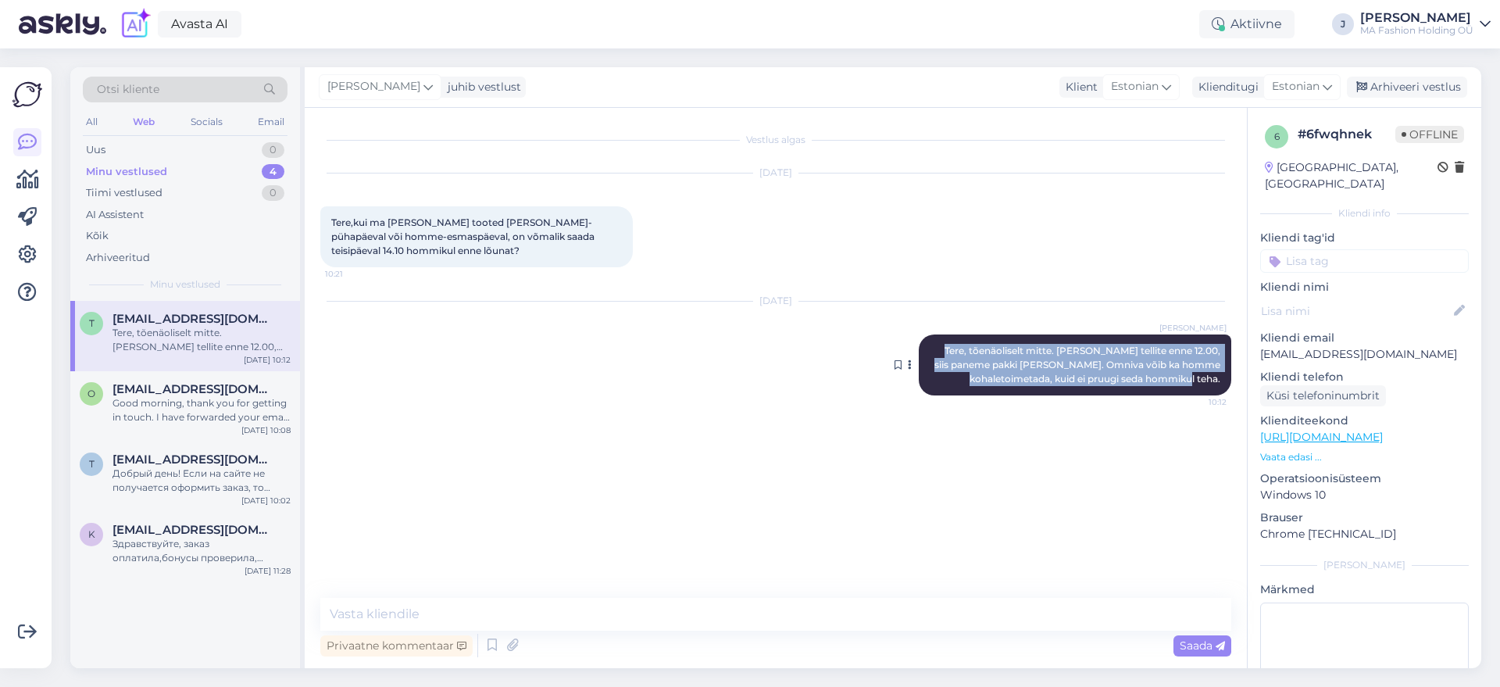
click at [948, 343] on div "[PERSON_NAME], tõenäoliselt mitte. [PERSON_NAME] tellite enne 12.00, siis panem…" at bounding box center [1075, 364] width 312 height 61
click at [959, 346] on div "[PERSON_NAME], tõenäoliselt mitte. [PERSON_NAME] tellite enne 12.00, siis panem…" at bounding box center [1075, 364] width 312 height 61
drag, startPoint x: 959, startPoint y: 346, endPoint x: 1220, endPoint y: 383, distance: 263.5
click at [1220, 383] on div "[PERSON_NAME], tõenäoliselt mitte. [PERSON_NAME] tellite enne 12.00, siis panem…" at bounding box center [1075, 364] width 312 height 61
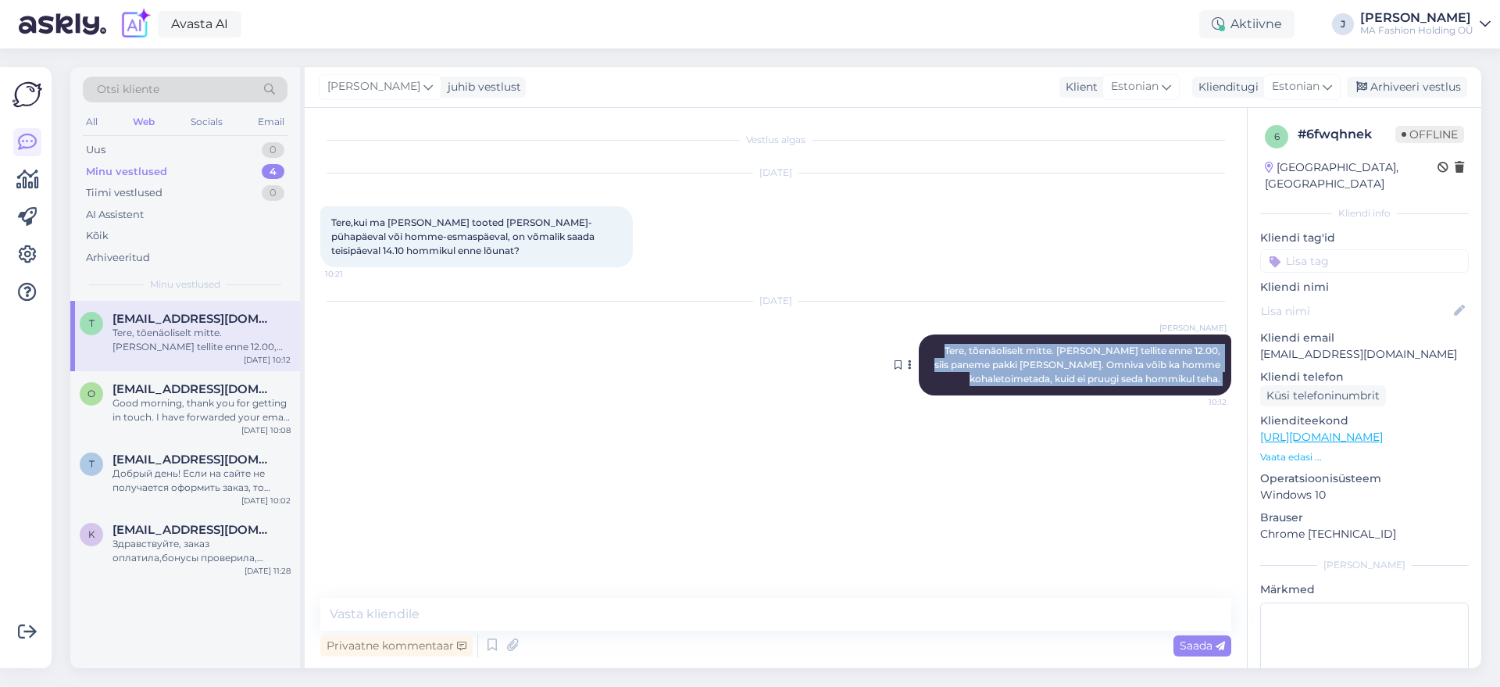
drag, startPoint x: 1220, startPoint y: 383, endPoint x: 940, endPoint y: 344, distance: 282.3
click at [940, 344] on div "[PERSON_NAME], tõenäoliselt mitte. [PERSON_NAME] tellite enne 12.00, siis panem…" at bounding box center [1075, 364] width 312 height 61
click at [964, 347] on div "[PERSON_NAME], tõenäoliselt mitte. [PERSON_NAME] tellite enne 12.00, siis panem…" at bounding box center [1075, 364] width 312 height 61
drag, startPoint x: 961, startPoint y: 344, endPoint x: 1222, endPoint y: 376, distance: 262.7
click at [1222, 376] on div "[PERSON_NAME], tõenäoliselt mitte. [PERSON_NAME] tellite enne 12.00, siis panem…" at bounding box center [1075, 364] width 312 height 61
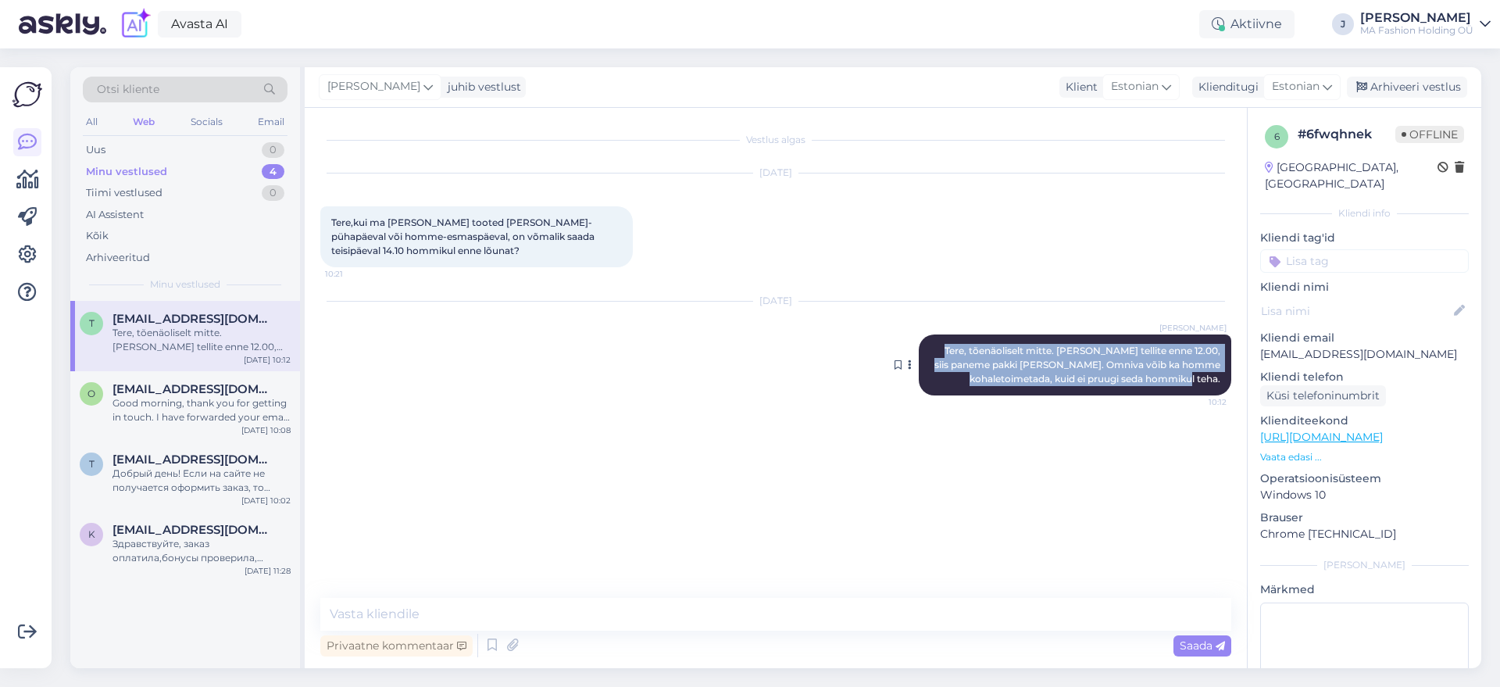
click at [1222, 376] on div "[PERSON_NAME], tõenäoliselt mitte. [PERSON_NAME] tellite enne 12.00, siis panem…" at bounding box center [1075, 364] width 312 height 61
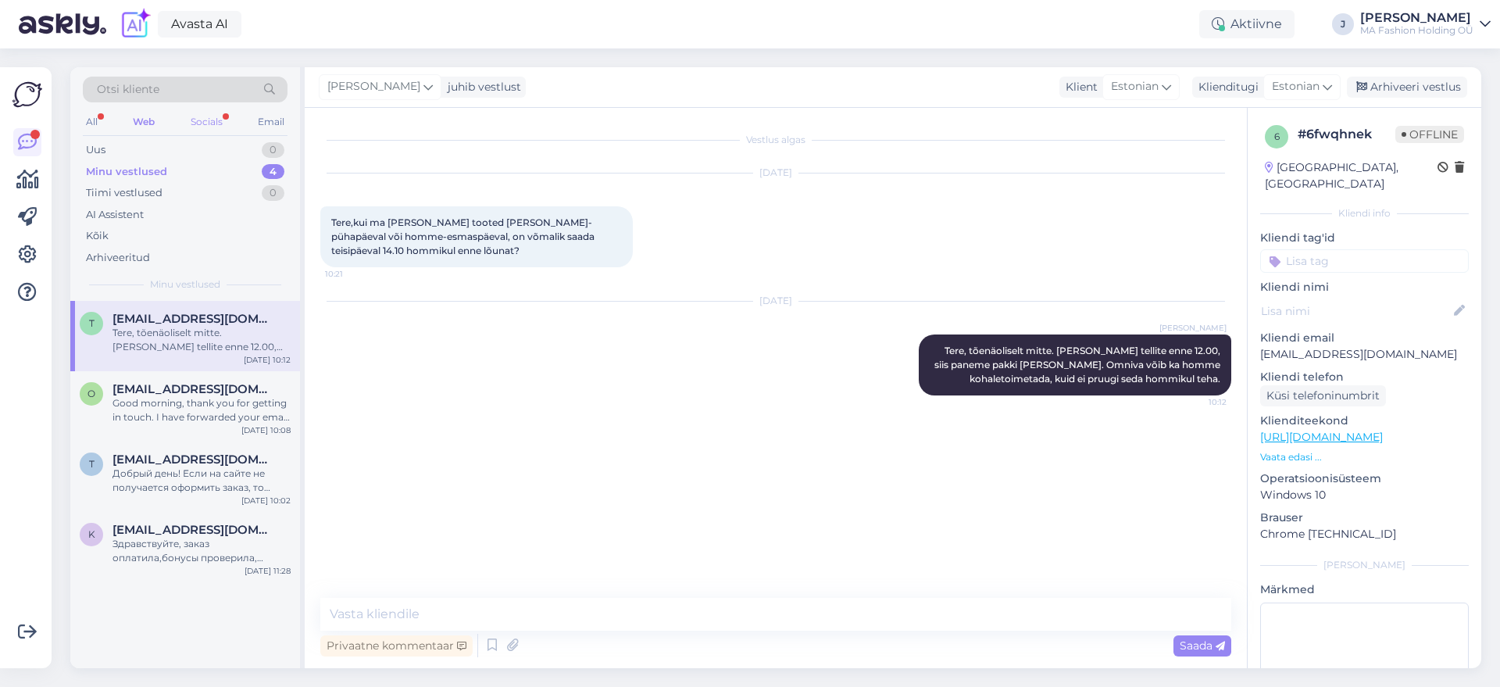
click at [216, 113] on div "Socials" at bounding box center [206, 122] width 38 height 20
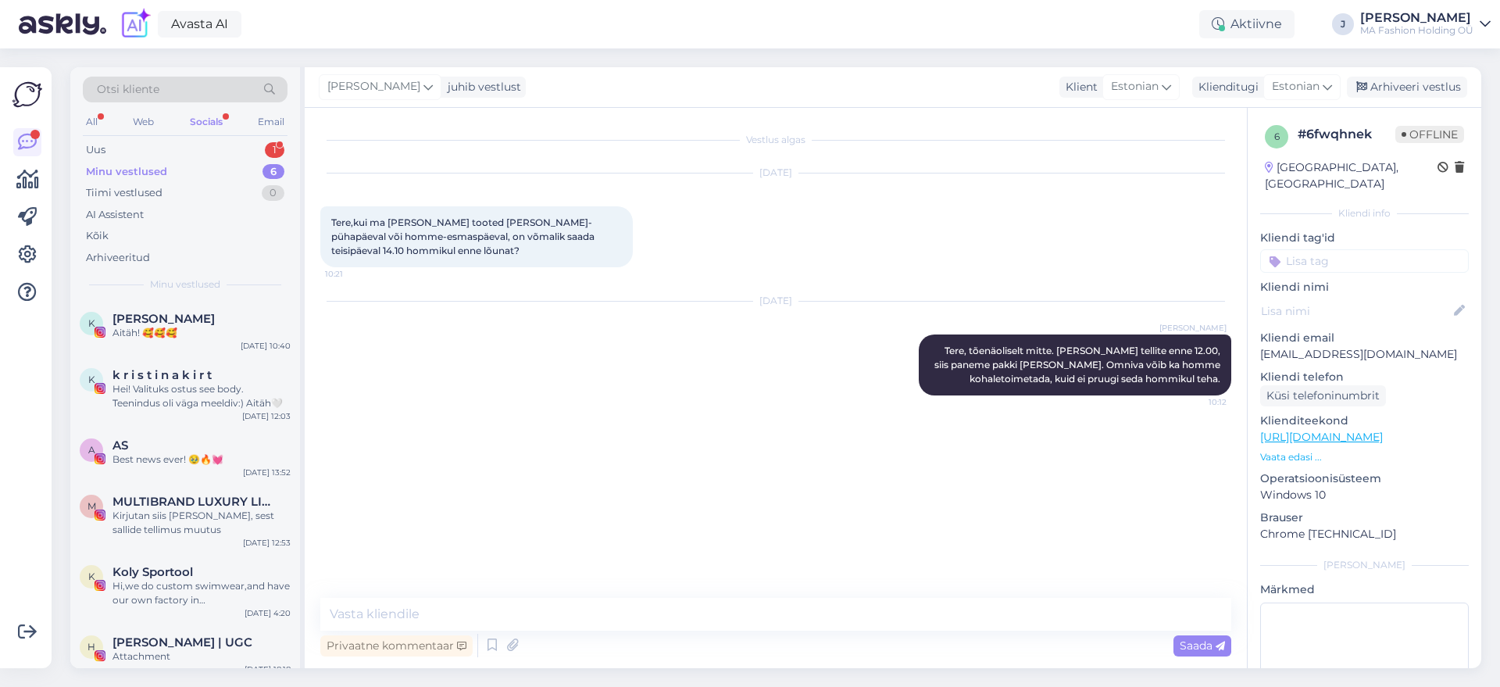
click at [215, 166] on div "Minu vestlused 6" at bounding box center [185, 172] width 205 height 22
click at [209, 161] on div "Minu vestlused 6" at bounding box center [185, 172] width 205 height 22
click at [207, 150] on div "Uus 1" at bounding box center [185, 150] width 205 height 22
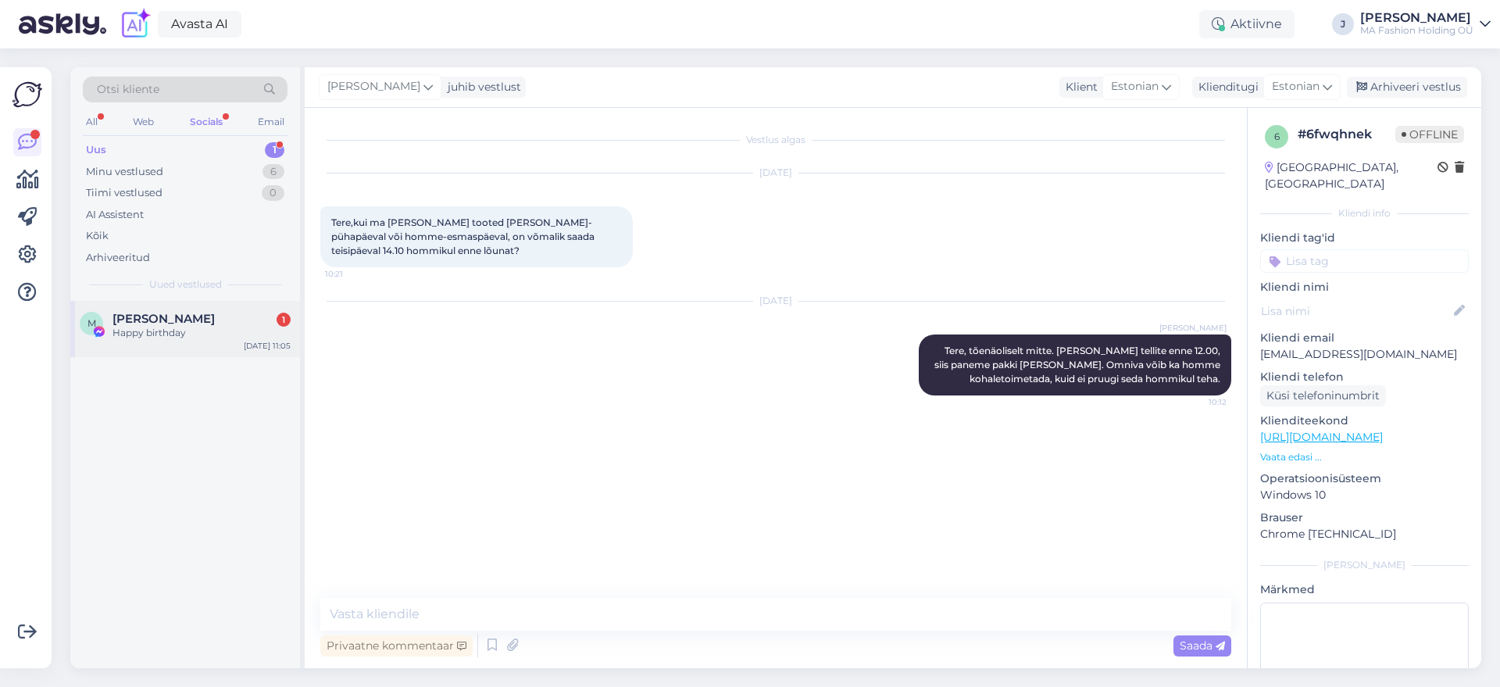
click at [219, 310] on div "M [PERSON_NAME] 1 Happy birthday [DEMOGRAPHIC_DATA] 11:05" at bounding box center [185, 329] width 230 height 56
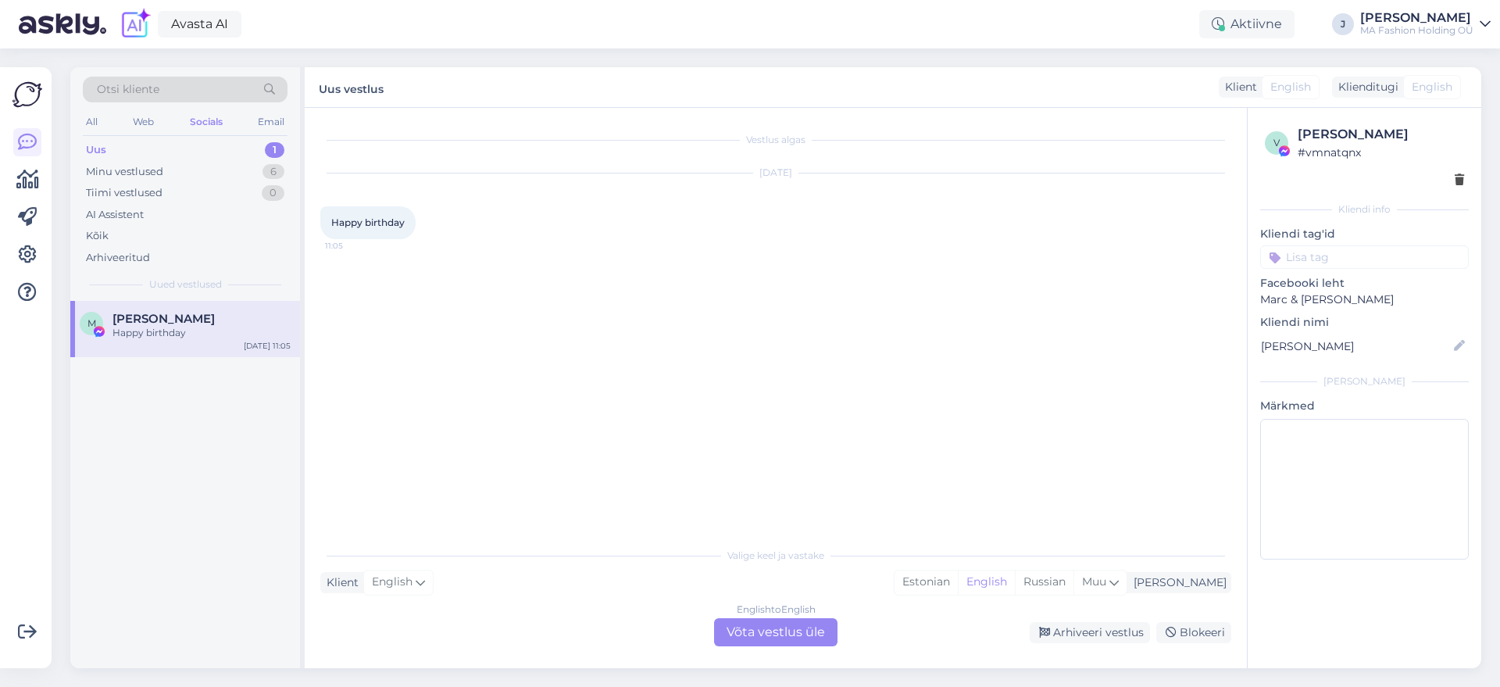
click at [761, 618] on div "English to English Võta vestlus üle" at bounding box center [775, 632] width 123 height 28
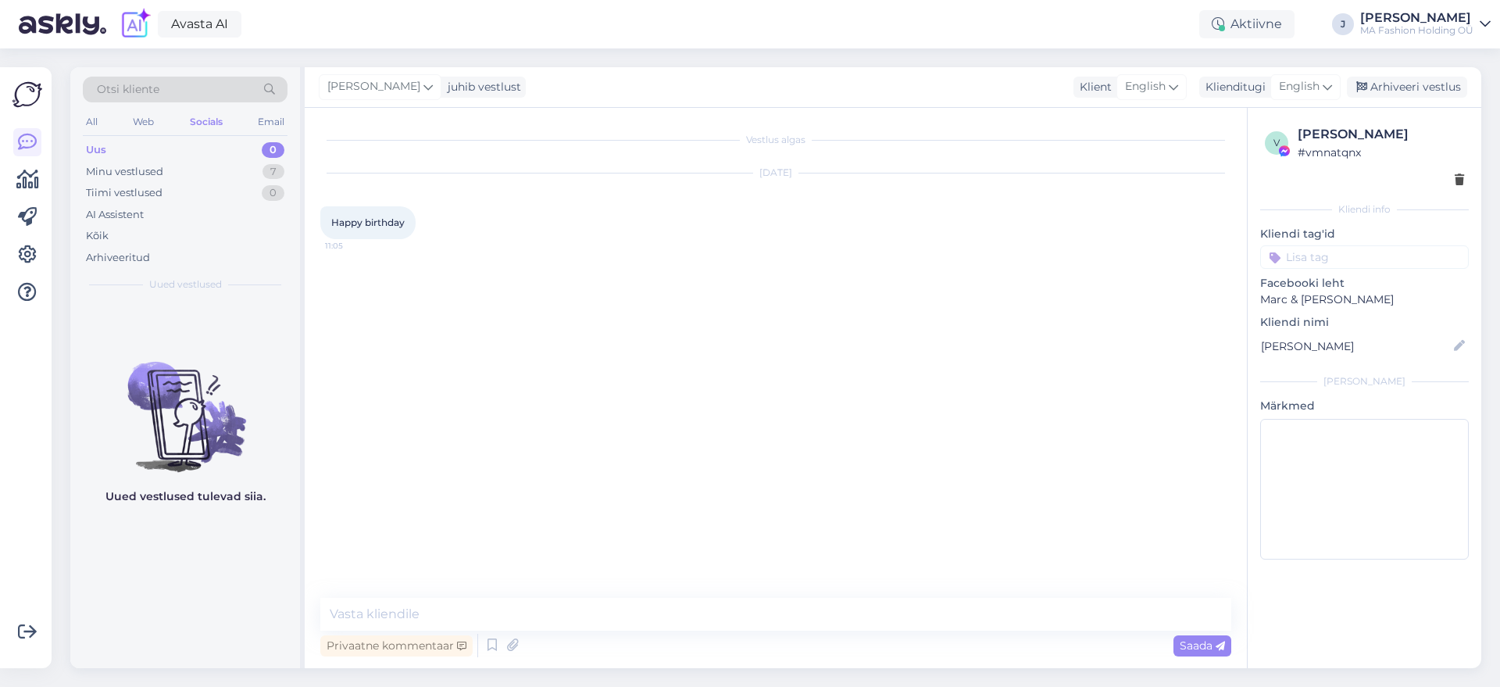
click at [212, 161] on div "Minu vestlused 7" at bounding box center [185, 172] width 205 height 22
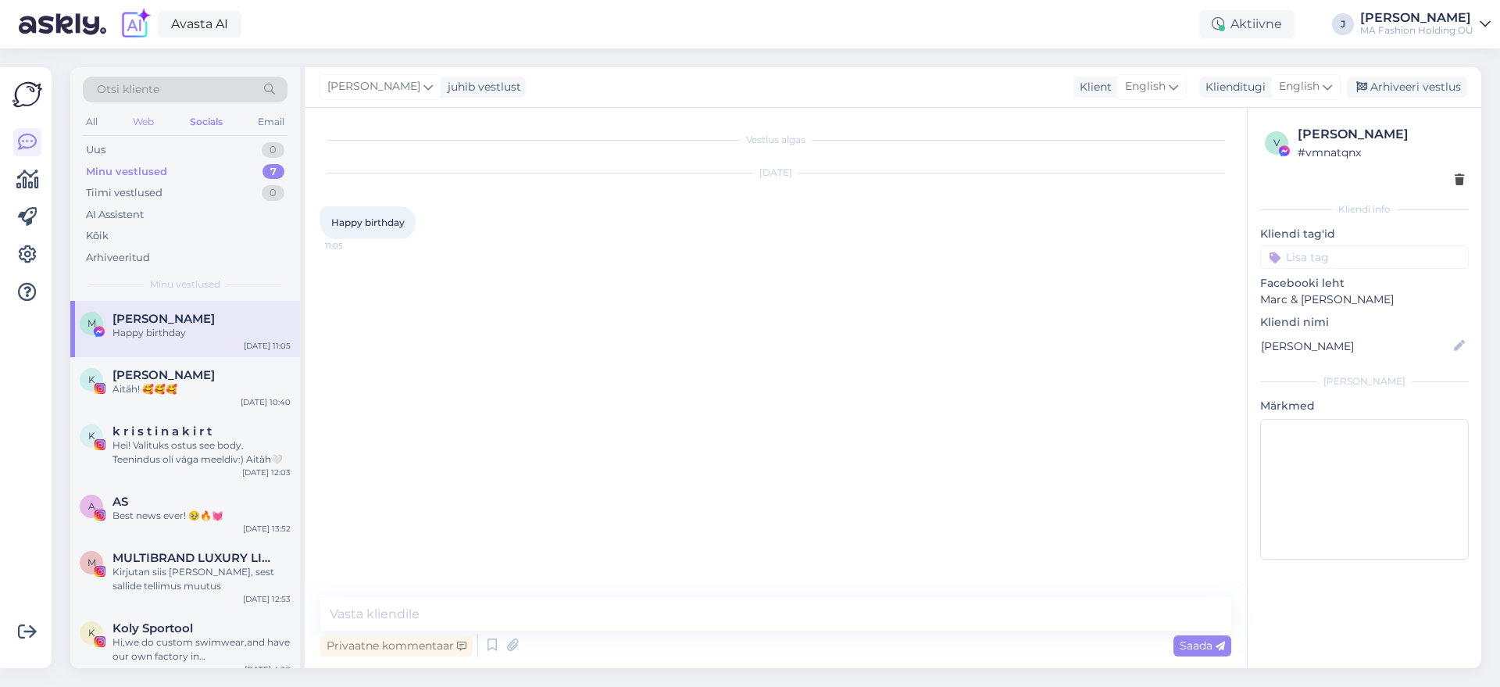
click at [134, 122] on div "Web" at bounding box center [143, 122] width 27 height 20
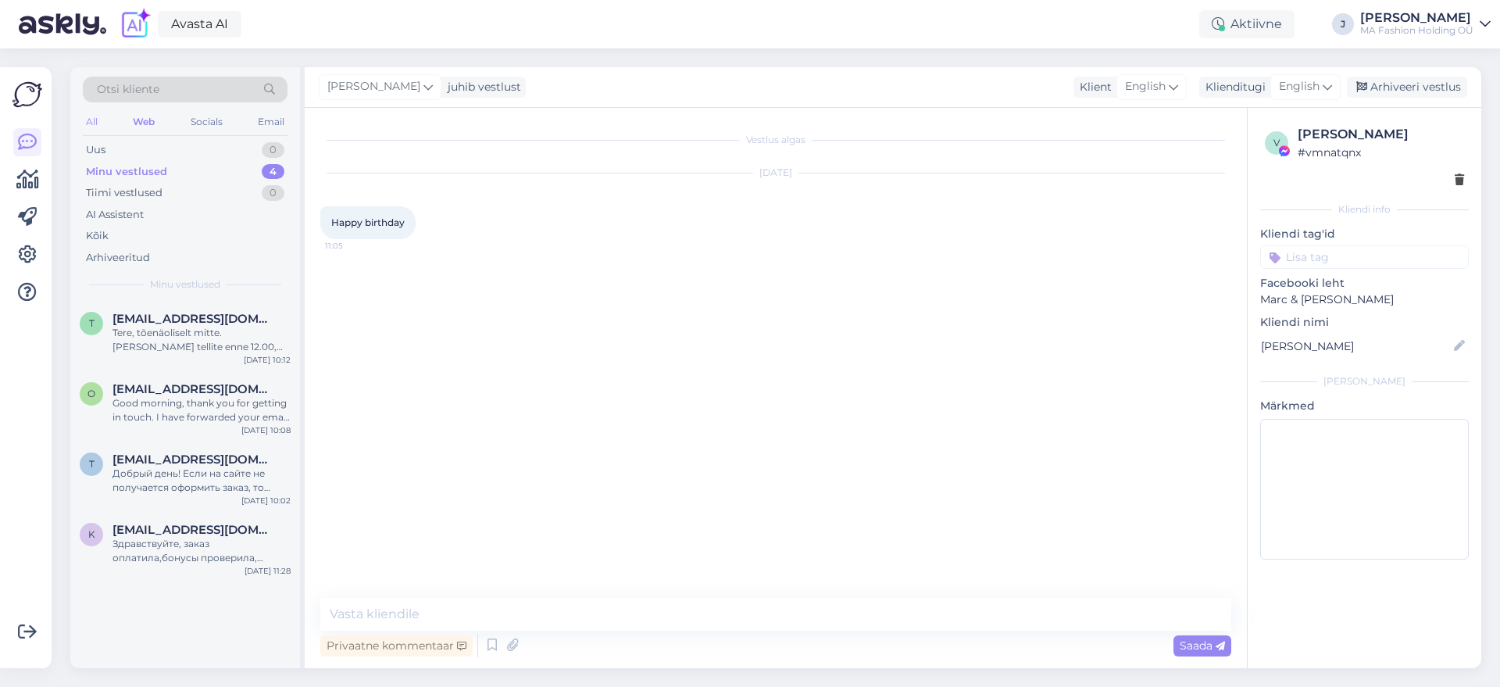
click at [100, 122] on div "All" at bounding box center [92, 122] width 18 height 20
